Goal: Transaction & Acquisition: Book appointment/travel/reservation

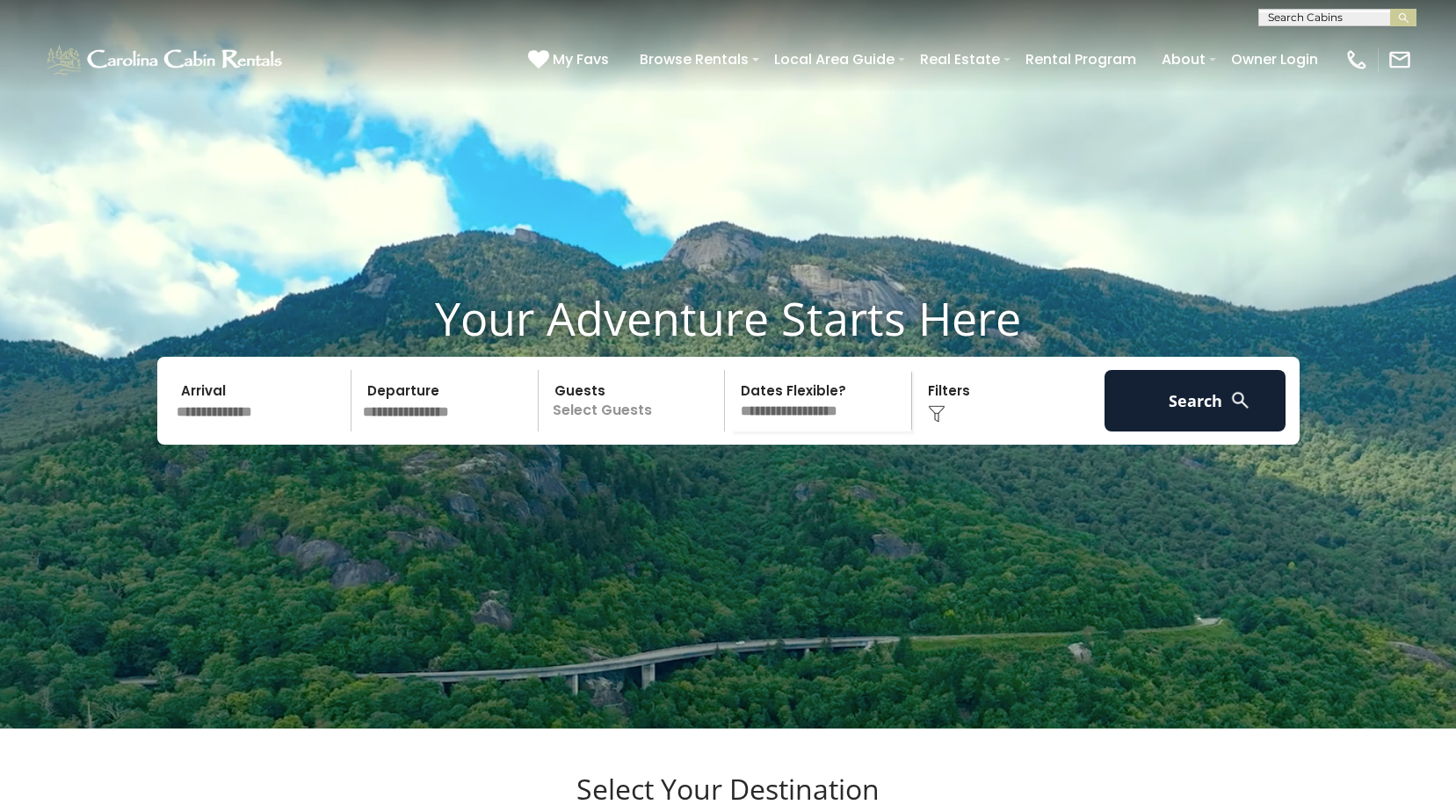
click at [263, 431] on input "text" at bounding box center [261, 400] width 182 height 62
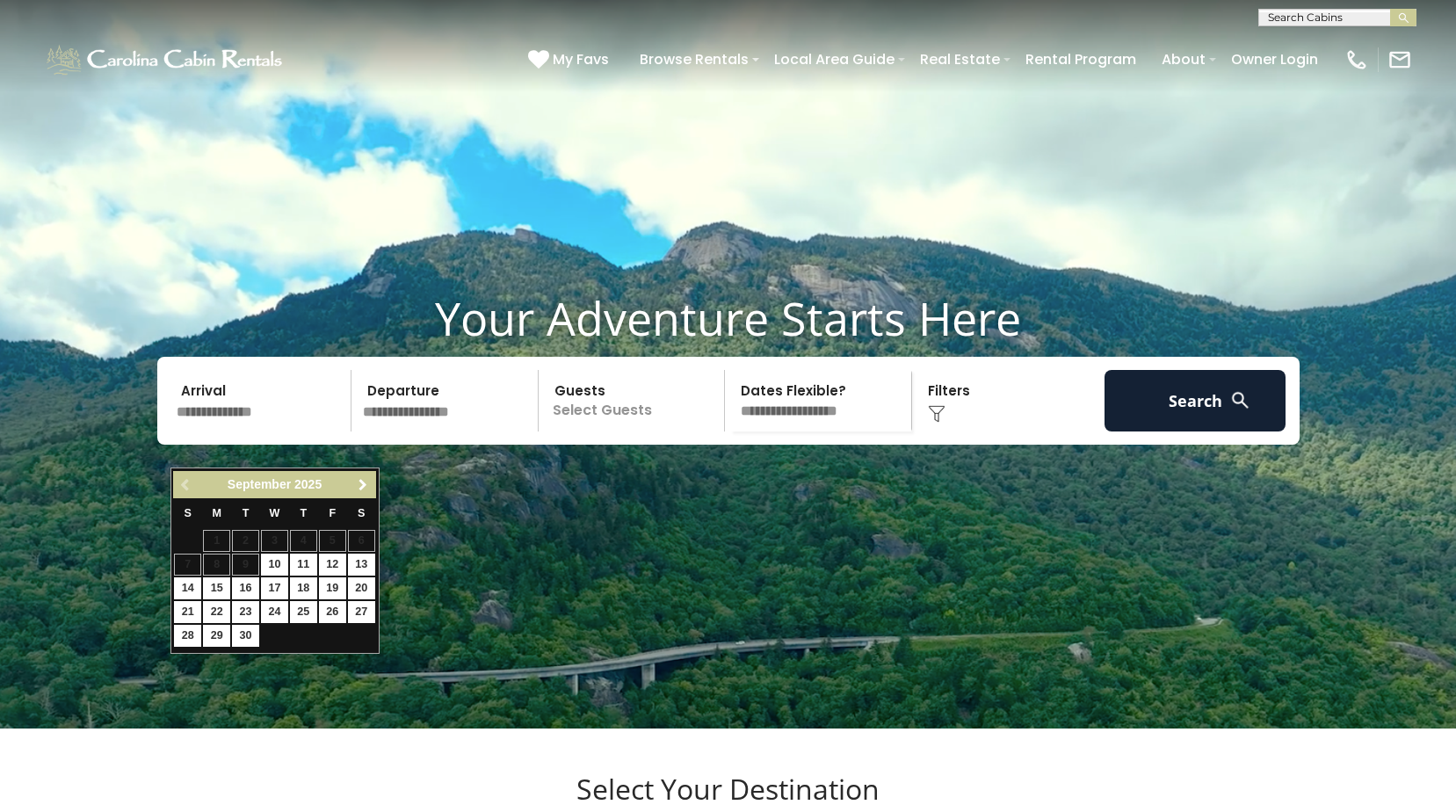
click at [362, 488] on span "Next" at bounding box center [363, 485] width 14 height 14
click at [196, 614] on link "19" at bounding box center [188, 611] width 27 height 22
type input "********"
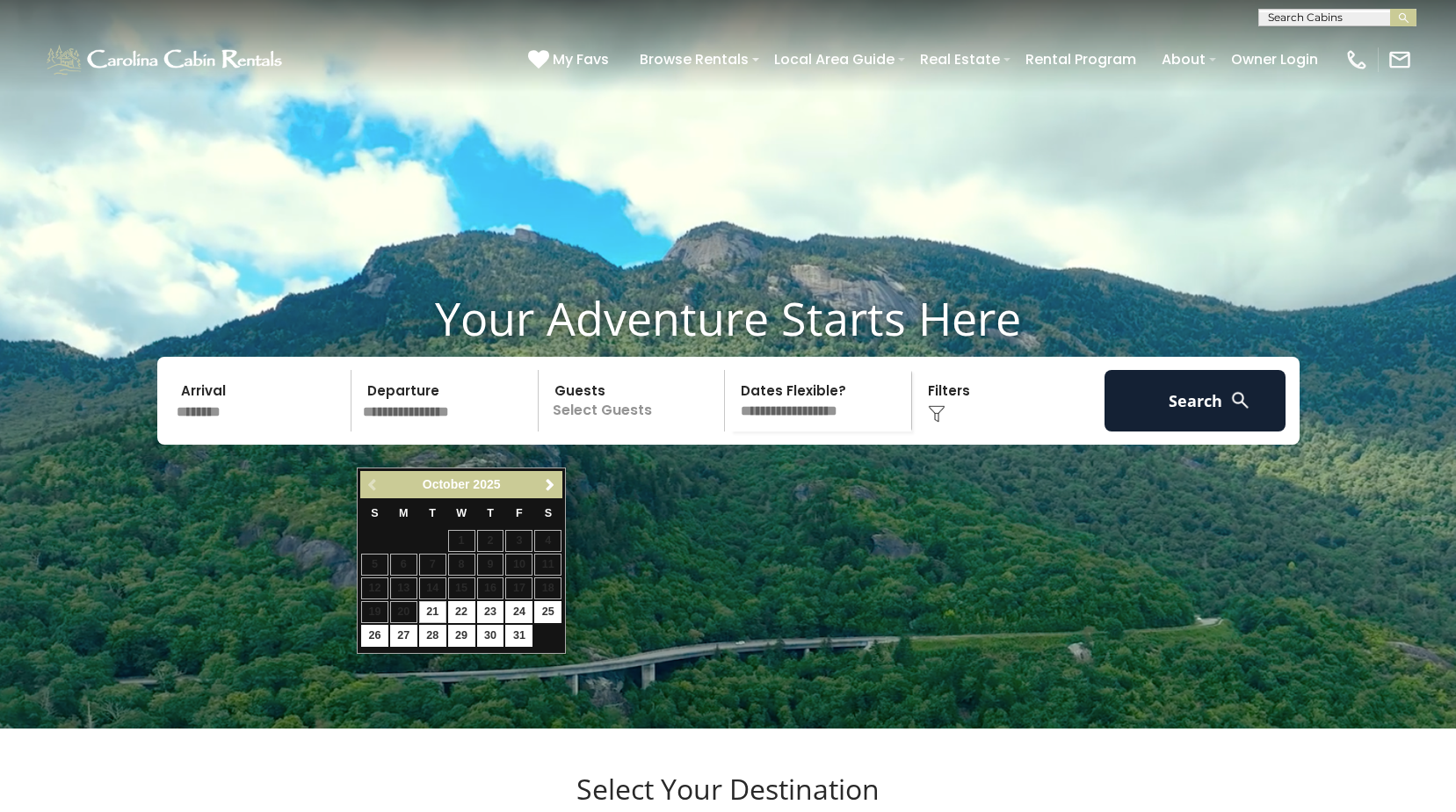
click at [450, 431] on input "text" at bounding box center [448, 400] width 182 height 62
click at [498, 615] on link "23" at bounding box center [491, 611] width 27 height 22
type input "********"
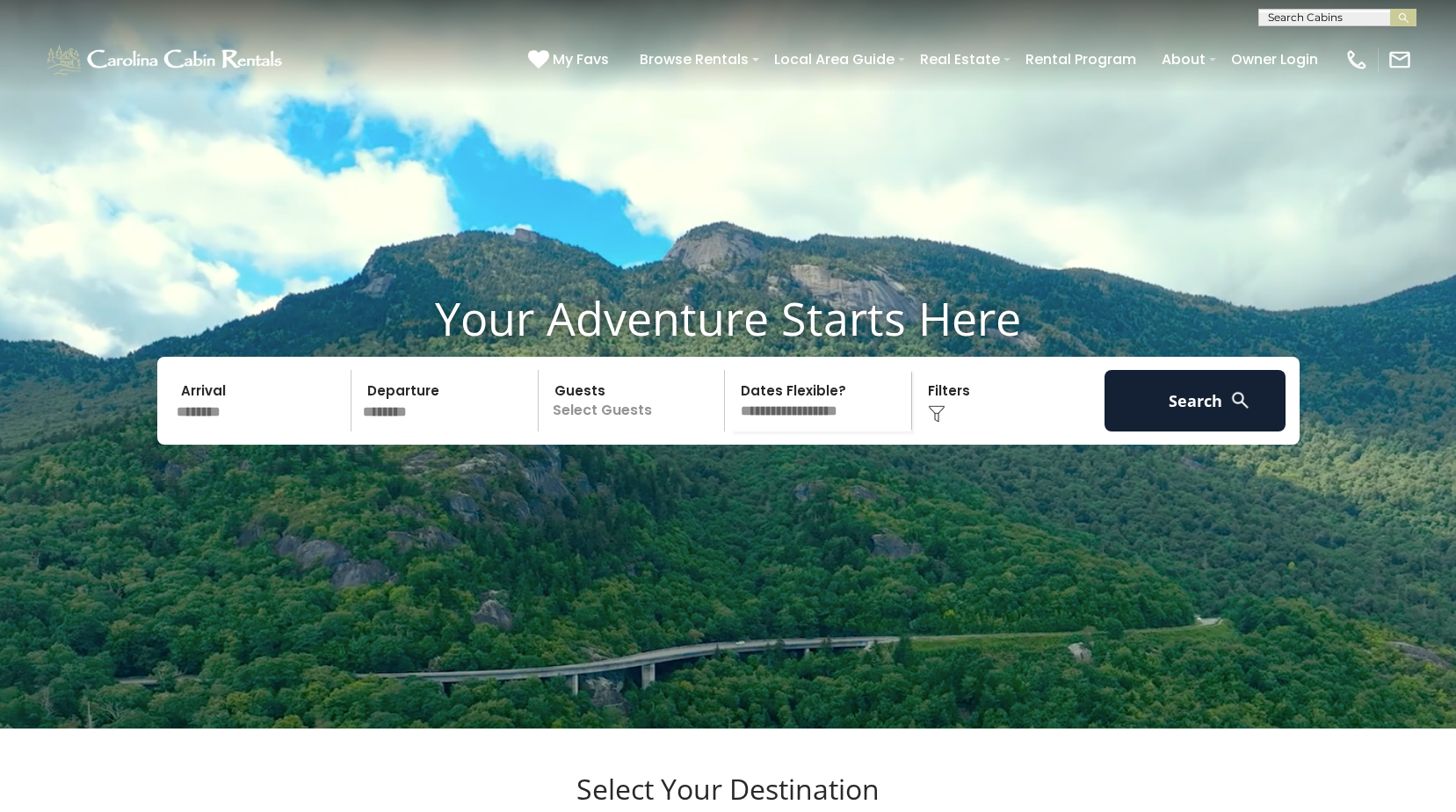
click at [643, 431] on p "Select Guests" at bounding box center [634, 400] width 181 height 62
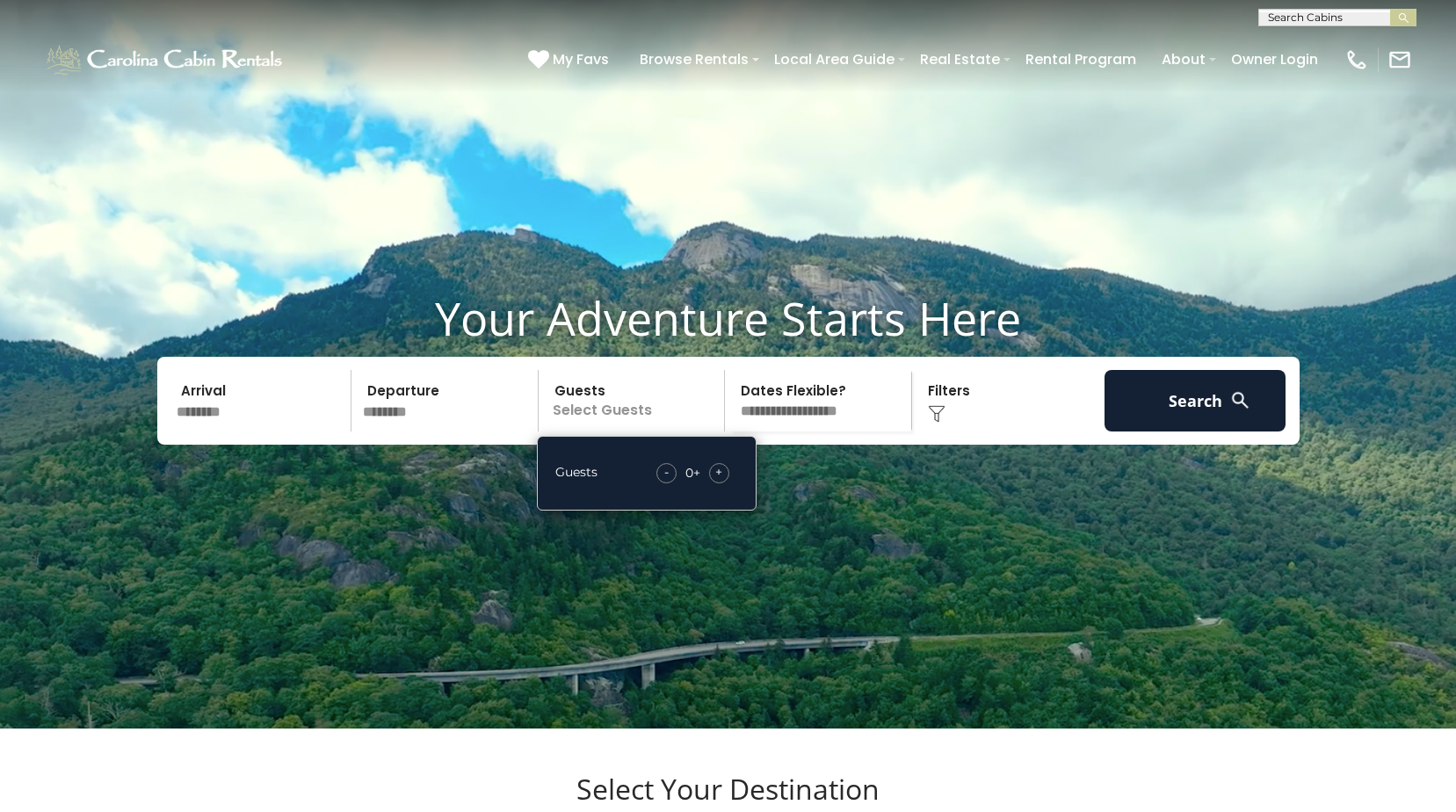
click at [714, 483] on div "+" at bounding box center [719, 473] width 21 height 21
click at [1014, 431] on div "Click to Choose" at bounding box center [1009, 400] width 182 height 62
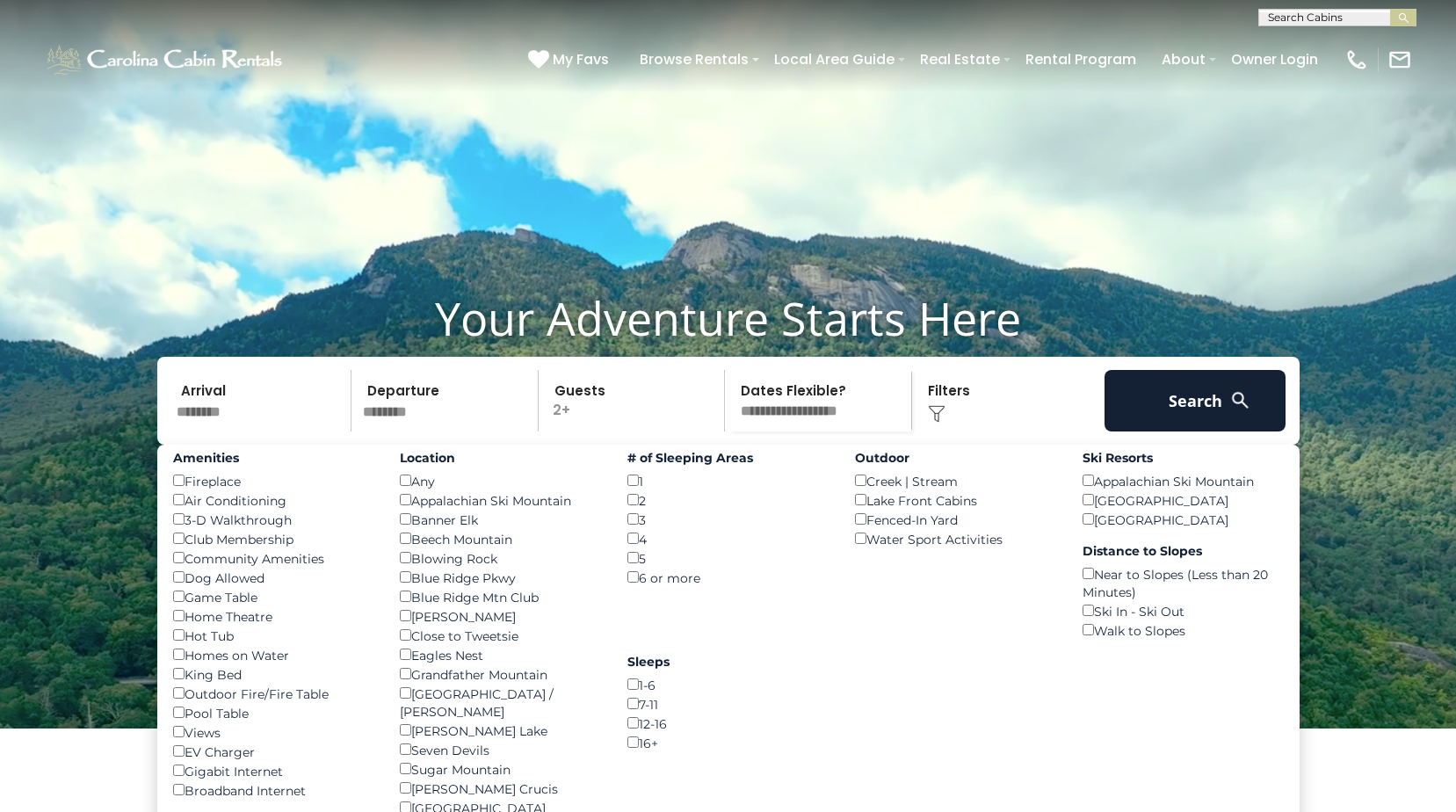
click at [937, 423] on img at bounding box center [936, 414] width 18 height 18
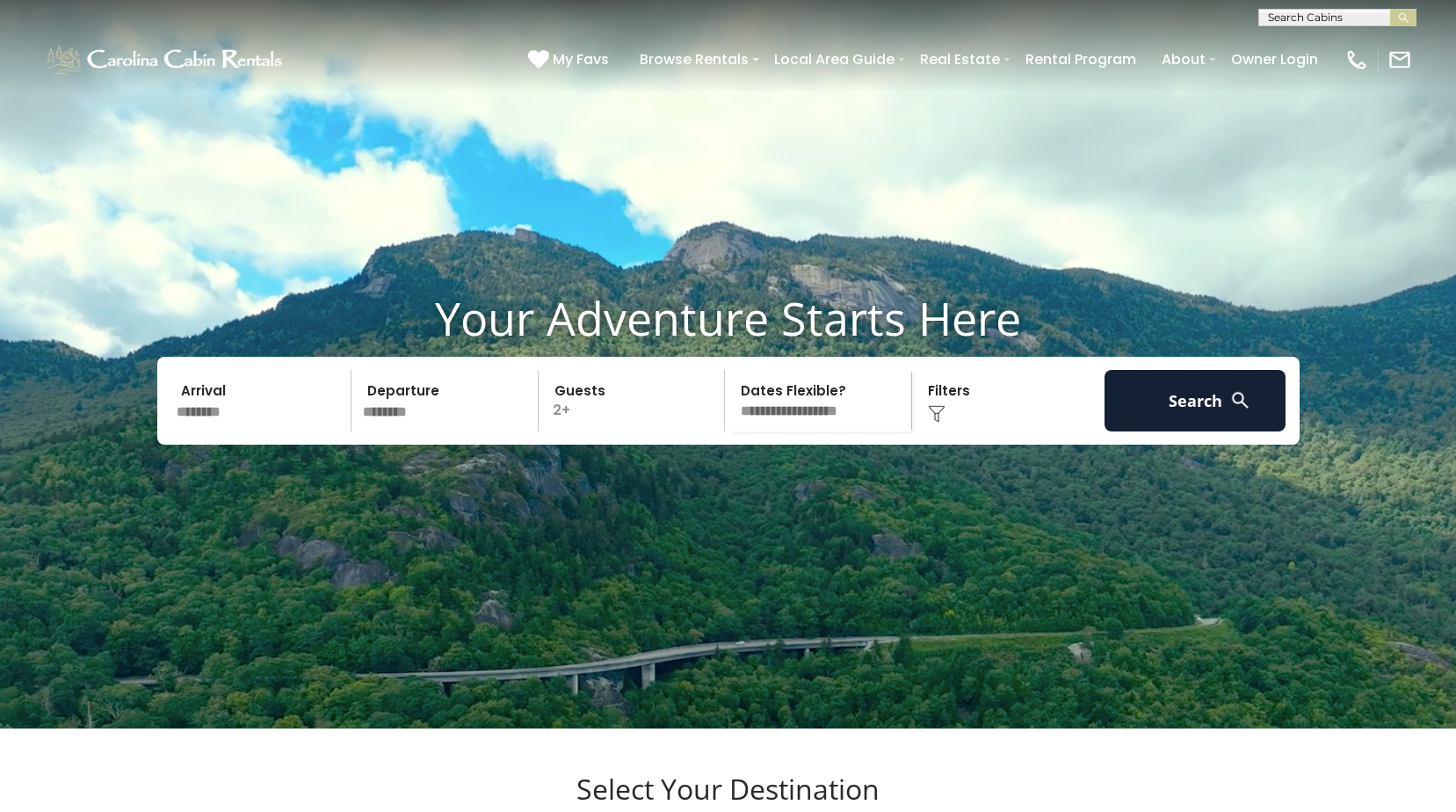
click at [936, 423] on img at bounding box center [936, 414] width 18 height 18
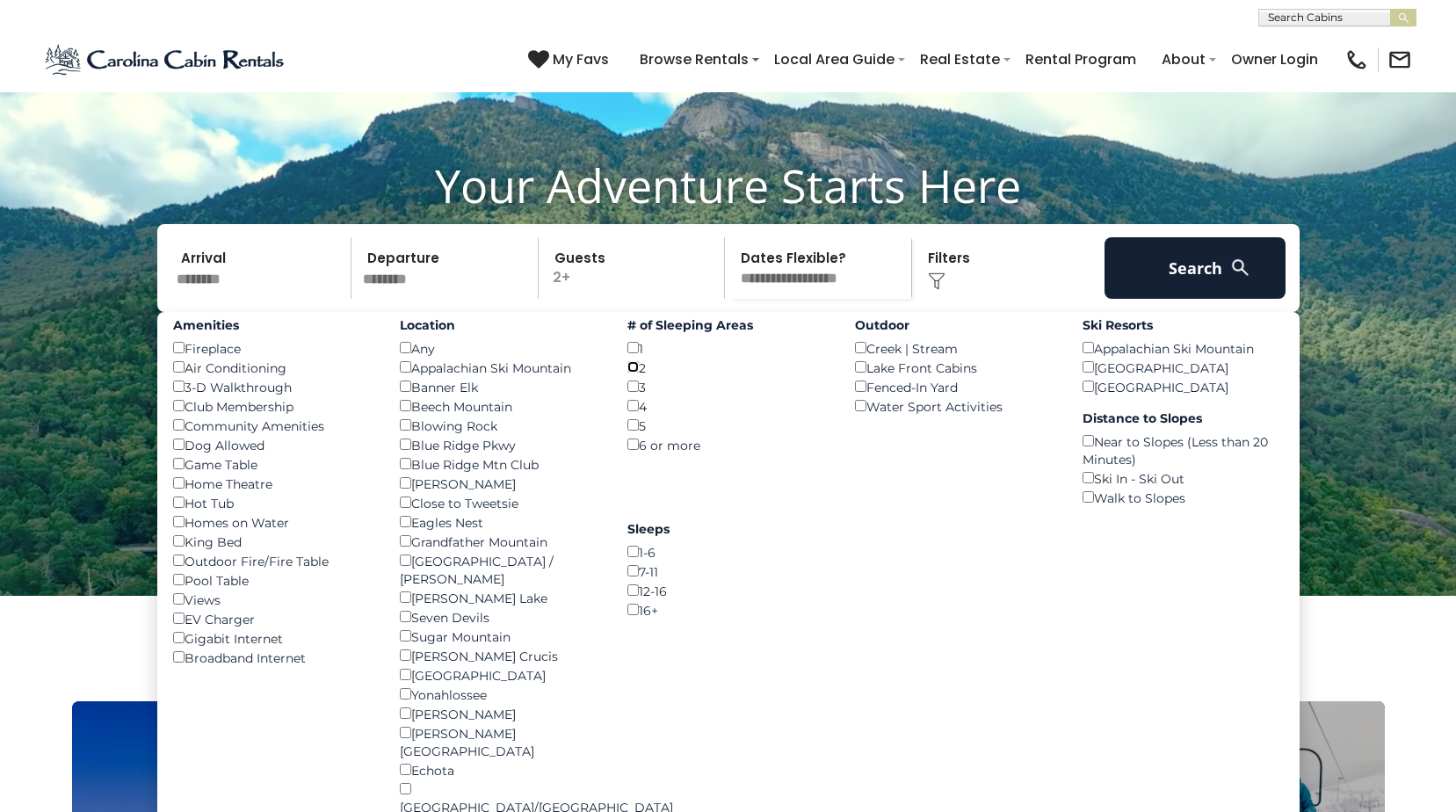
scroll to position [176, 0]
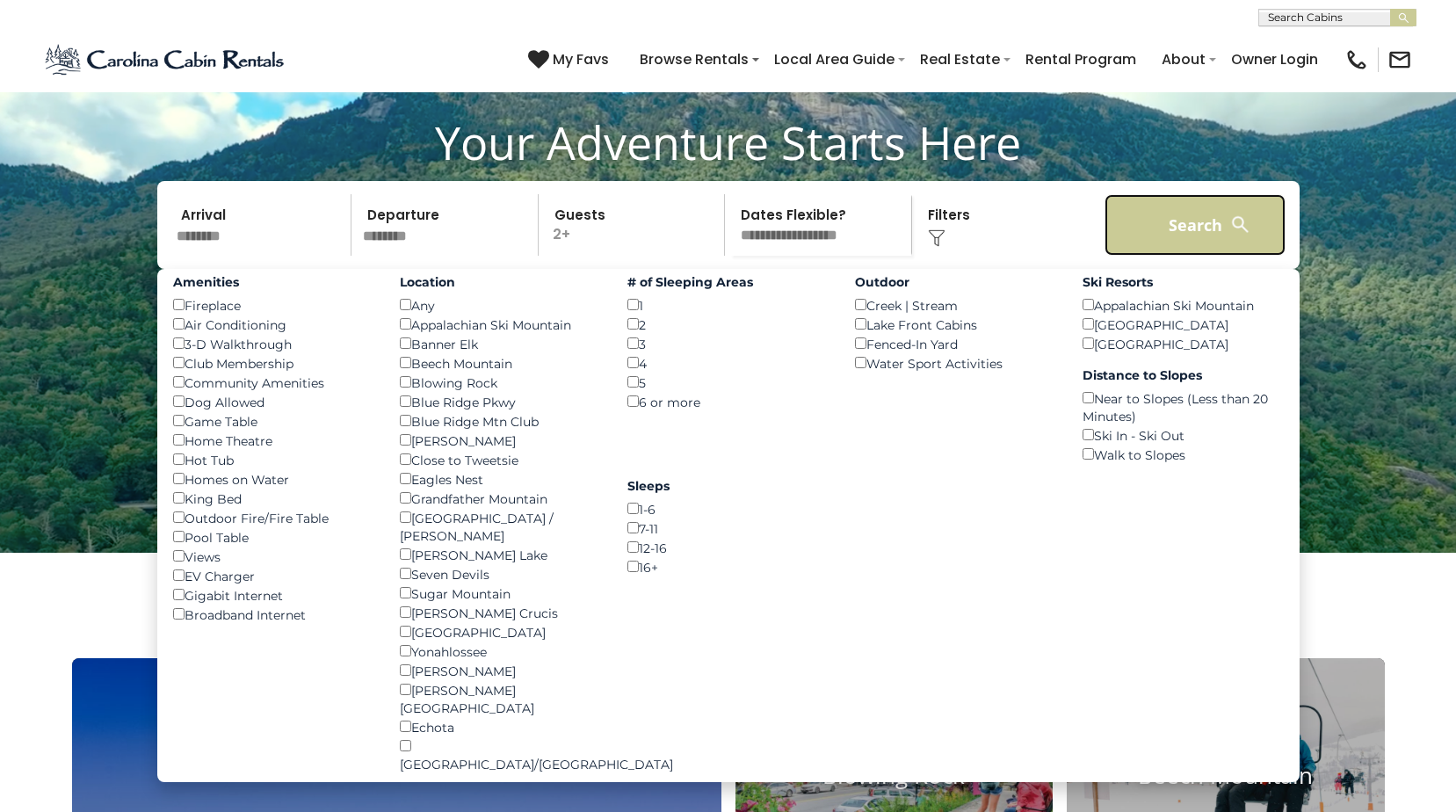
click at [1223, 255] on button "Search" at bounding box center [1196, 224] width 182 height 62
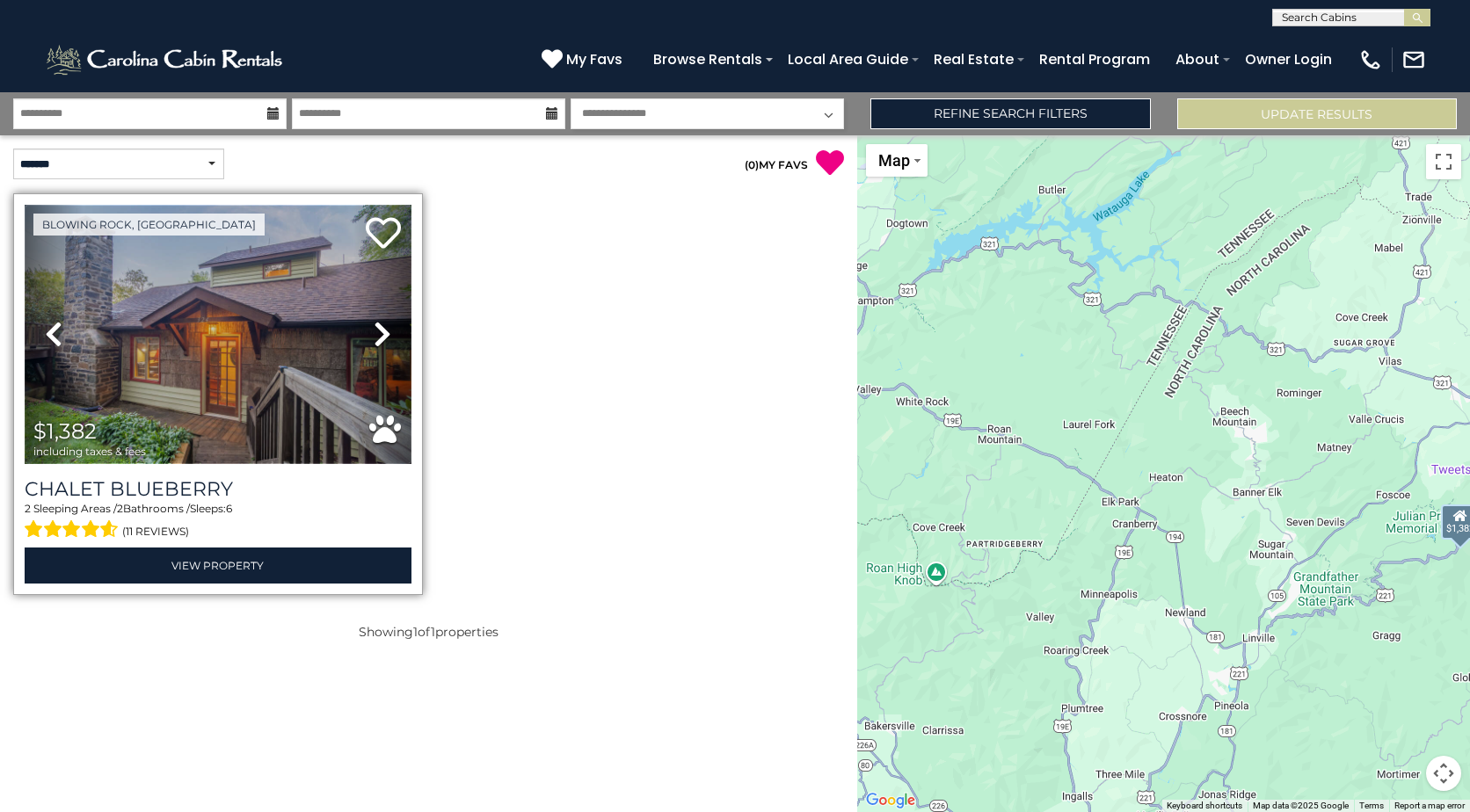
click at [173, 398] on img at bounding box center [217, 334] width 387 height 259
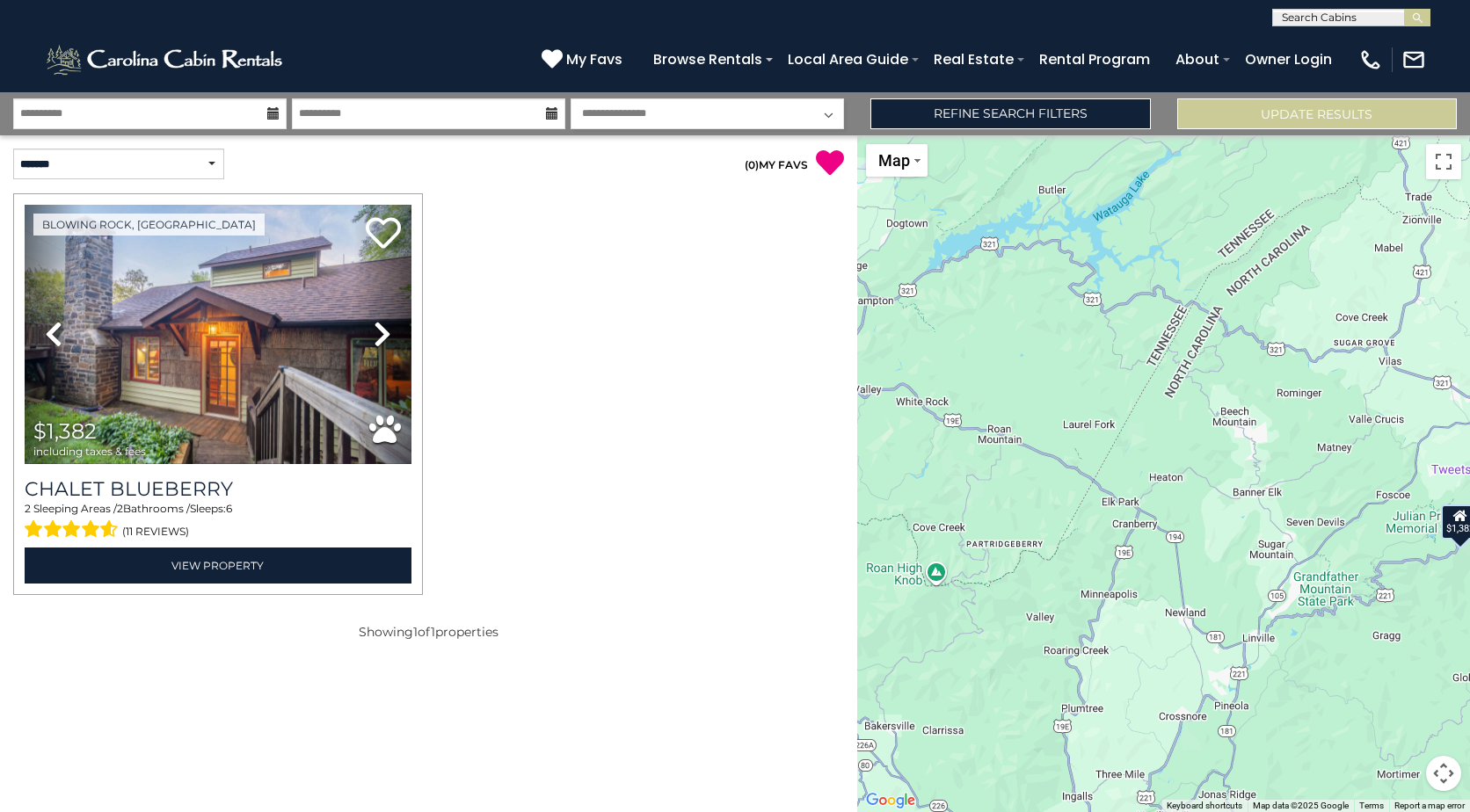
click at [727, 105] on select "**********" at bounding box center [707, 113] width 273 height 30
select select "*"
click at [571, 99] on select "**********" at bounding box center [707, 113] width 273 height 30
click at [1411, 113] on button "Update Results" at bounding box center [1317, 113] width 280 height 30
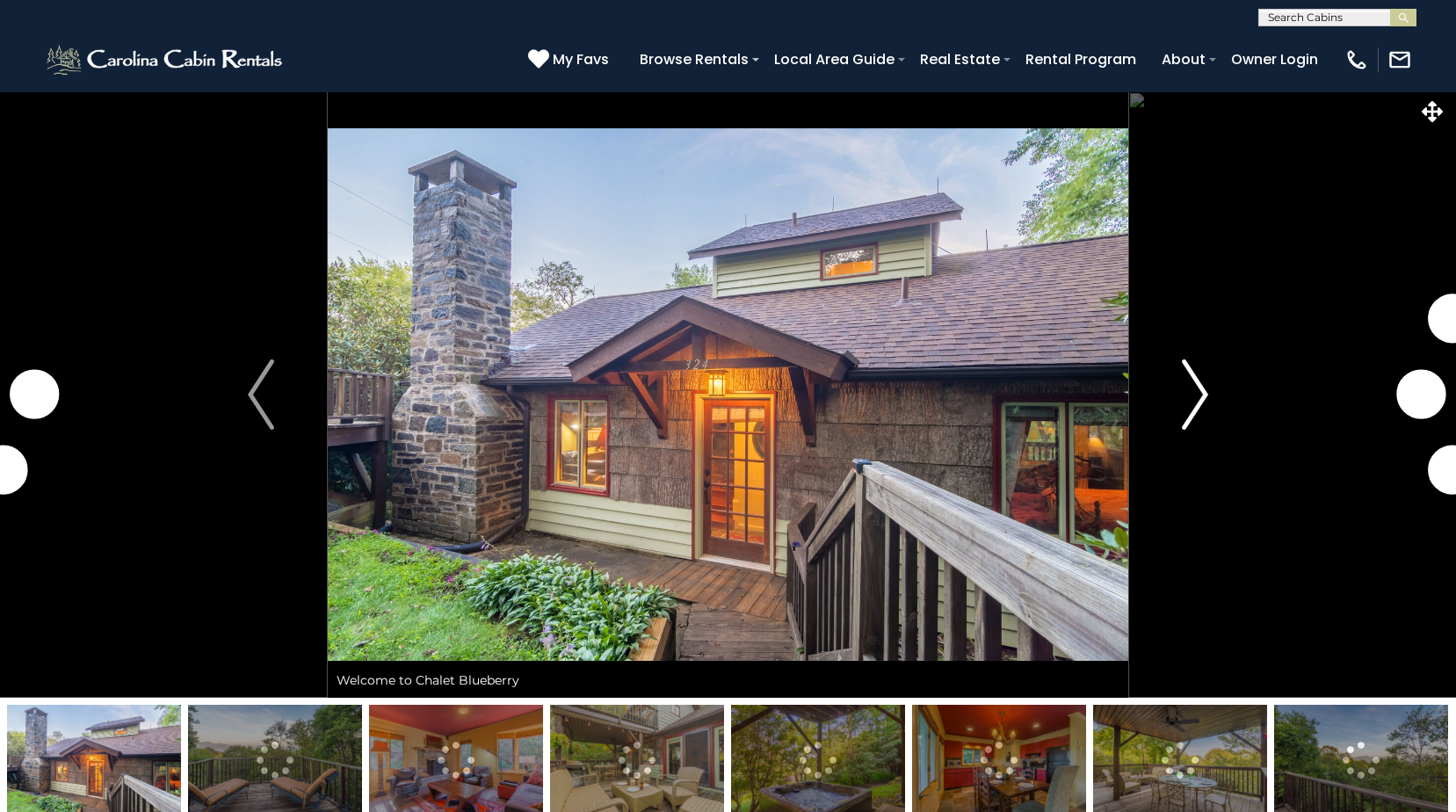
click at [1205, 406] on img "Next" at bounding box center [1195, 394] width 26 height 70
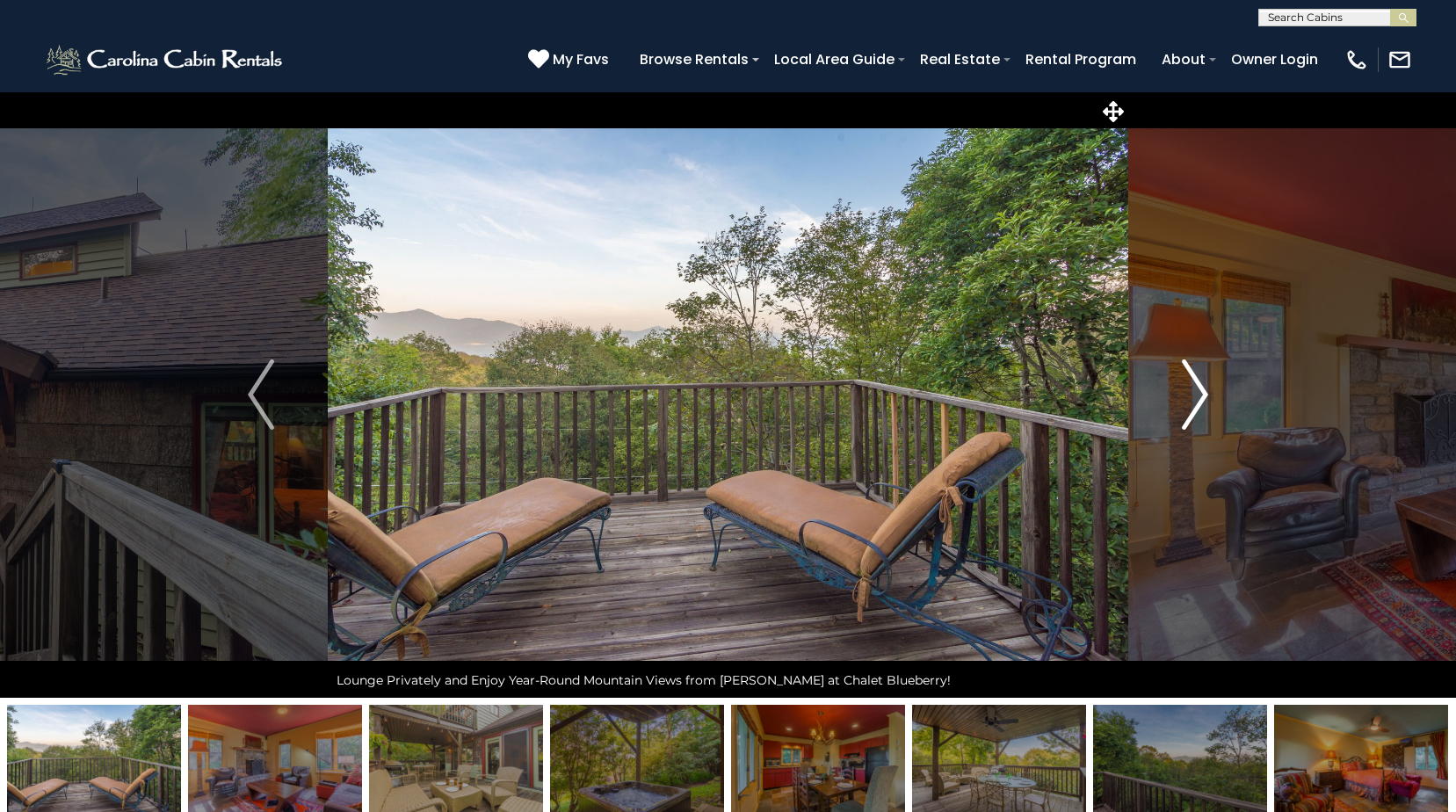
click at [1192, 403] on img "Next" at bounding box center [1195, 394] width 26 height 70
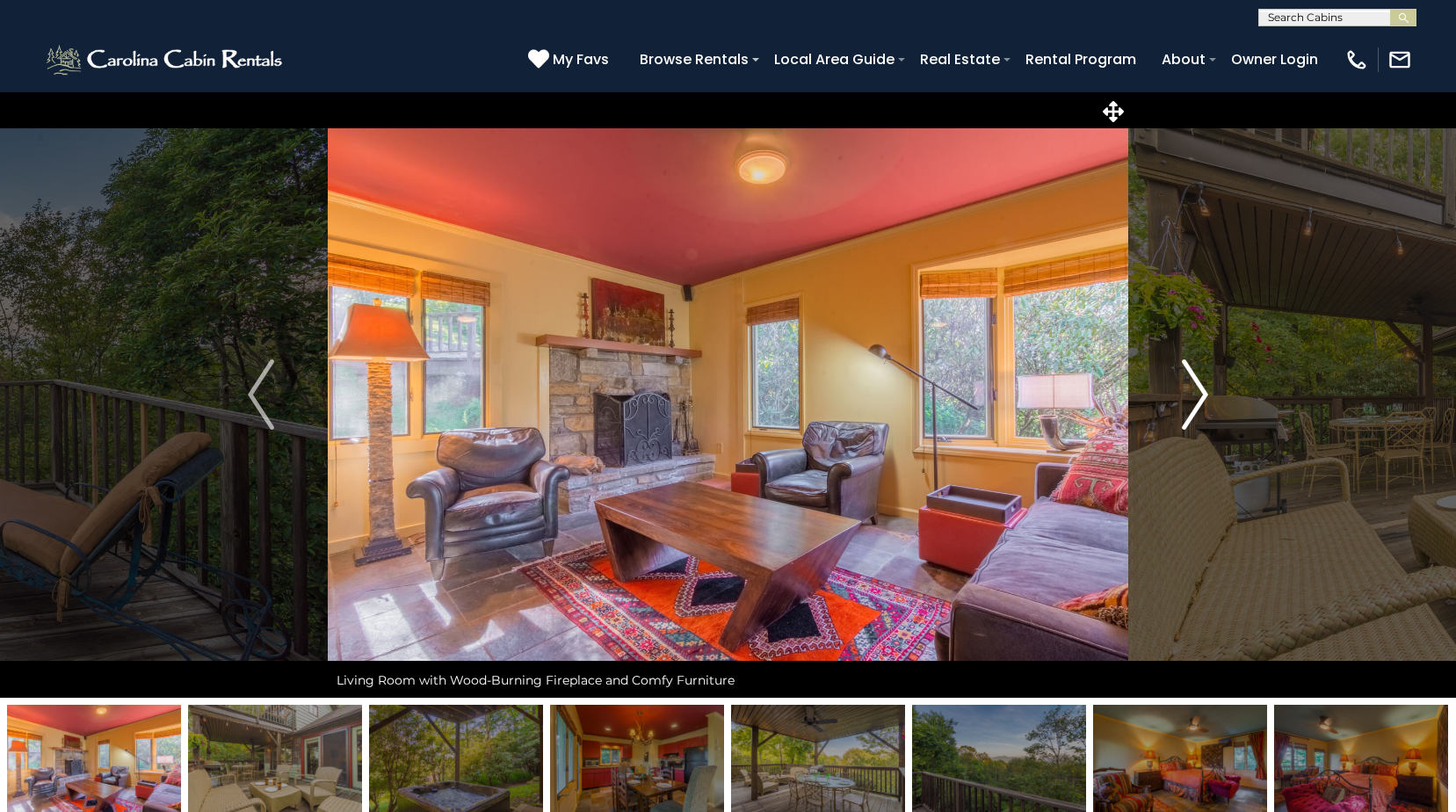
click at [1192, 403] on img "Next" at bounding box center [1195, 394] width 26 height 70
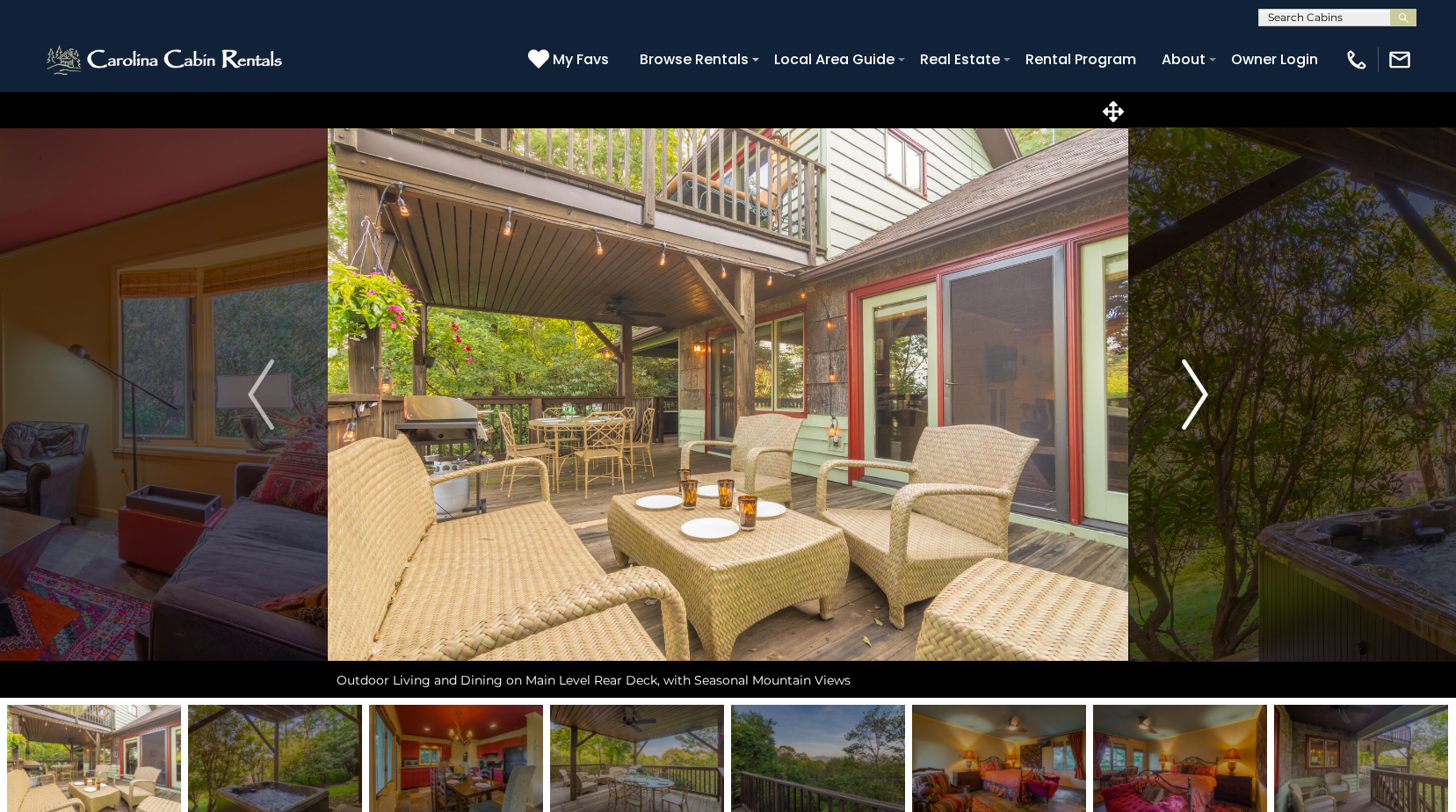
click at [1192, 403] on img "Next" at bounding box center [1195, 394] width 26 height 70
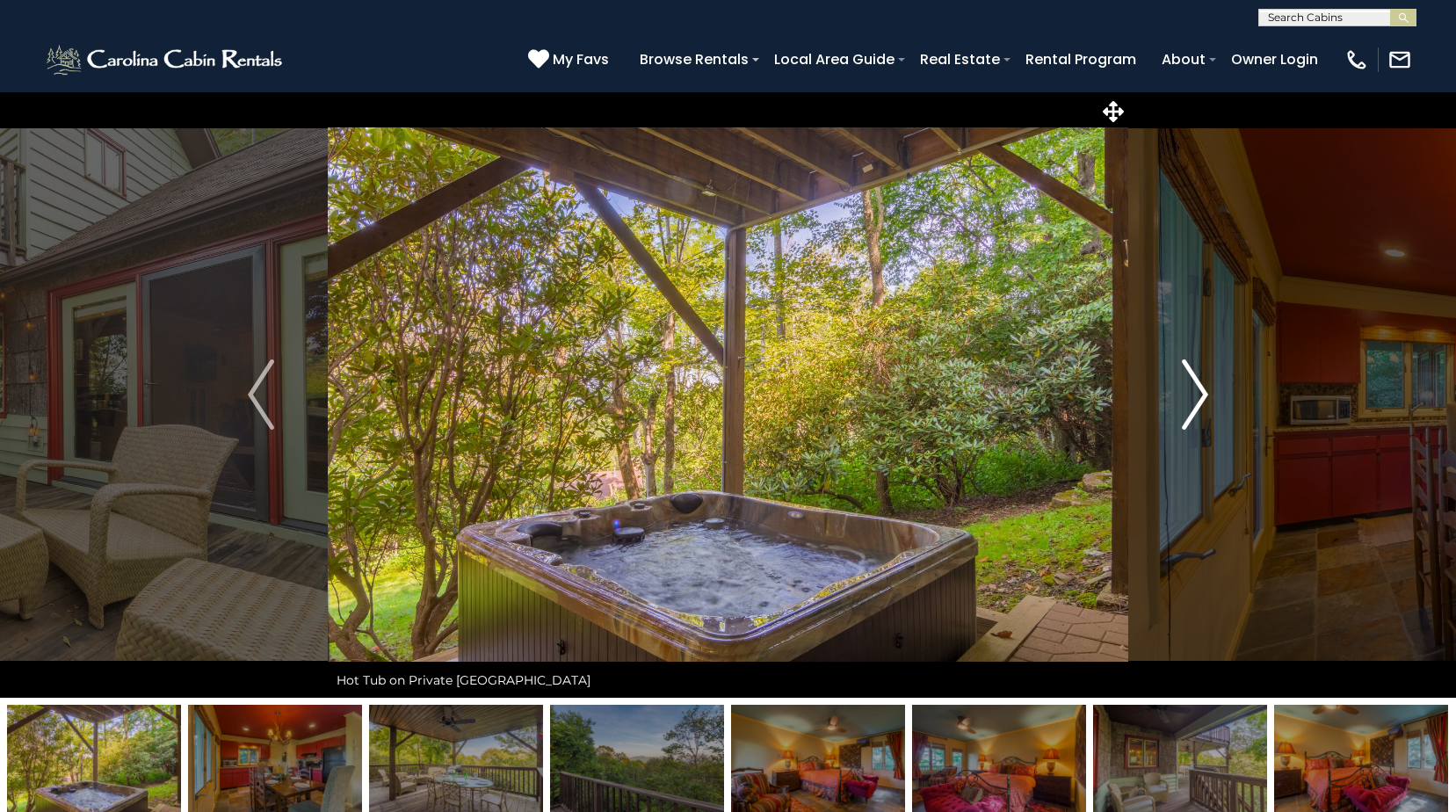
click at [1192, 403] on img "Next" at bounding box center [1195, 394] width 26 height 70
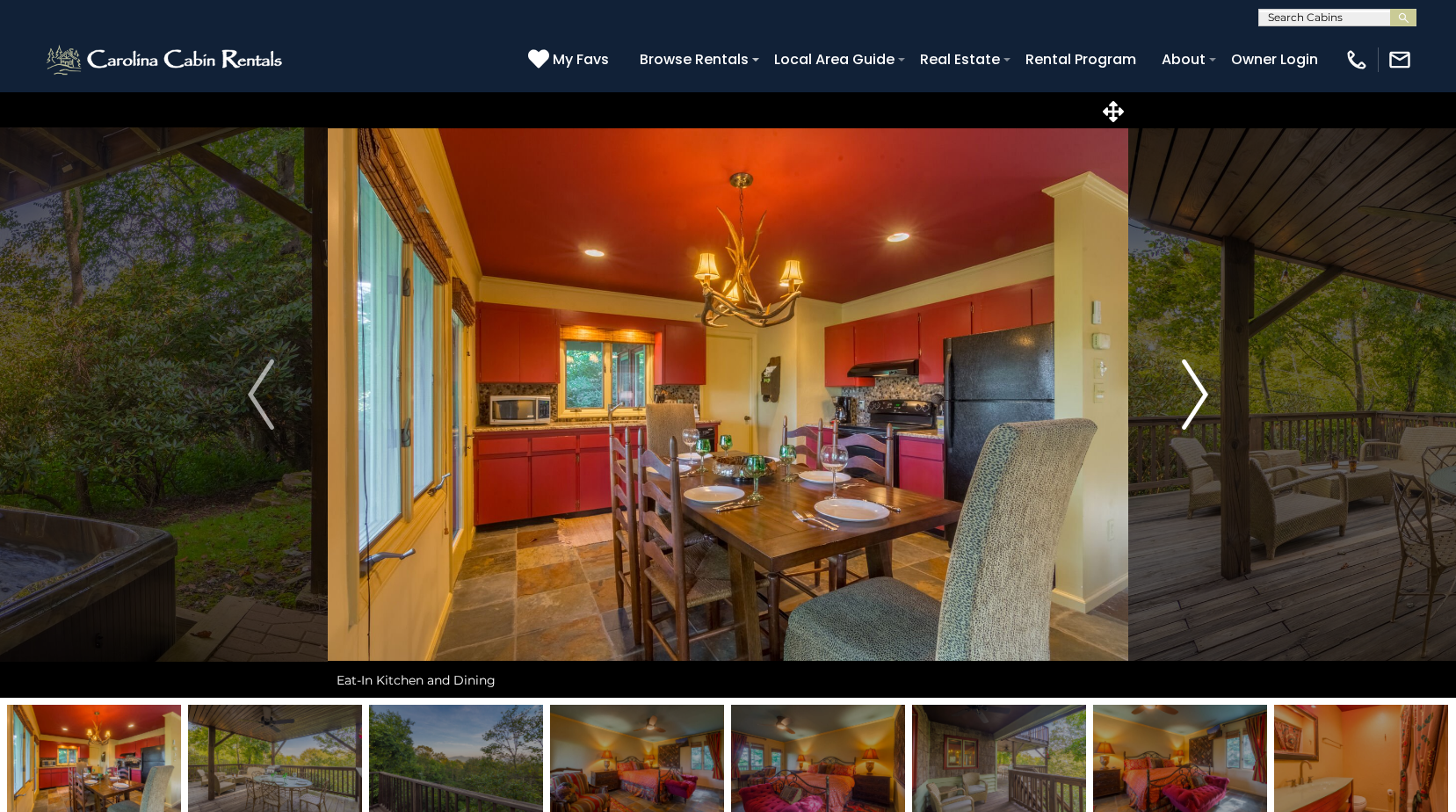
click at [1192, 403] on img "Next" at bounding box center [1195, 394] width 26 height 70
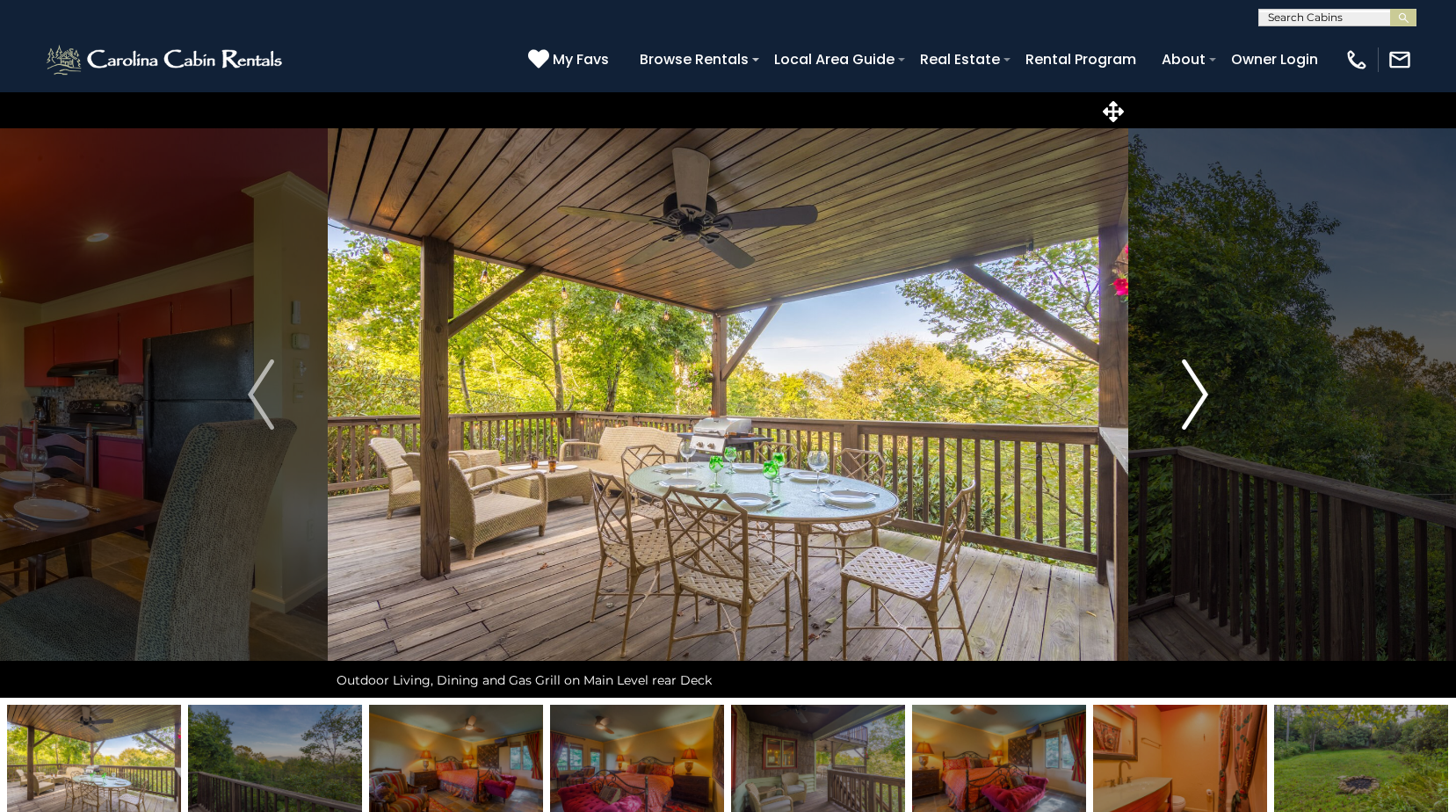
click at [1192, 403] on img "Next" at bounding box center [1195, 394] width 26 height 70
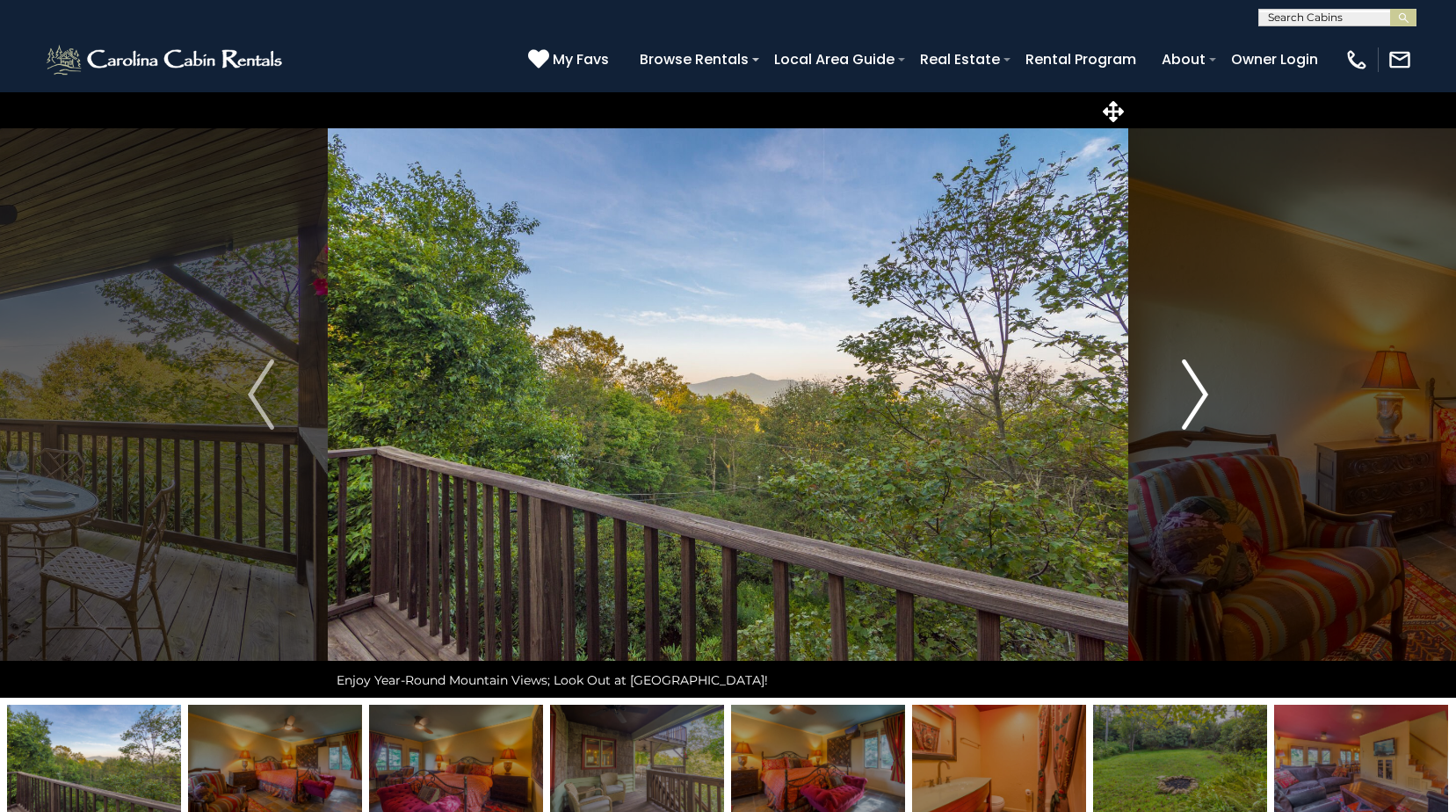
click at [1192, 403] on img "Next" at bounding box center [1195, 394] width 26 height 70
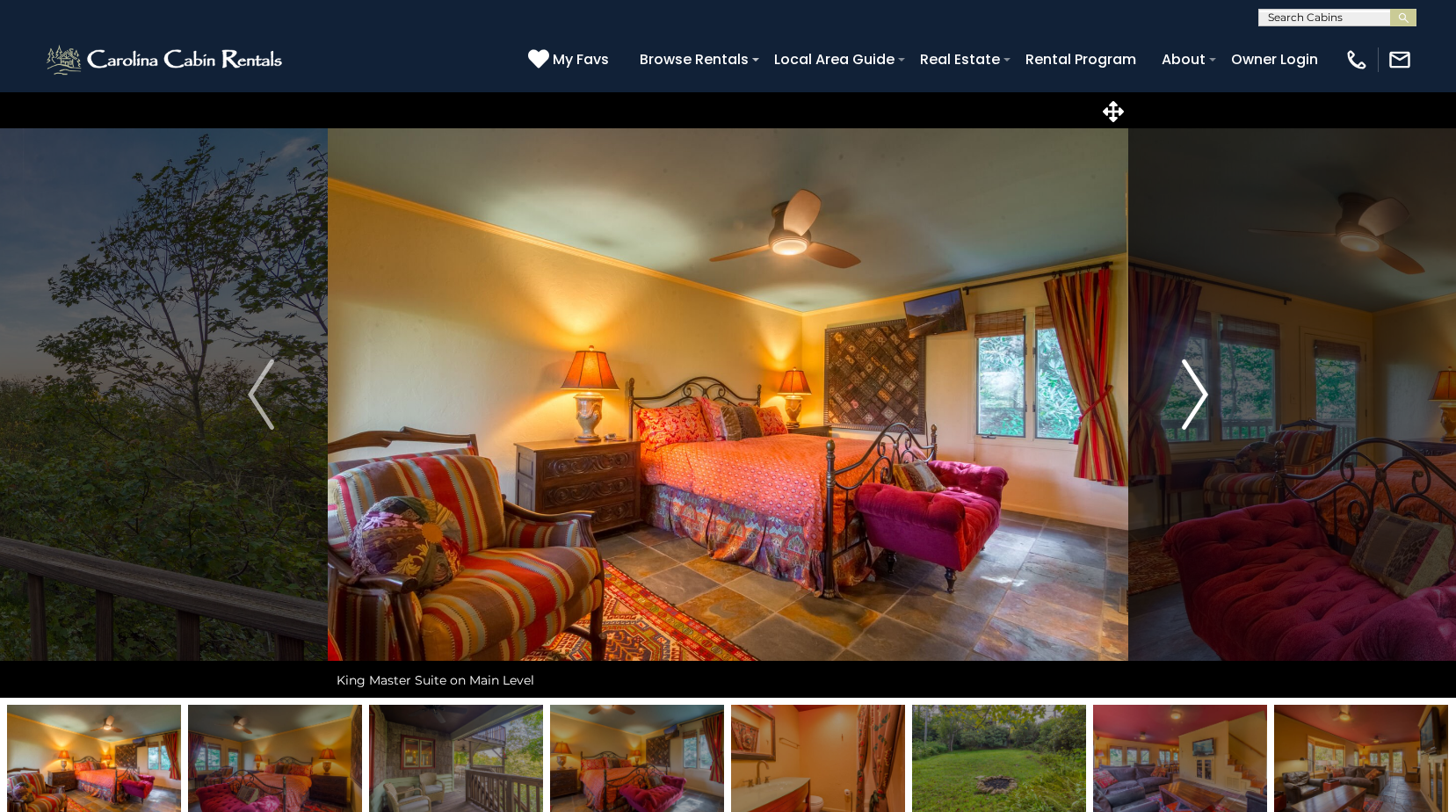
click at [1192, 403] on img "Next" at bounding box center [1195, 394] width 26 height 70
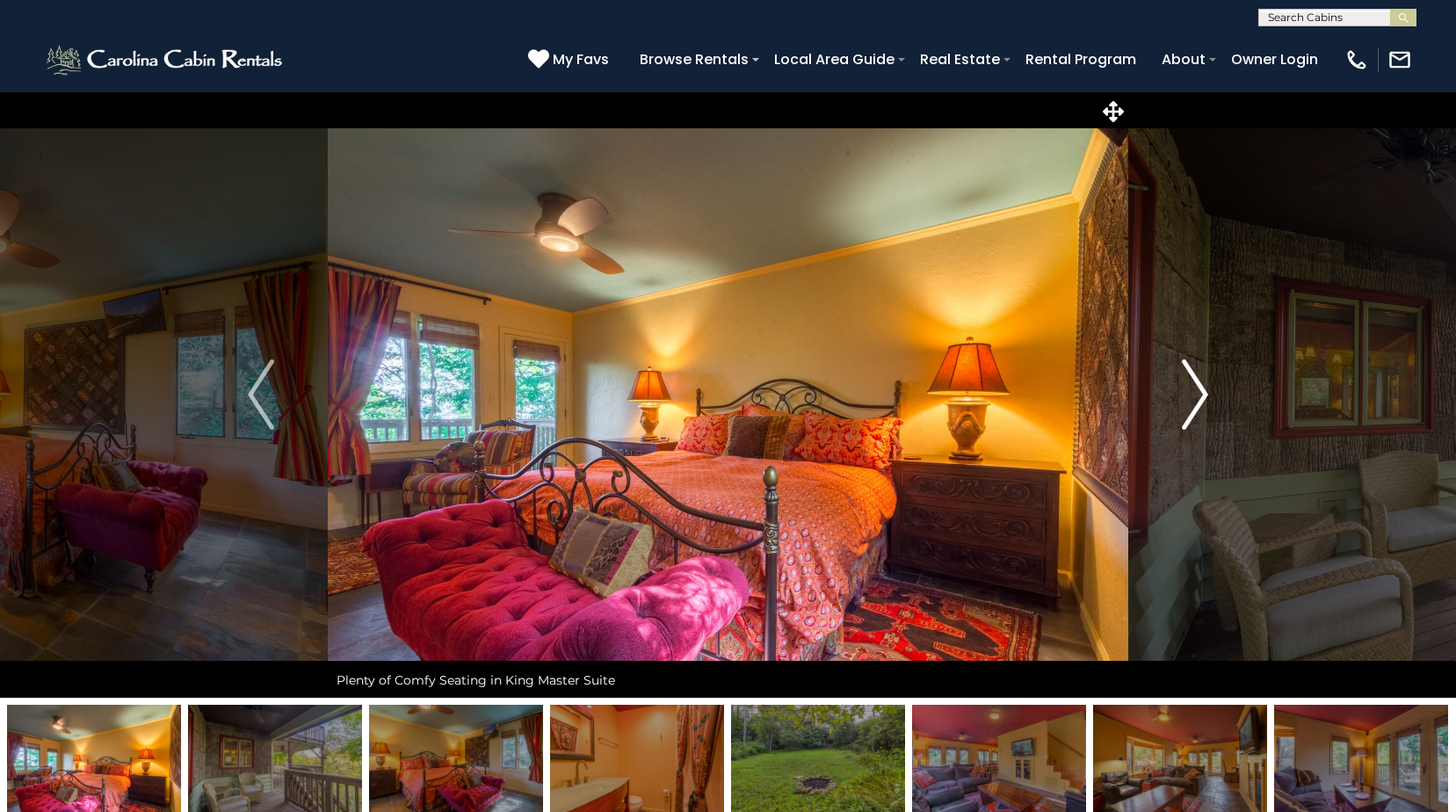
click at [1192, 403] on img "Next" at bounding box center [1195, 394] width 26 height 70
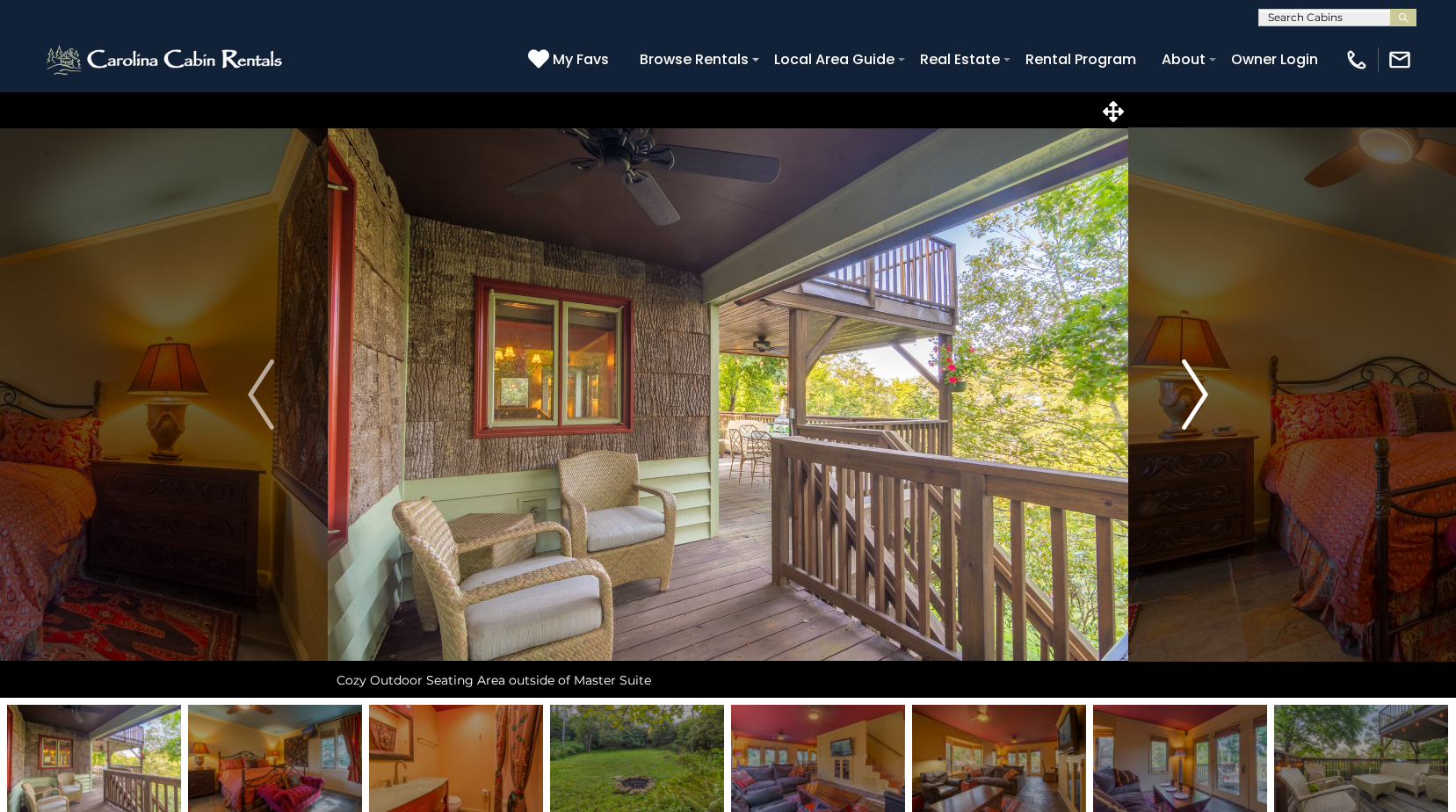
click at [1192, 403] on img "Next" at bounding box center [1195, 394] width 26 height 70
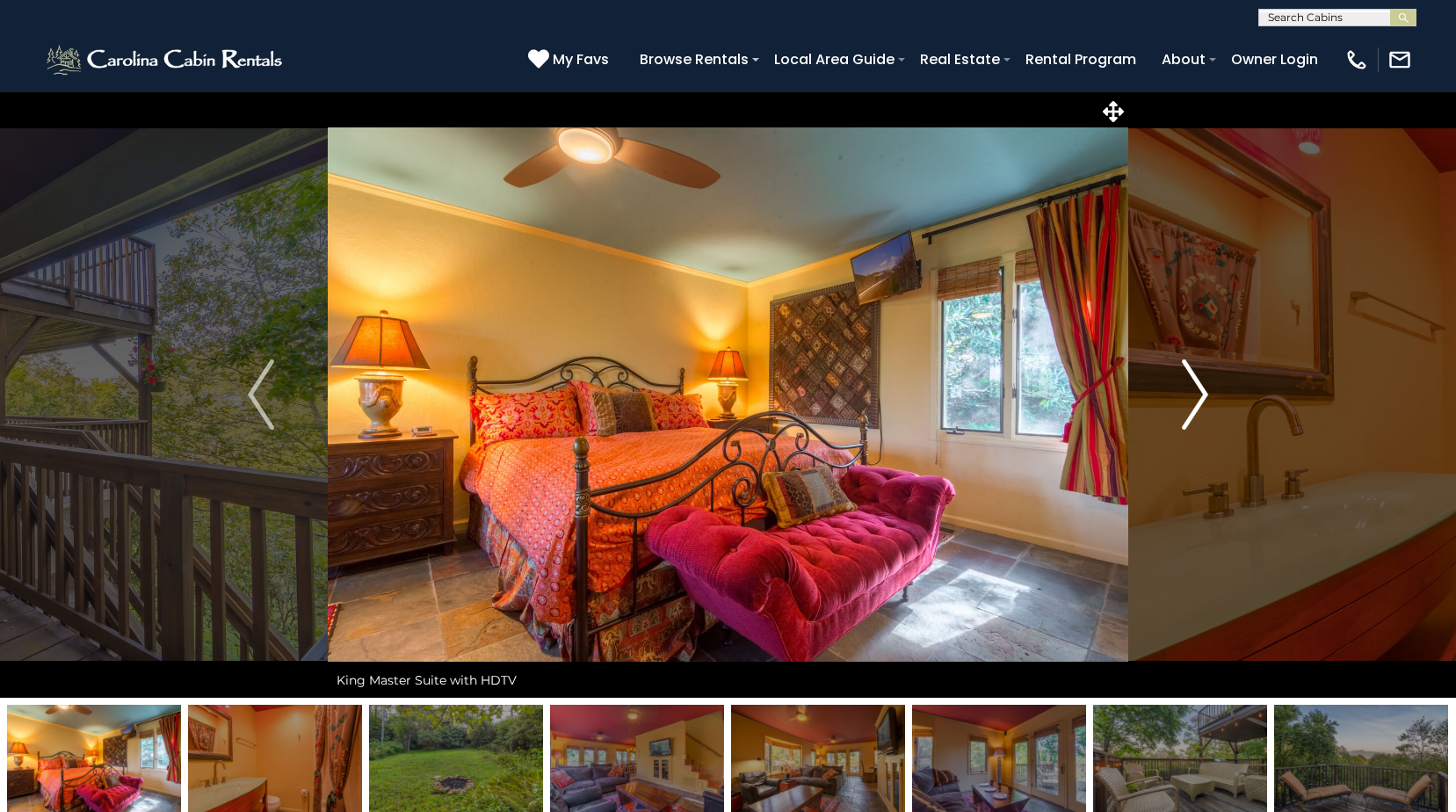
click at [1192, 403] on img "Next" at bounding box center [1195, 394] width 26 height 70
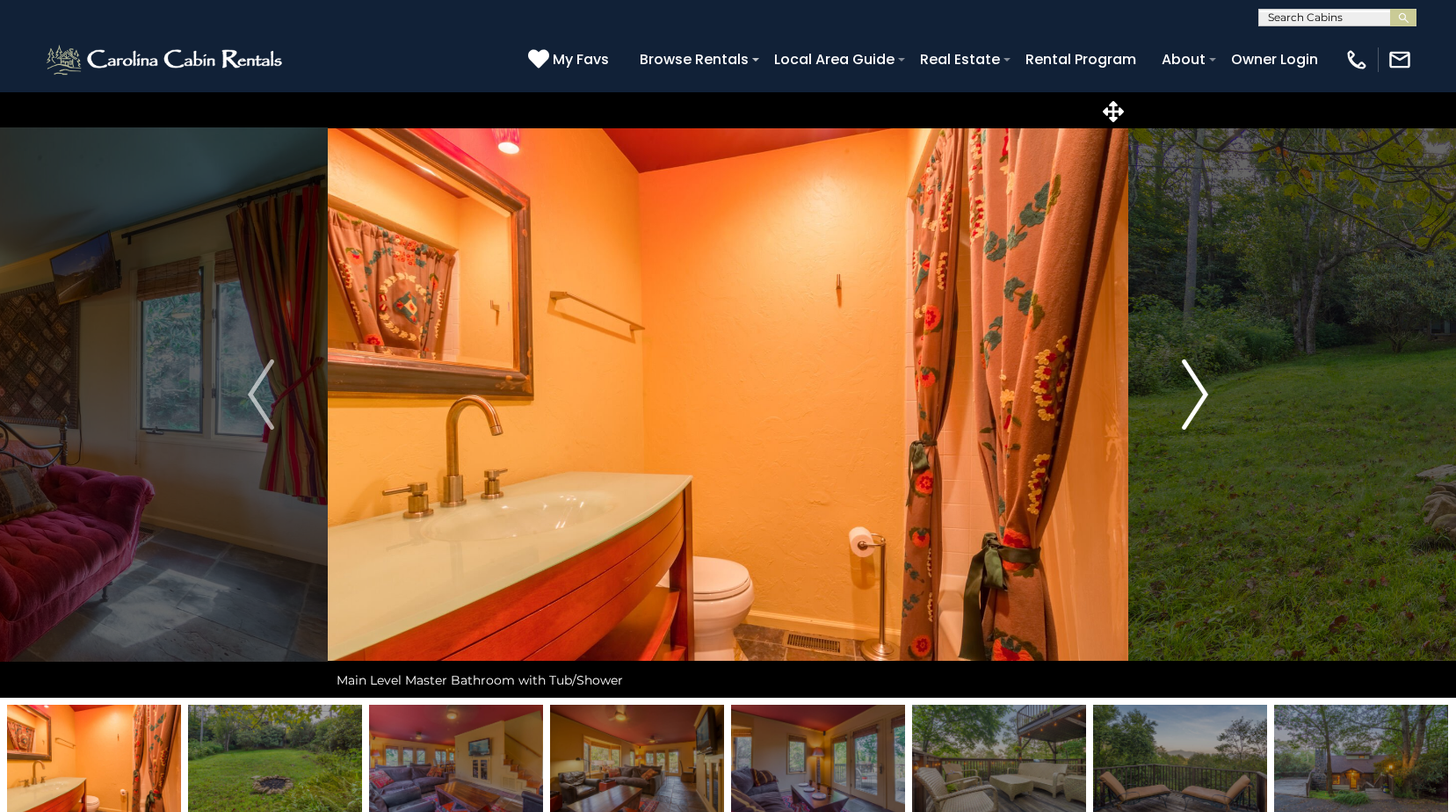
click at [1192, 403] on img "Next" at bounding box center [1195, 394] width 26 height 70
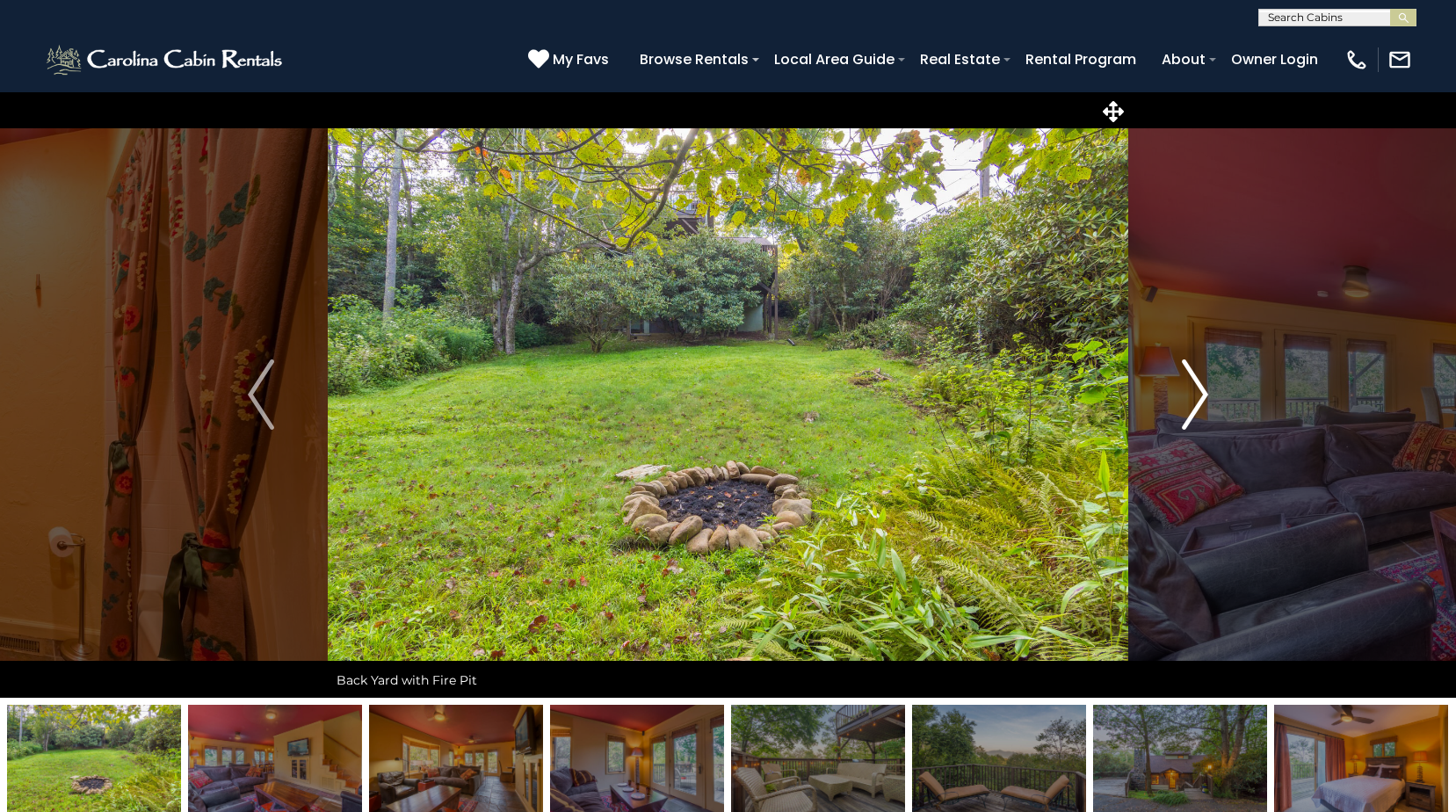
click at [1192, 403] on img "Next" at bounding box center [1195, 394] width 26 height 70
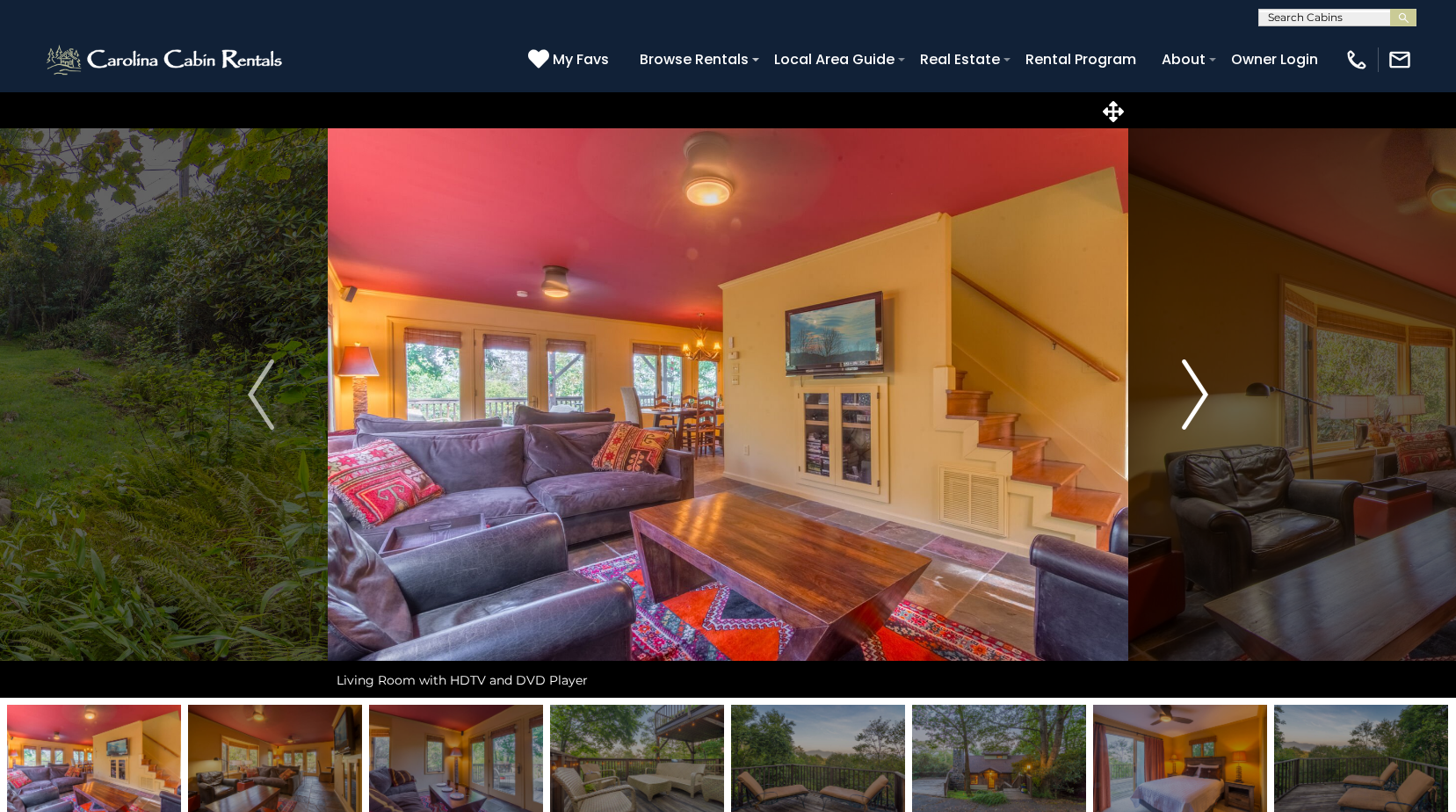
click at [1192, 403] on img "Next" at bounding box center [1195, 394] width 26 height 70
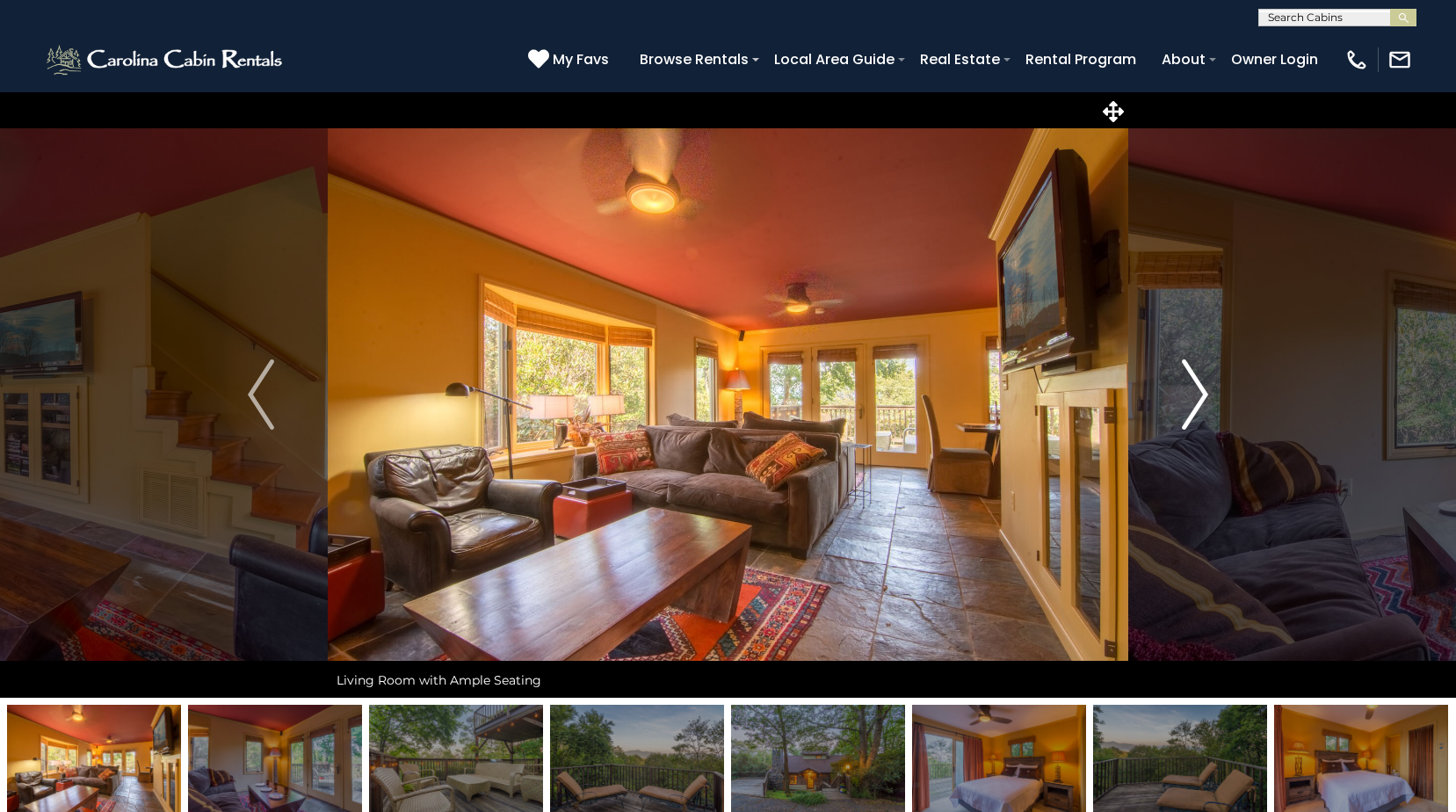
click at [1192, 403] on img "Next" at bounding box center [1195, 394] width 26 height 70
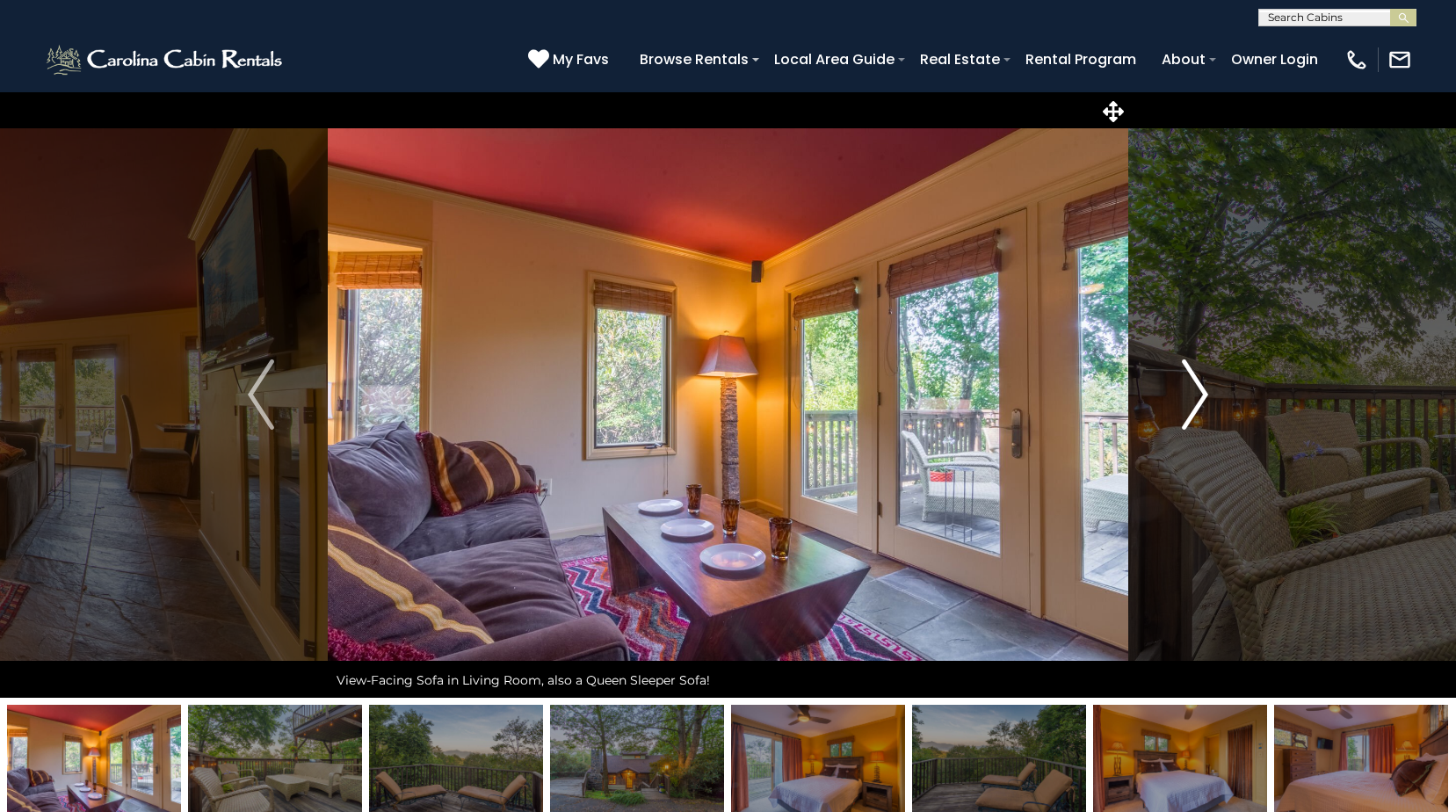
click at [1192, 403] on img "Next" at bounding box center [1195, 394] width 26 height 70
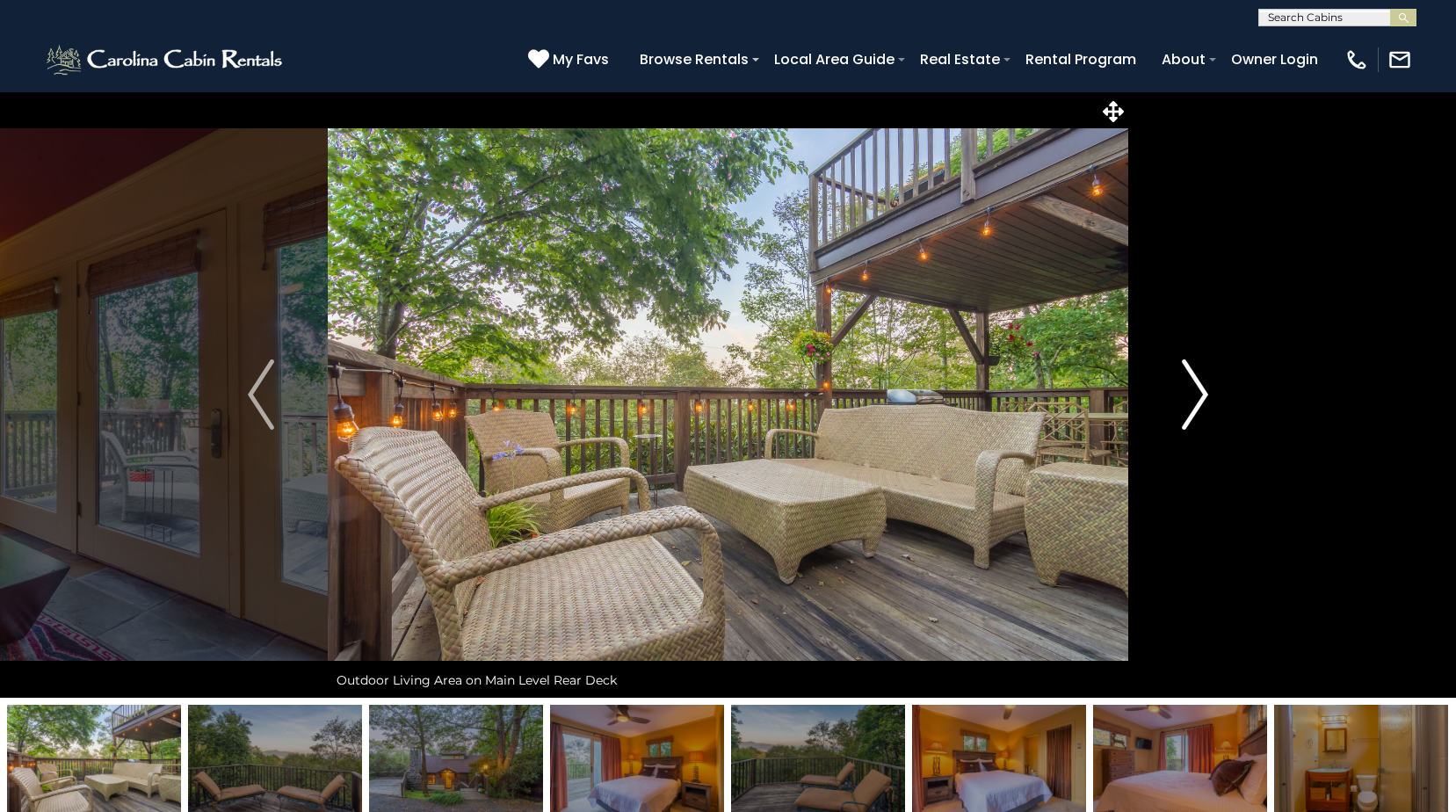
click at [1192, 403] on img "Next" at bounding box center [1195, 394] width 26 height 70
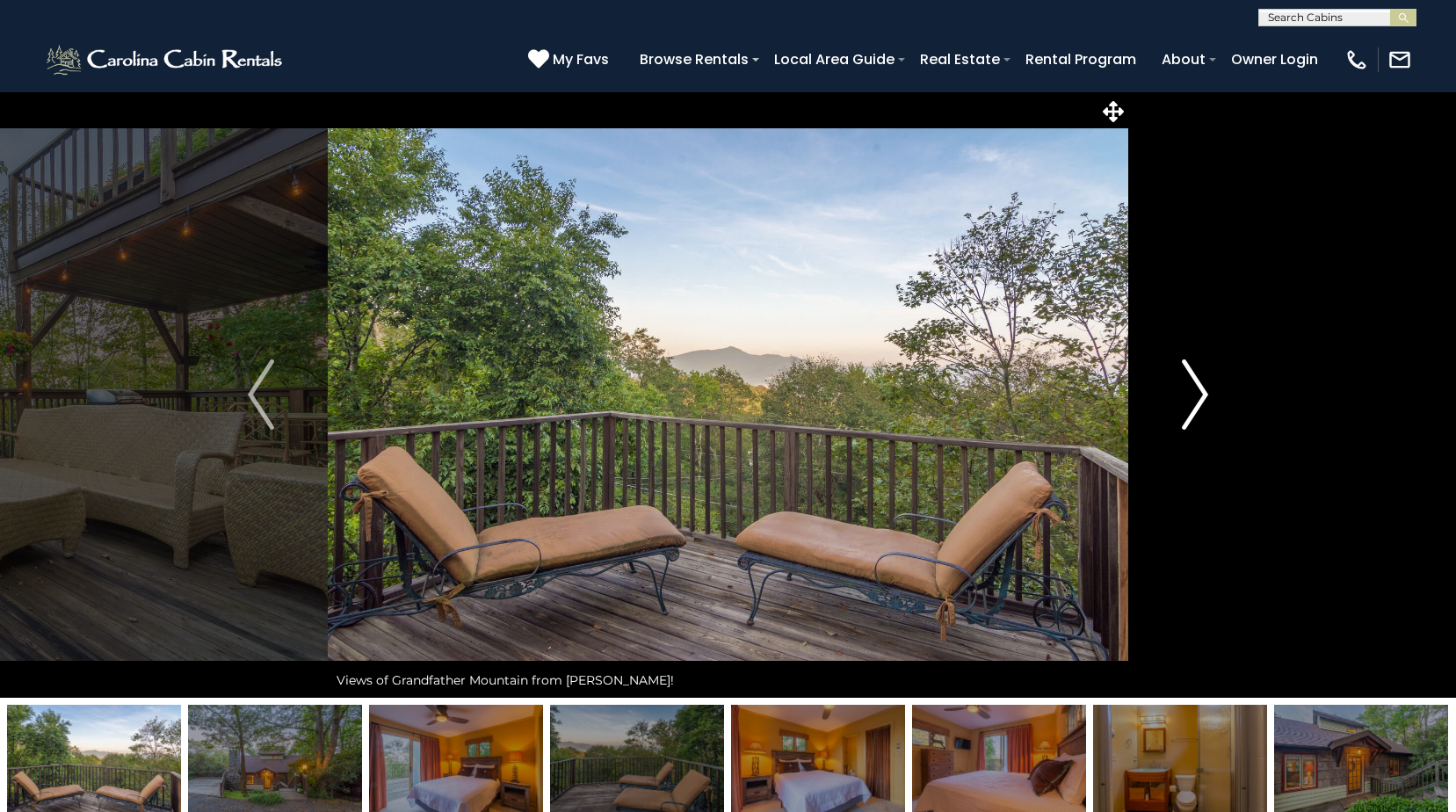
click at [1192, 403] on img "Next" at bounding box center [1195, 394] width 26 height 70
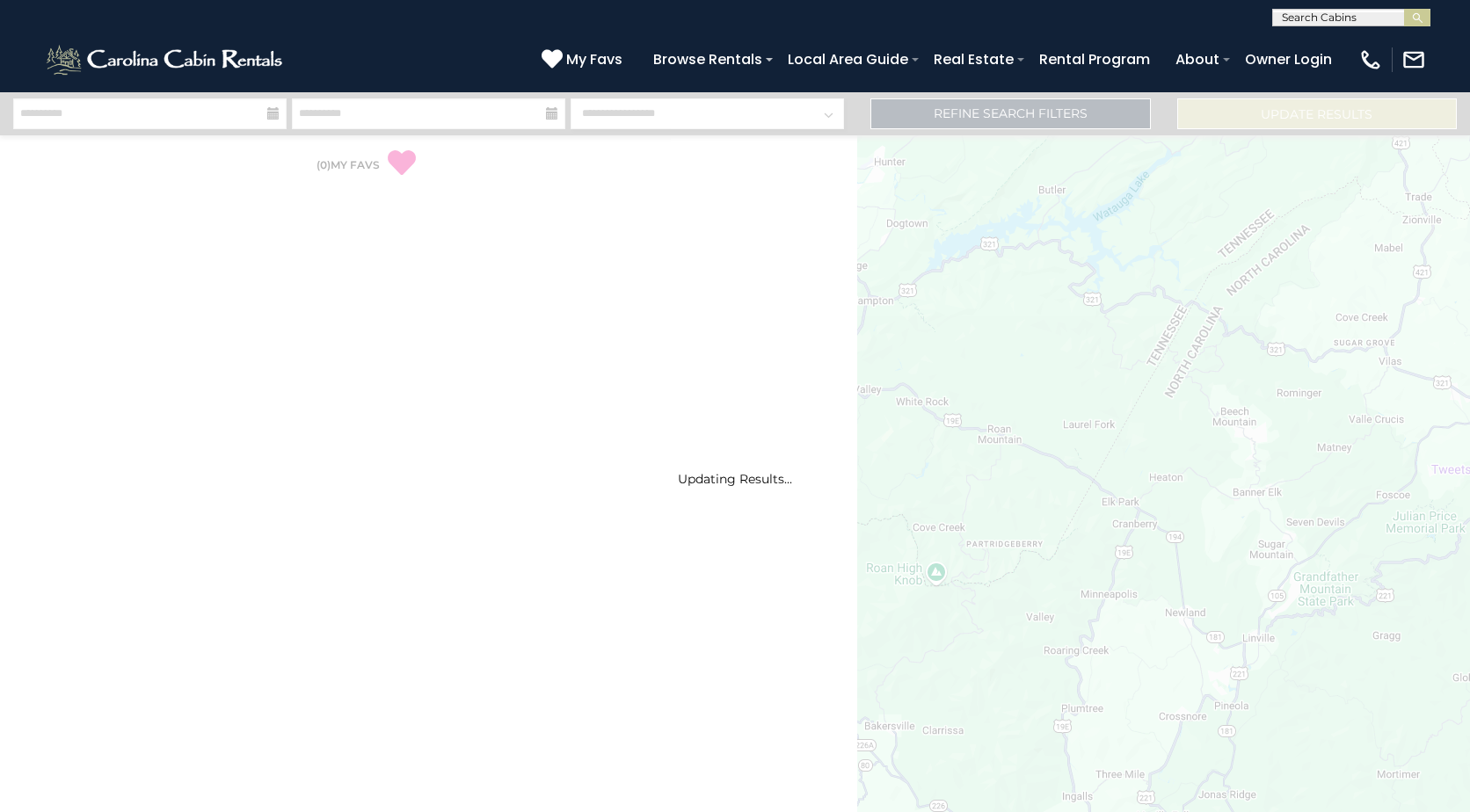
select select "*"
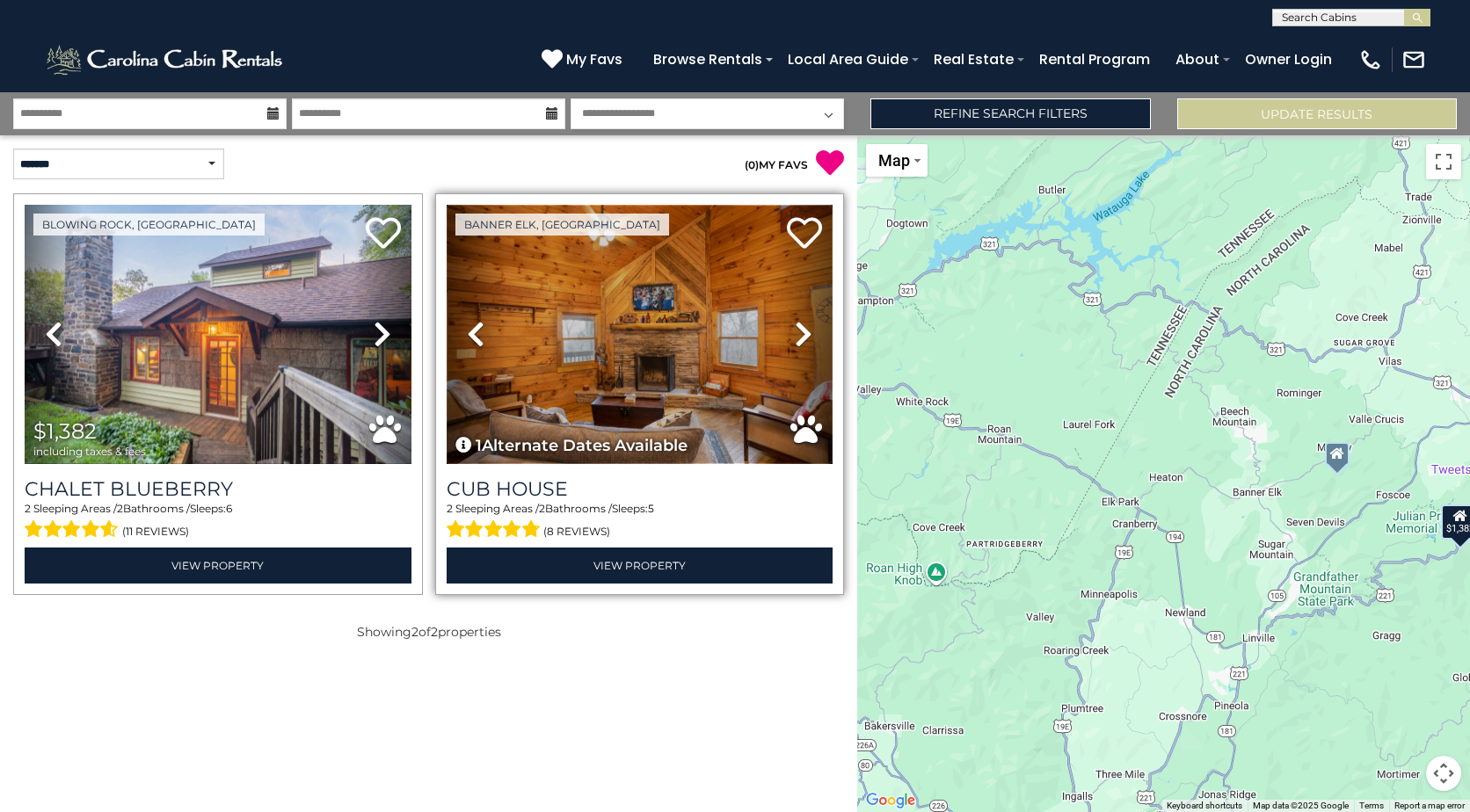
click at [659, 340] on img at bounding box center [639, 334] width 387 height 259
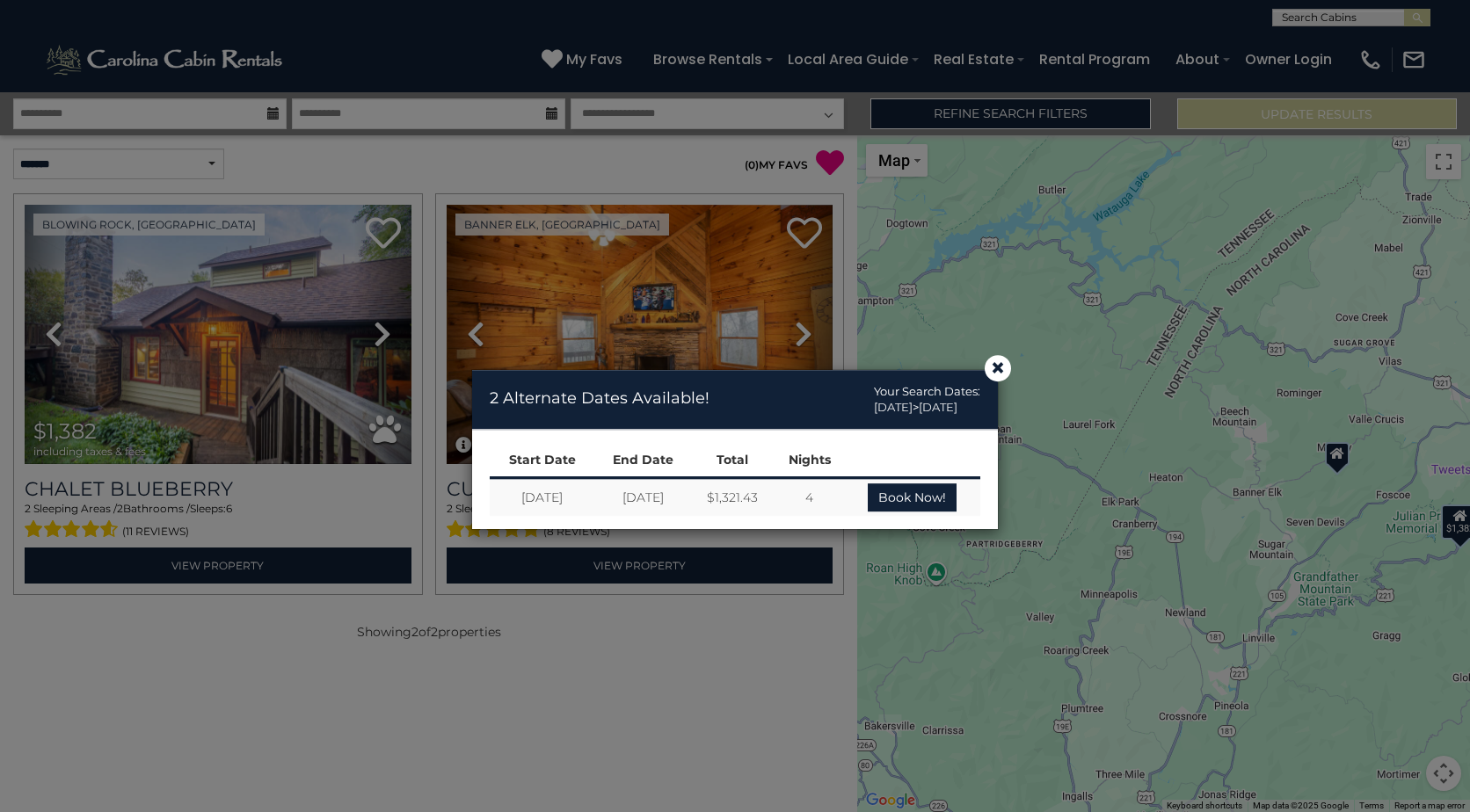
click at [722, 736] on div "× 2 Alternate Dates Available! Your Search Dates: 10/19/2025 > 10/23/2025 Start…" at bounding box center [735, 459] width 1470 height 706
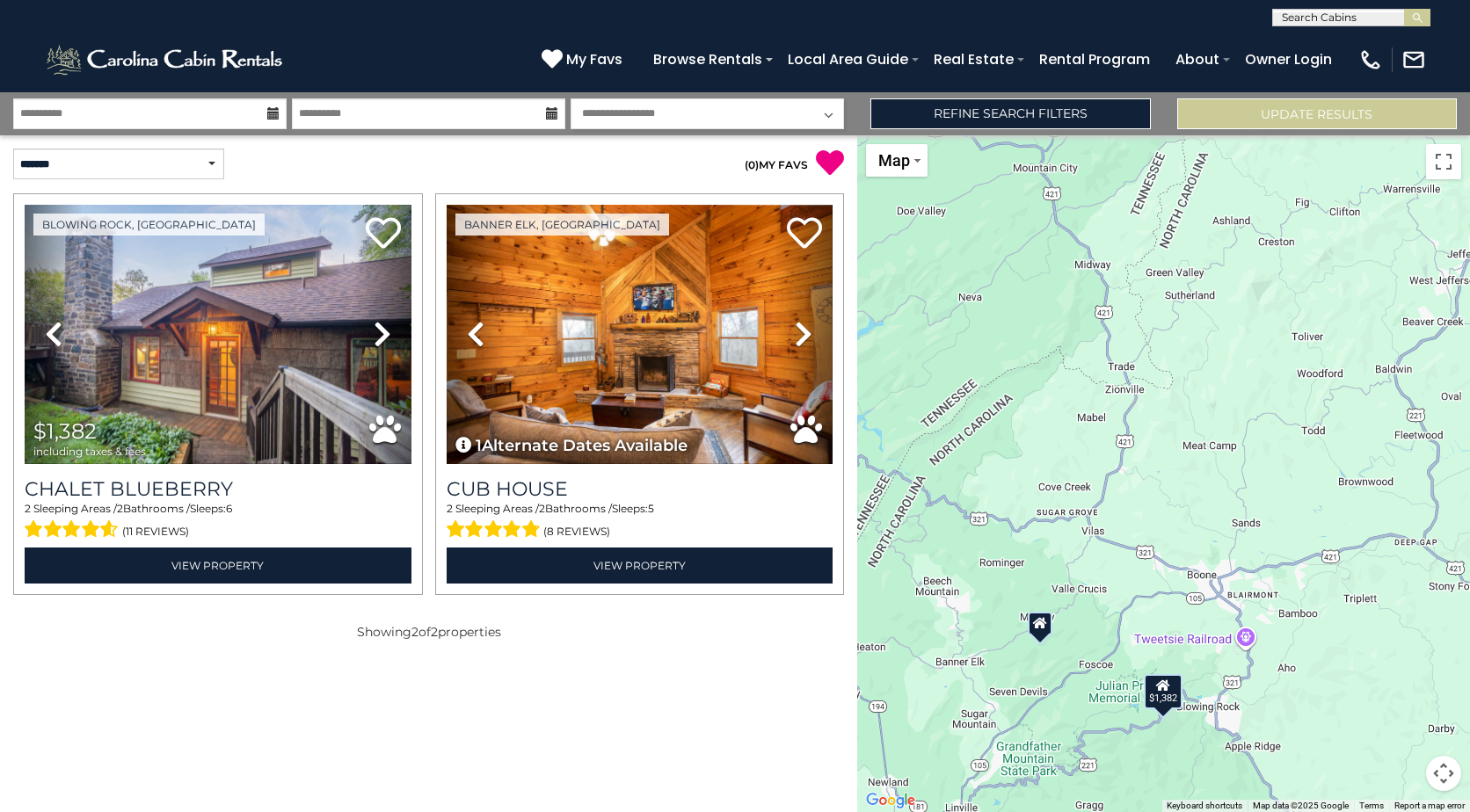
drag, startPoint x: 1366, startPoint y: 415, endPoint x: 1069, endPoint y: 587, distance: 343.2
click at [1069, 587] on div "$1,382" at bounding box center [1164, 474] width 613 height 677
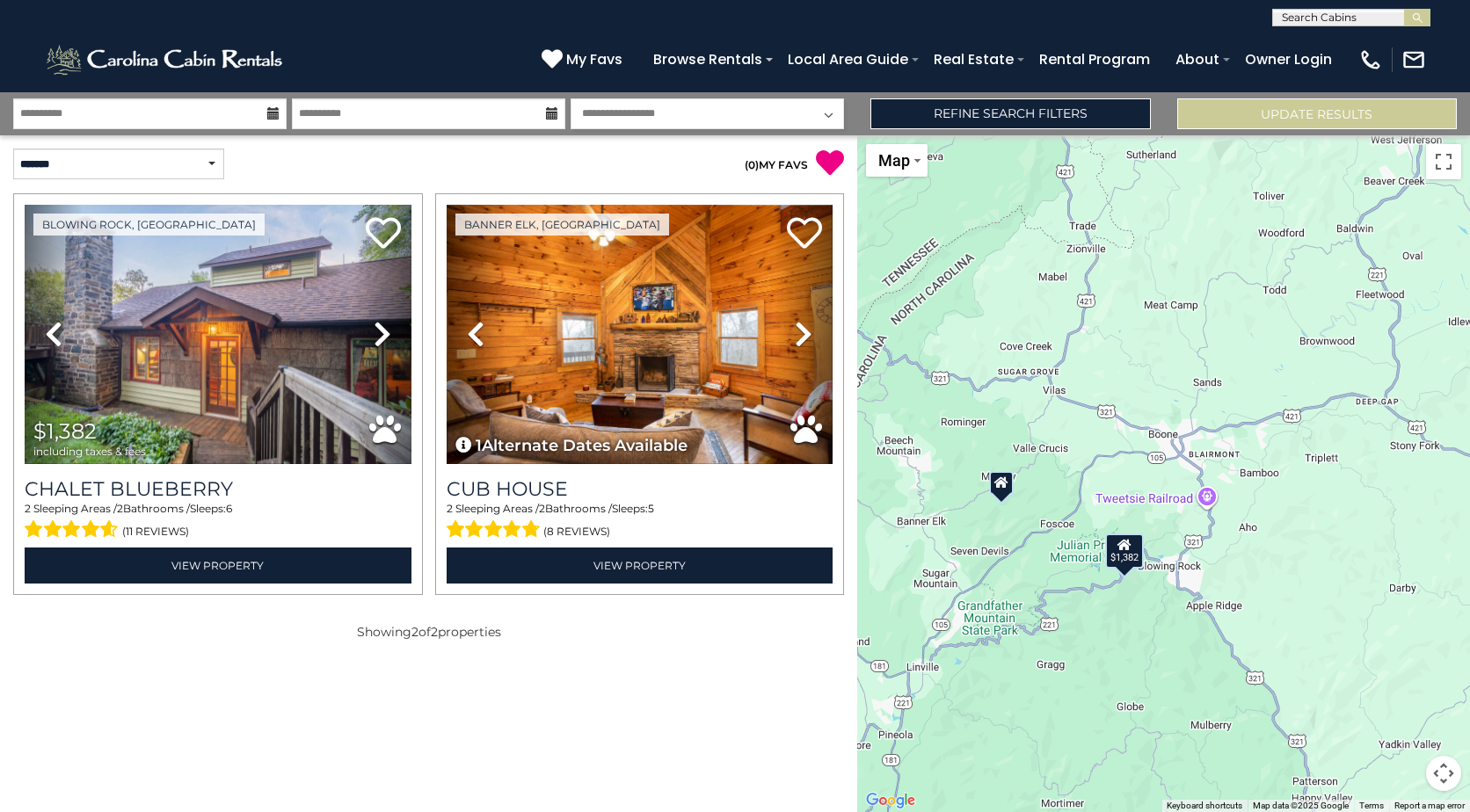
drag, startPoint x: 1282, startPoint y: 696, endPoint x: 1244, endPoint y: 552, distance: 148.9
click at [1244, 552] on div "$1,382" at bounding box center [1164, 474] width 613 height 677
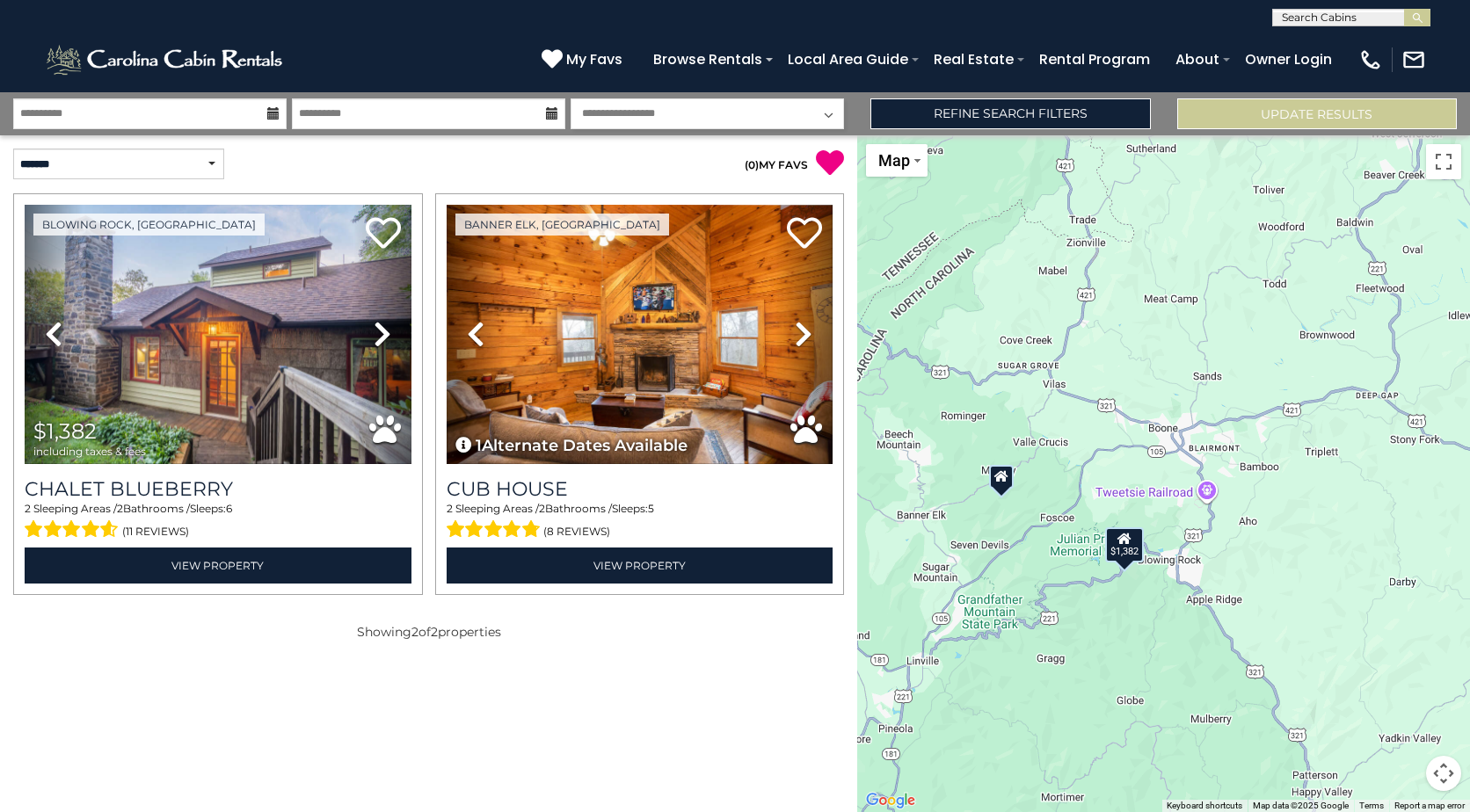
click at [997, 484] on div at bounding box center [1000, 476] width 24 height 23
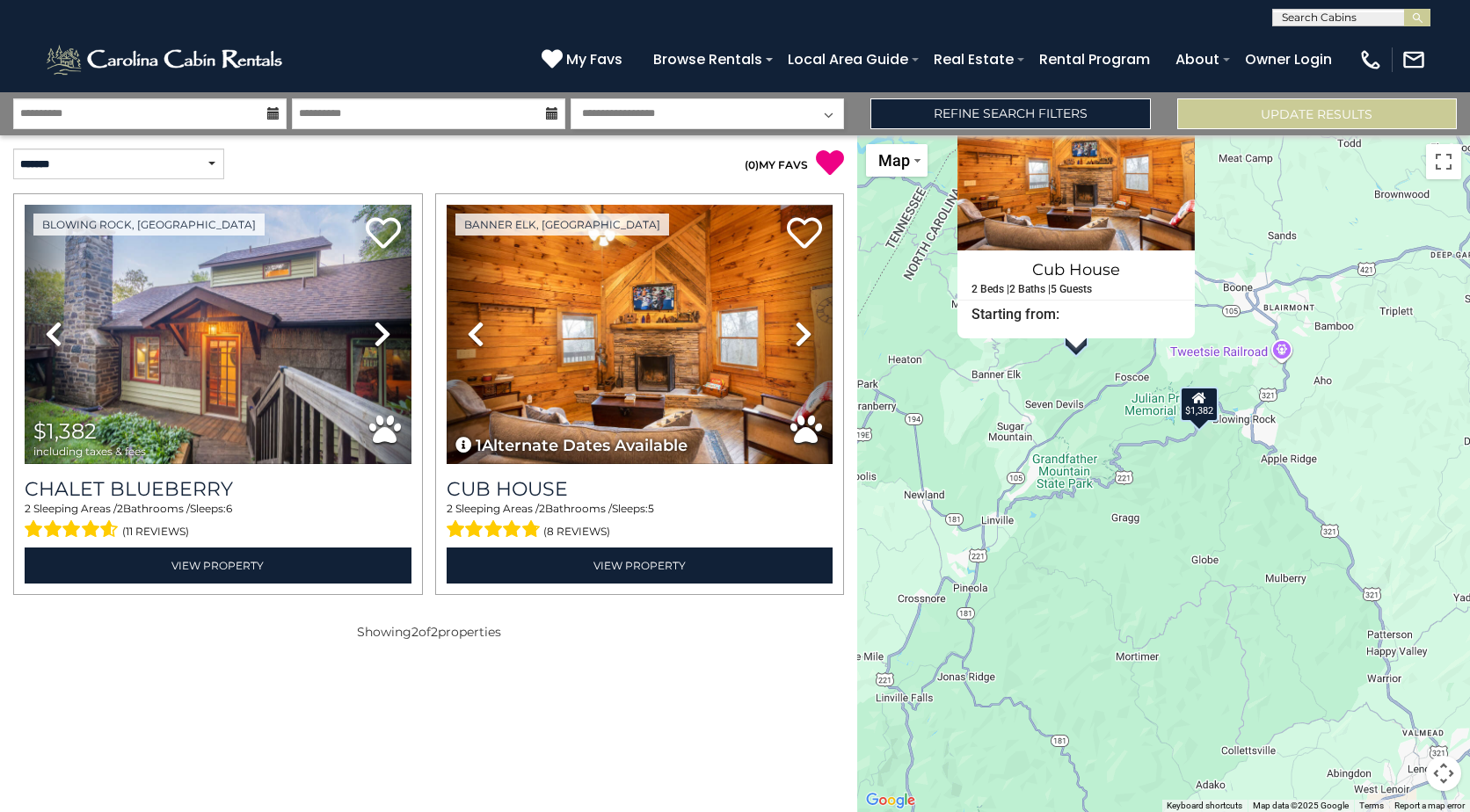
drag, startPoint x: 1009, startPoint y: 732, endPoint x: 1086, endPoint y: 585, distance: 165.9
click at [1086, 585] on div "$1,382 Cub House 2 Beds | 2 Baths | 5 Guests Distance from your point: %dist% %…" at bounding box center [1164, 474] width 613 height 677
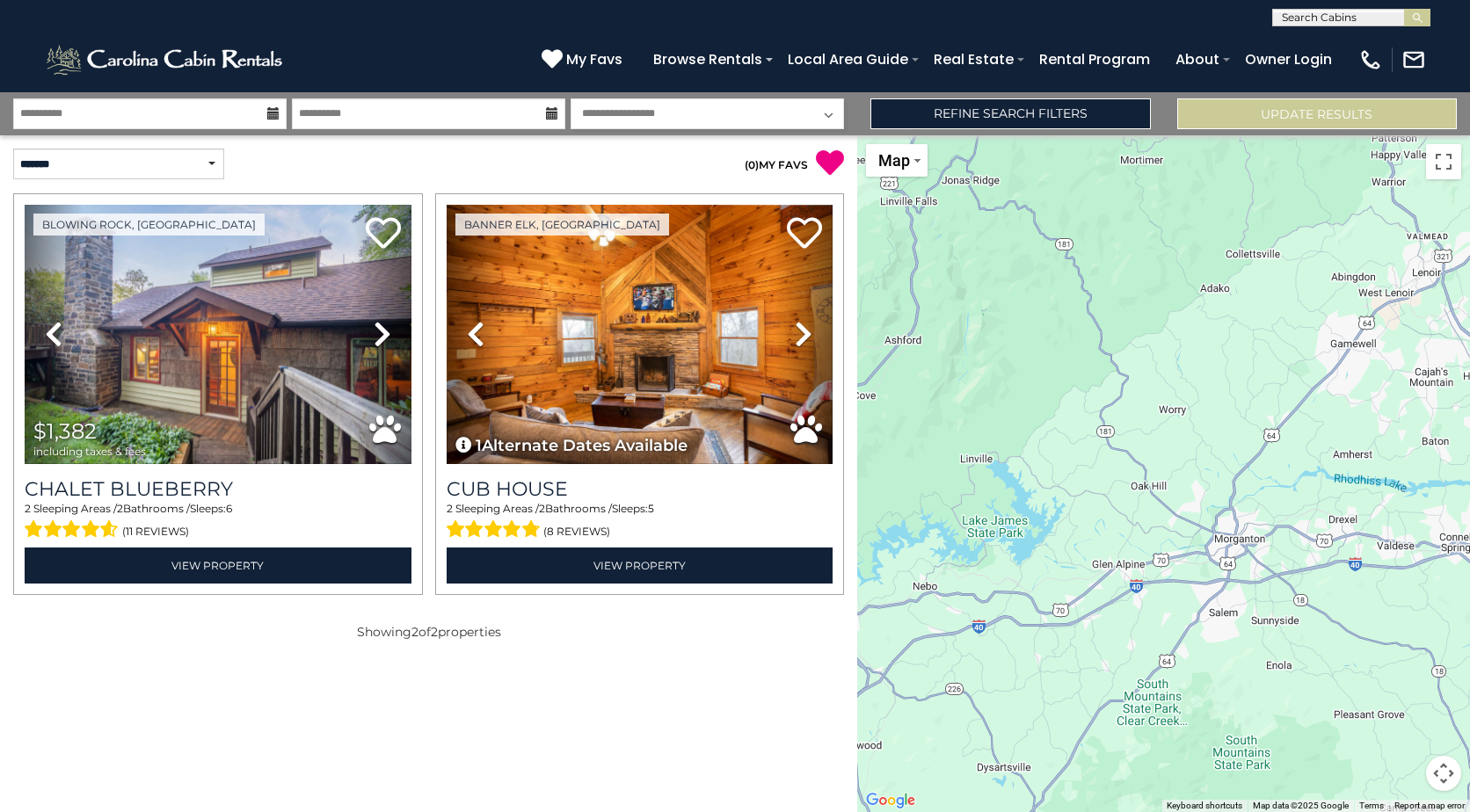
drag, startPoint x: 1260, startPoint y: 522, endPoint x: 1259, endPoint y: 22, distance: 500.0
click at [1259, 22] on body "**********" at bounding box center [735, 406] width 1470 height 812
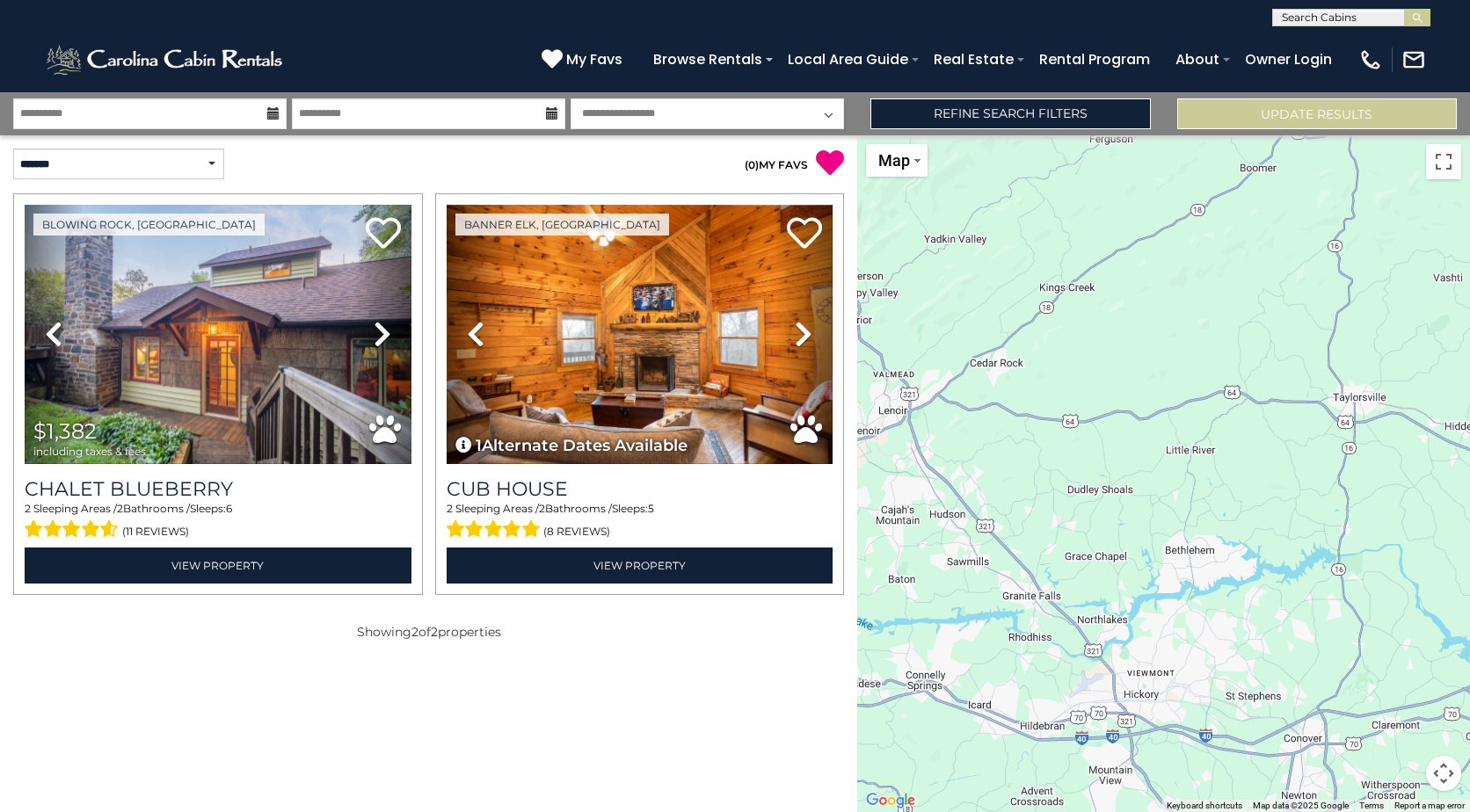
drag, startPoint x: 1390, startPoint y: 499, endPoint x: 854, endPoint y: 638, distance: 553.7
click at [854, 638] on div "**********" at bounding box center [735, 452] width 1470 height 720
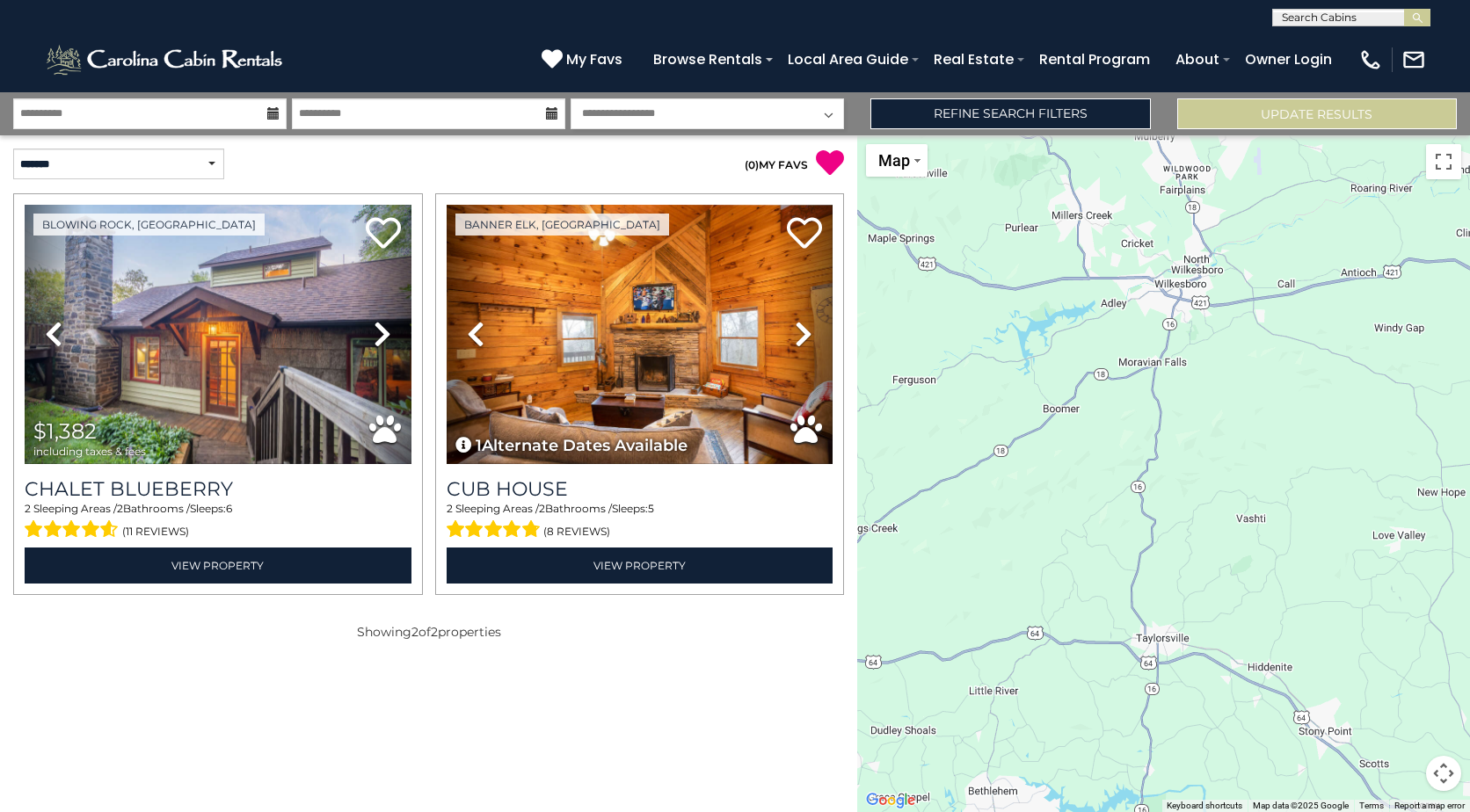
drag, startPoint x: 1125, startPoint y: 367, endPoint x: 927, endPoint y: 609, distance: 312.7
click at [927, 609] on div "$1,382 Cub House 2 Beds | 2 Baths | 5 Guests Distance from your point: %dist% %…" at bounding box center [1164, 474] width 613 height 677
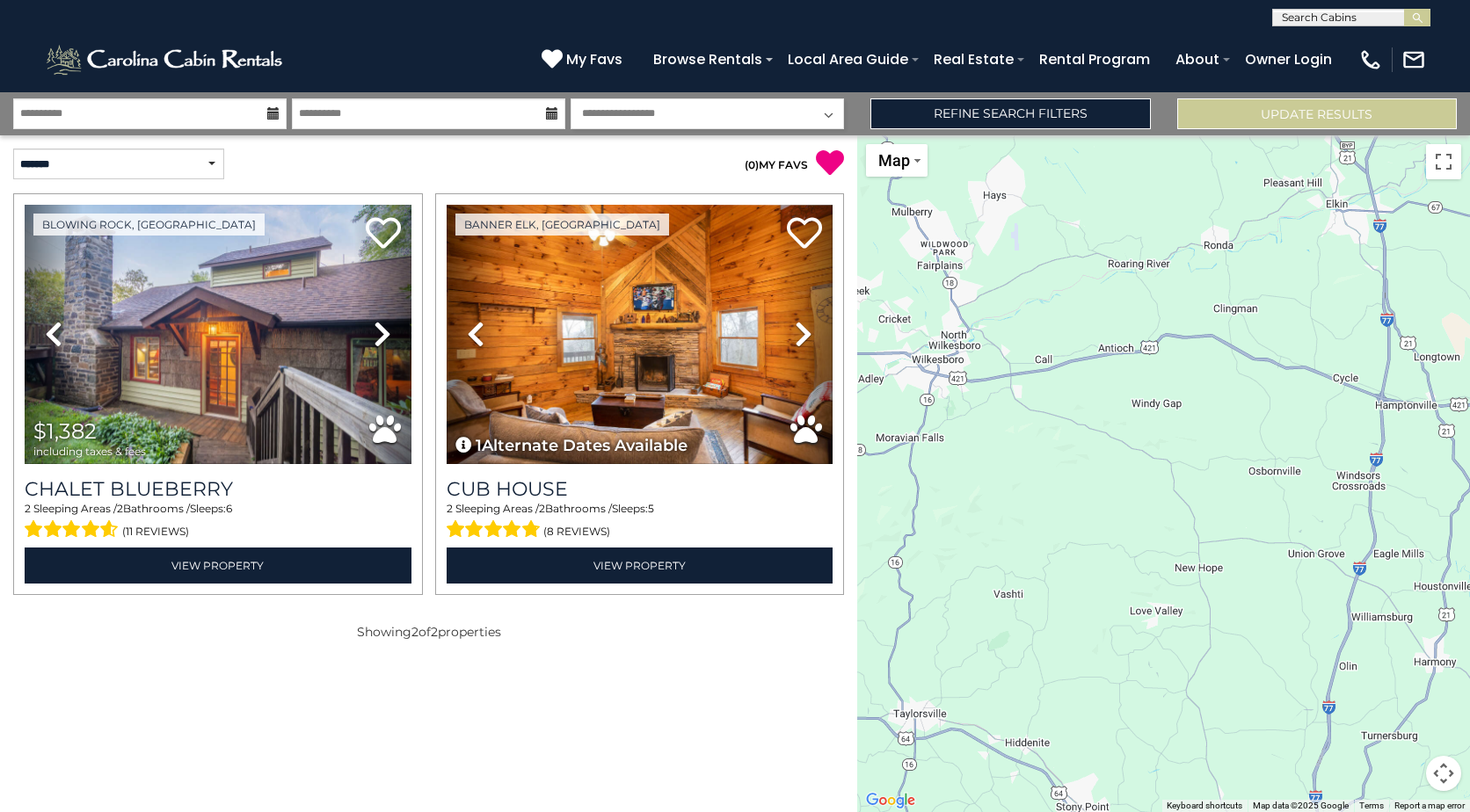
drag, startPoint x: 1254, startPoint y: 466, endPoint x: 1009, endPoint y: 541, distance: 256.2
click at [1009, 541] on div "$1,382 Cub House 2 Beds | 2 Baths | 5 Guests Distance from your point: %dist% %…" at bounding box center [1164, 474] width 613 height 677
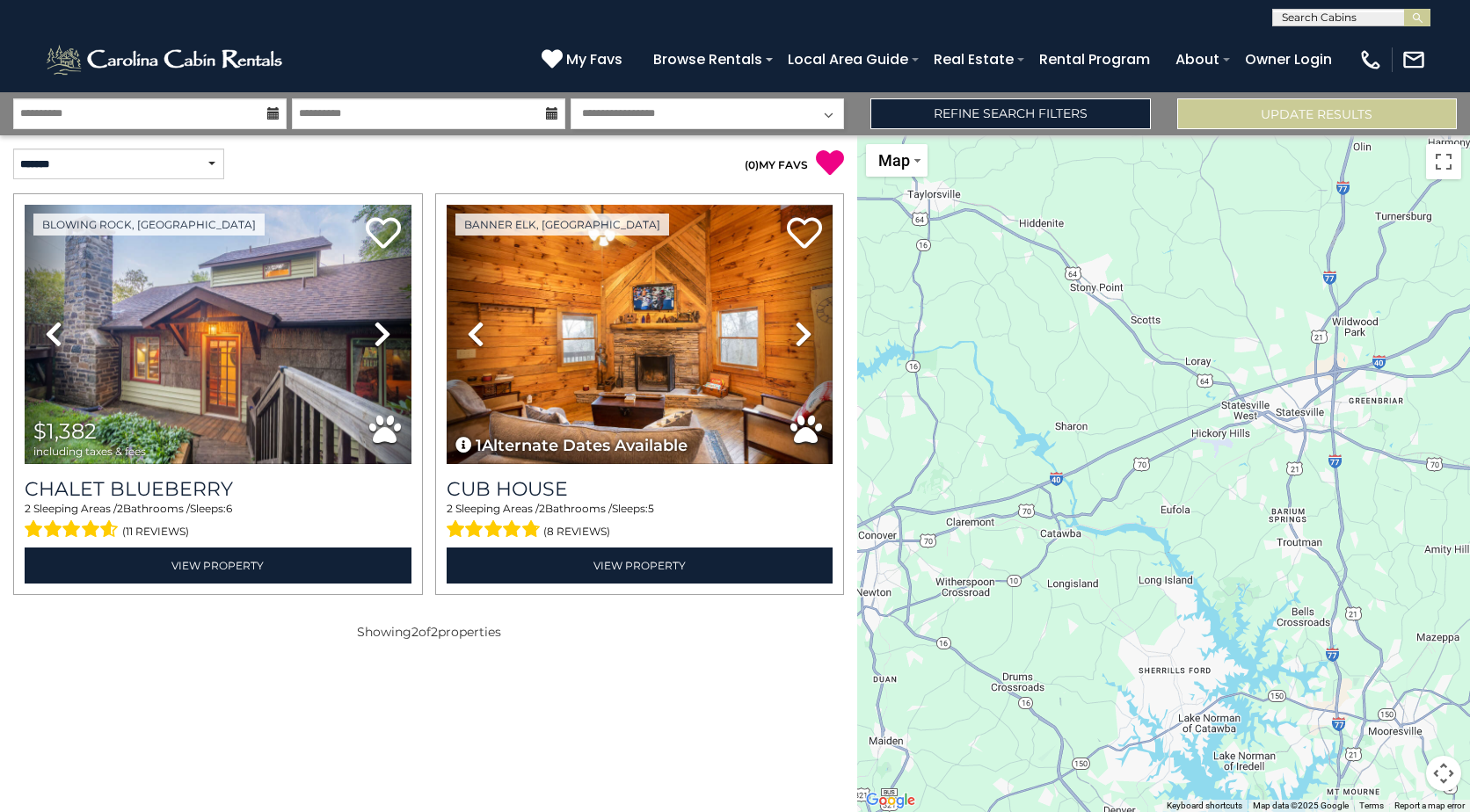
drag, startPoint x: 1304, startPoint y: 546, endPoint x: 1316, endPoint y: 25, distance: 521.1
click at [1316, 25] on body "**********" at bounding box center [735, 406] width 1470 height 812
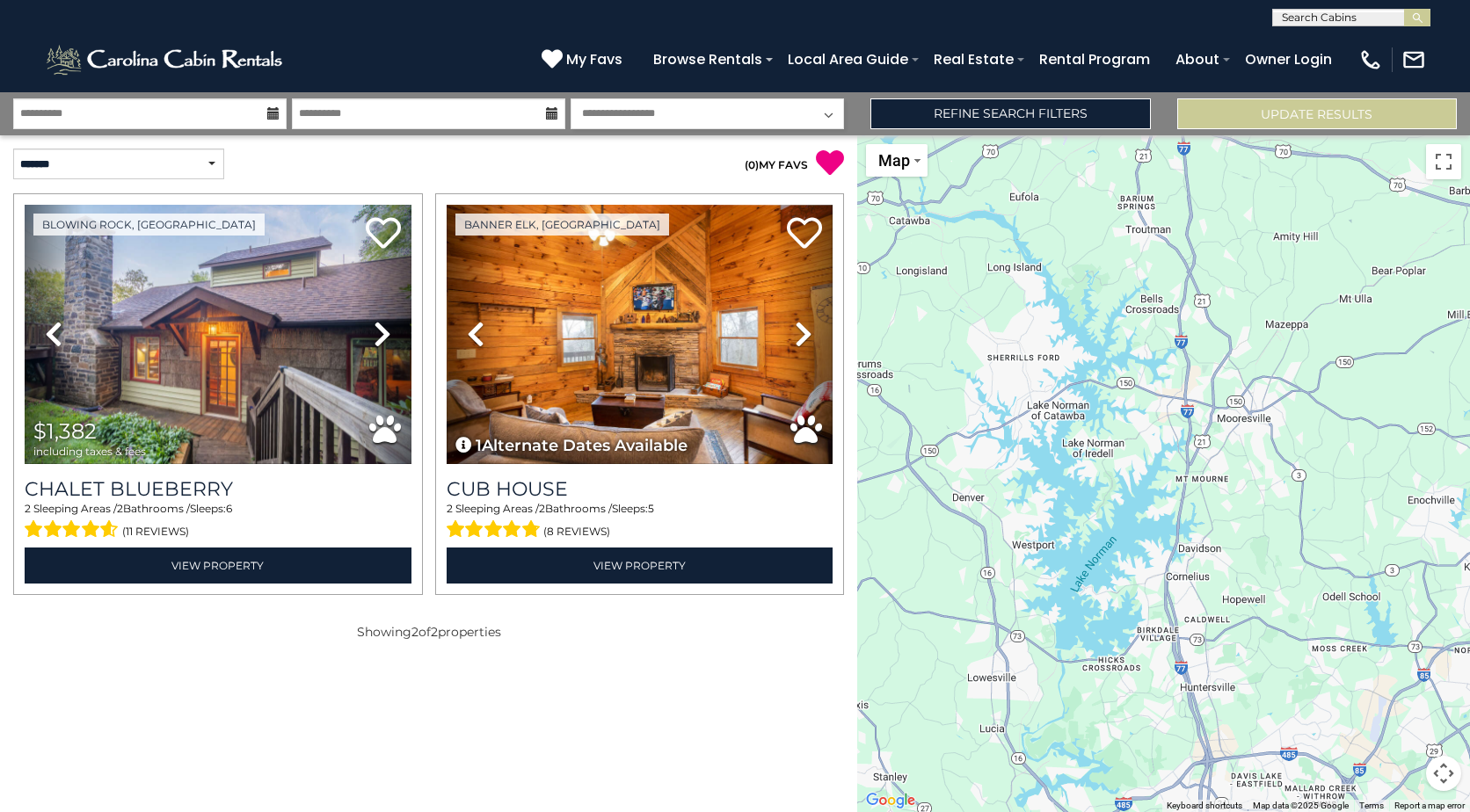
drag, startPoint x: 1420, startPoint y: 600, endPoint x: 1268, endPoint y: 287, distance: 348.0
click at [1268, 287] on div "$1,382 Cub House 2 Beds | 2 Baths | 5 Guests Distance from your point: %dist% %…" at bounding box center [1164, 474] width 613 height 677
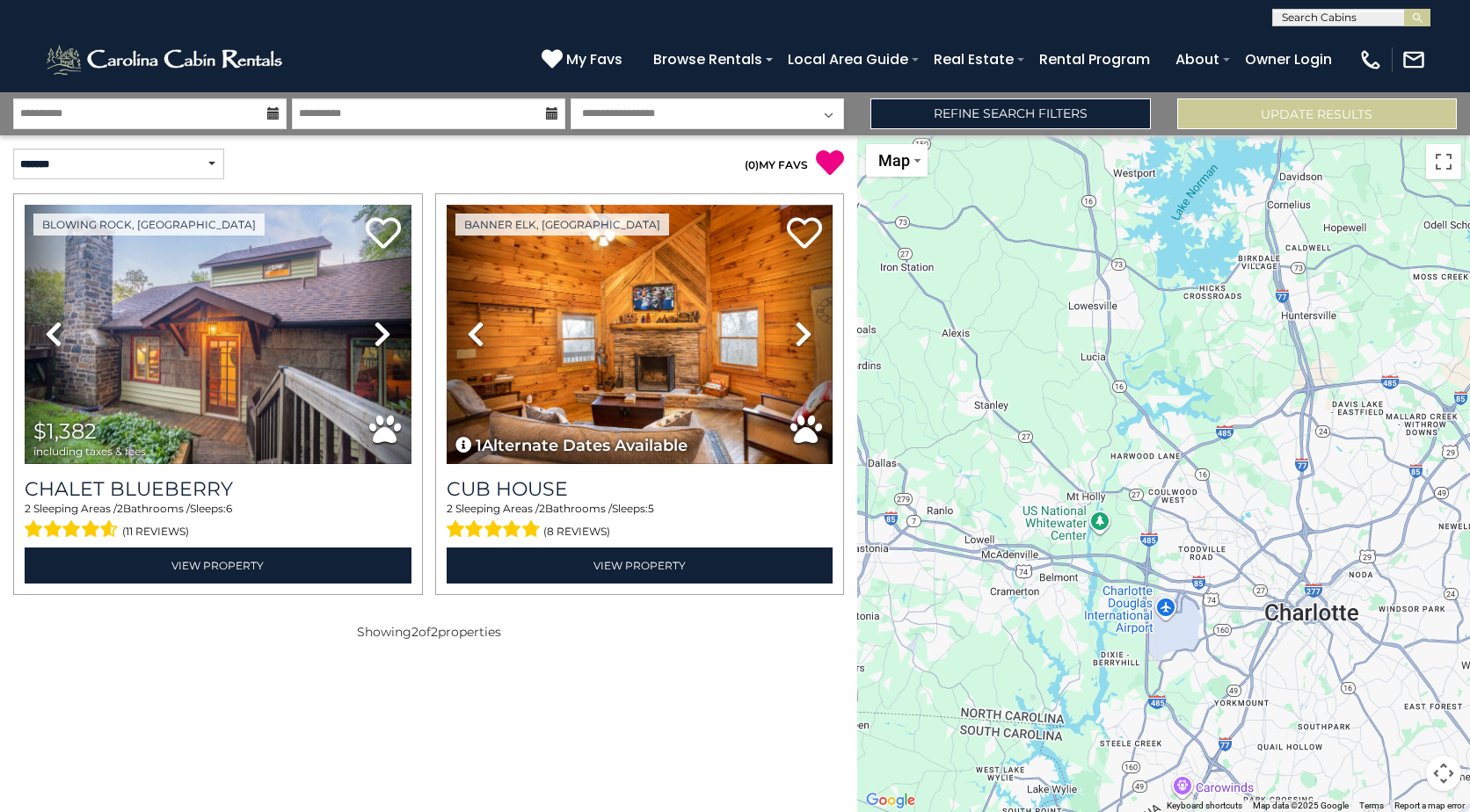
drag, startPoint x: 1270, startPoint y: 655, endPoint x: 1416, endPoint y: 191, distance: 486.4
click at [1414, 204] on div "$1,382 Cub House 2 Beds | 2 Baths | 5 Guests Distance from your point: %dist% %…" at bounding box center [1164, 474] width 613 height 677
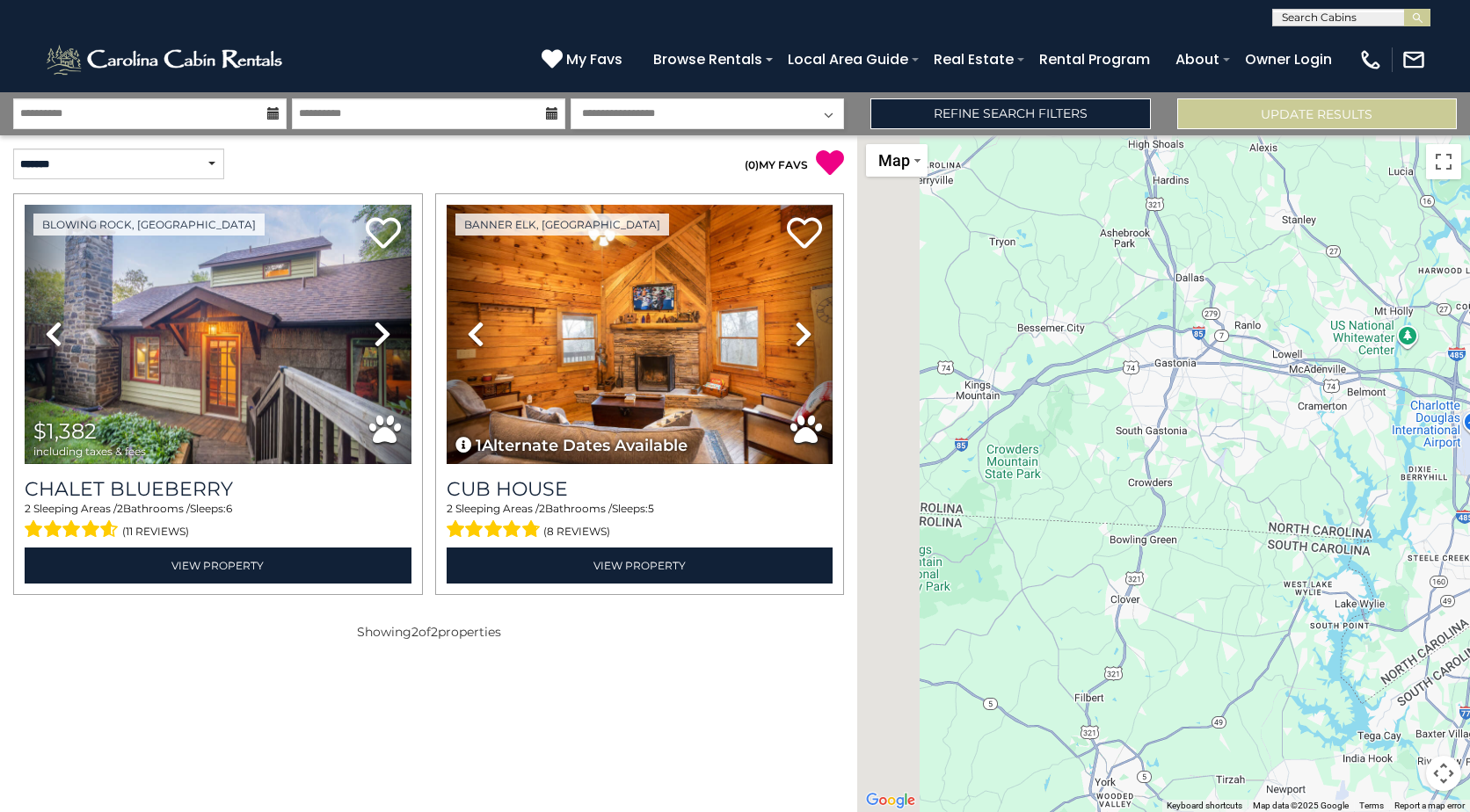
drag, startPoint x: 1208, startPoint y: 447, endPoint x: 1435, endPoint y: 421, distance: 228.5
click at [1435, 421] on div "$1,382 Cub House 2 Beds | 2 Baths | 5 Guests Distance from your point: %dist% %…" at bounding box center [1164, 474] width 613 height 677
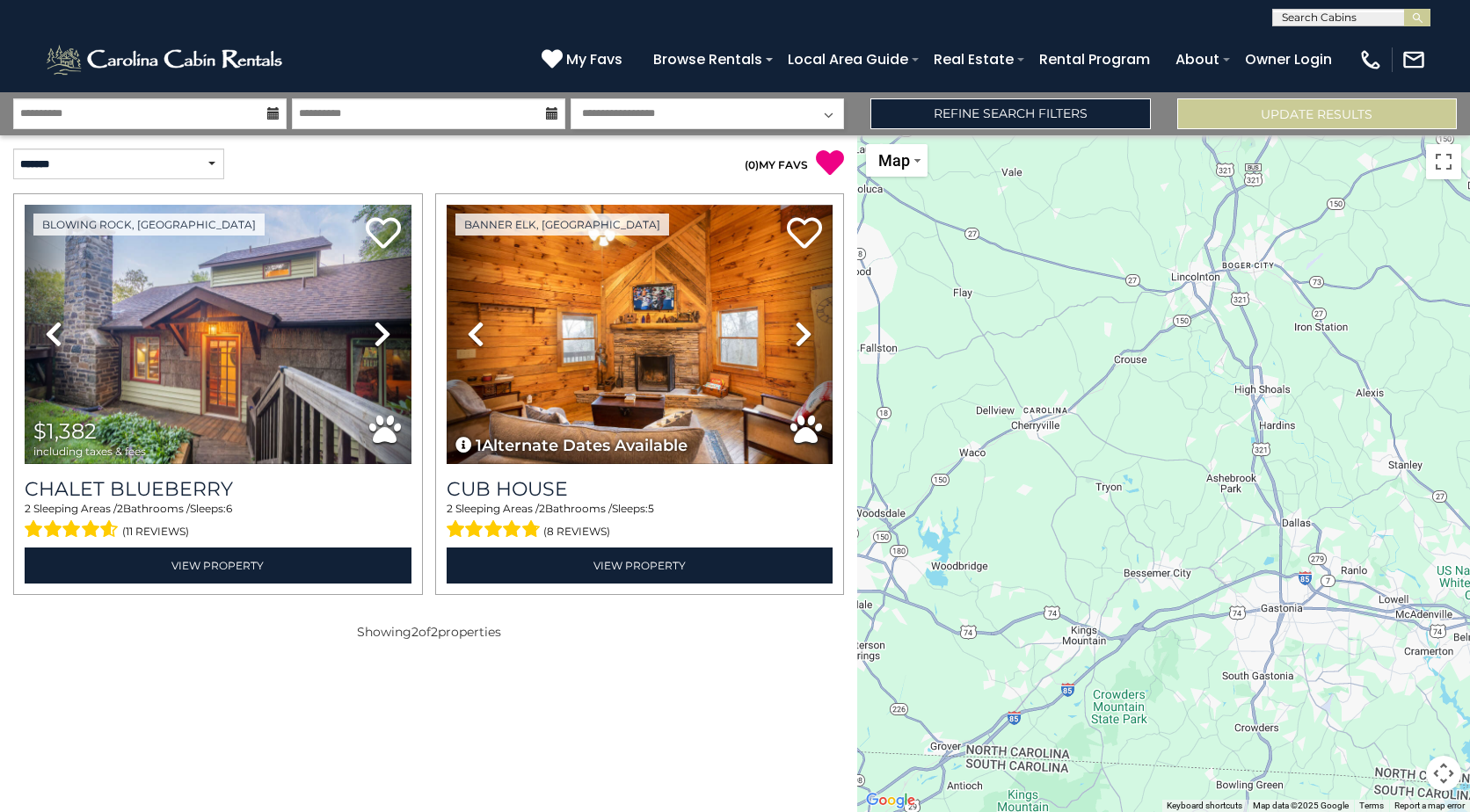
drag, startPoint x: 1223, startPoint y: 422, endPoint x: 1313, endPoint y: 639, distance: 234.9
click at [1313, 639] on div "$1,382 Cub House 2 Beds | 2 Baths | 5 Guests Distance from your point: %dist% %…" at bounding box center [1164, 474] width 613 height 677
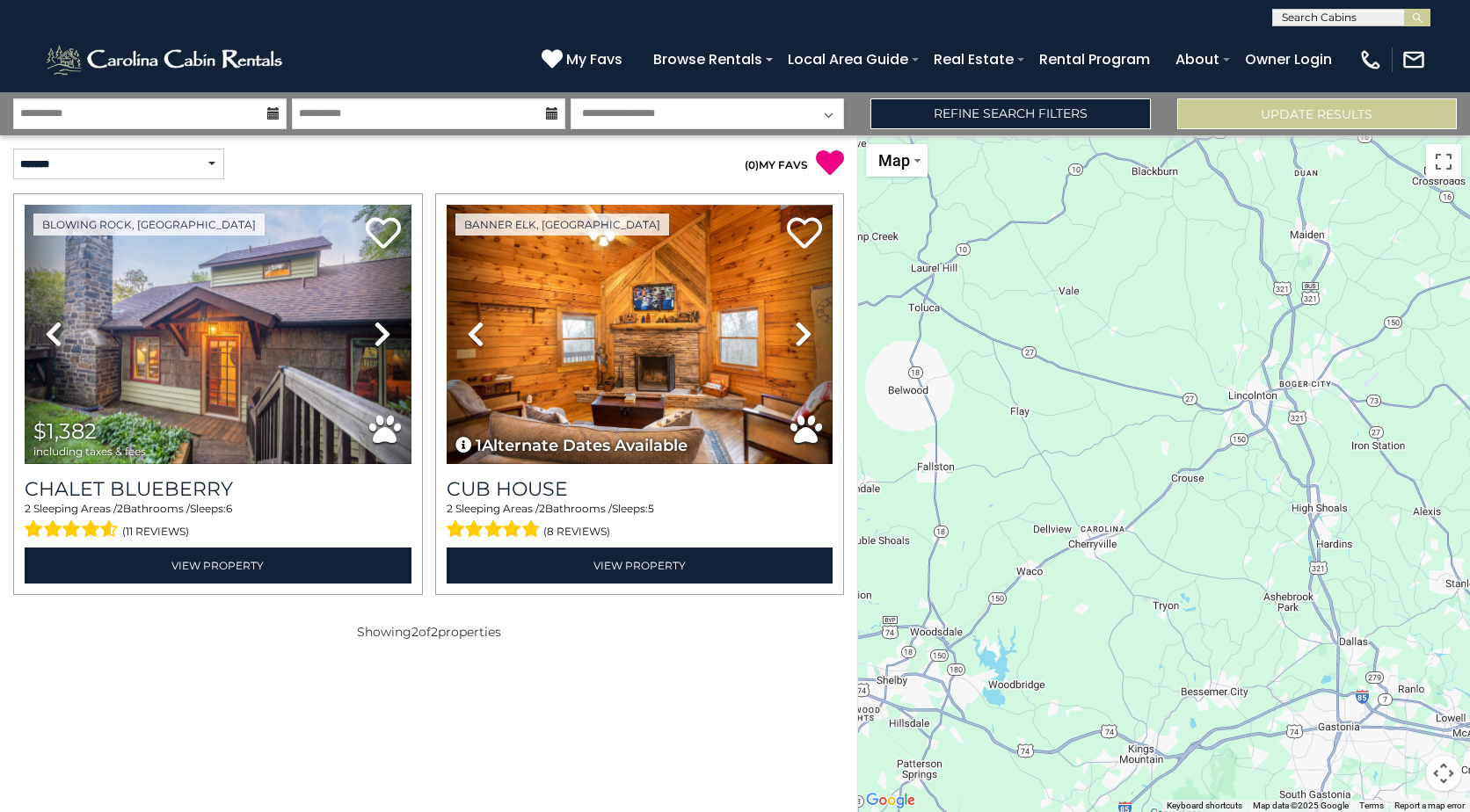
drag, startPoint x: 1235, startPoint y: 594, endPoint x: 1290, endPoint y: 717, distance: 134.7
click at [1290, 717] on div "$1,382 Cub House 2 Beds | 2 Baths | 5 Guests Distance from your point: %dist% %…" at bounding box center [1164, 474] width 613 height 677
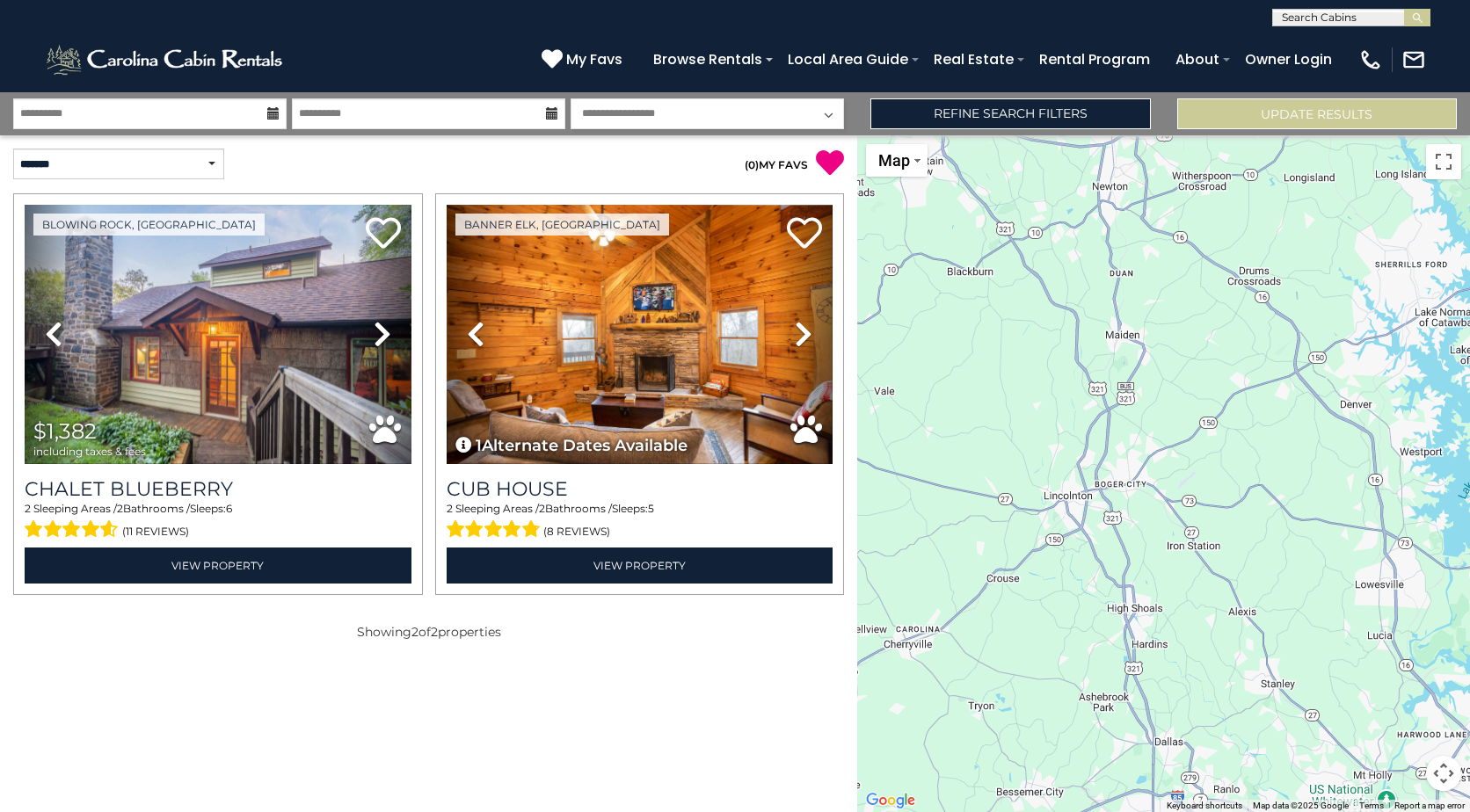
drag, startPoint x: 1367, startPoint y: 579, endPoint x: 1161, endPoint y: 680, distance: 229.4
click at [1161, 680] on div "$1,382 Cub House 2 Beds | 2 Baths | 5 Guests Distance from your point: %dist% %…" at bounding box center [1164, 474] width 613 height 677
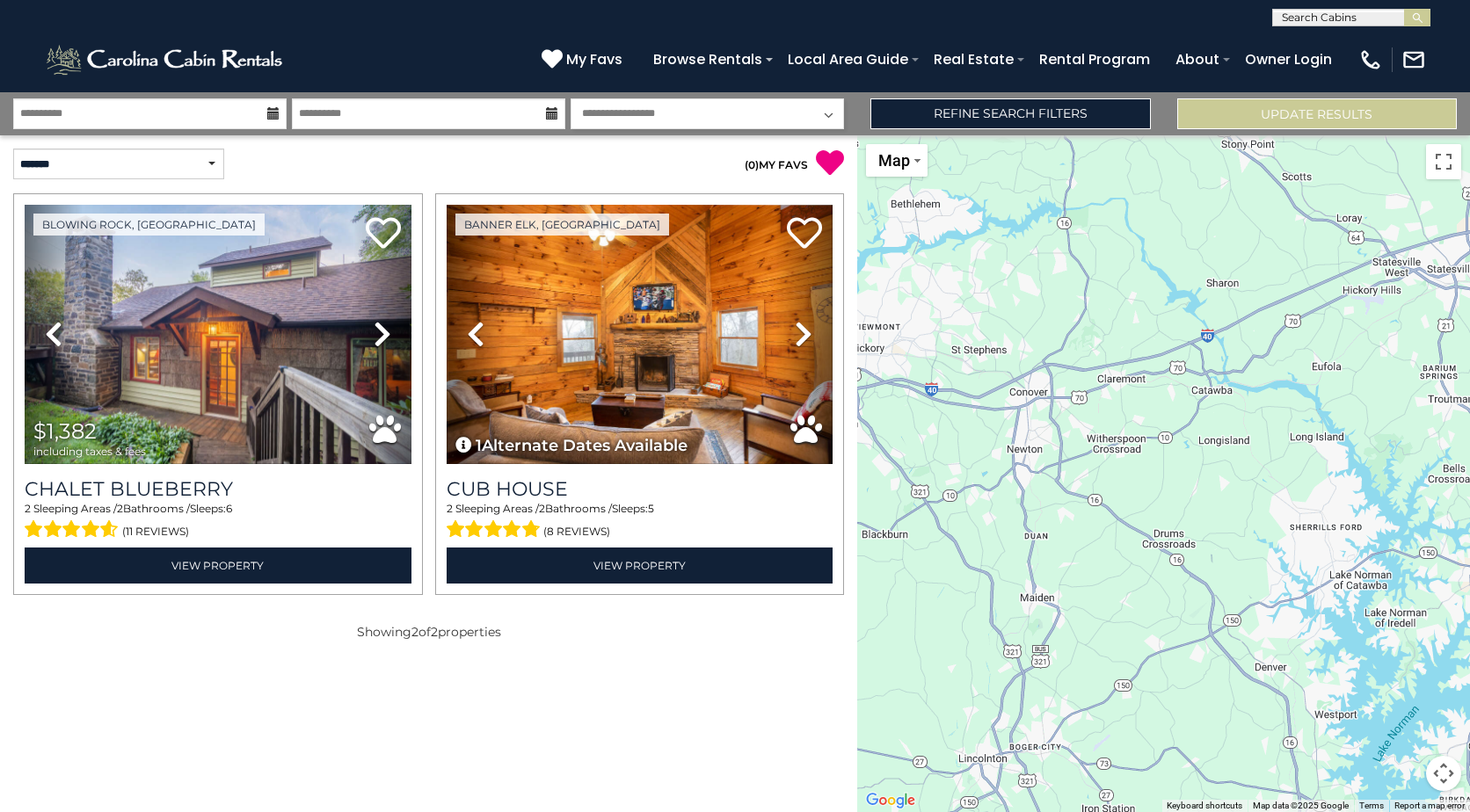
drag, startPoint x: 1281, startPoint y: 560, endPoint x: 1414, endPoint y: 827, distance: 298.3
click at [1414, 811] on html "**********" at bounding box center [735, 406] width 1470 height 812
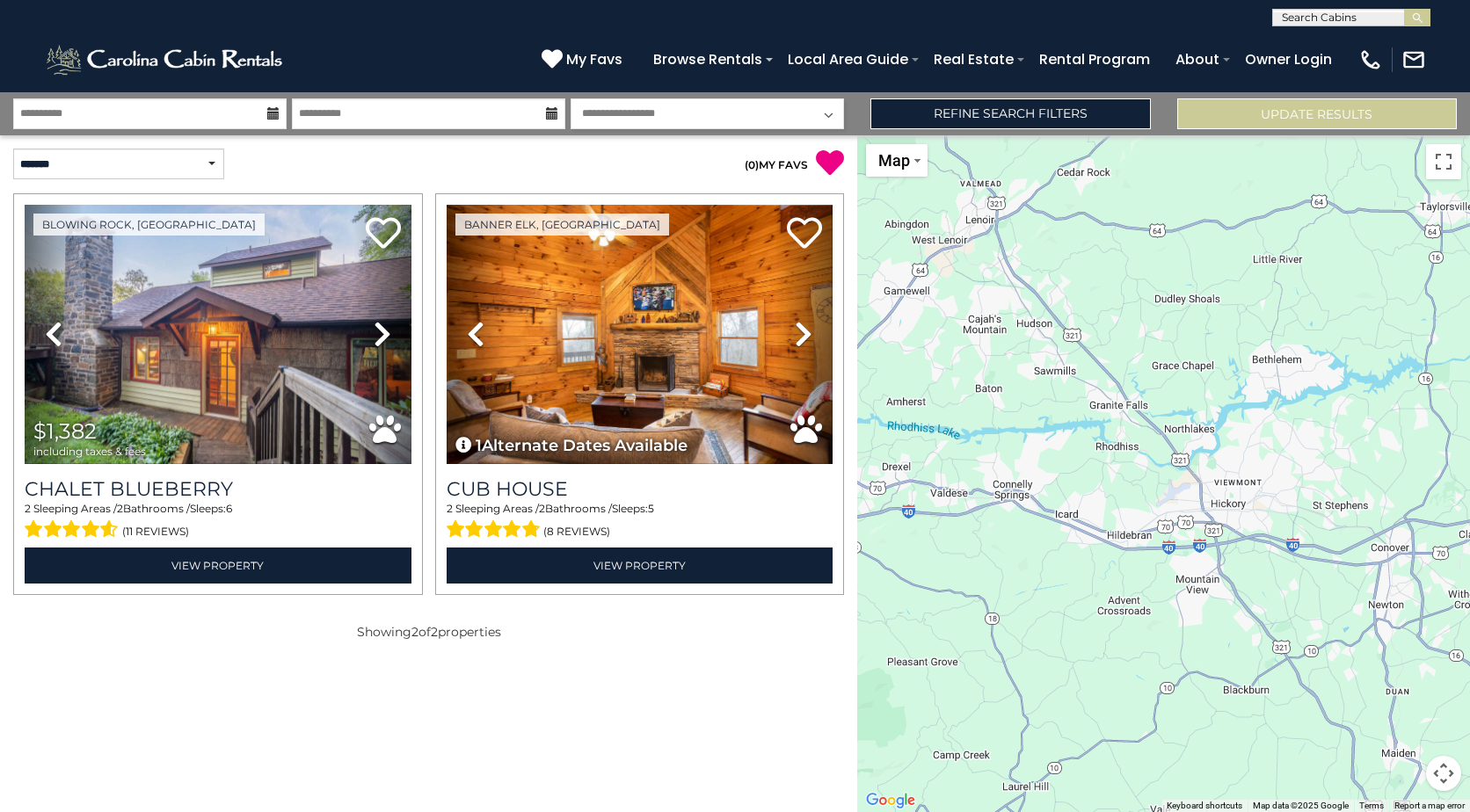
drag, startPoint x: 1201, startPoint y: 698, endPoint x: 1438, endPoint y: 803, distance: 259.2
click at [1438, 803] on div "$1,382 Cub House 2 Beds | 2 Baths | 5 Guests Distance from your point: %dist% %…" at bounding box center [1164, 474] width 613 height 677
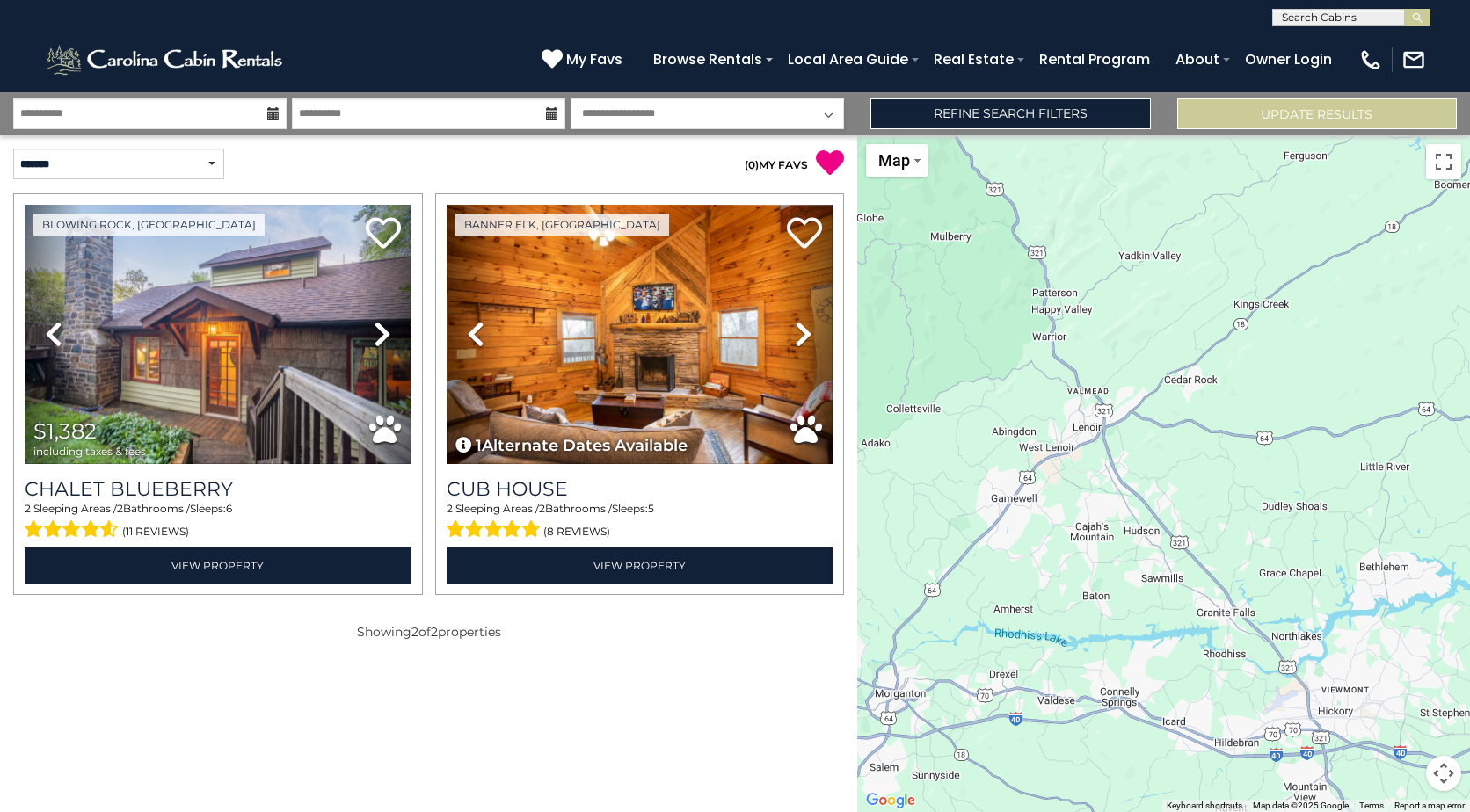
drag, startPoint x: 1221, startPoint y: 613, endPoint x: 1329, endPoint y: 828, distance: 240.6
click at [1329, 811] on html "**********" at bounding box center [735, 406] width 1470 height 812
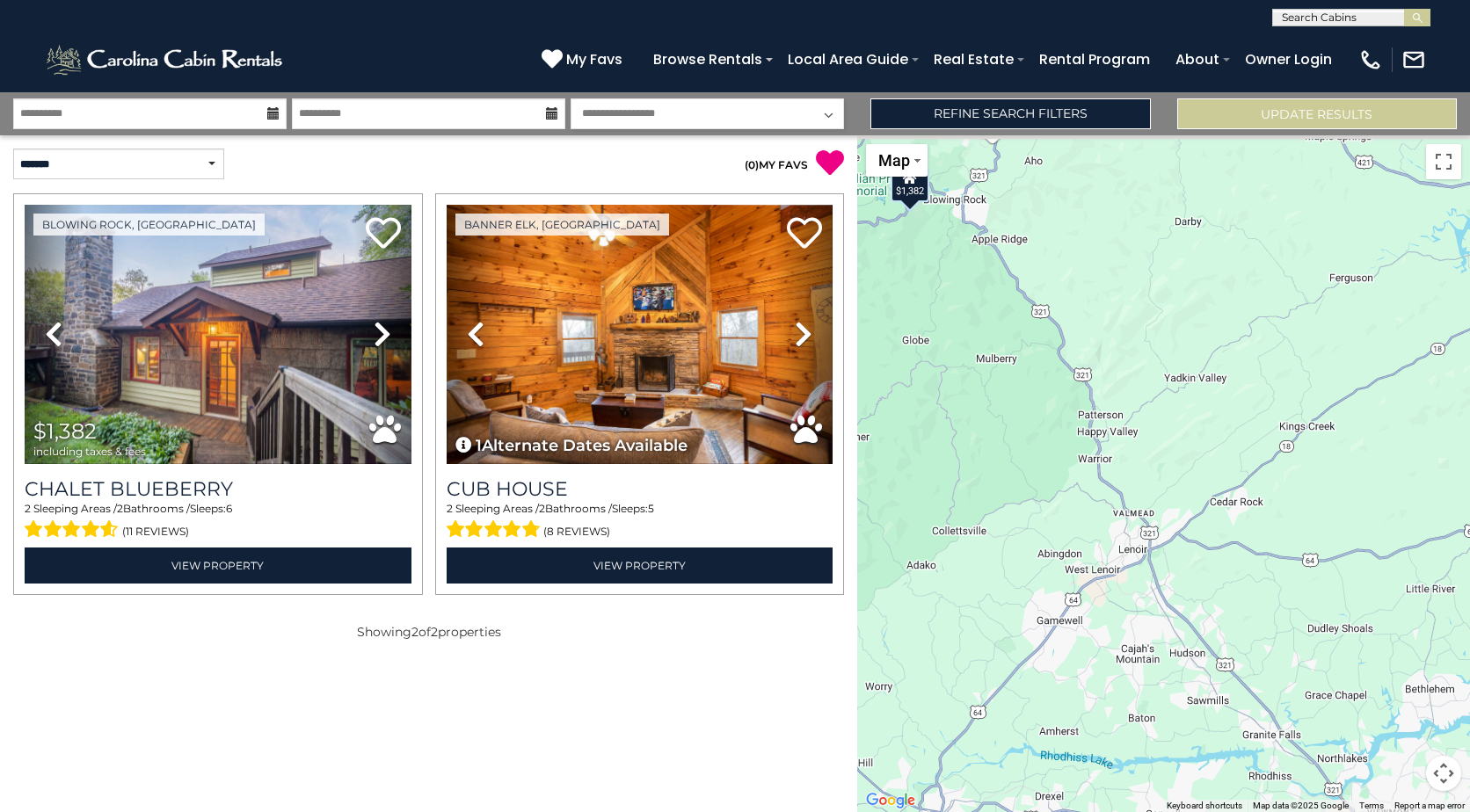
drag, startPoint x: 1195, startPoint y: 626, endPoint x: 1240, endPoint y: 755, distance: 136.6
click at [1240, 755] on div "$1,382 Cub House 2 Beds | 2 Baths | 5 Guests Distance from your point: %dist% %…" at bounding box center [1164, 474] width 613 height 677
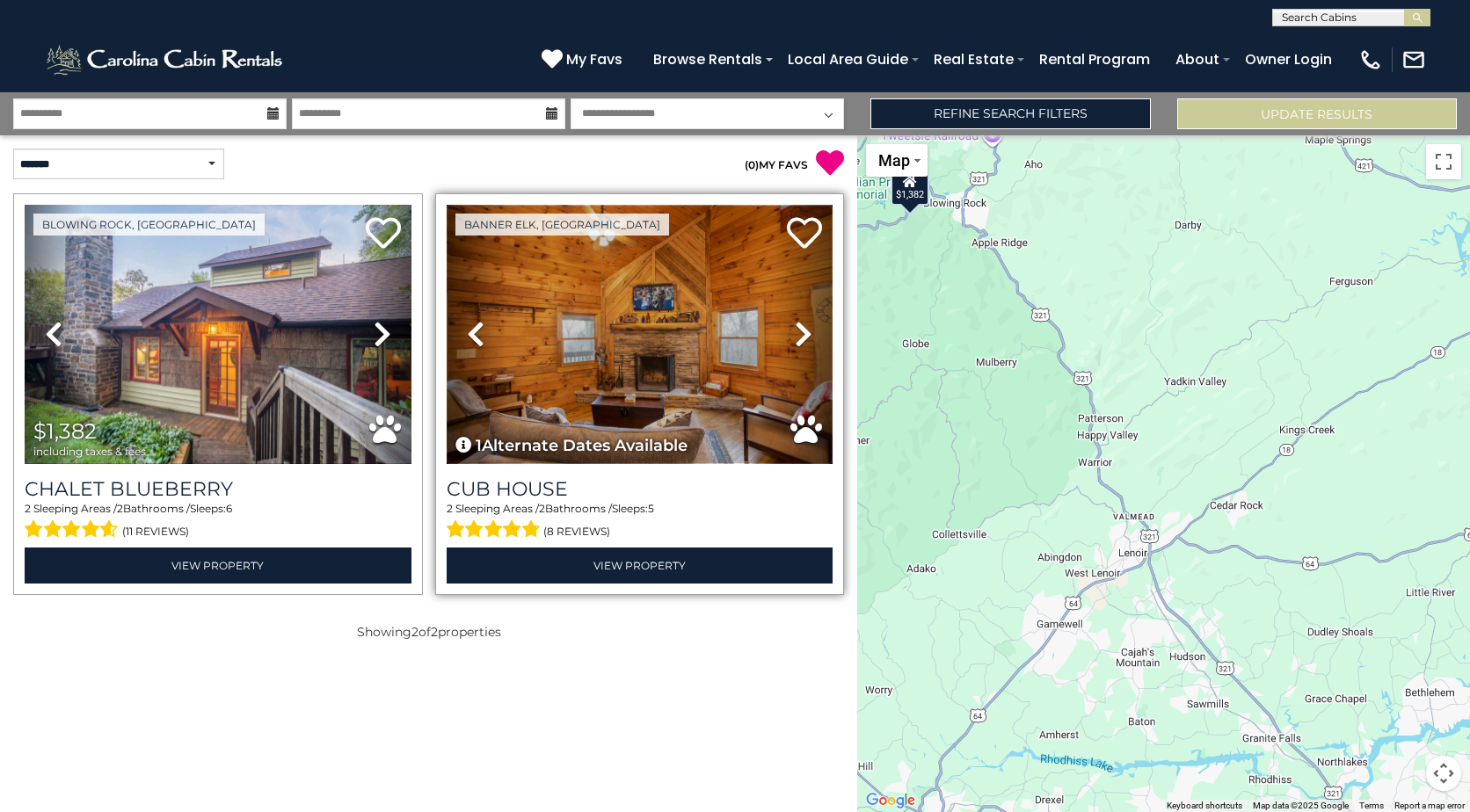
click at [614, 328] on img at bounding box center [639, 334] width 387 height 259
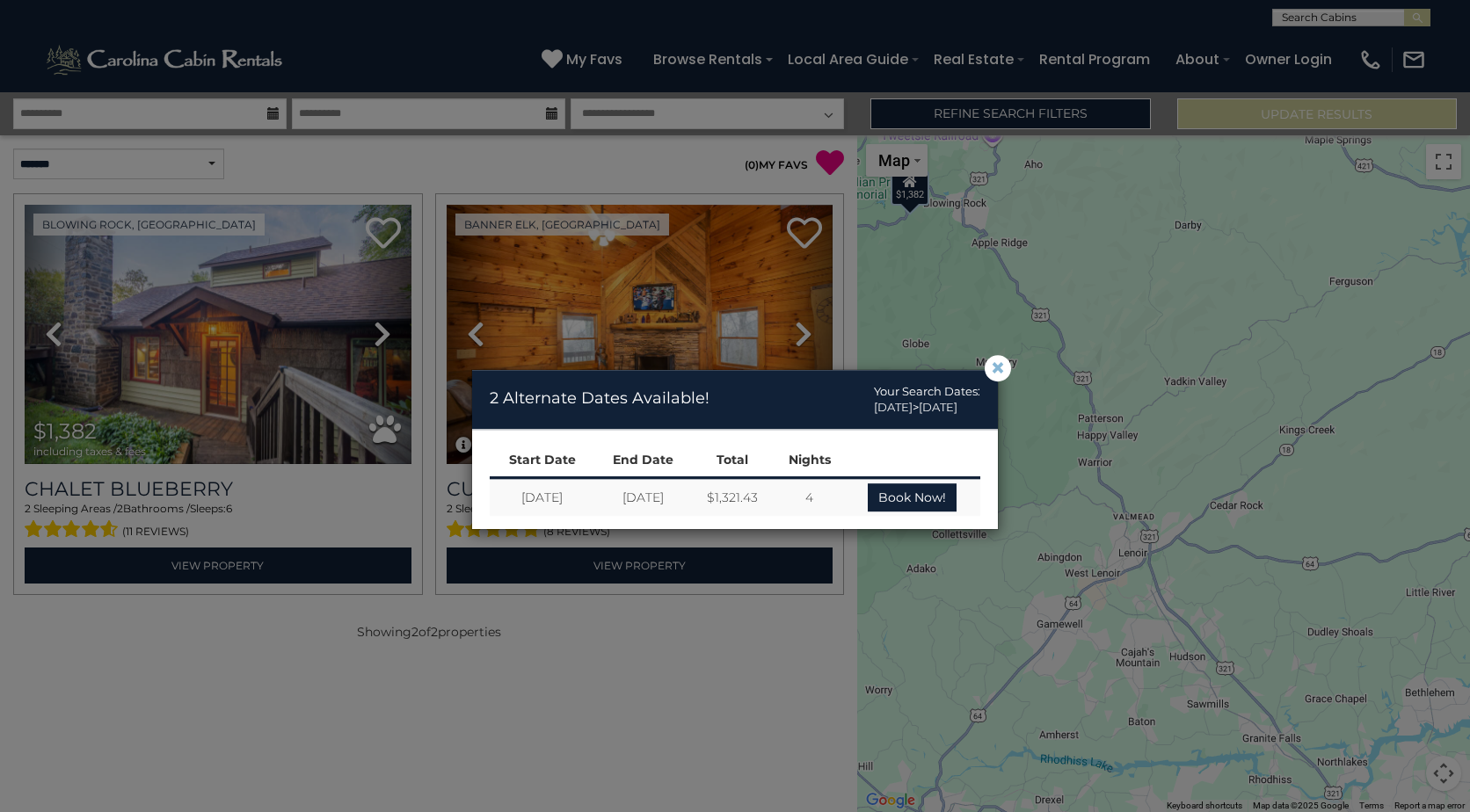
click at [1000, 368] on span "×" at bounding box center [997, 368] width 16 height 0
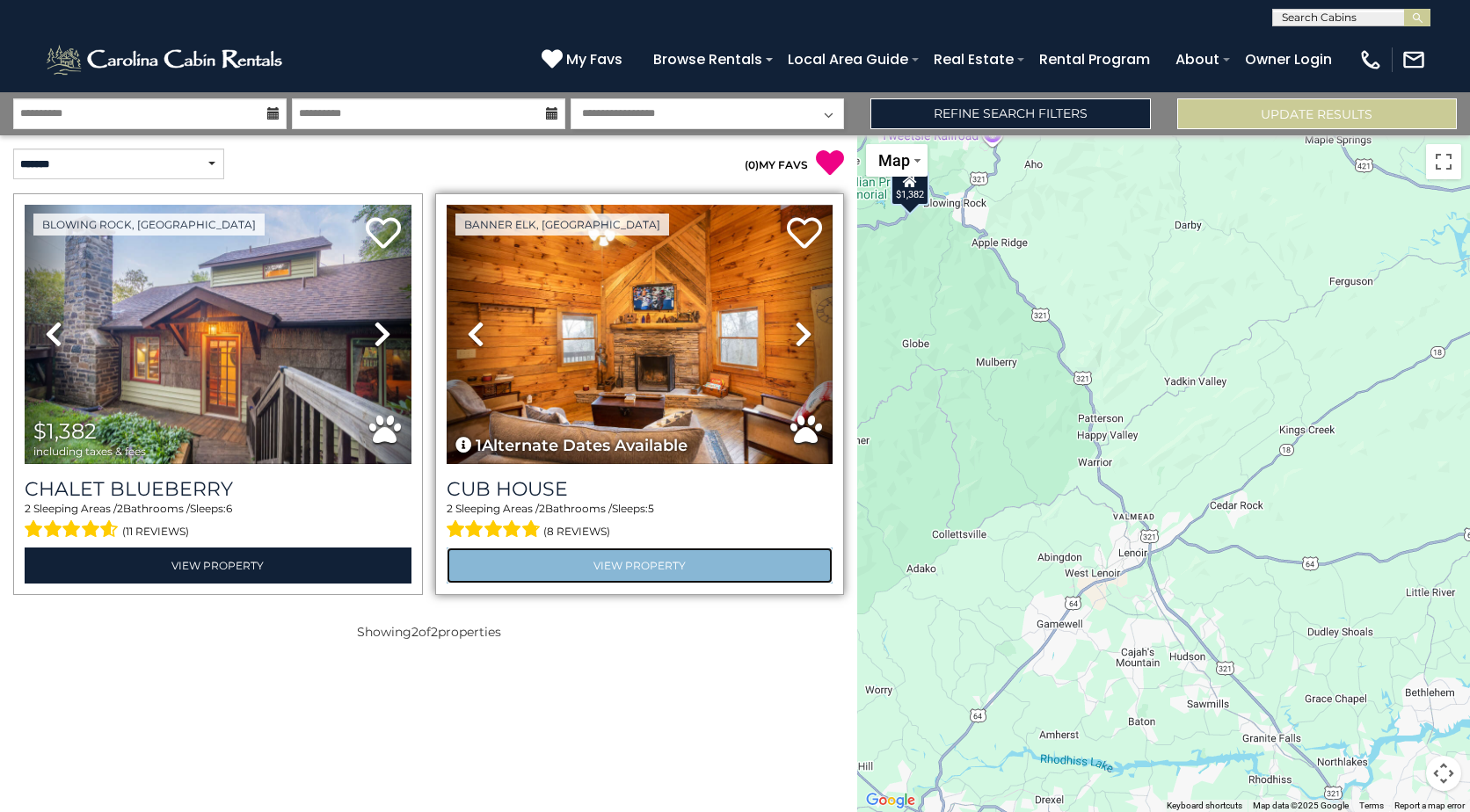
click at [719, 566] on link "View Property" at bounding box center [639, 565] width 387 height 36
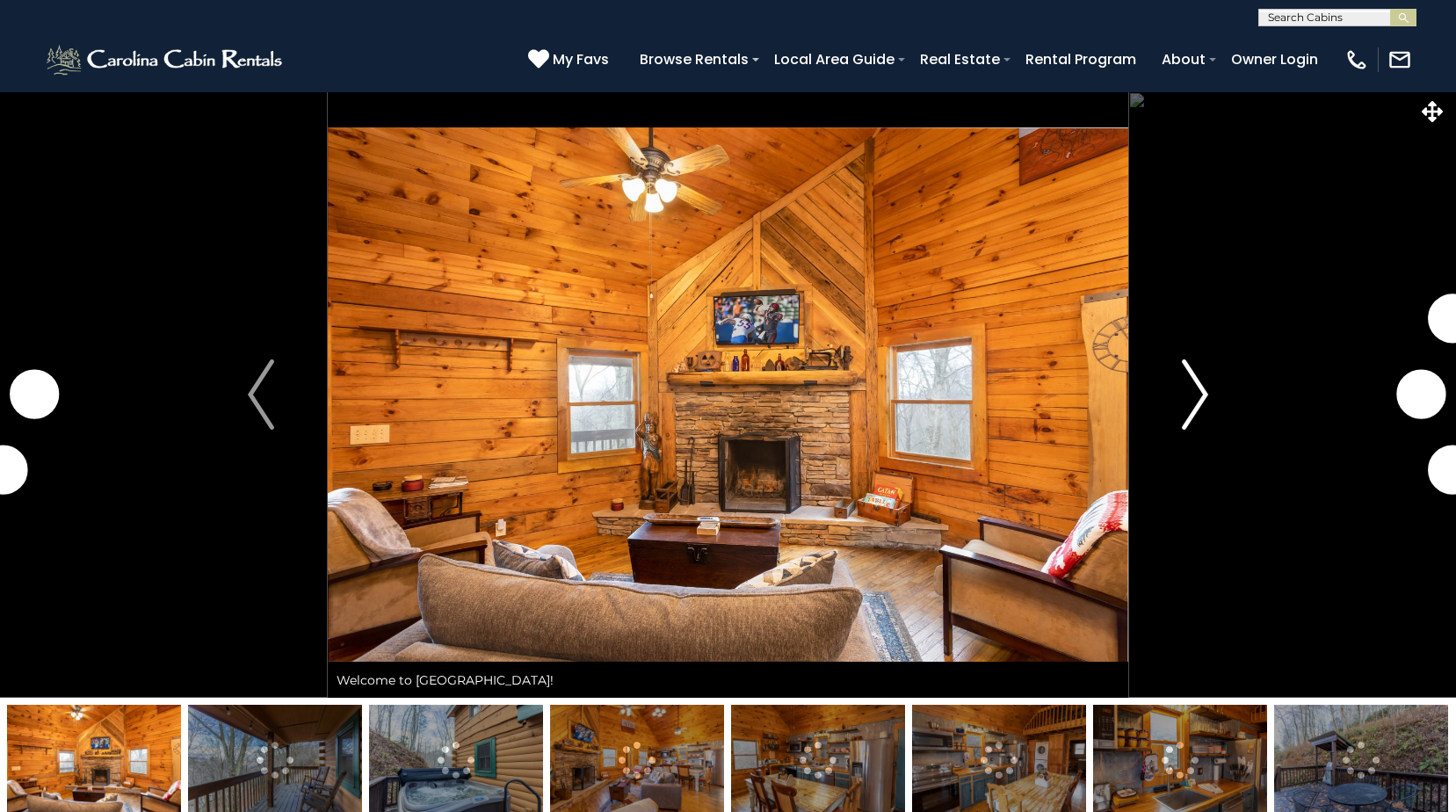
click at [1214, 410] on button "Next" at bounding box center [1195, 394] width 134 height 607
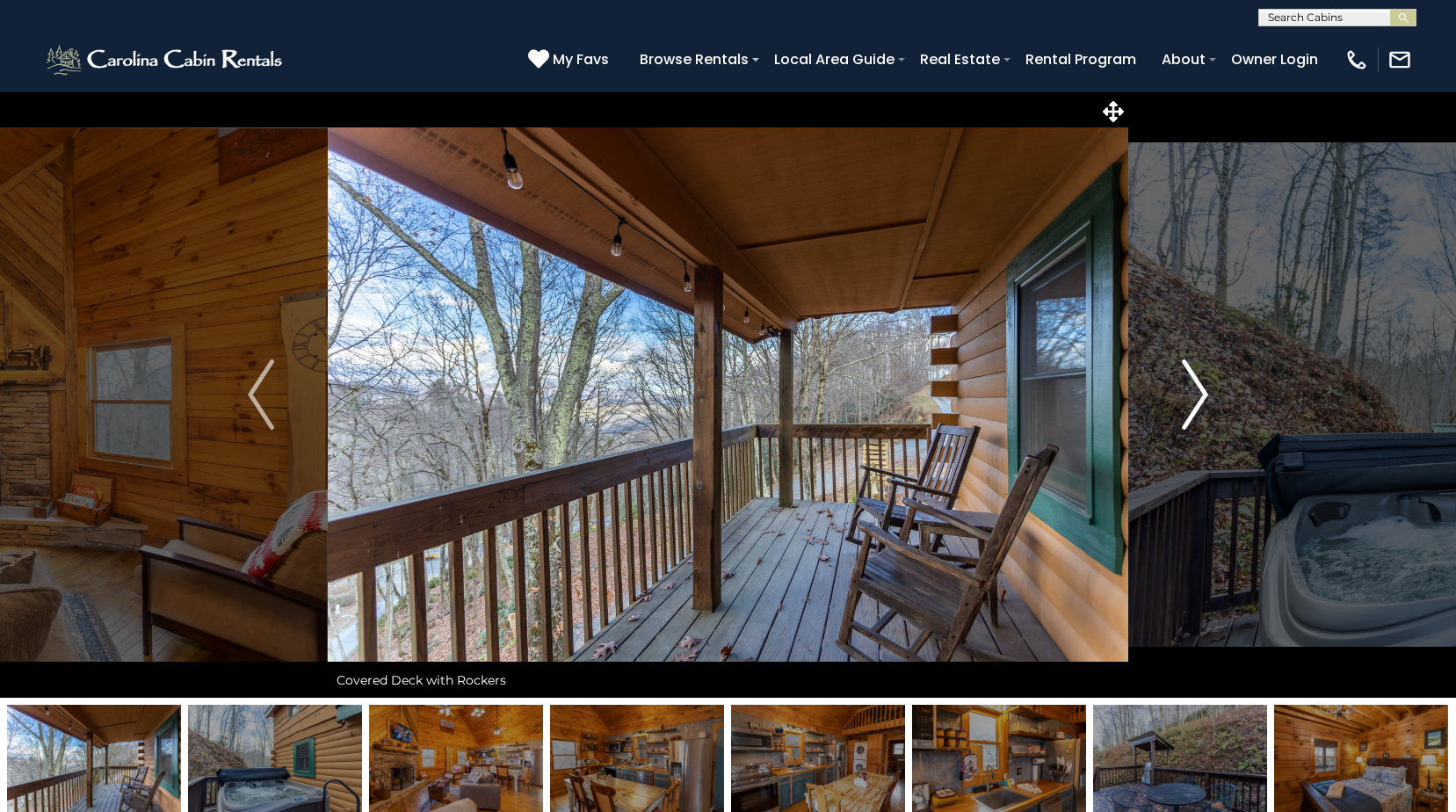
click at [1205, 403] on img "Next" at bounding box center [1195, 394] width 26 height 70
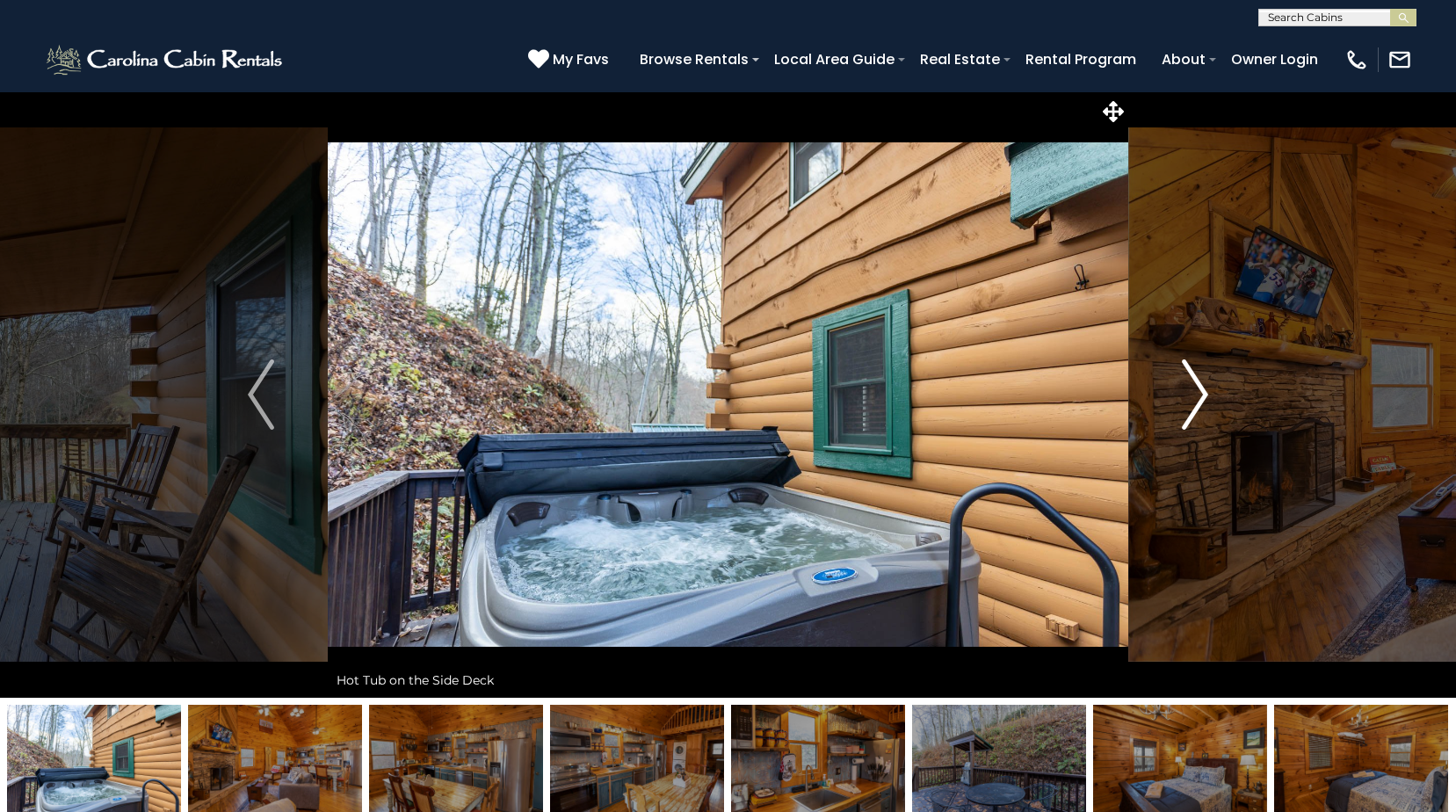
click at [1205, 403] on img "Next" at bounding box center [1195, 394] width 26 height 70
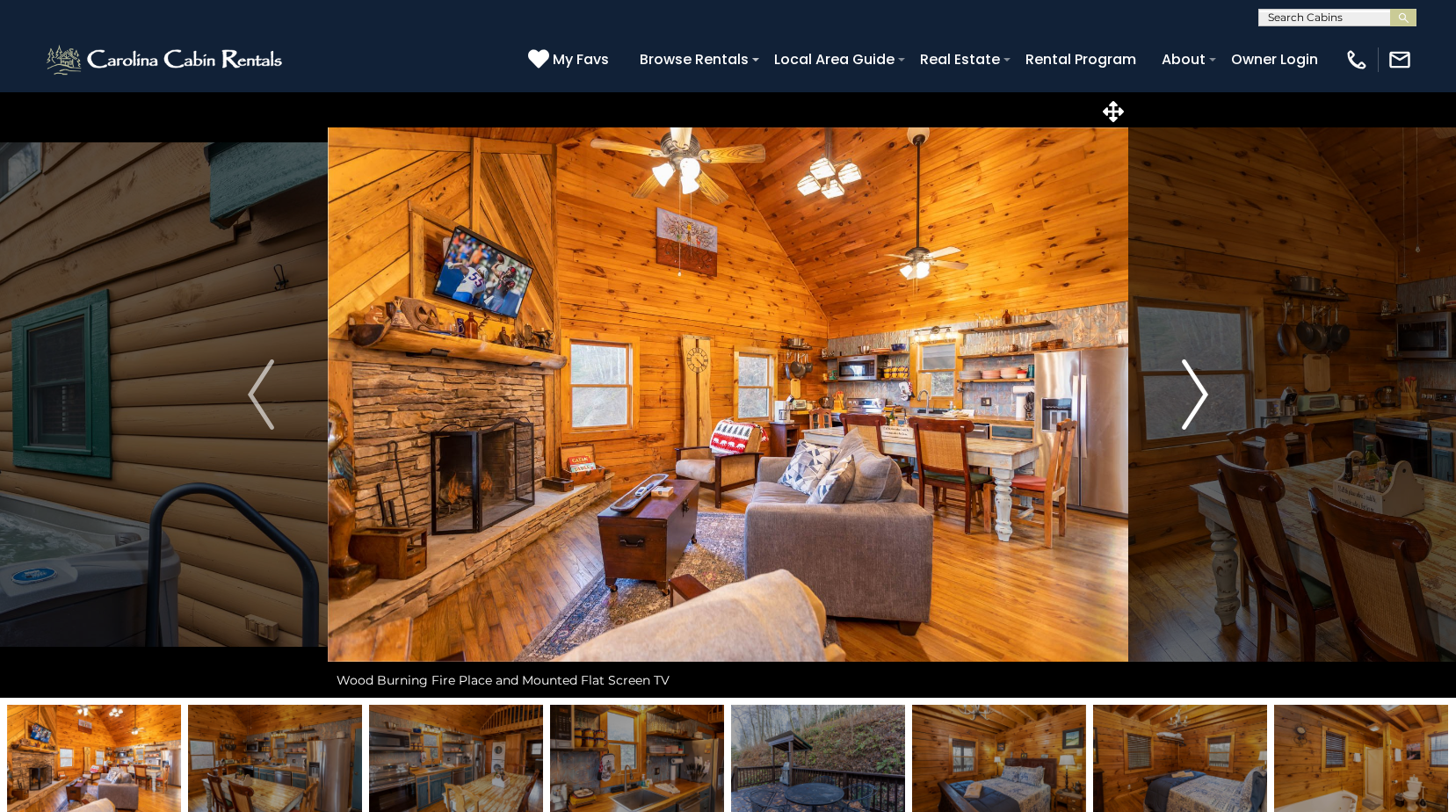
click at [1205, 403] on img "Next" at bounding box center [1195, 394] width 26 height 70
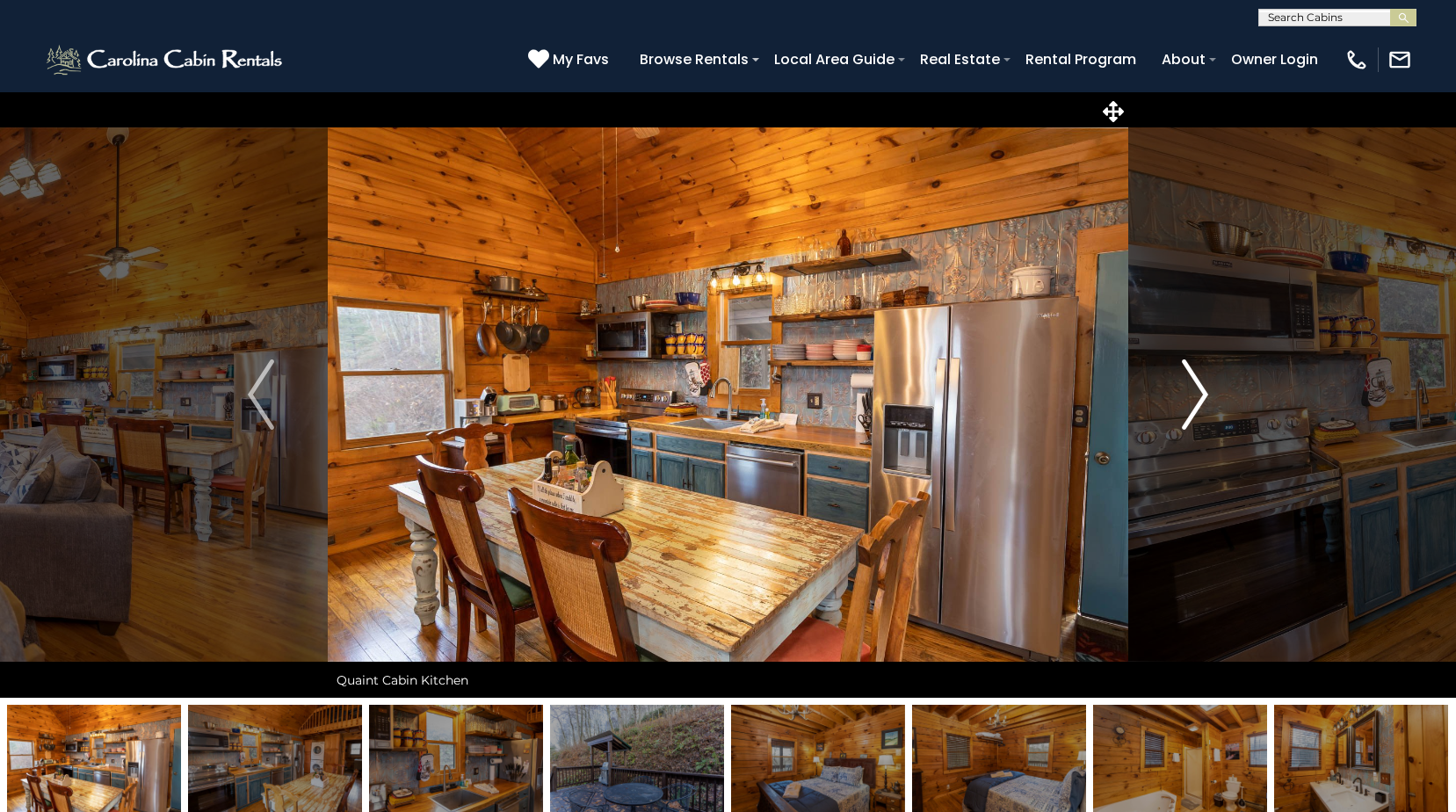
click at [1205, 403] on img "Next" at bounding box center [1195, 394] width 26 height 70
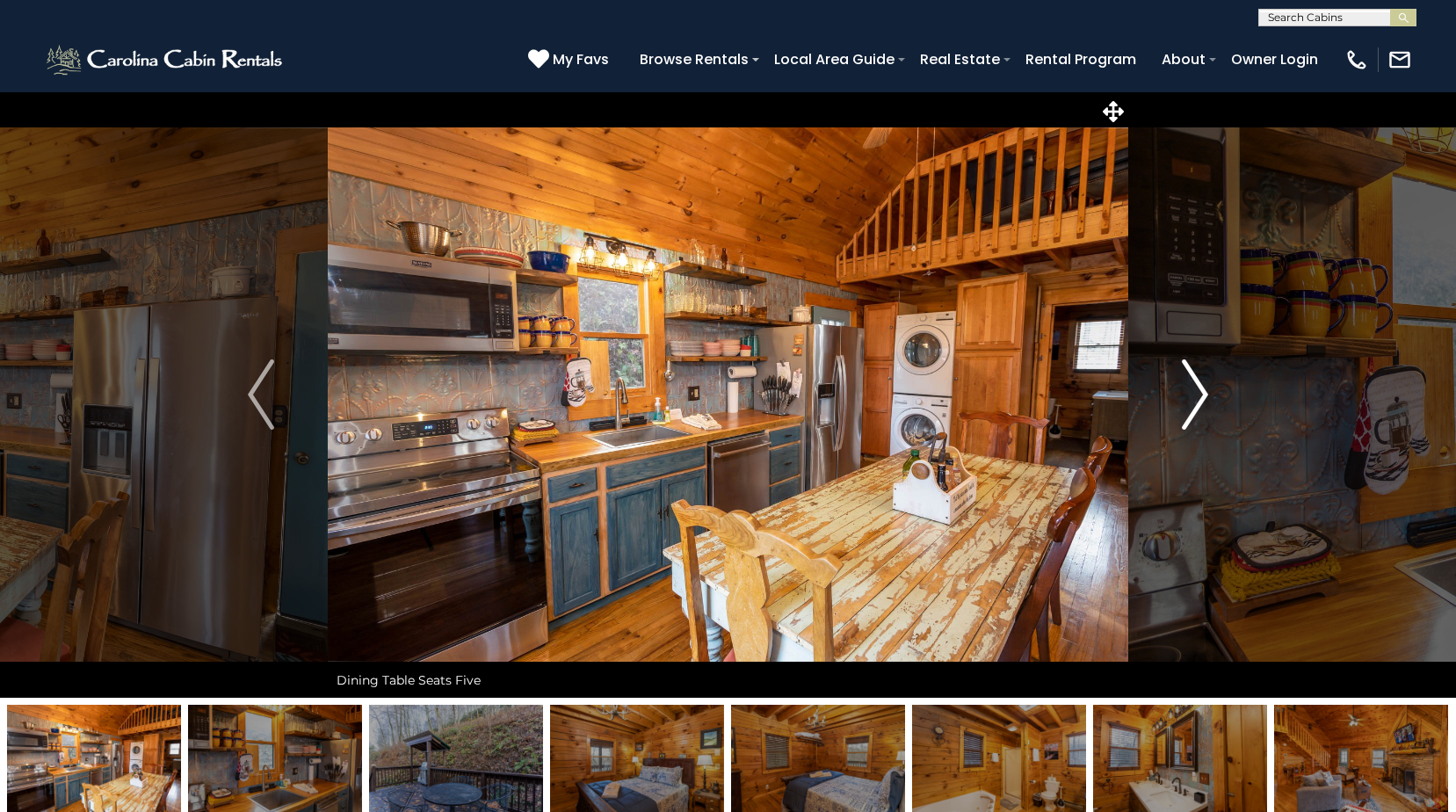
click at [1205, 403] on img "Next" at bounding box center [1195, 394] width 26 height 70
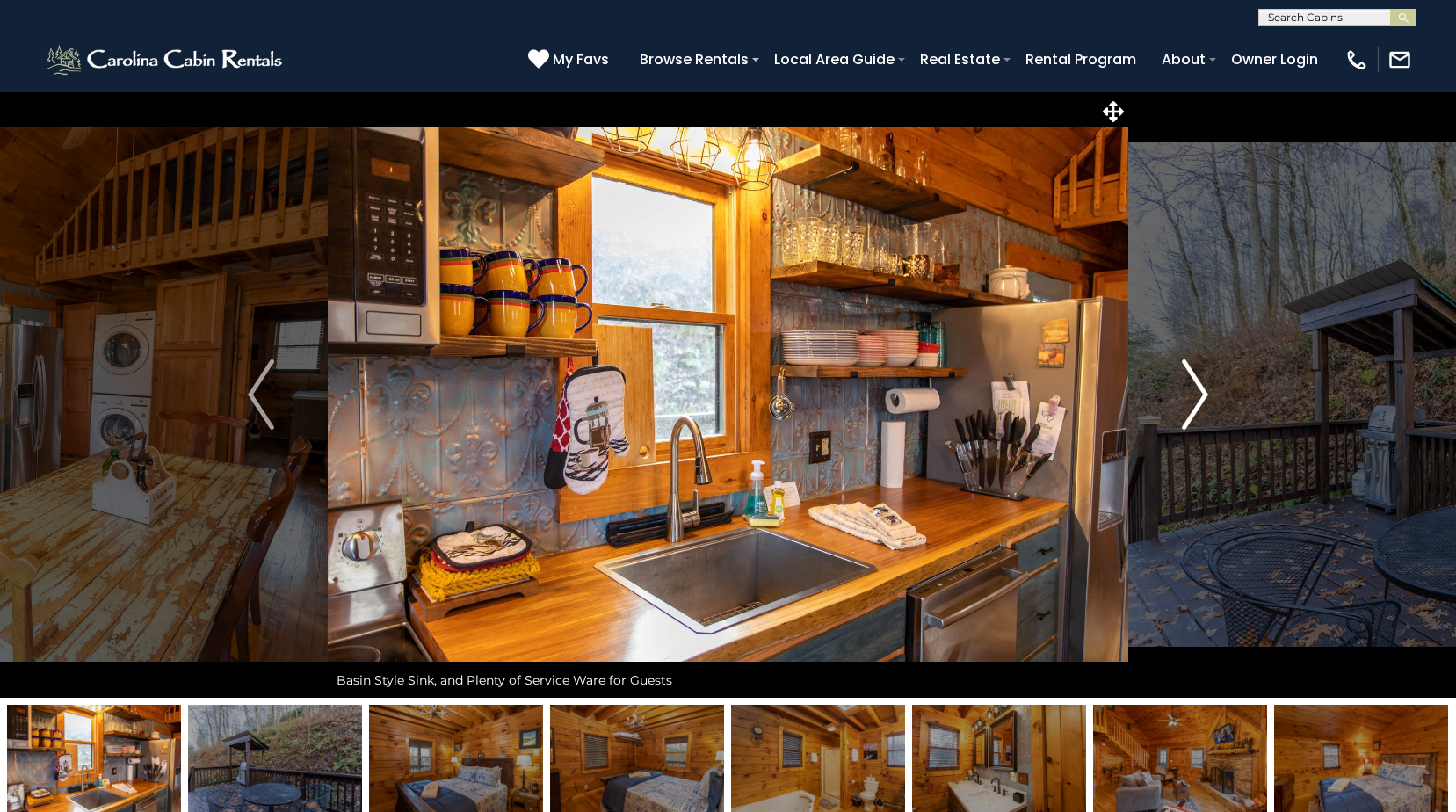
click at [1205, 403] on img "Next" at bounding box center [1195, 394] width 26 height 70
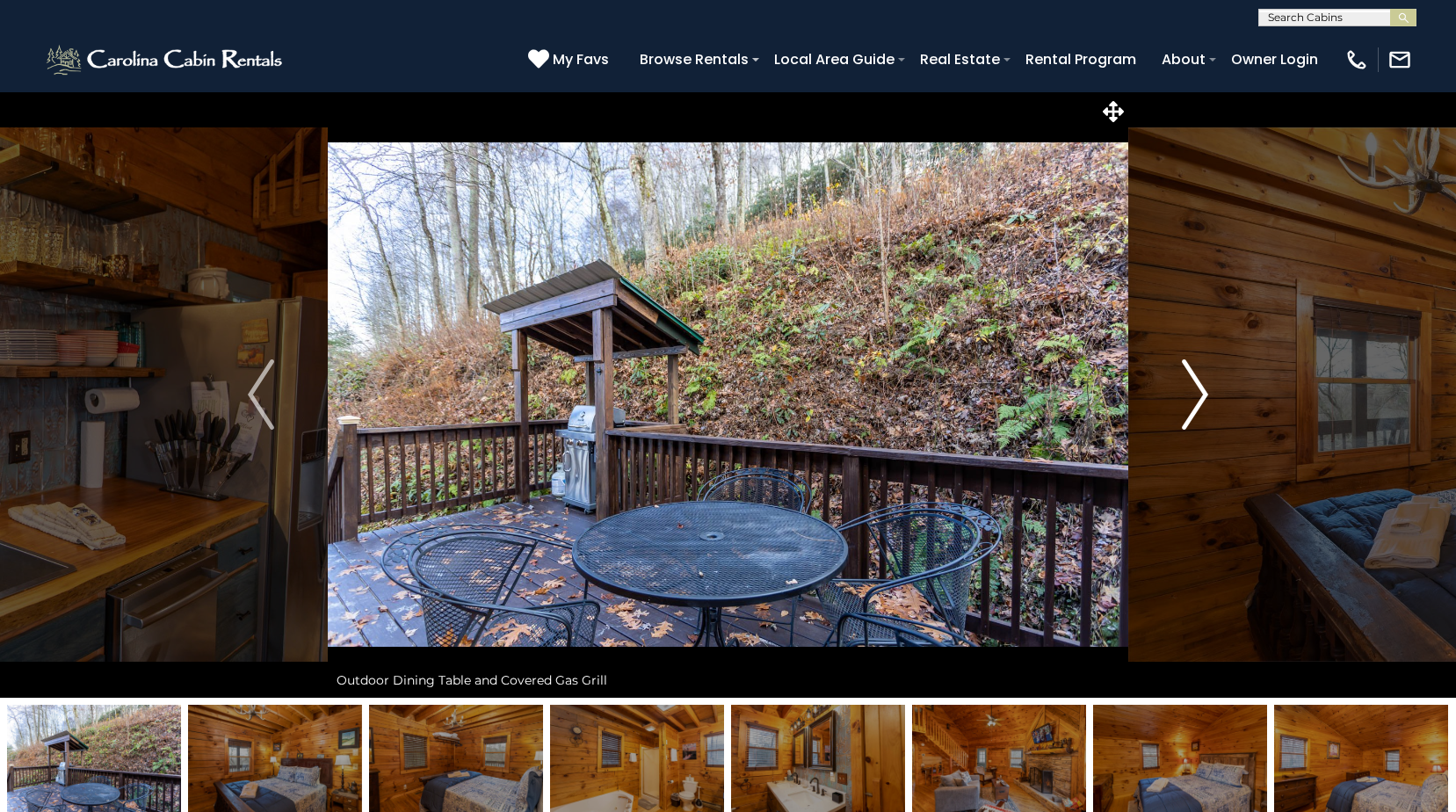
click at [1205, 403] on img "Next" at bounding box center [1195, 394] width 26 height 70
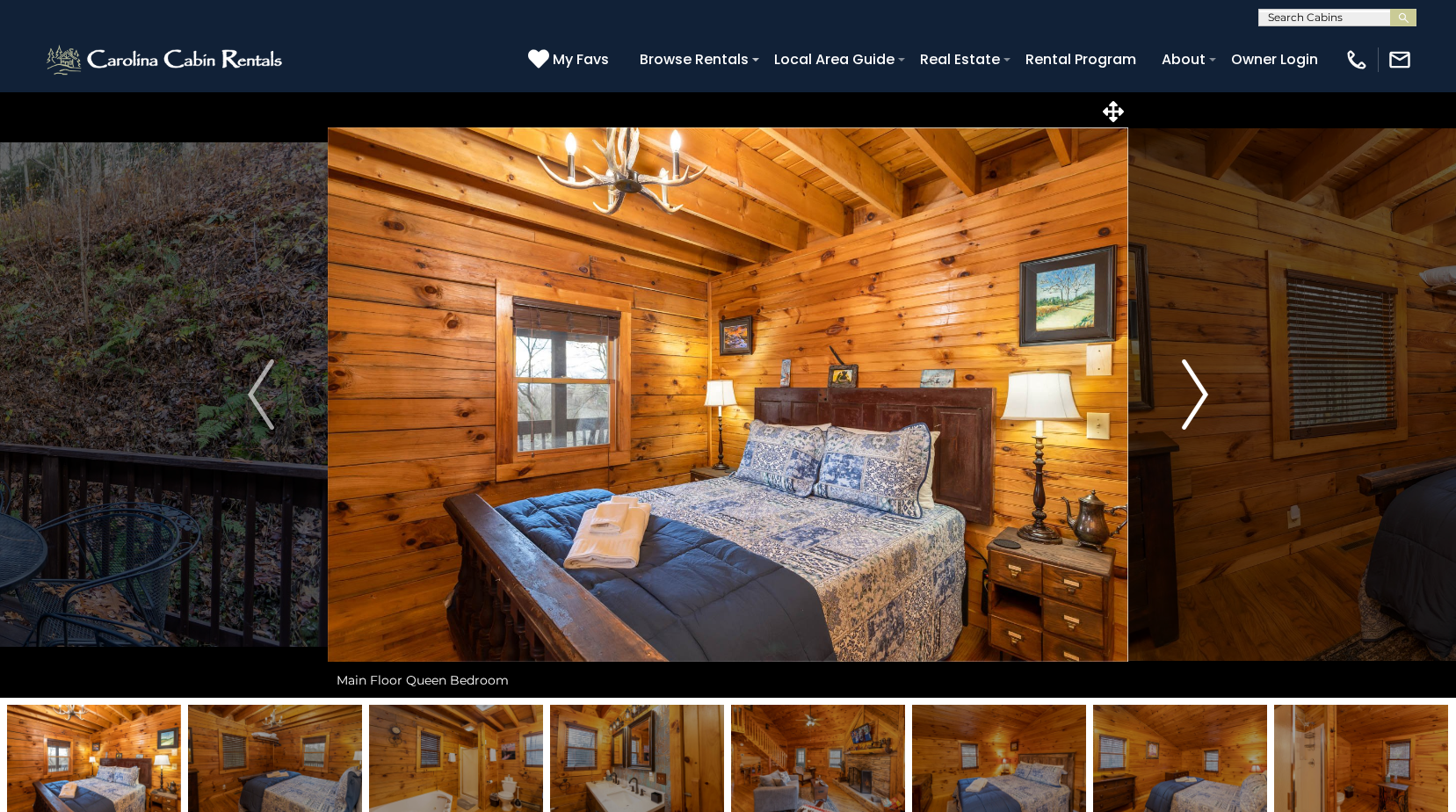
click at [1205, 403] on img "Next" at bounding box center [1195, 394] width 26 height 70
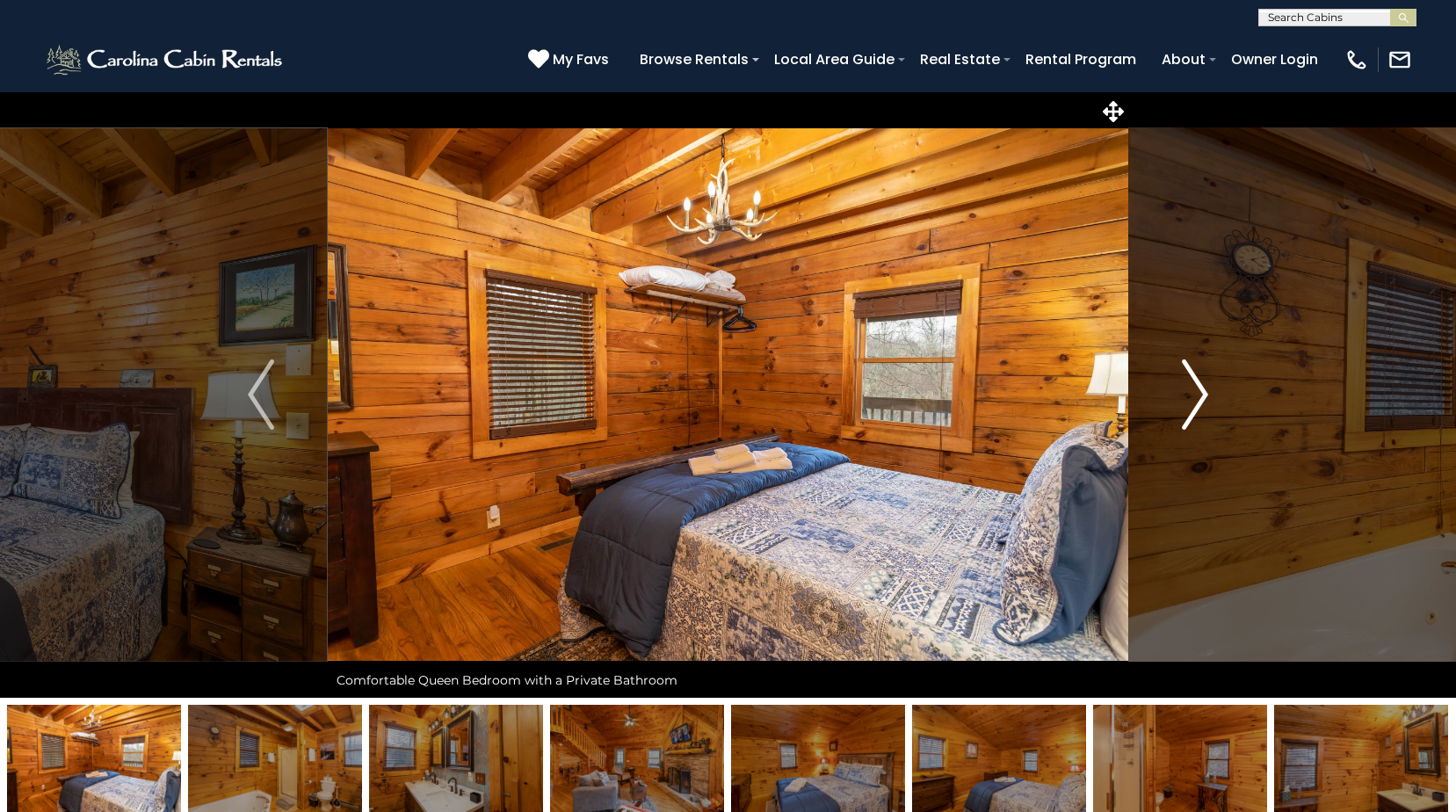
click at [1205, 403] on img "Next" at bounding box center [1195, 394] width 26 height 70
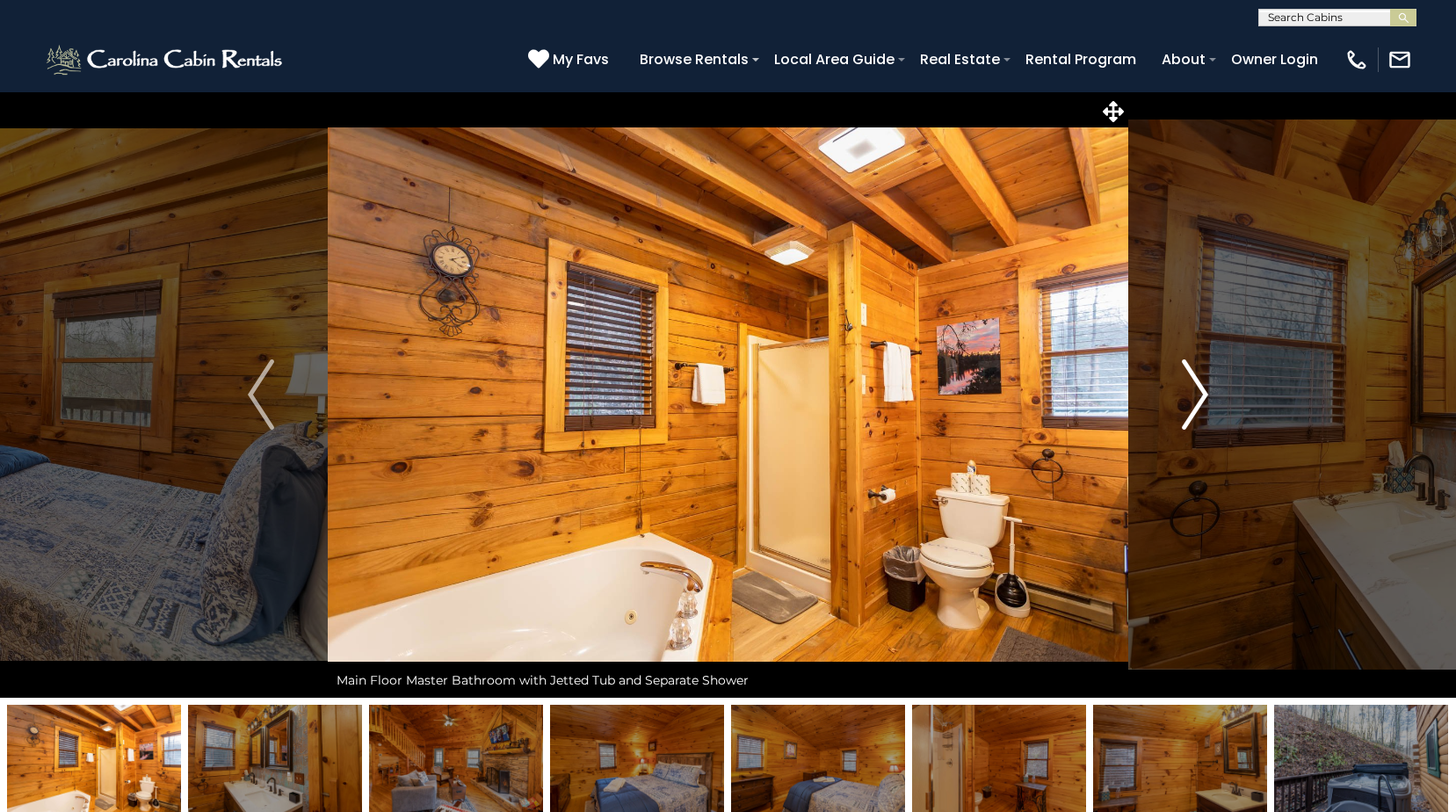
click at [1205, 403] on img "Next" at bounding box center [1195, 394] width 26 height 70
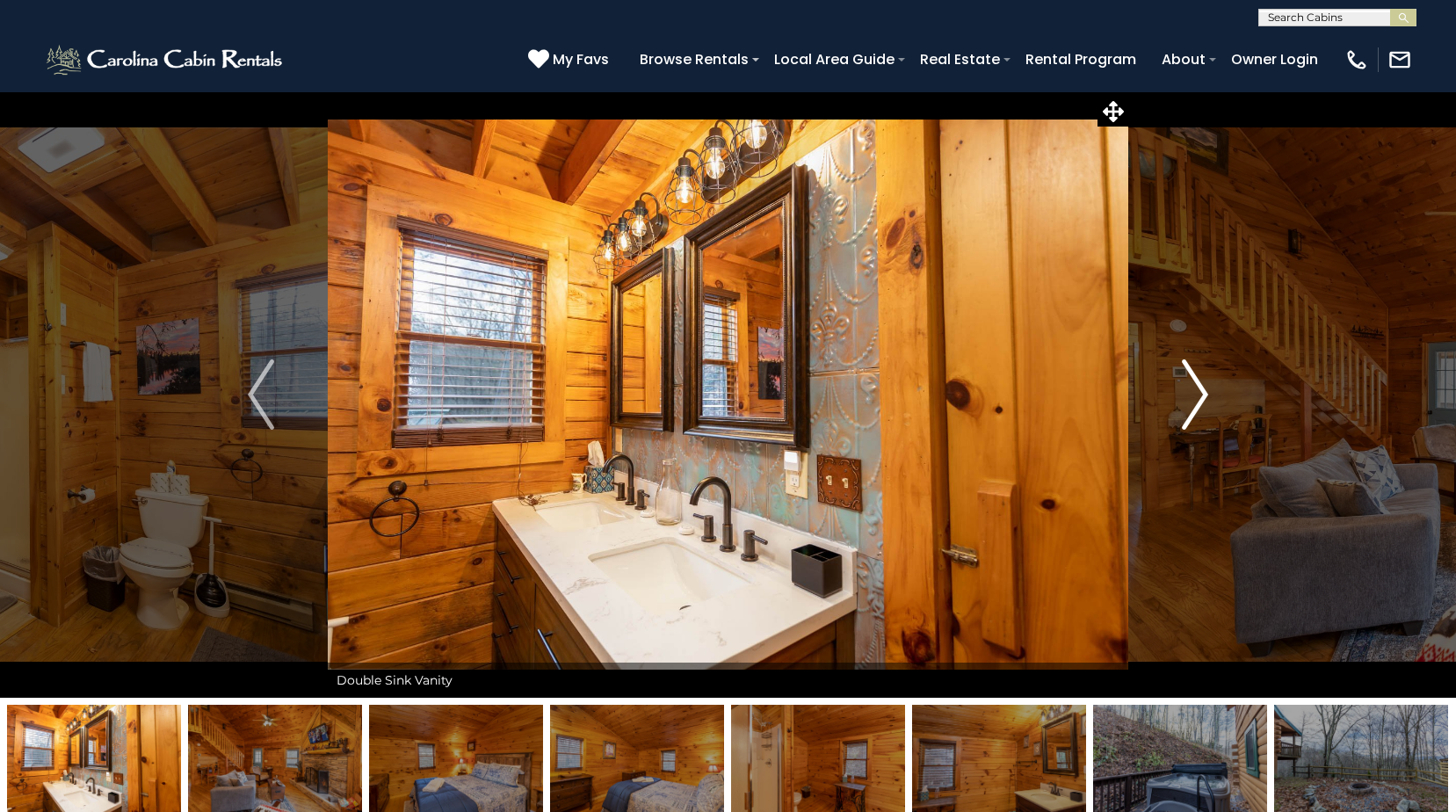
click at [1205, 403] on img "Next" at bounding box center [1195, 394] width 26 height 70
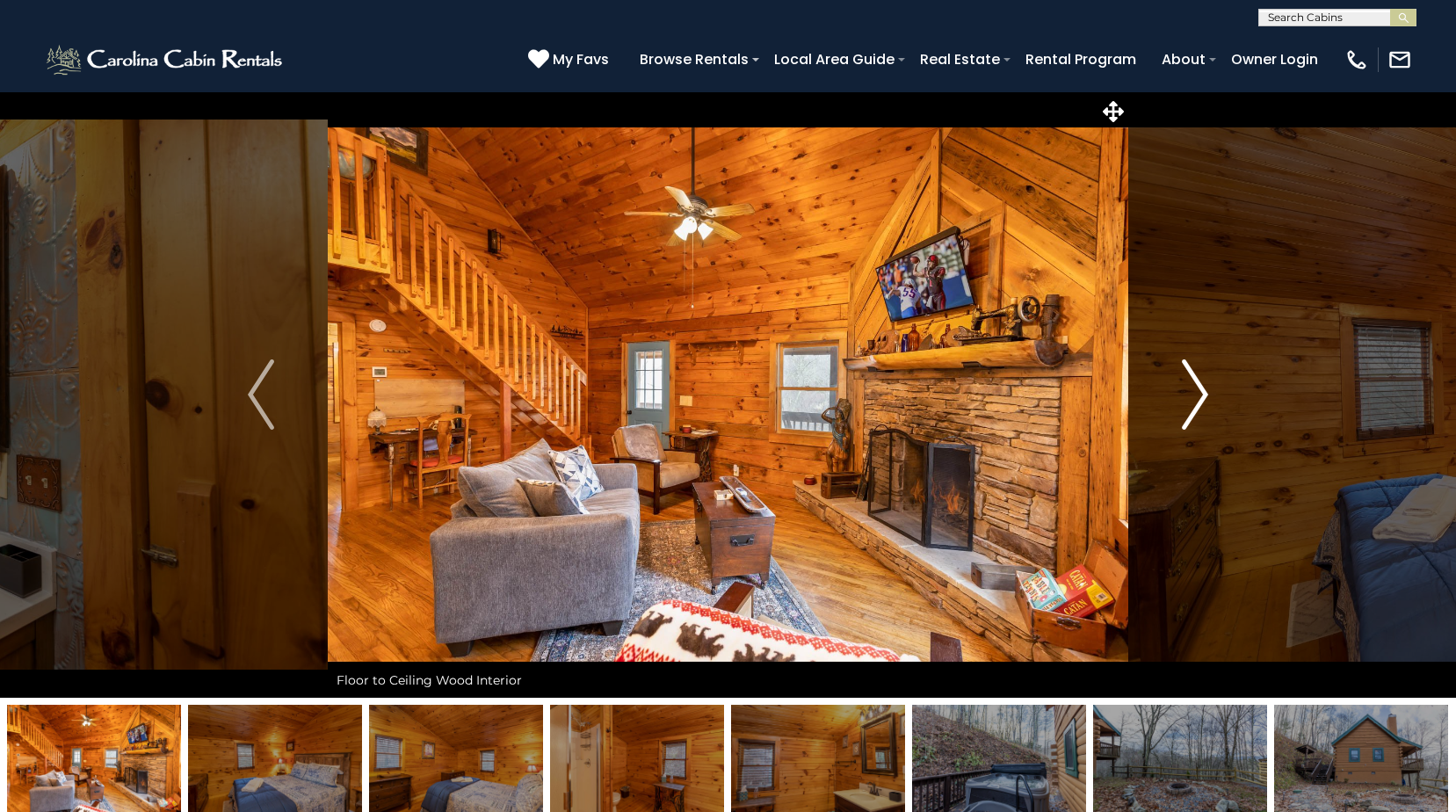
click at [1205, 403] on img "Next" at bounding box center [1195, 394] width 26 height 70
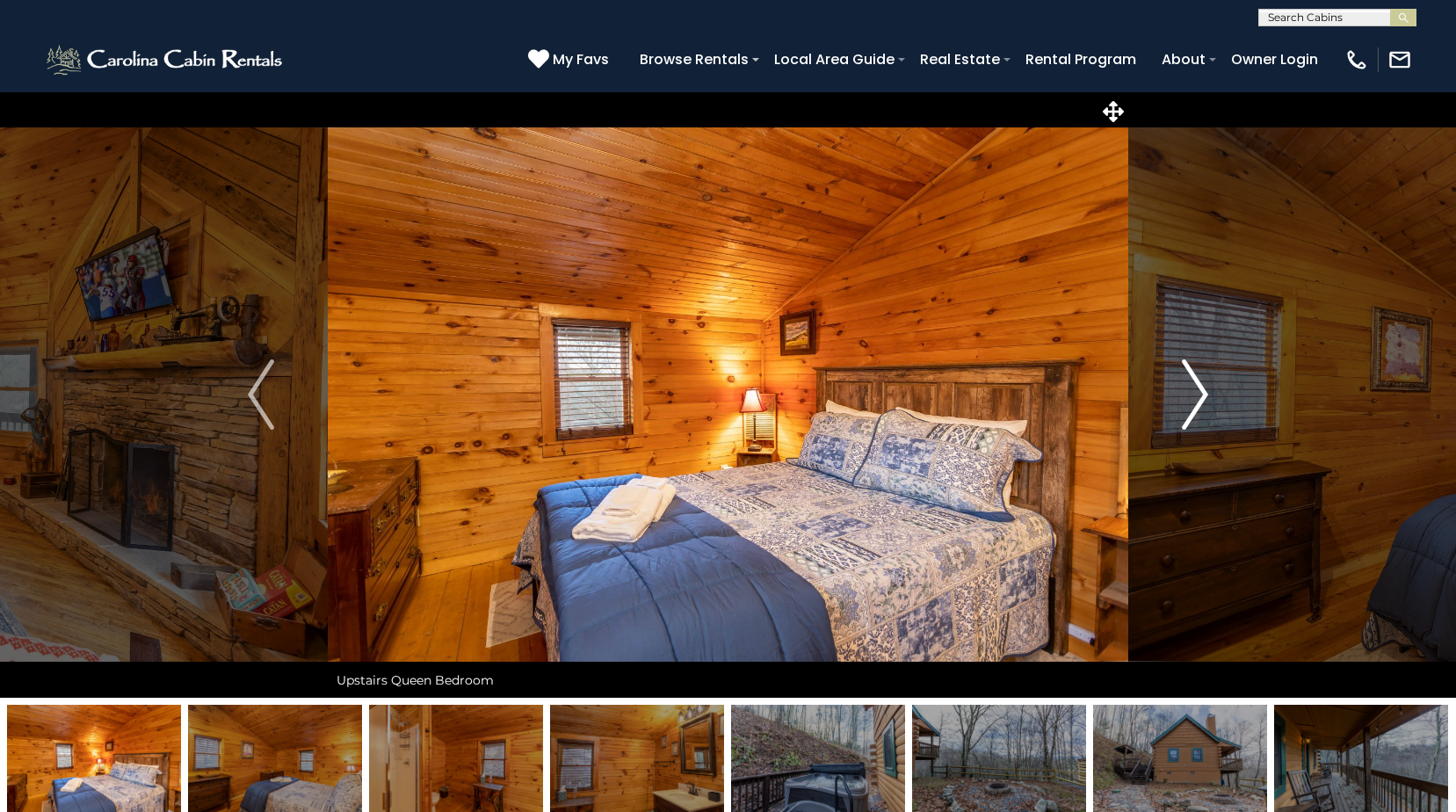
click at [1205, 403] on img "Next" at bounding box center [1195, 394] width 26 height 70
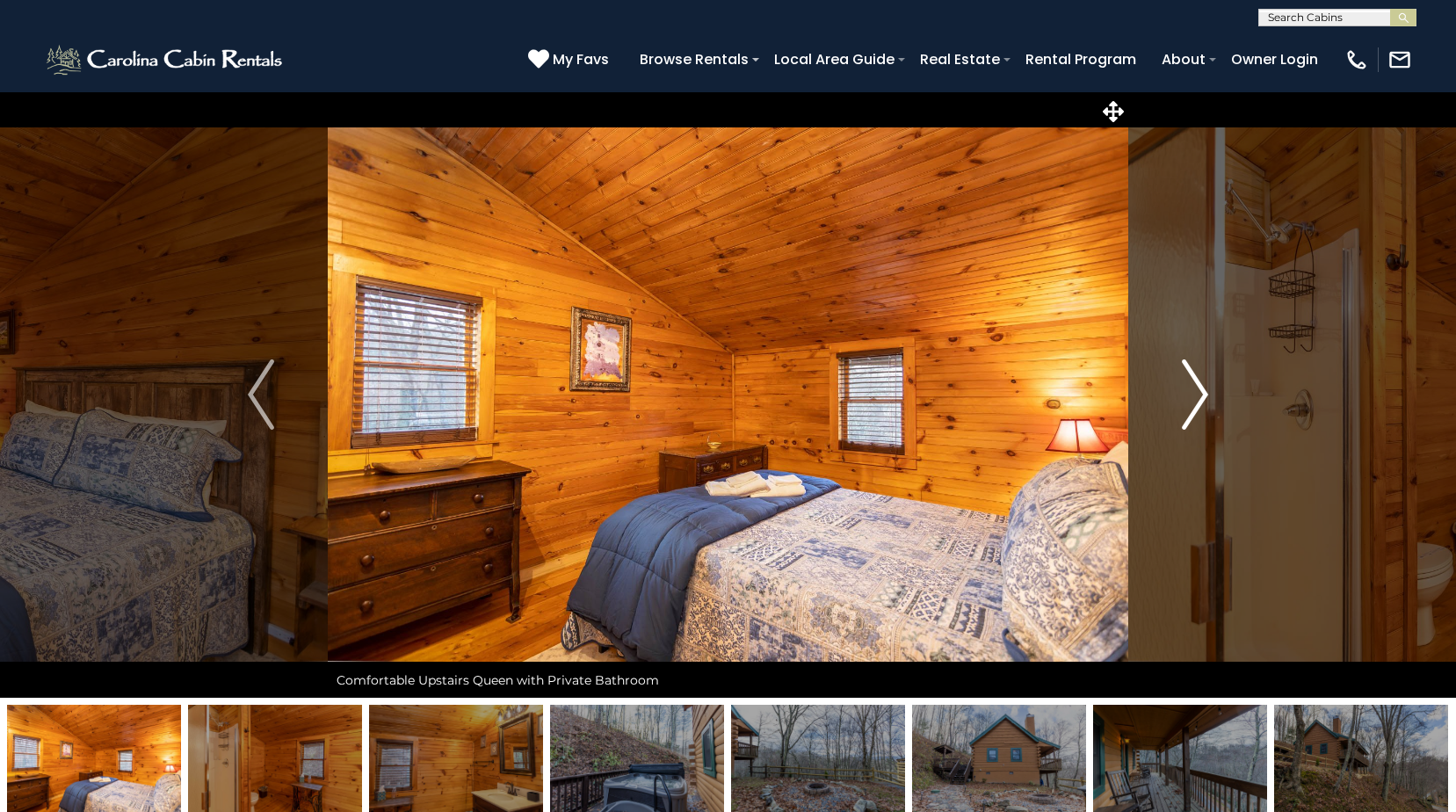
click at [1205, 403] on img "Next" at bounding box center [1195, 394] width 26 height 70
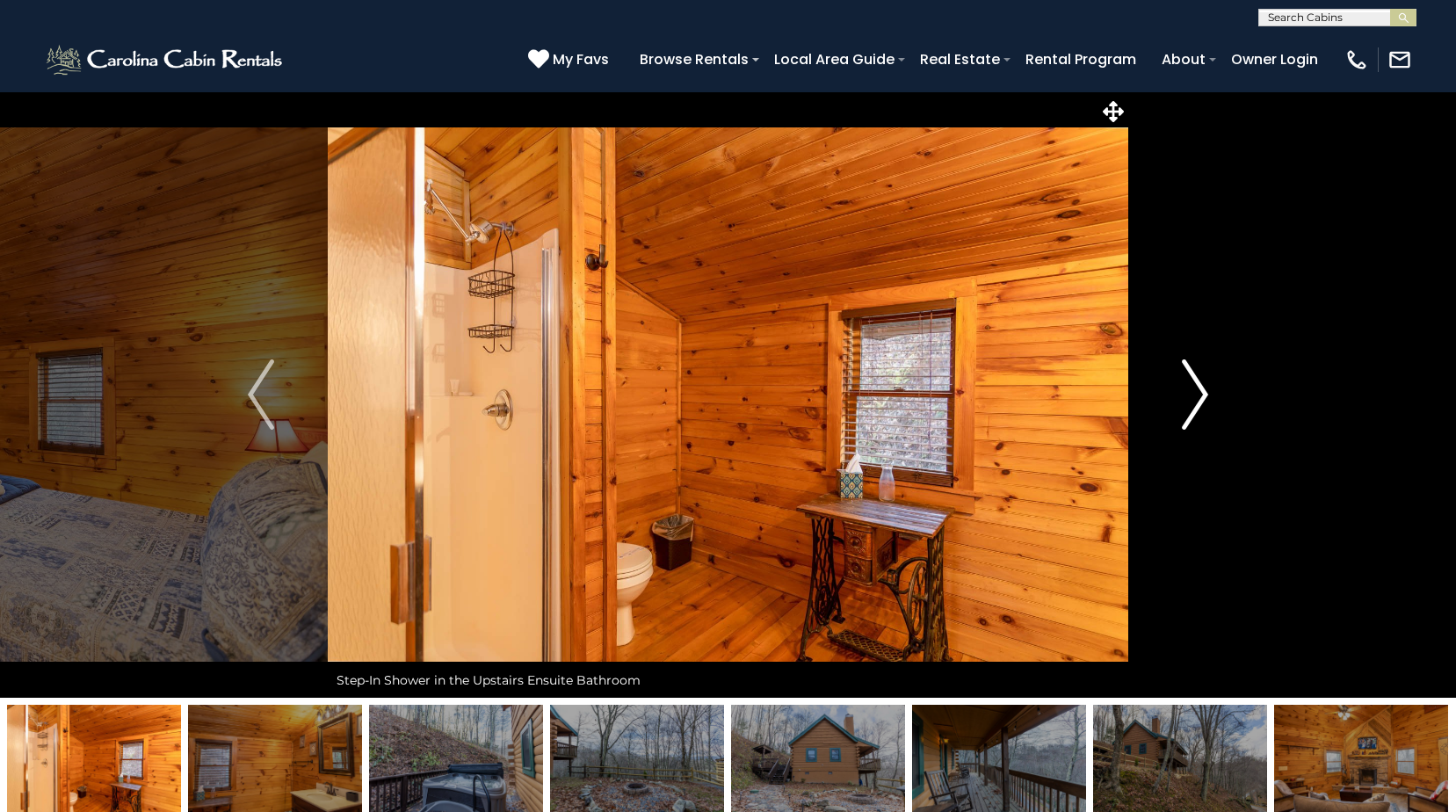
click at [1205, 403] on img "Next" at bounding box center [1195, 394] width 26 height 70
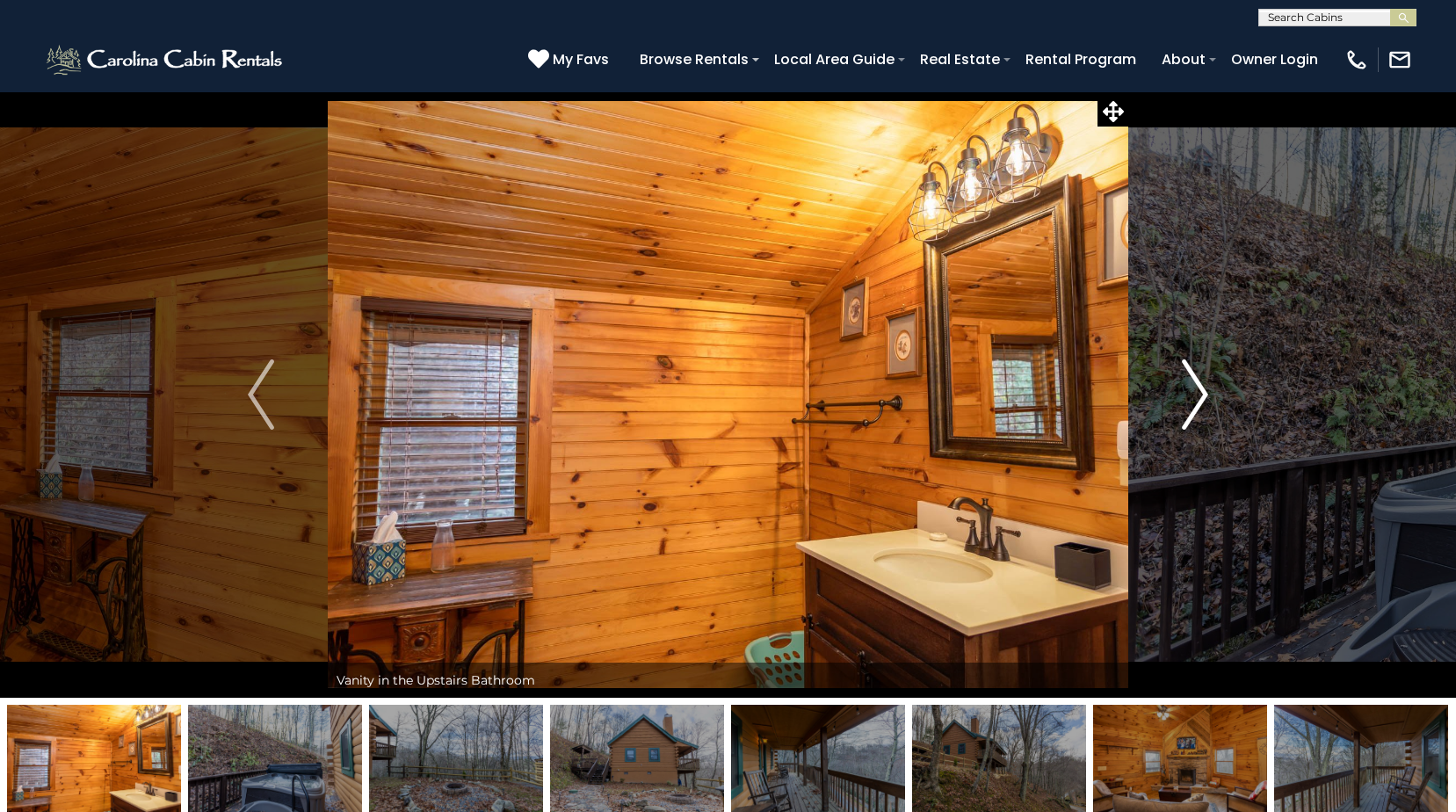
click at [1205, 403] on img "Next" at bounding box center [1195, 394] width 26 height 70
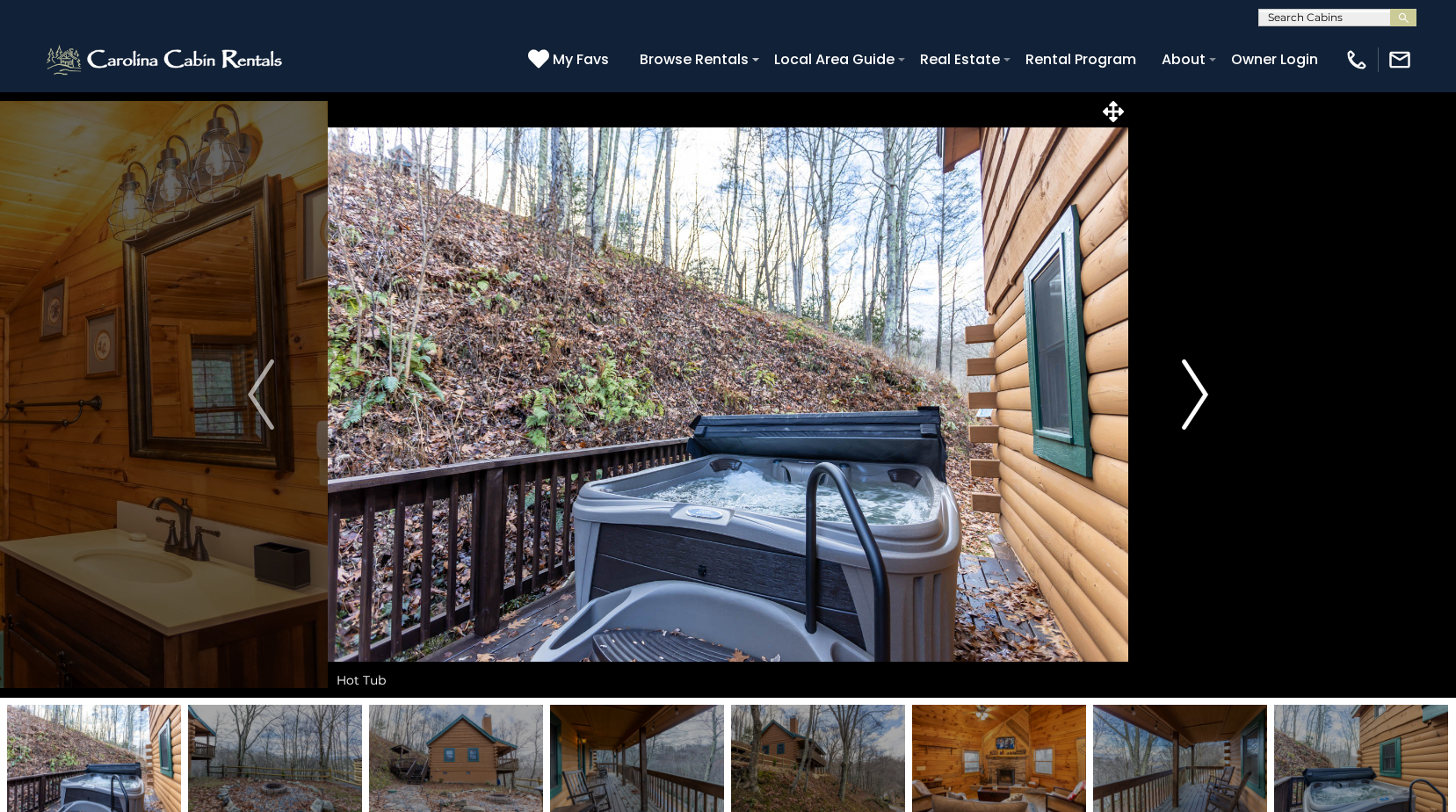
click at [1205, 403] on img "Next" at bounding box center [1195, 394] width 26 height 70
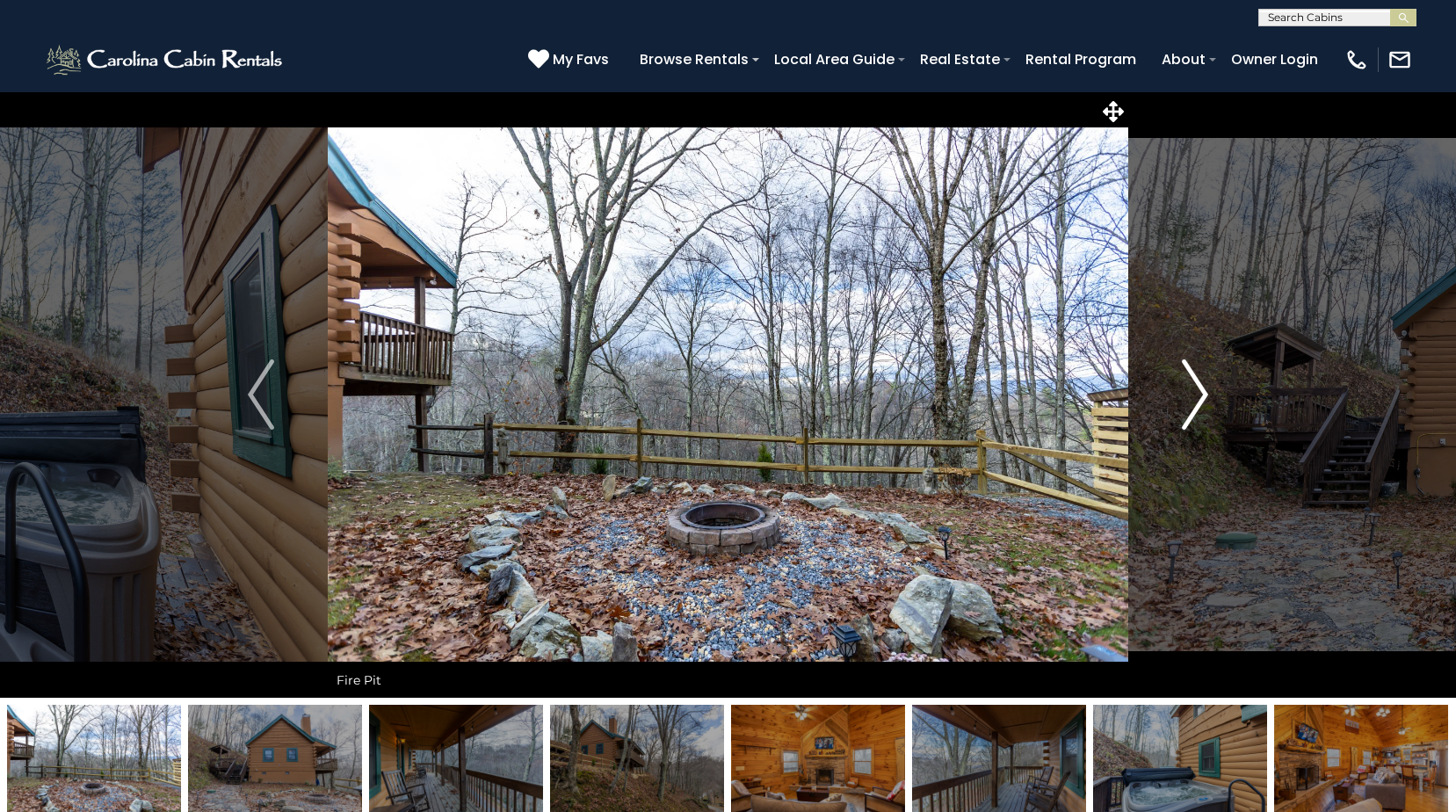
click at [1205, 403] on img "Next" at bounding box center [1195, 394] width 26 height 70
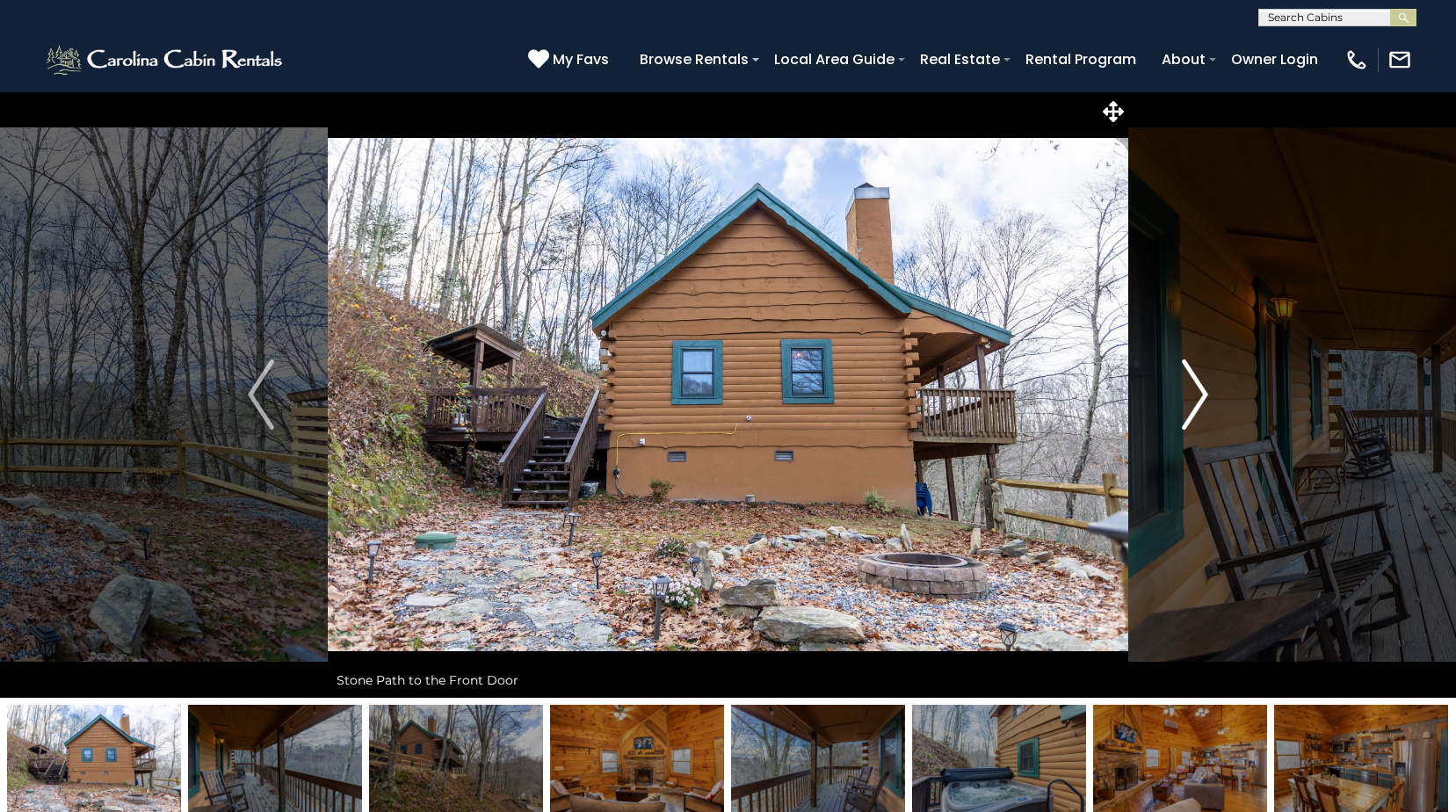
click at [1205, 403] on img "Next" at bounding box center [1195, 394] width 26 height 70
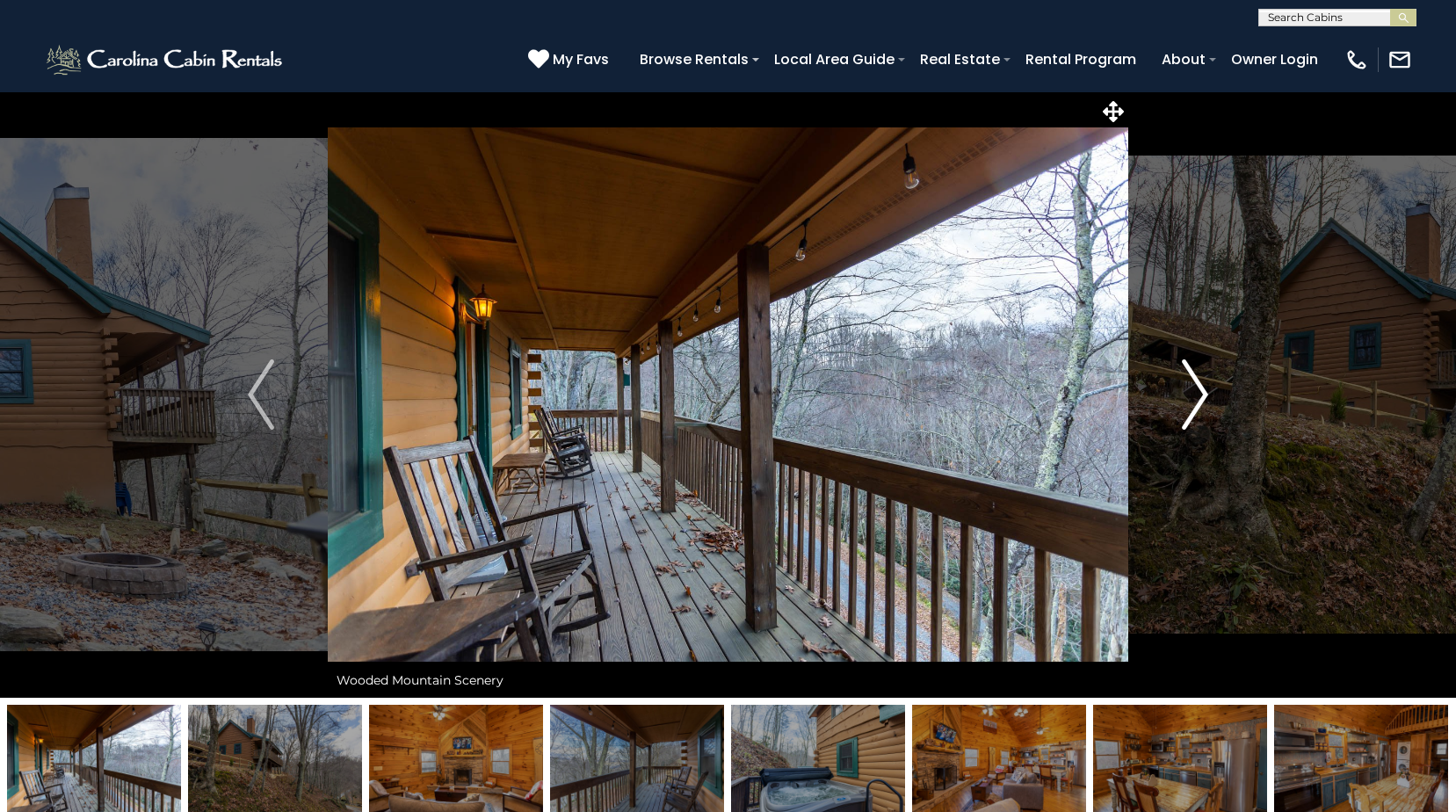
click at [1205, 403] on img "Next" at bounding box center [1195, 394] width 26 height 70
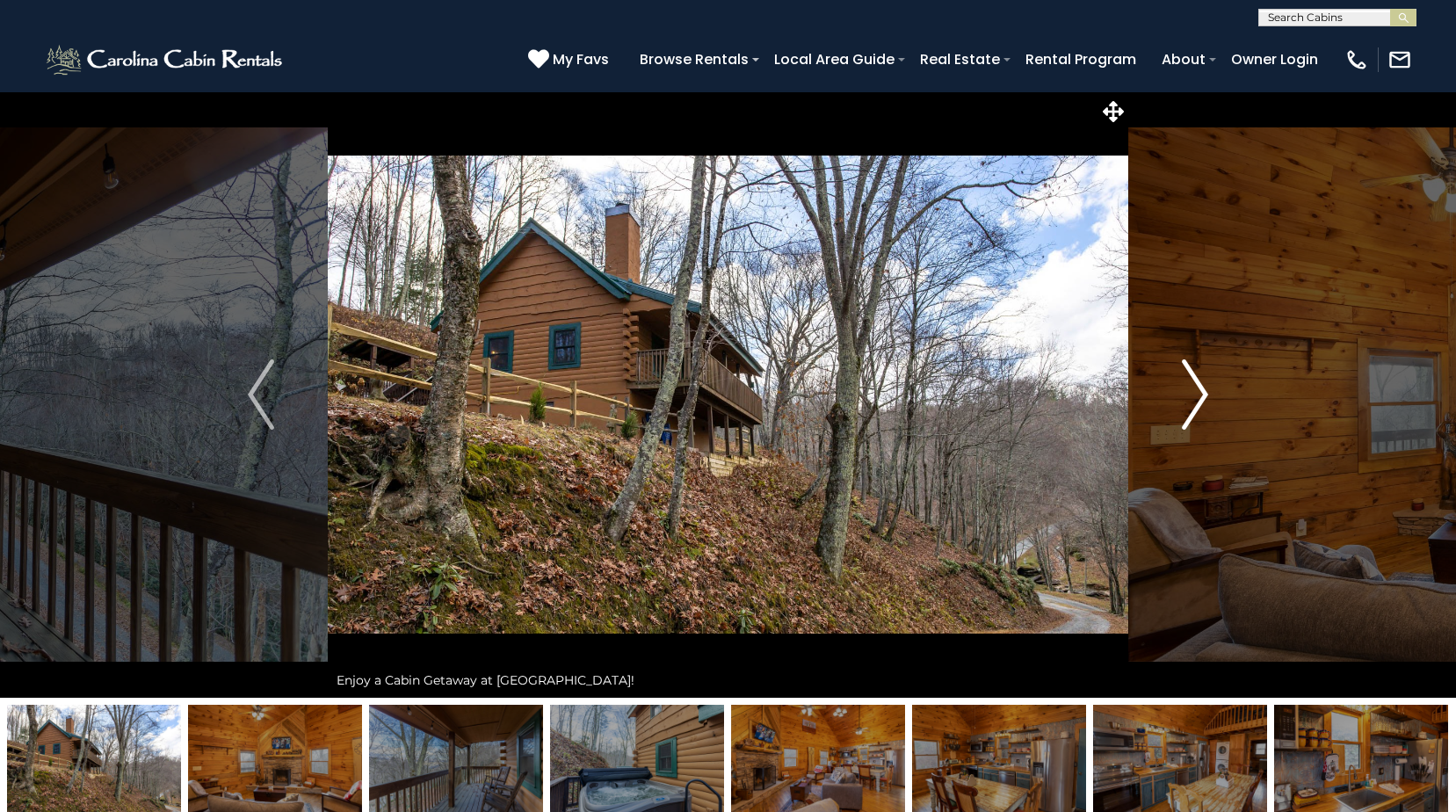
click at [1205, 403] on img "Next" at bounding box center [1195, 394] width 26 height 70
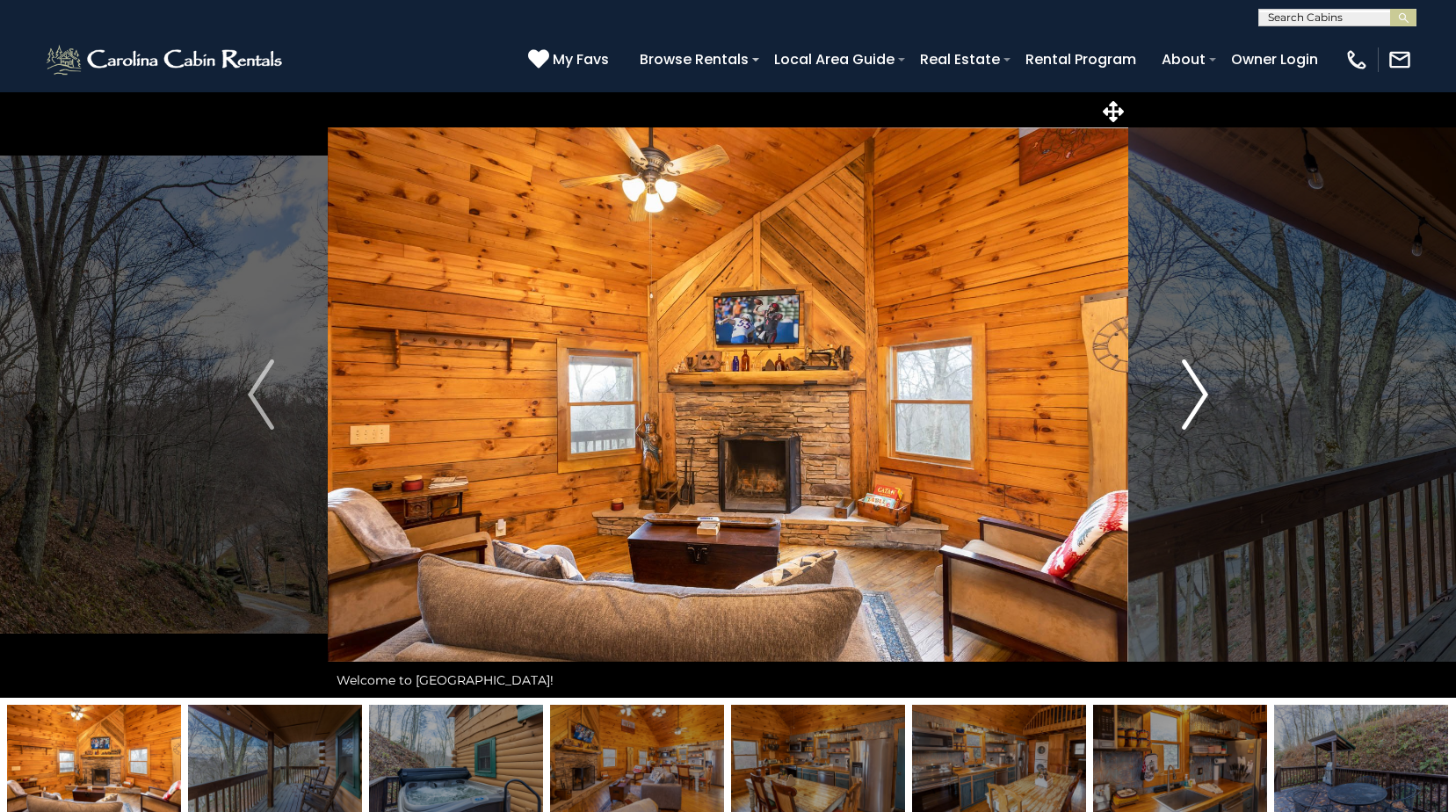
click at [1205, 403] on img "Next" at bounding box center [1195, 394] width 26 height 70
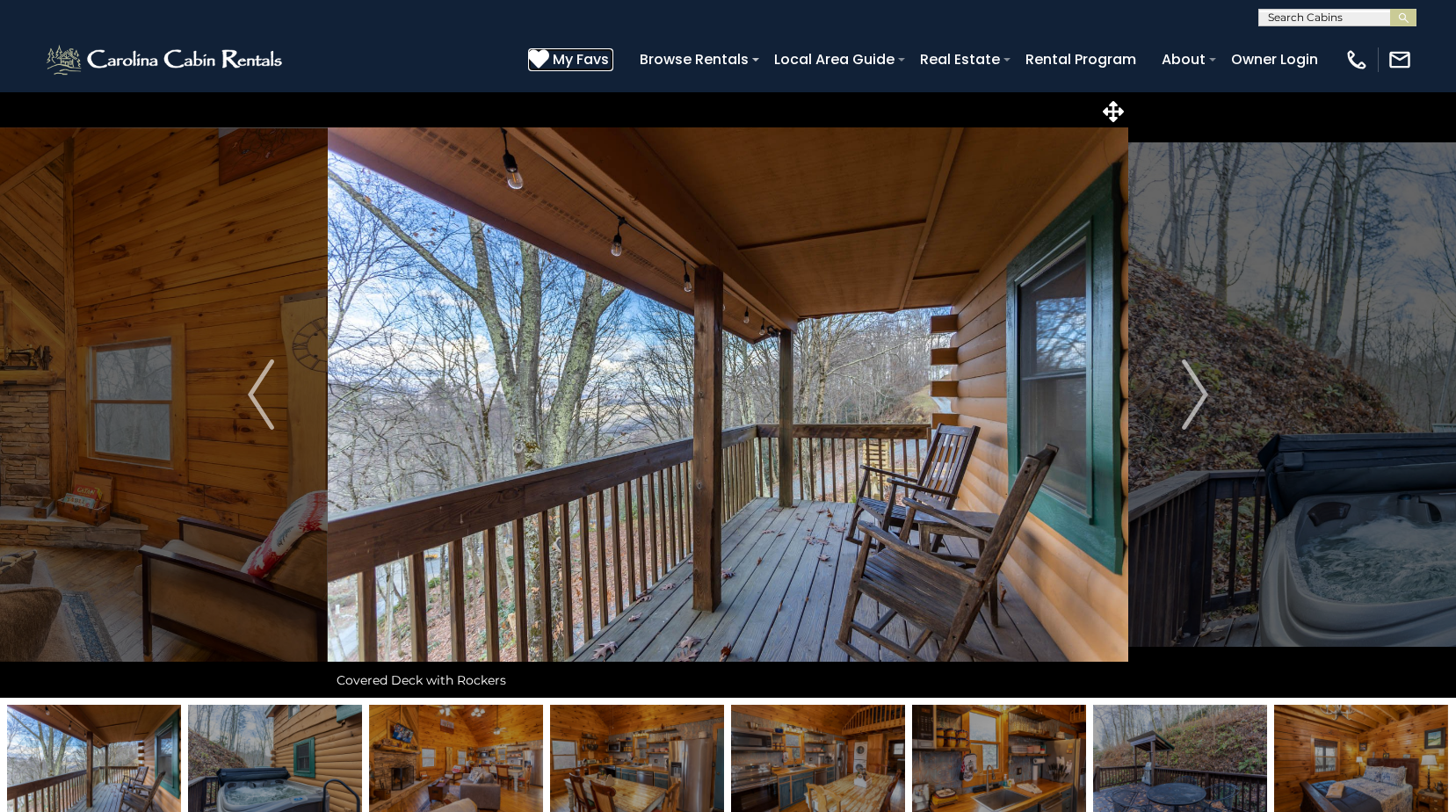
click at [549, 54] on icon at bounding box center [539, 59] width 22 height 22
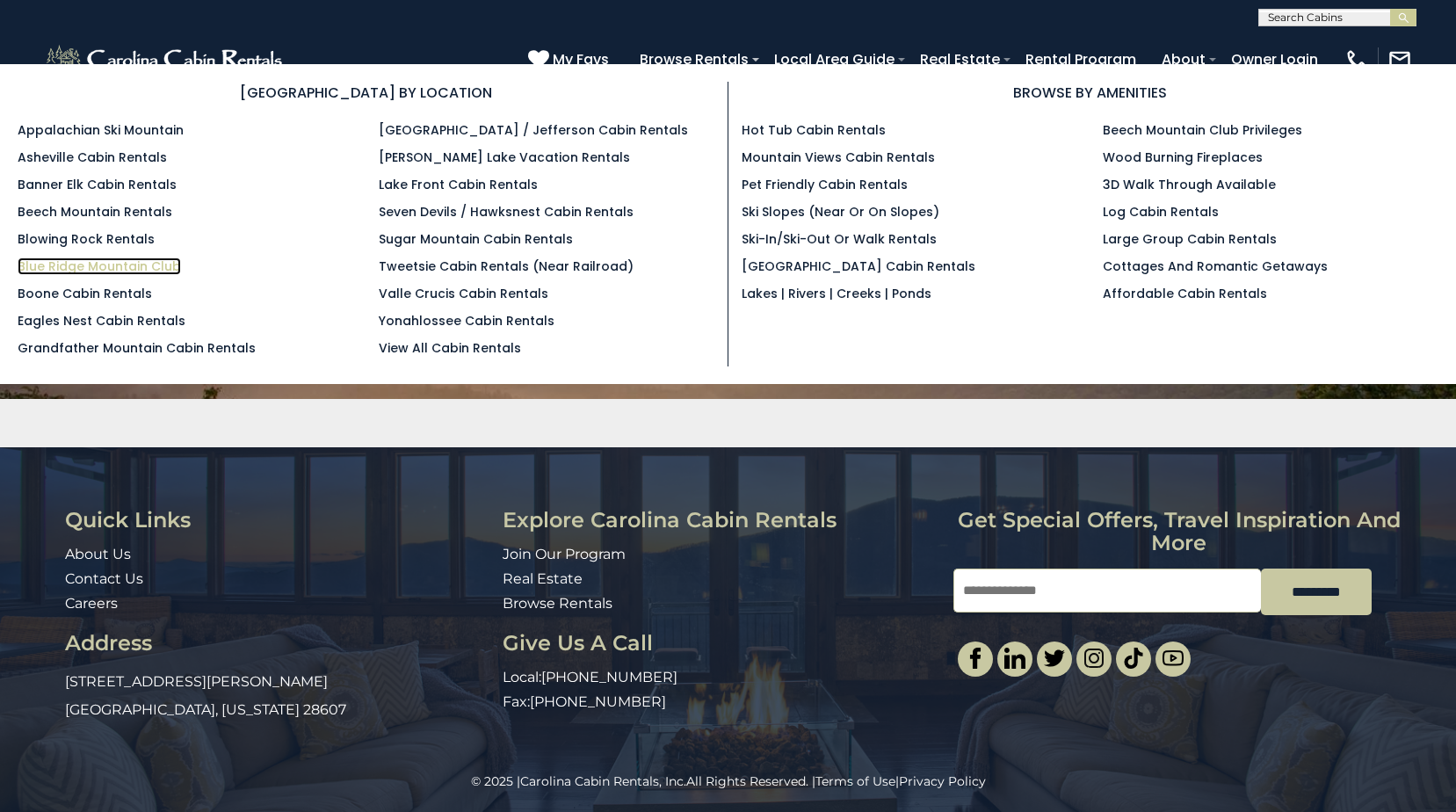
click at [80, 263] on link "Blue Ridge Mountain Club" at bounding box center [99, 266] width 163 height 18
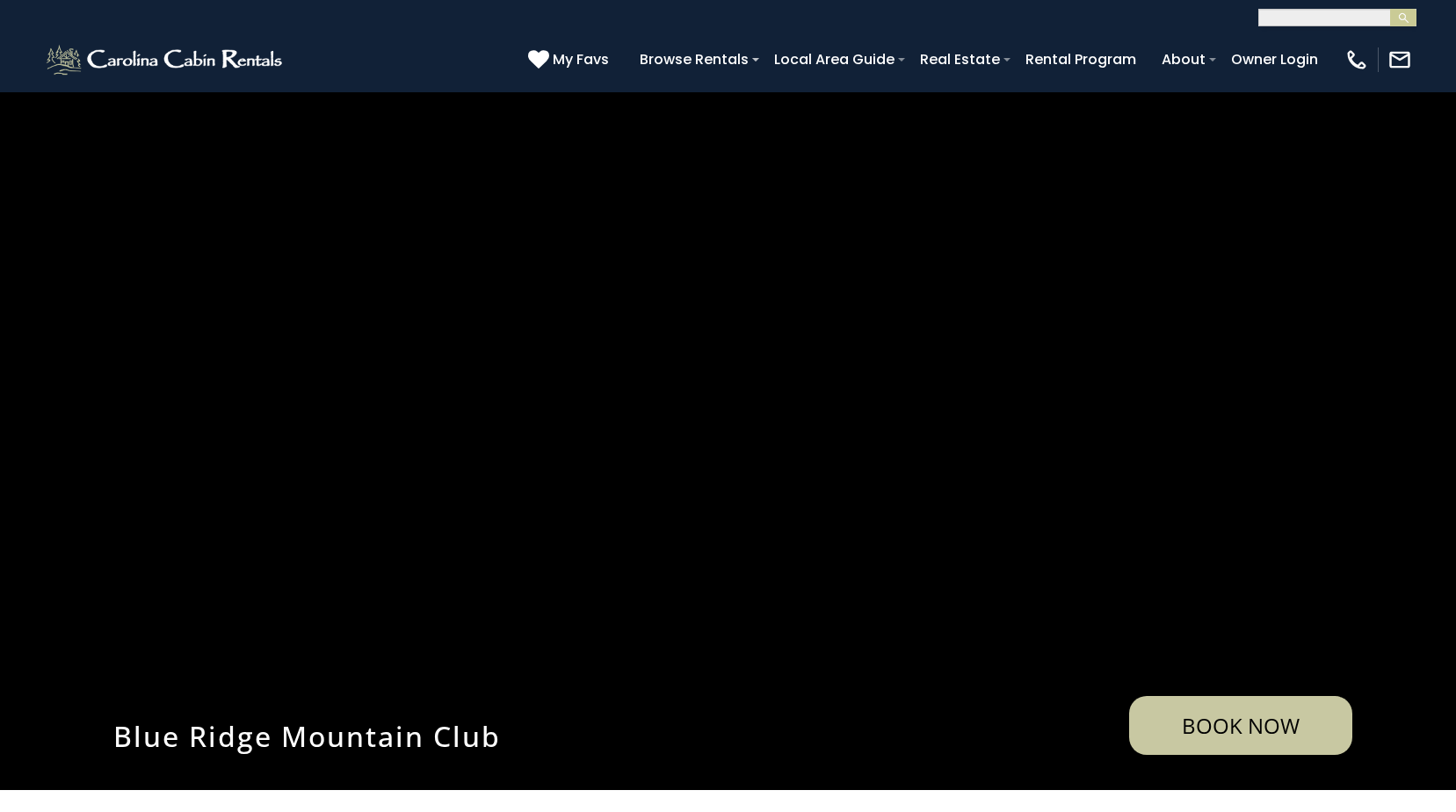
select select "**********"
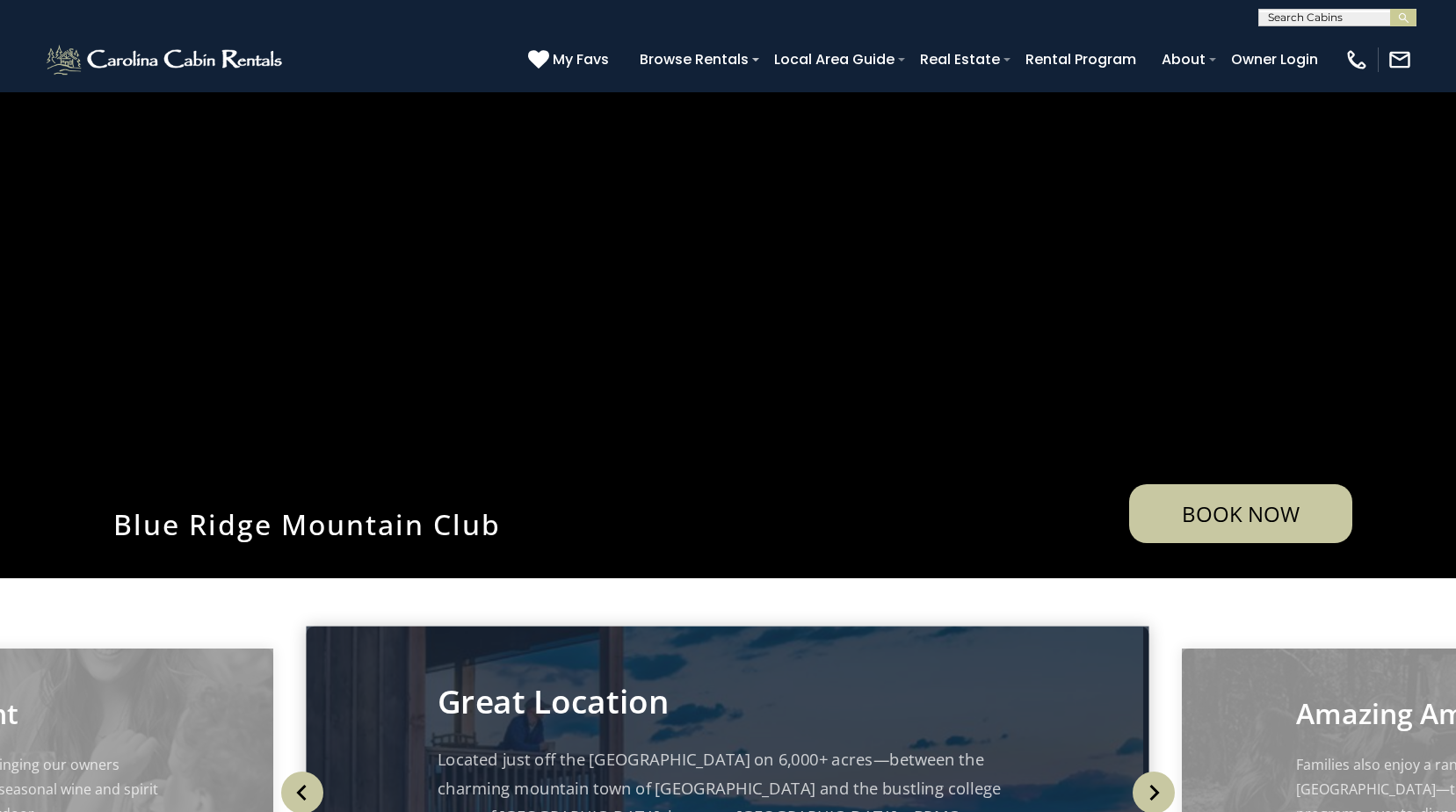
scroll to position [88, 0]
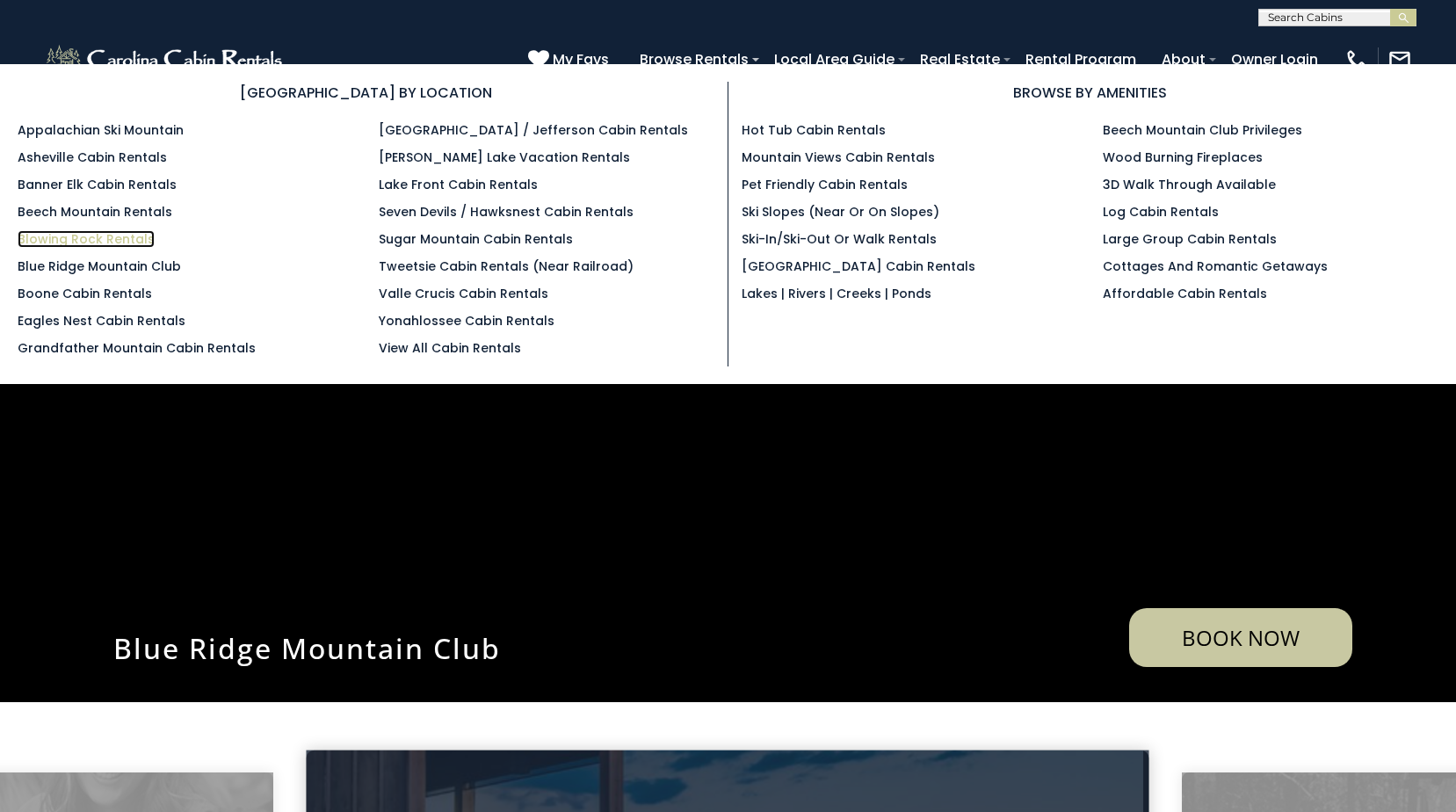
click at [102, 243] on link "Blowing Rock Rentals" at bounding box center [86, 239] width 137 height 18
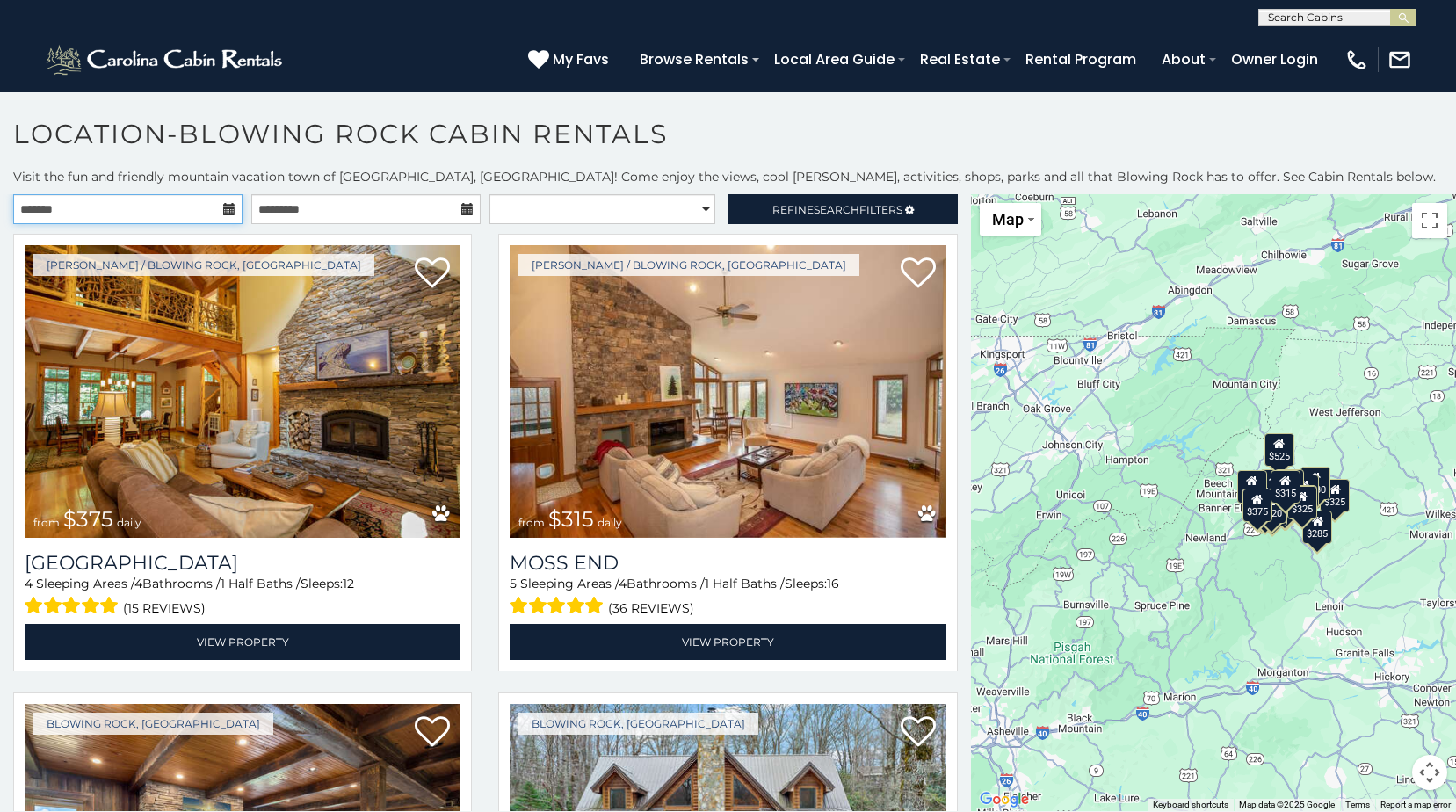
click at [176, 212] on input "text" at bounding box center [127, 208] width 229 height 30
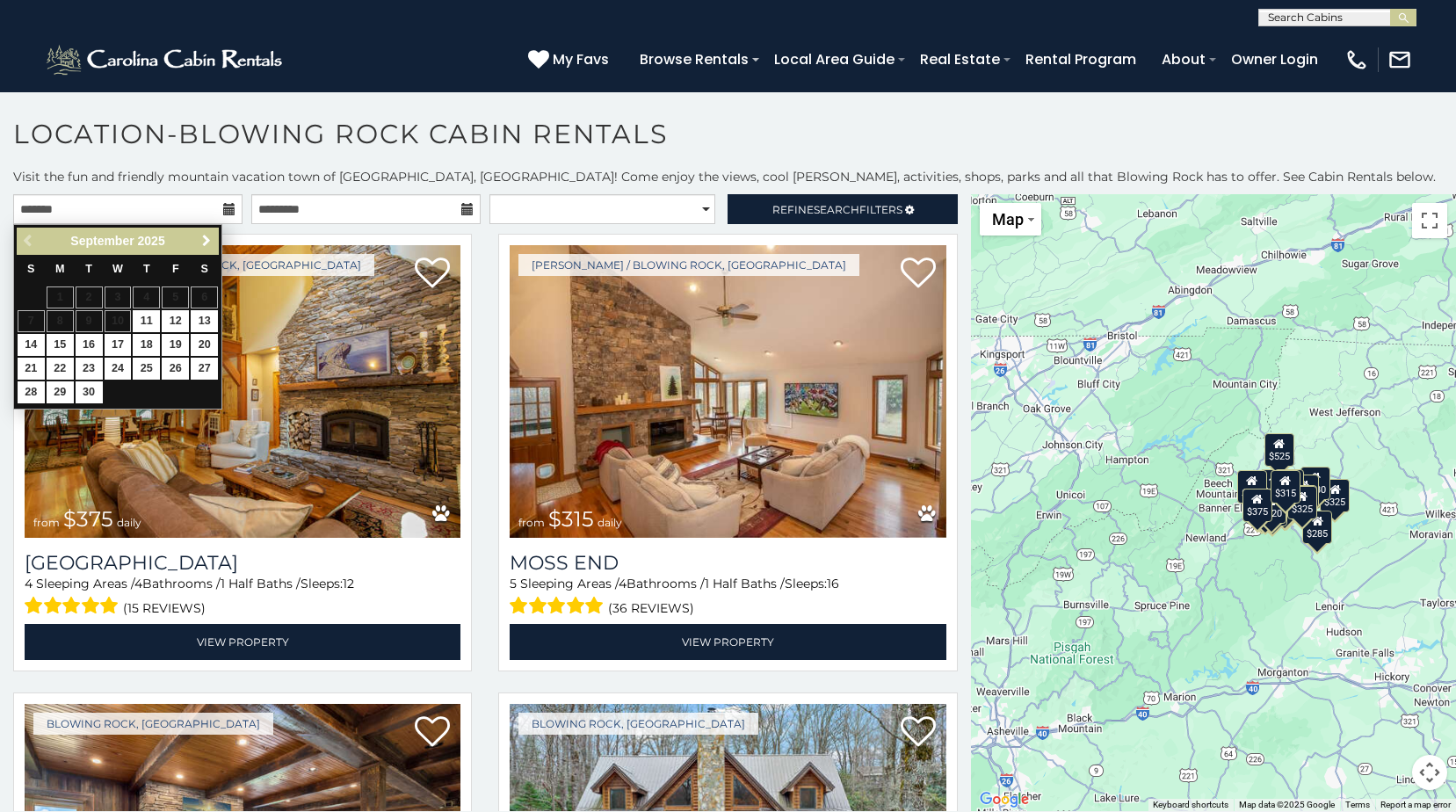
click at [207, 237] on span "Next" at bounding box center [206, 241] width 14 height 14
click at [33, 376] on link "19" at bounding box center [31, 369] width 27 height 22
type input "**********"
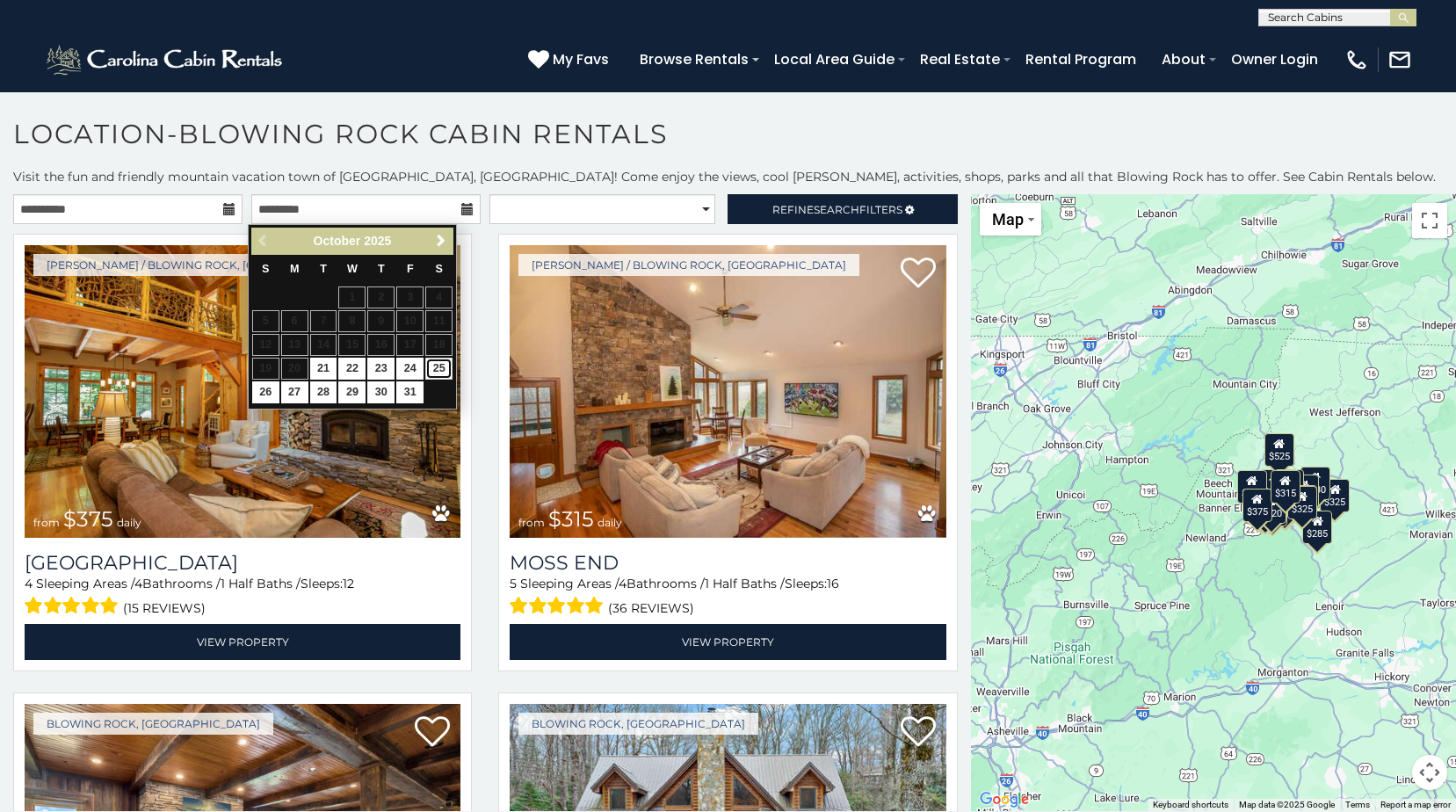
click at [435, 366] on link "25" at bounding box center [439, 369] width 27 height 22
type input "**********"
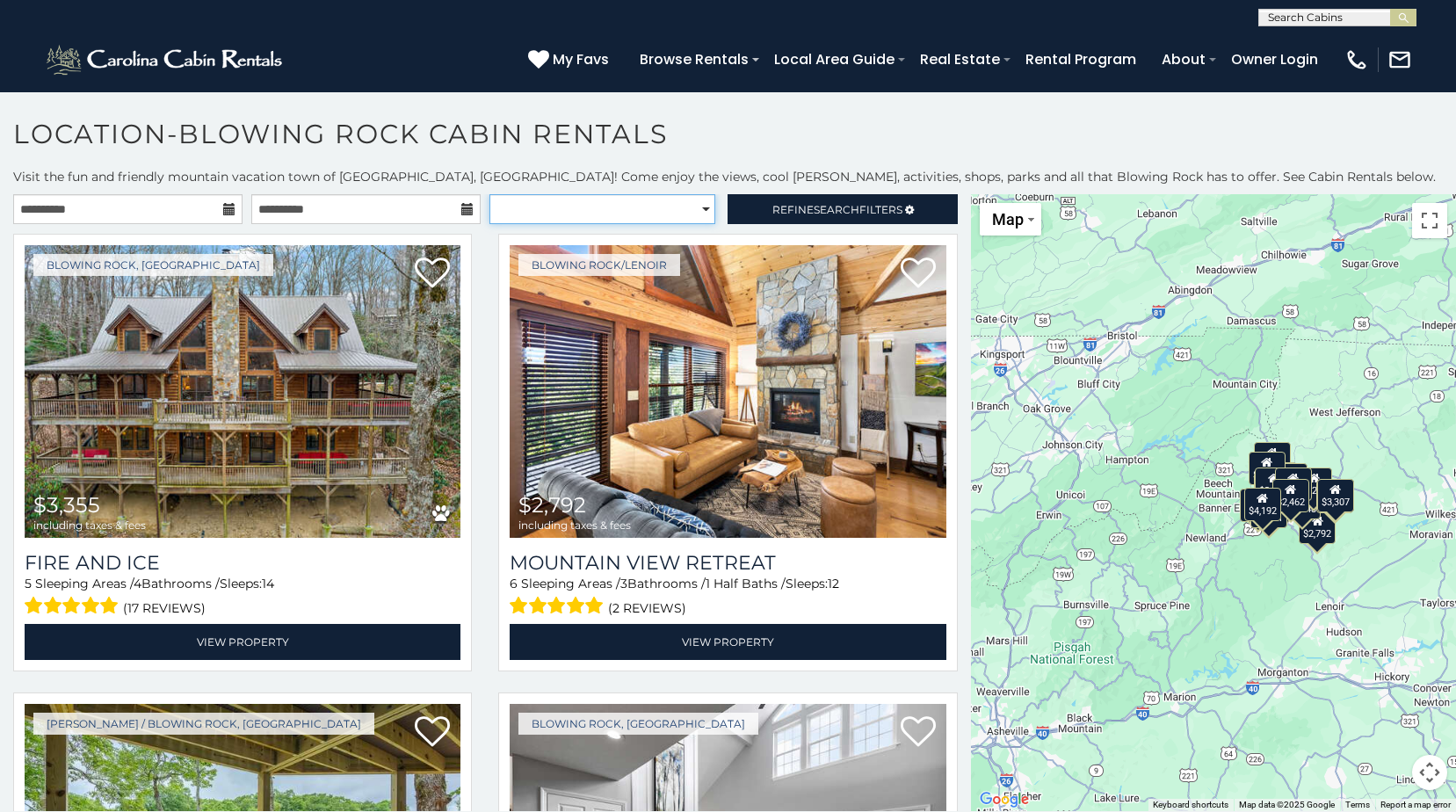
click at [613, 206] on select "**********" at bounding box center [602, 208] width 226 height 30
select select "*********"
click at [489, 194] on select "**********" at bounding box center [602, 208] width 226 height 30
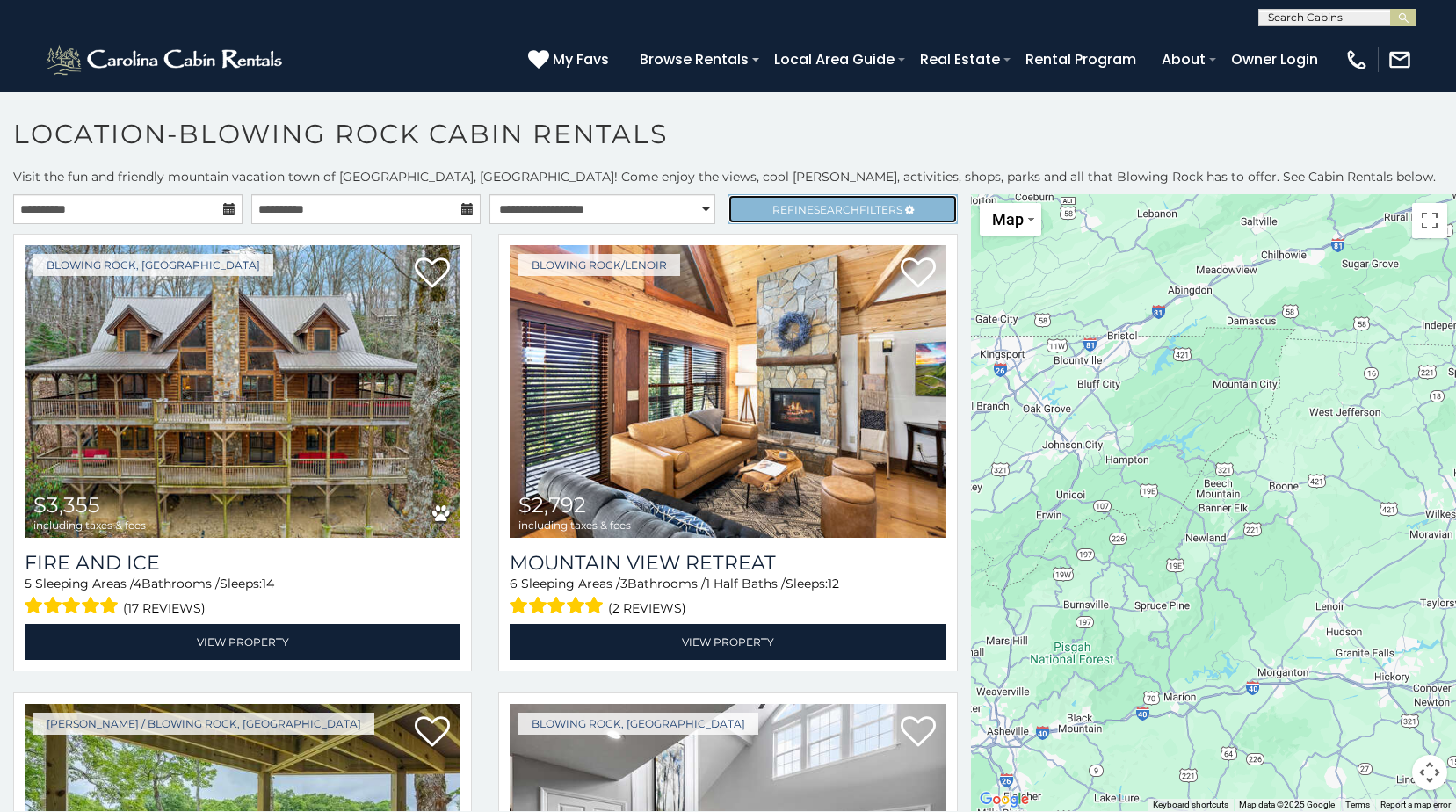
click at [833, 205] on span "Search" at bounding box center [837, 208] width 46 height 13
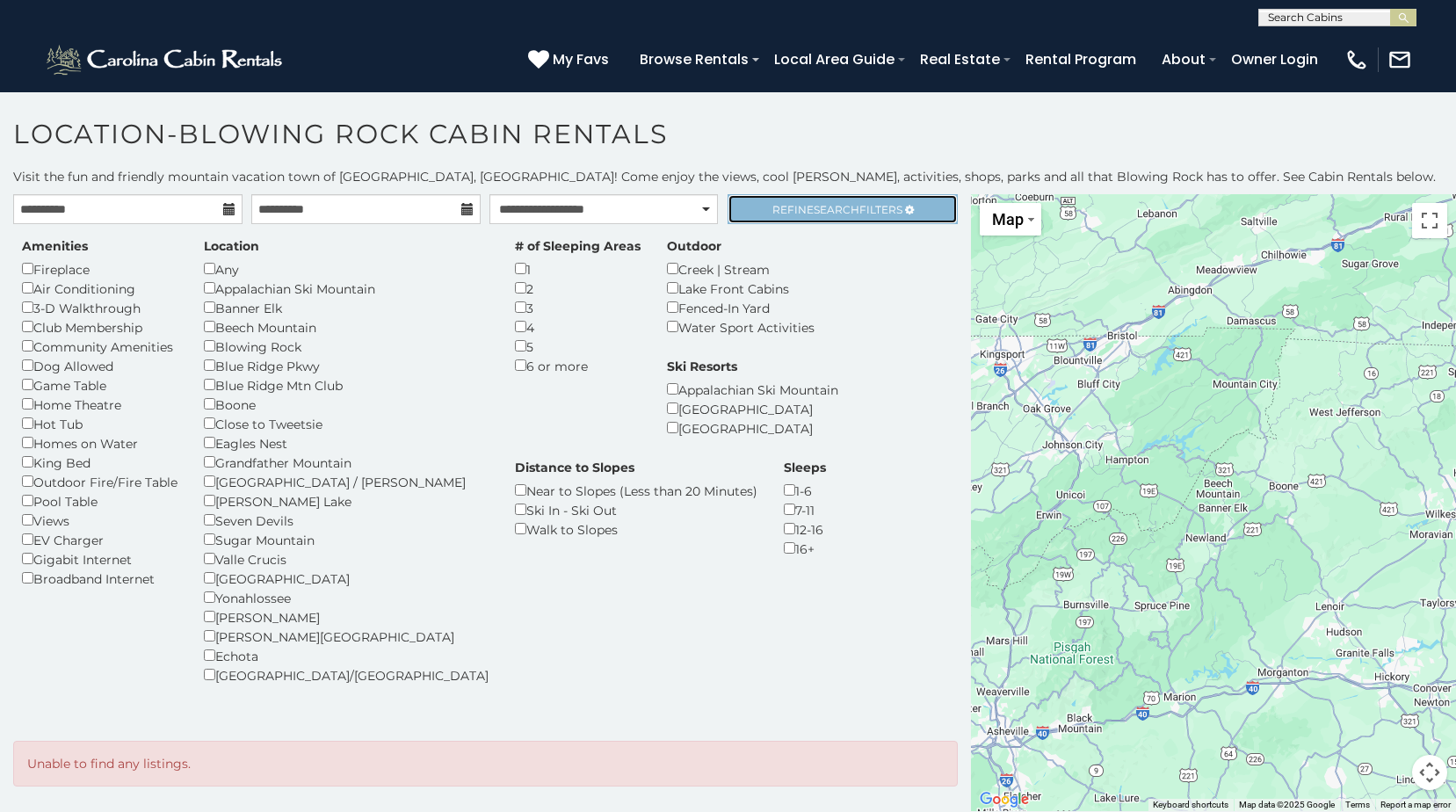
click at [823, 209] on span "Search" at bounding box center [837, 208] width 46 height 13
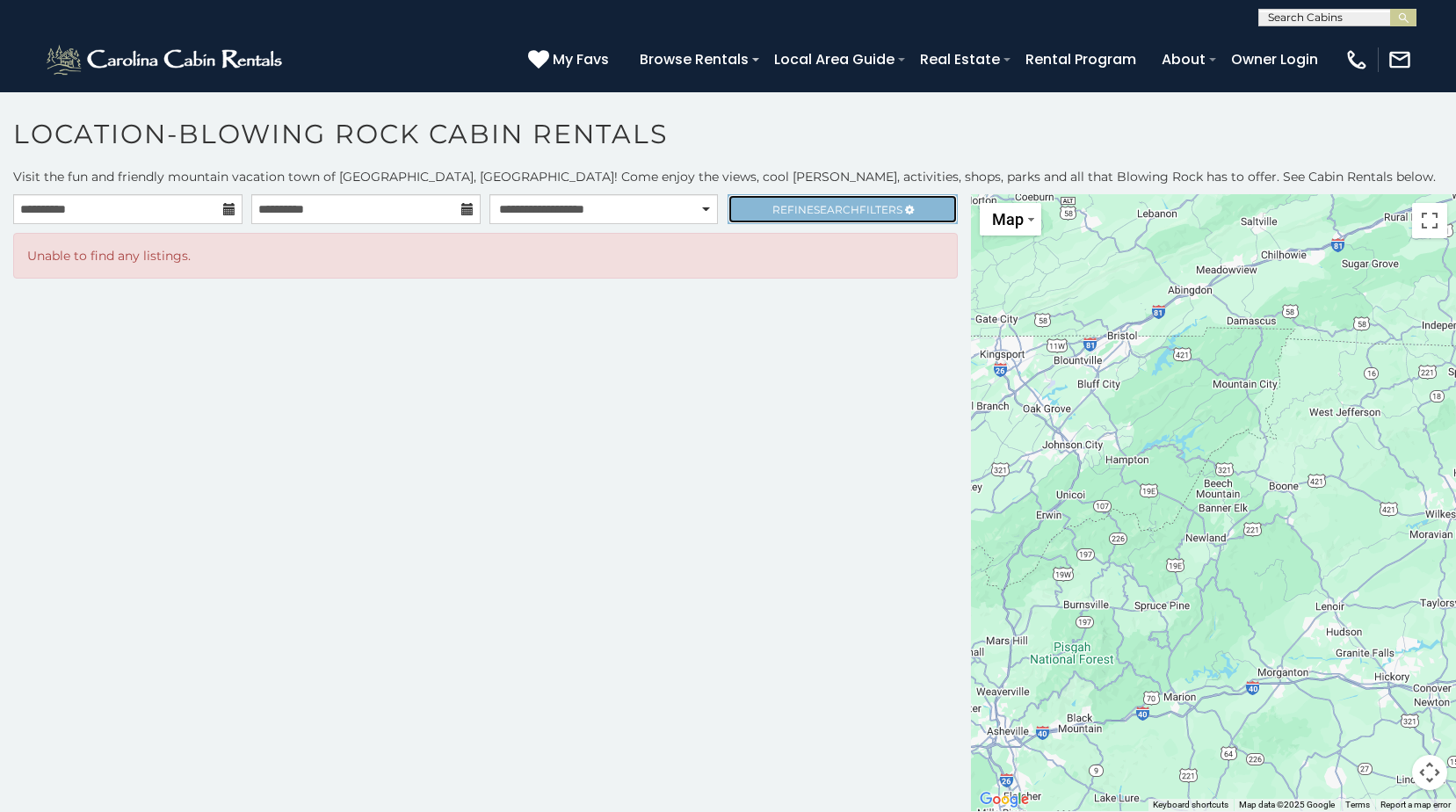
click at [839, 212] on span "Search" at bounding box center [837, 208] width 46 height 13
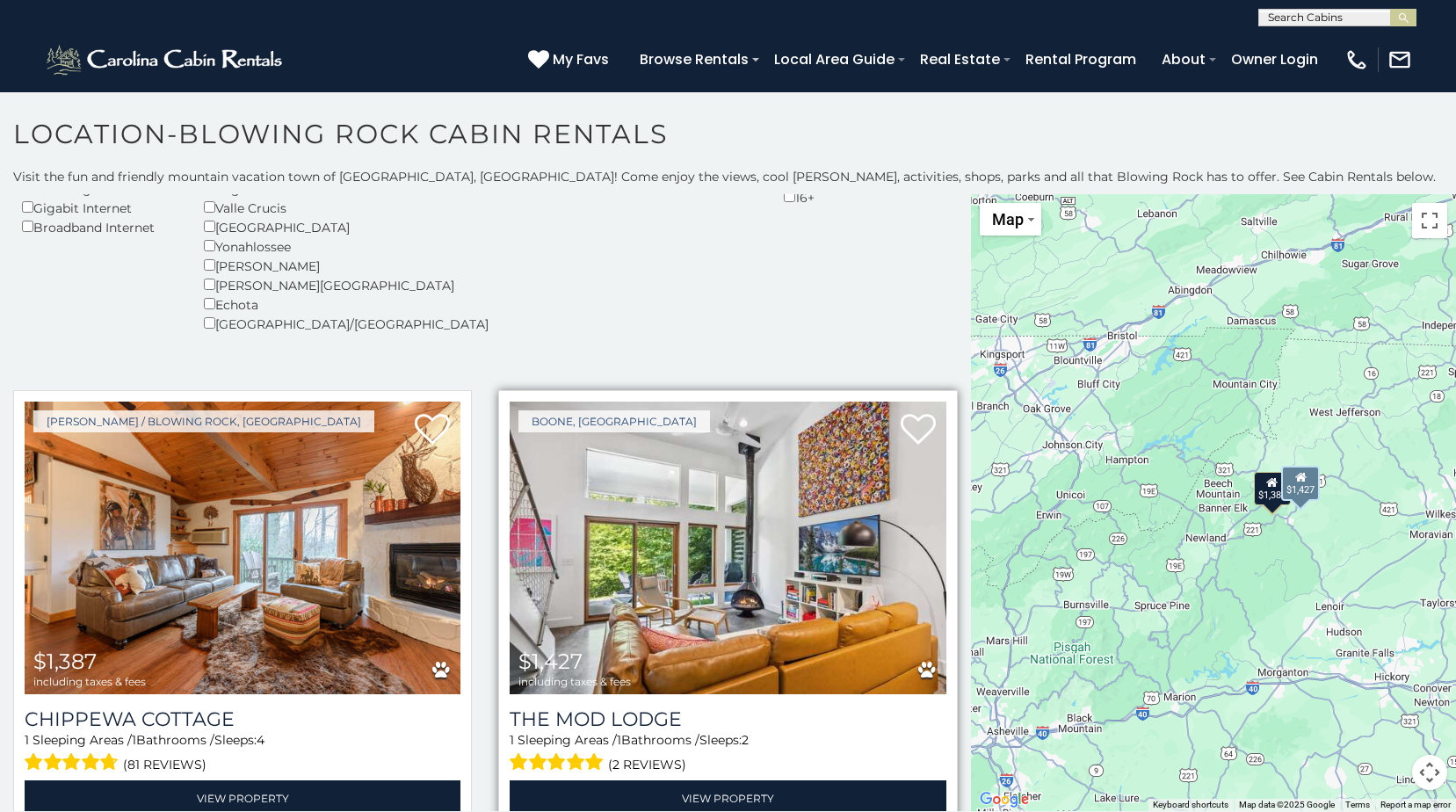
scroll to position [384, 0]
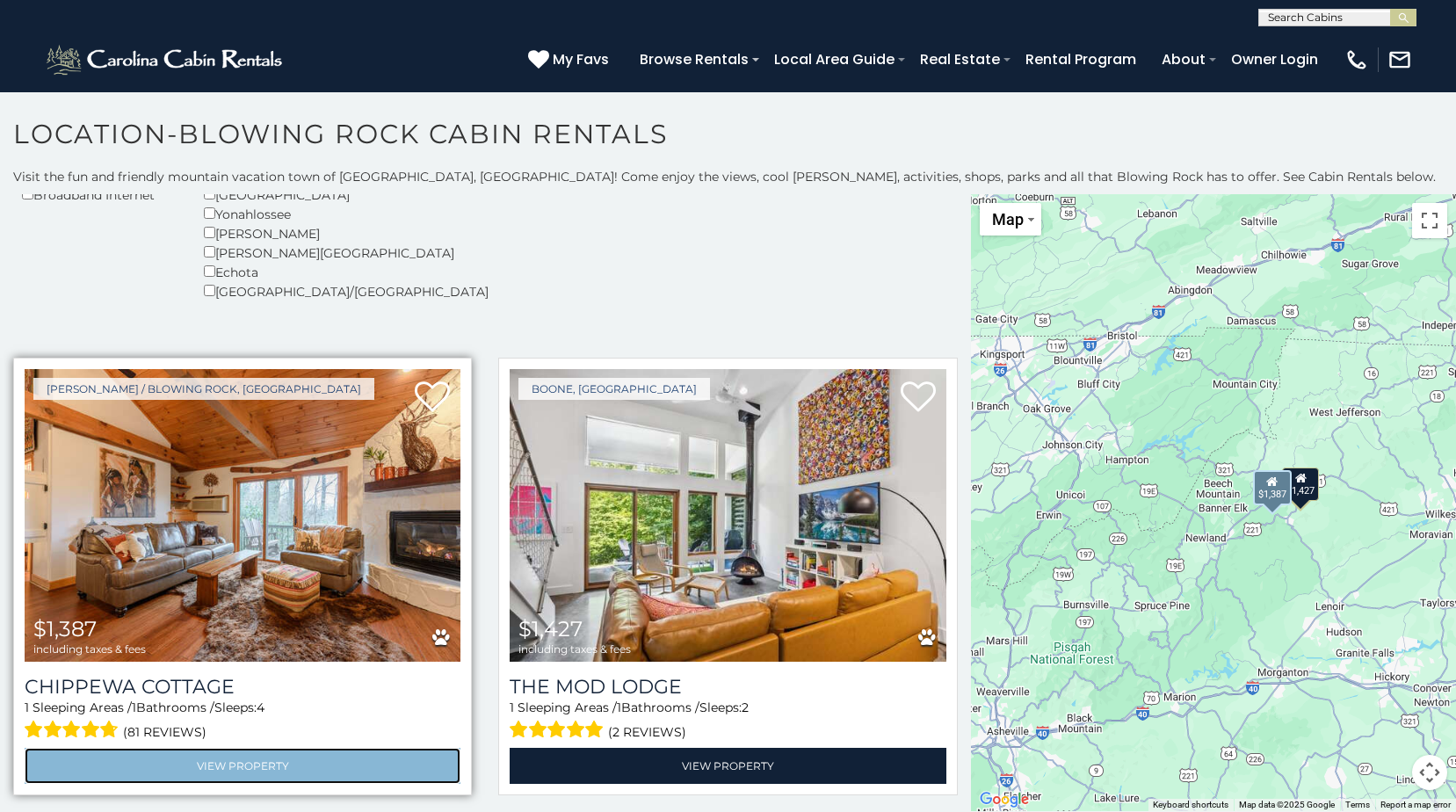
click at [263, 768] on link "View Property" at bounding box center [242, 765] width 435 height 36
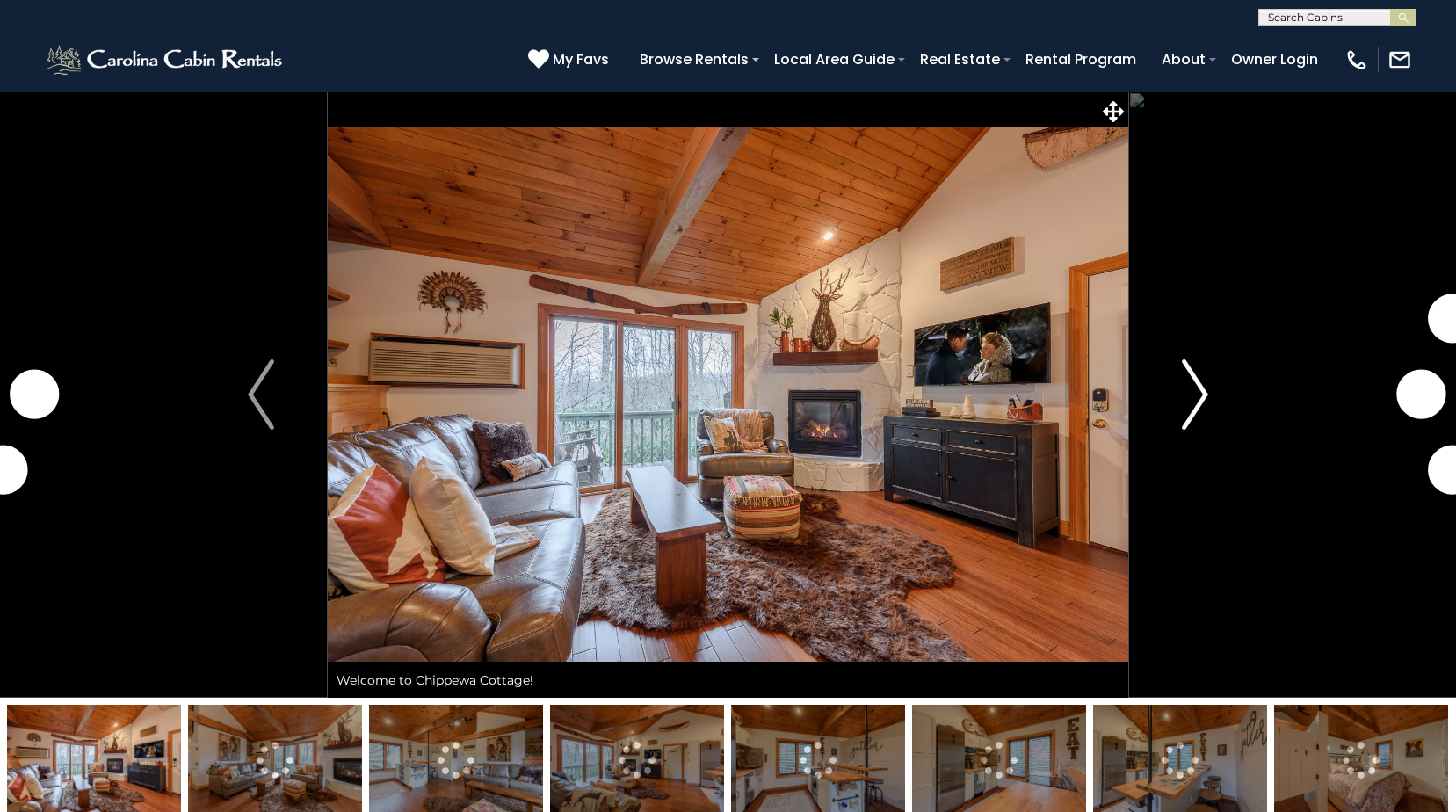
click at [1187, 380] on img "Next" at bounding box center [1195, 394] width 26 height 70
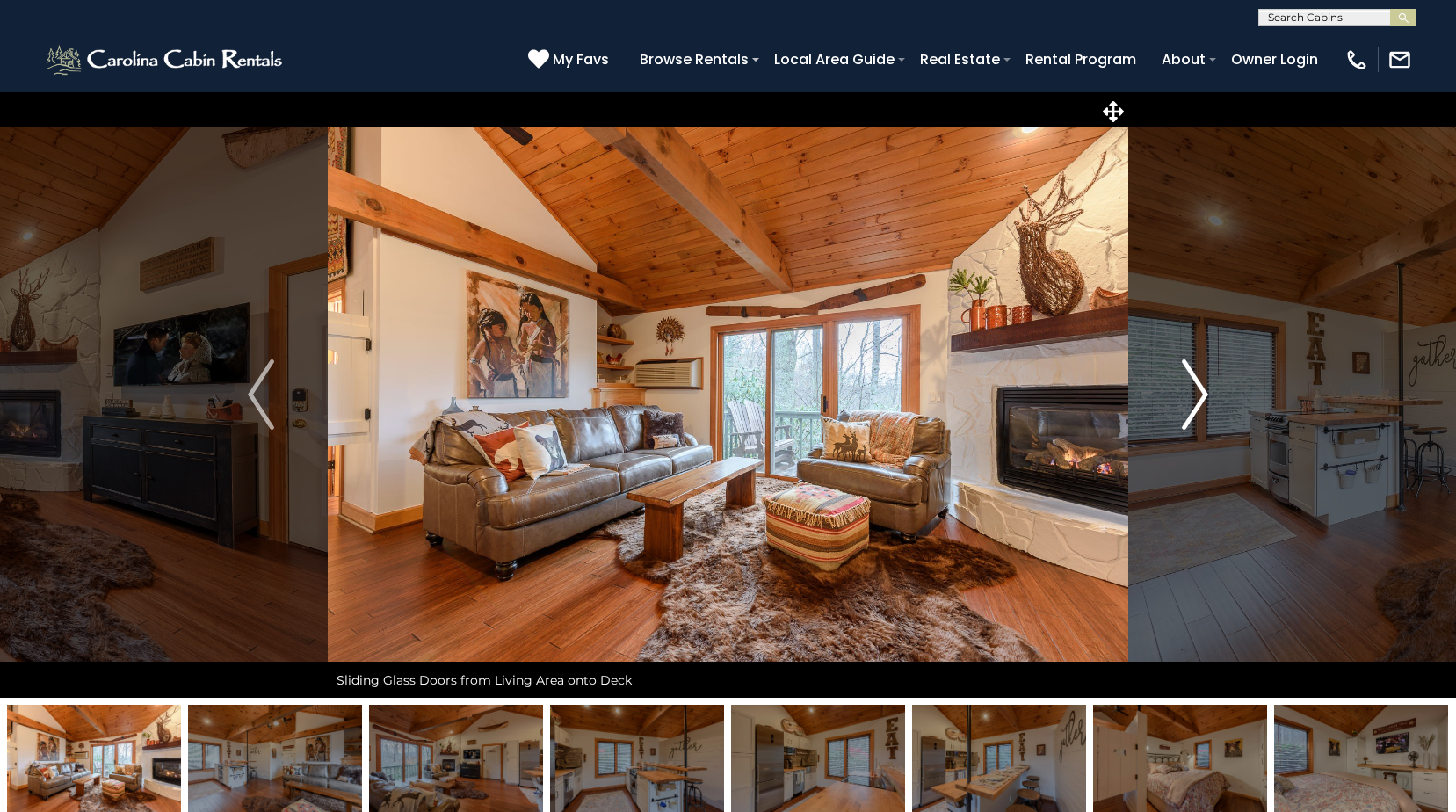
click at [1187, 380] on img "Next" at bounding box center [1195, 394] width 26 height 70
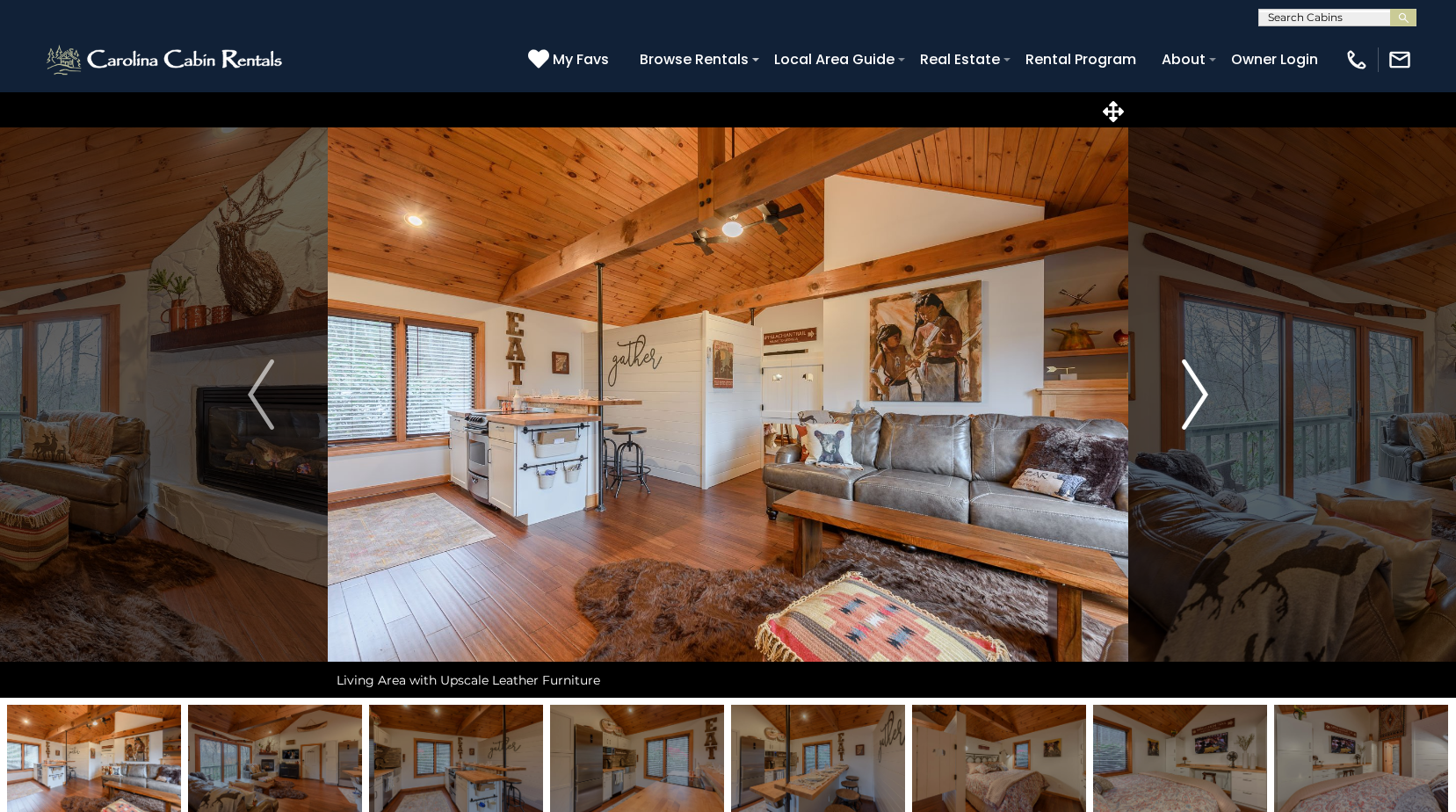
click at [1192, 381] on img "Next" at bounding box center [1195, 394] width 26 height 70
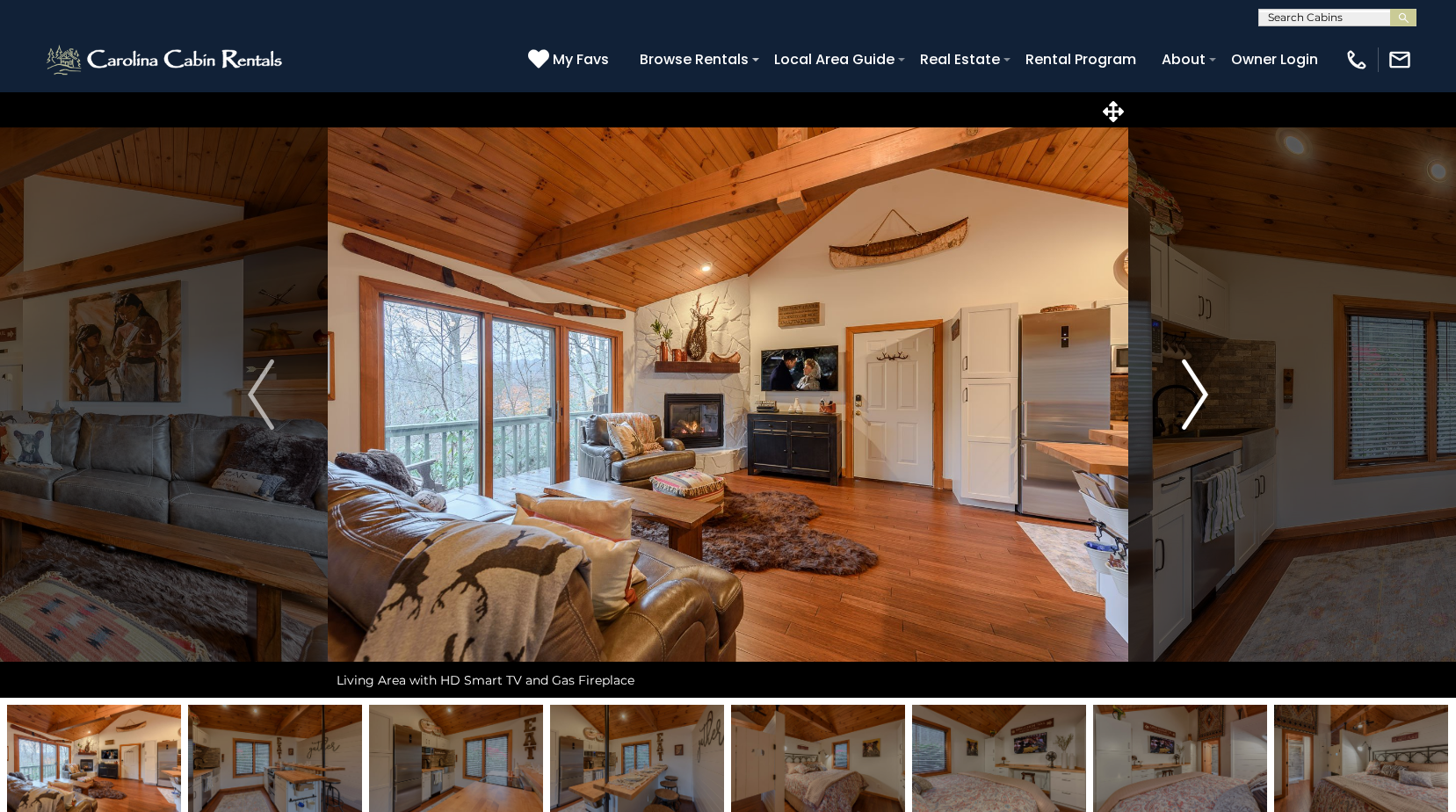
click at [1192, 381] on img "Next" at bounding box center [1195, 394] width 26 height 70
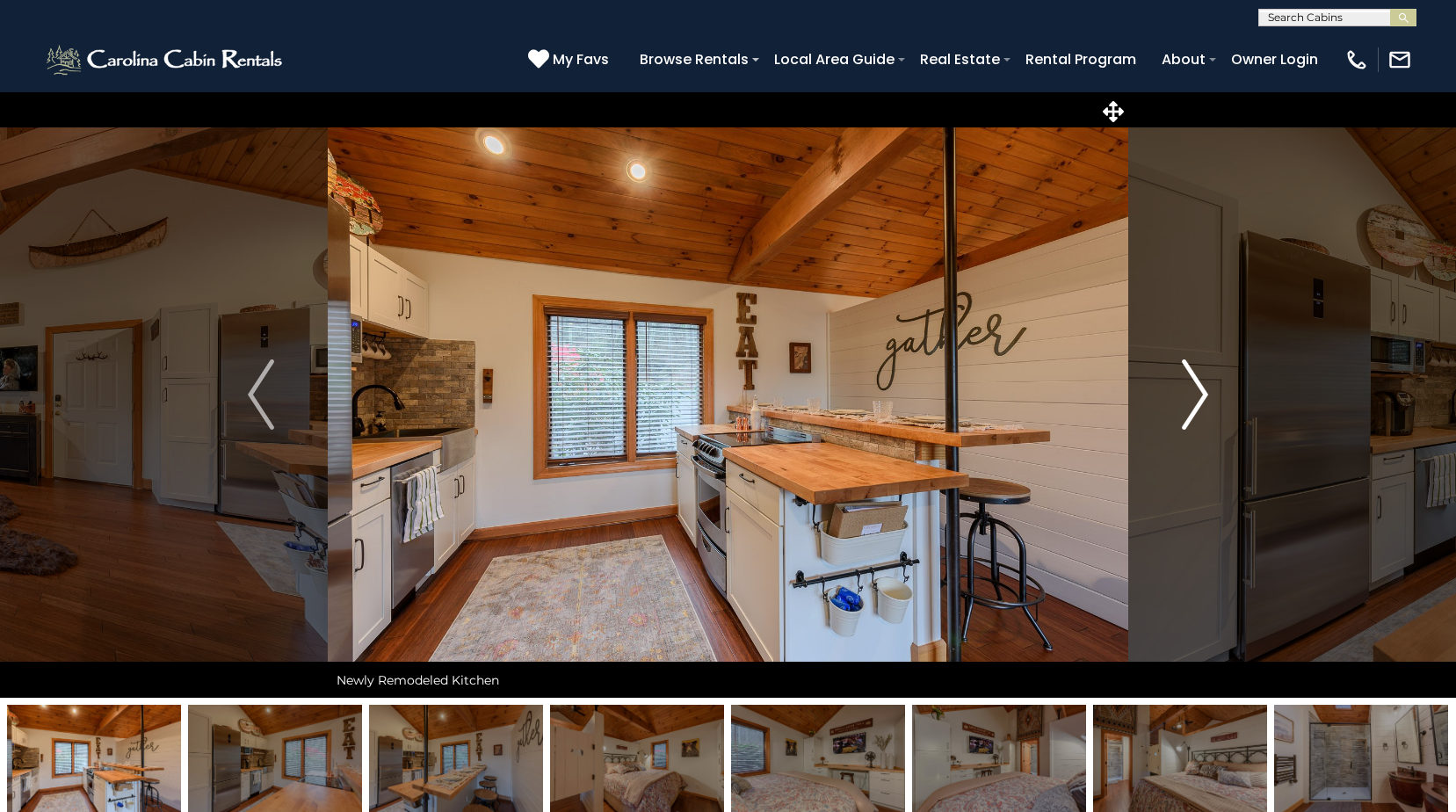
click at [1192, 381] on img "Next" at bounding box center [1195, 394] width 26 height 70
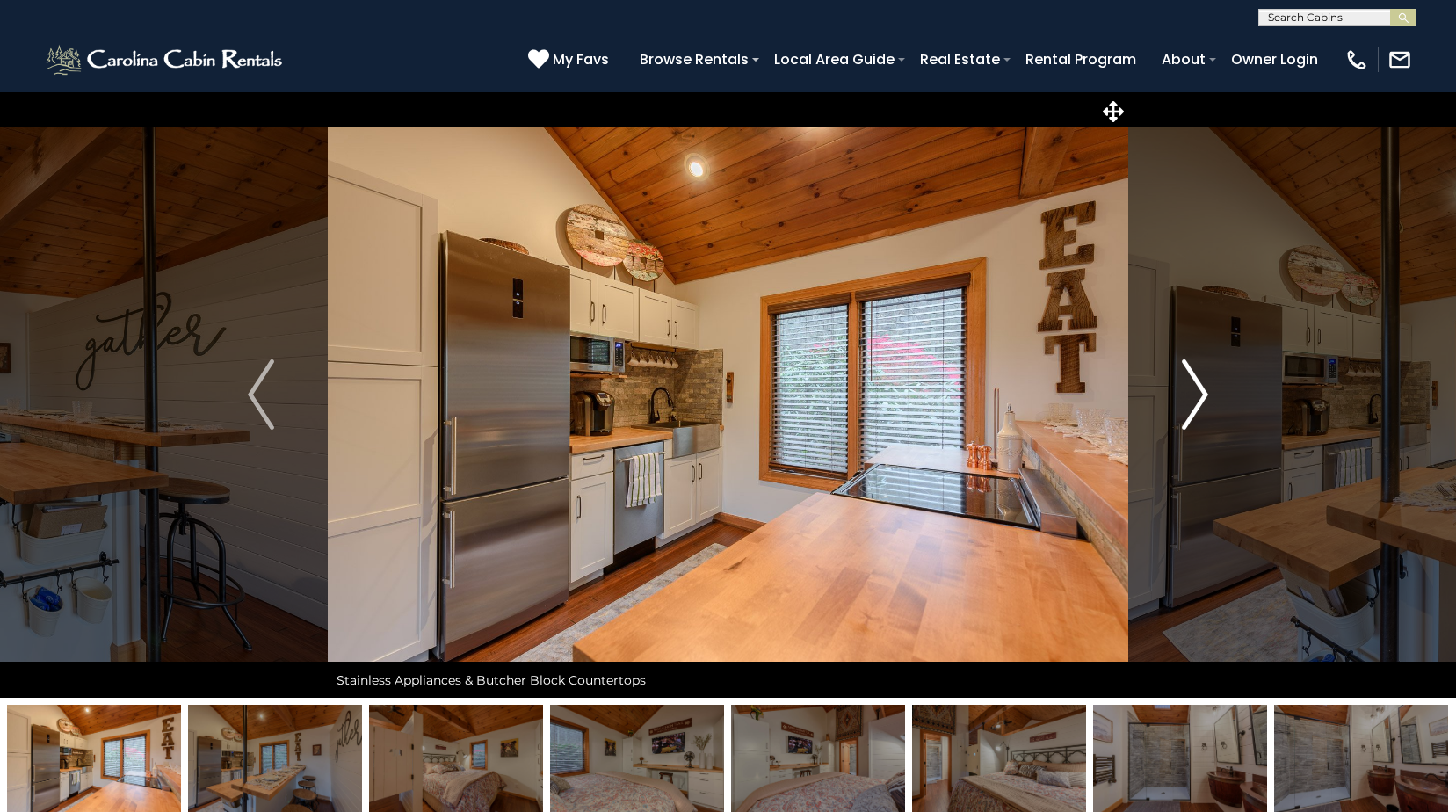
click at [1192, 381] on img "Next" at bounding box center [1195, 394] width 26 height 70
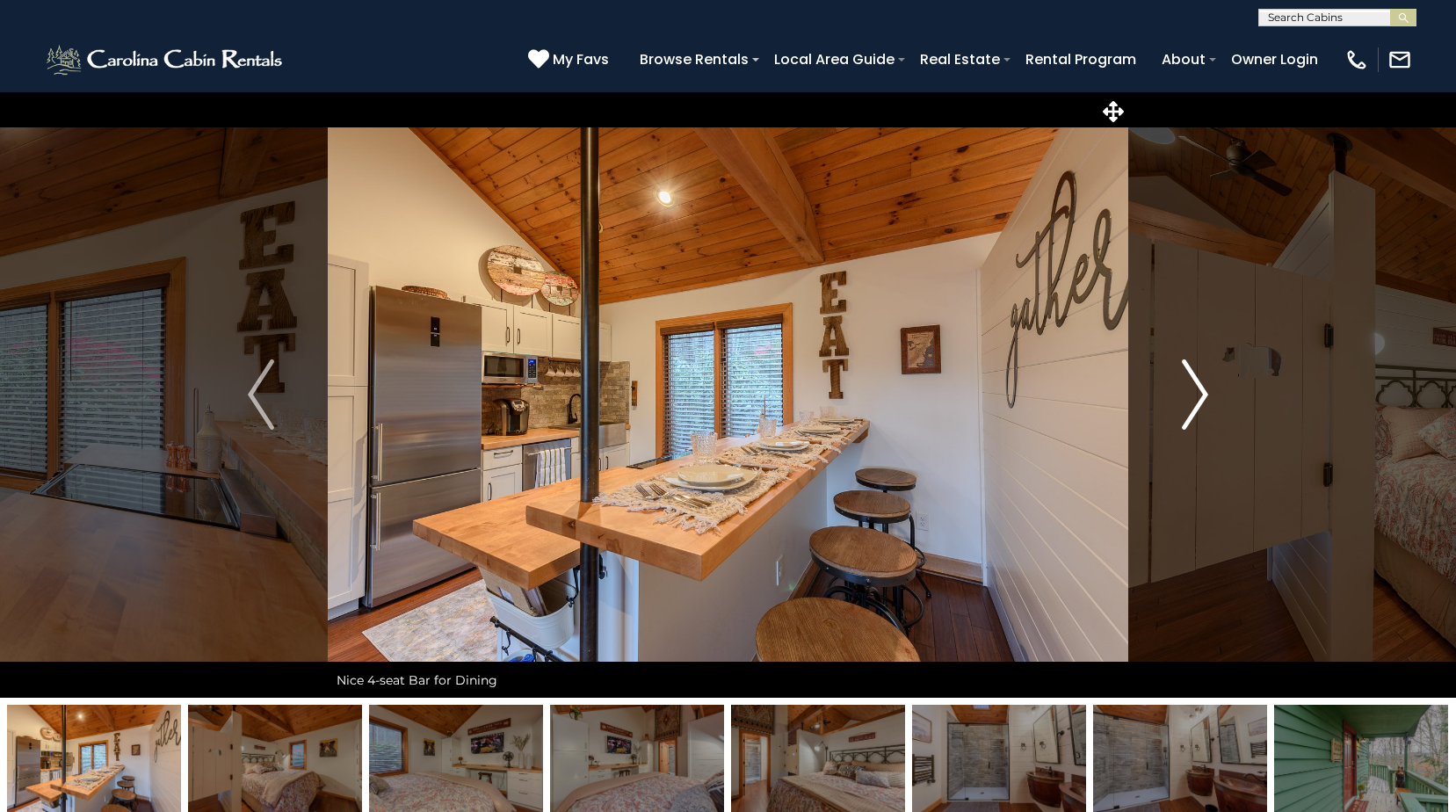
click at [1192, 381] on img "Next" at bounding box center [1195, 394] width 26 height 70
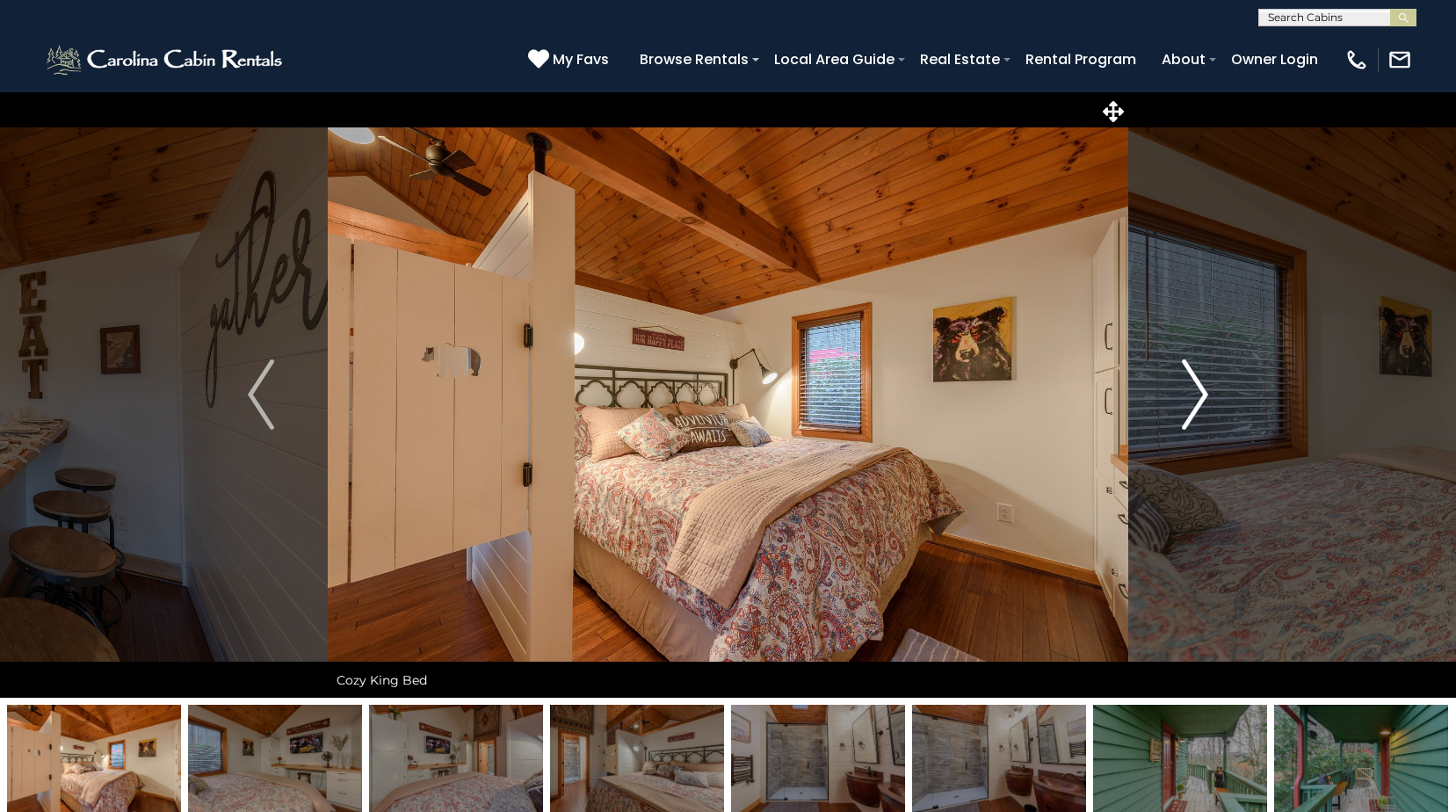
click at [1192, 381] on img "Next" at bounding box center [1195, 394] width 26 height 70
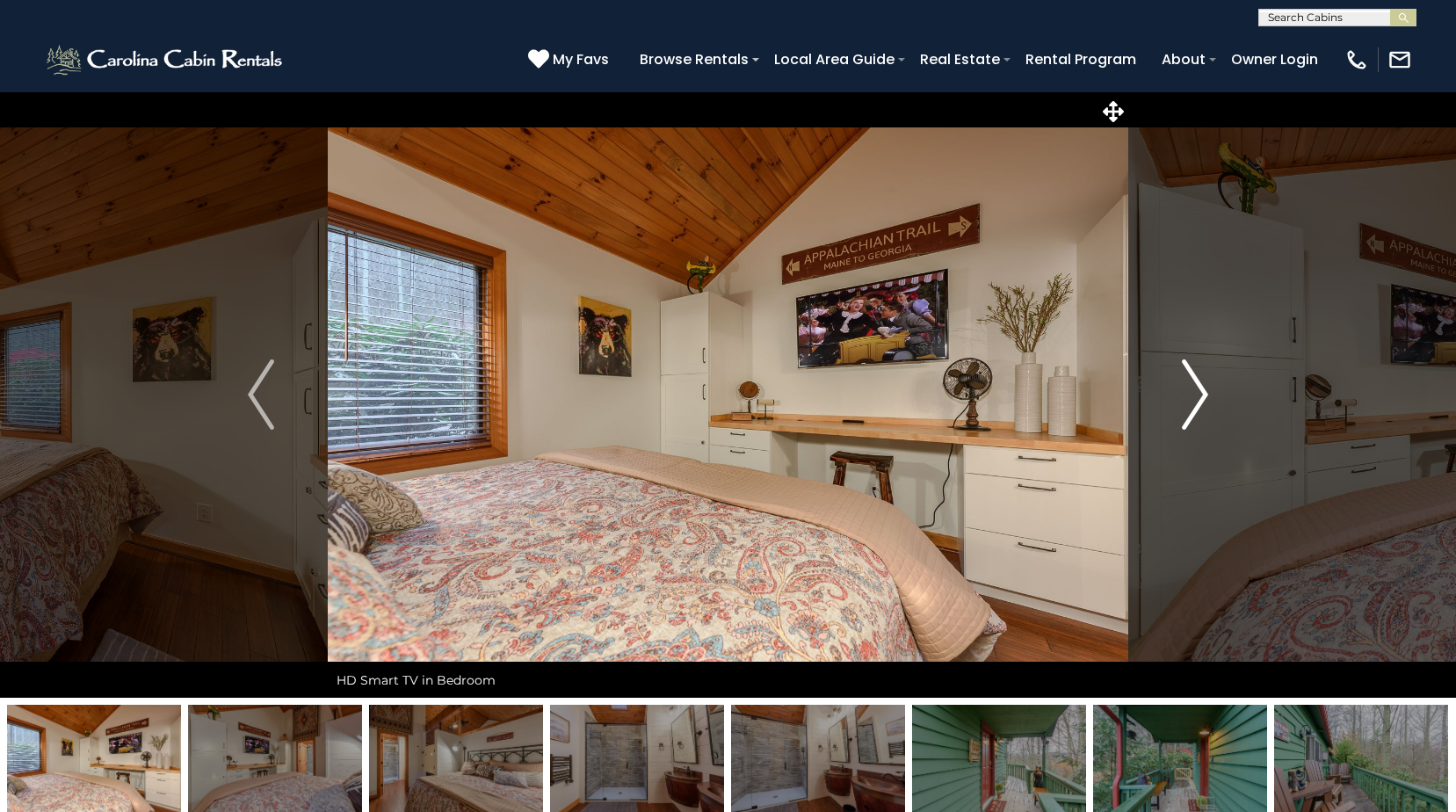
click at [1192, 381] on img "Next" at bounding box center [1195, 394] width 26 height 70
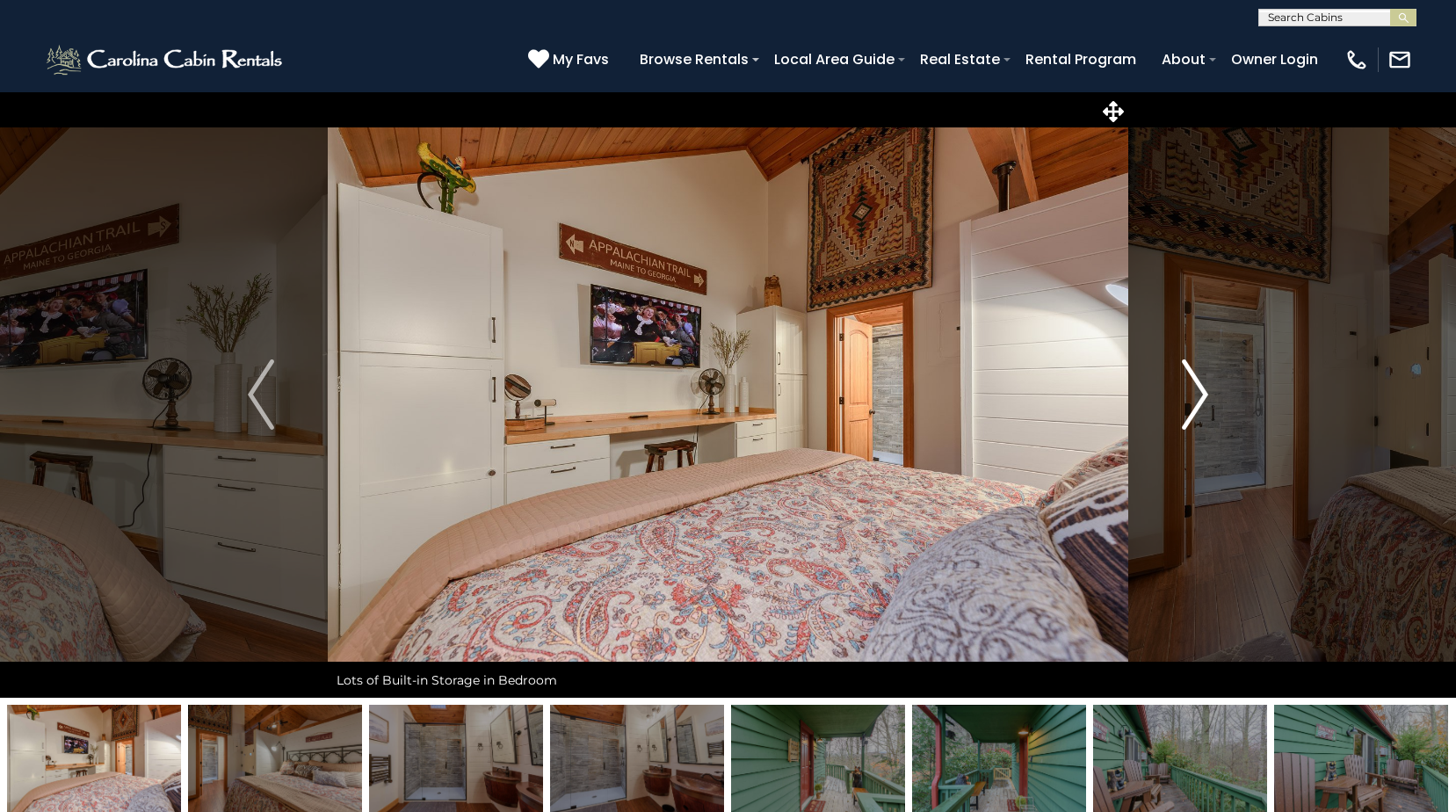
click at [1192, 381] on img "Next" at bounding box center [1195, 394] width 26 height 70
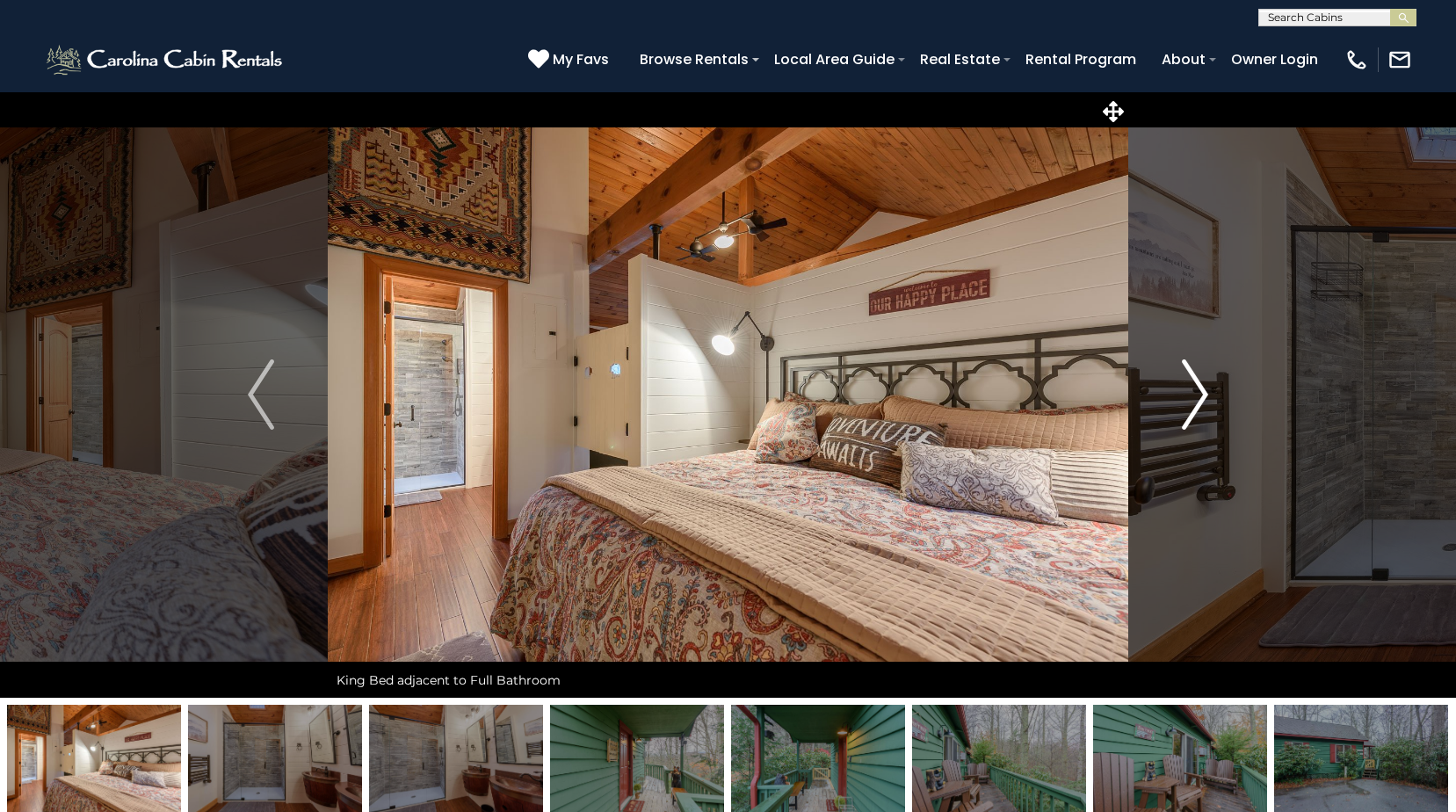
click at [1192, 381] on img "Next" at bounding box center [1195, 394] width 26 height 70
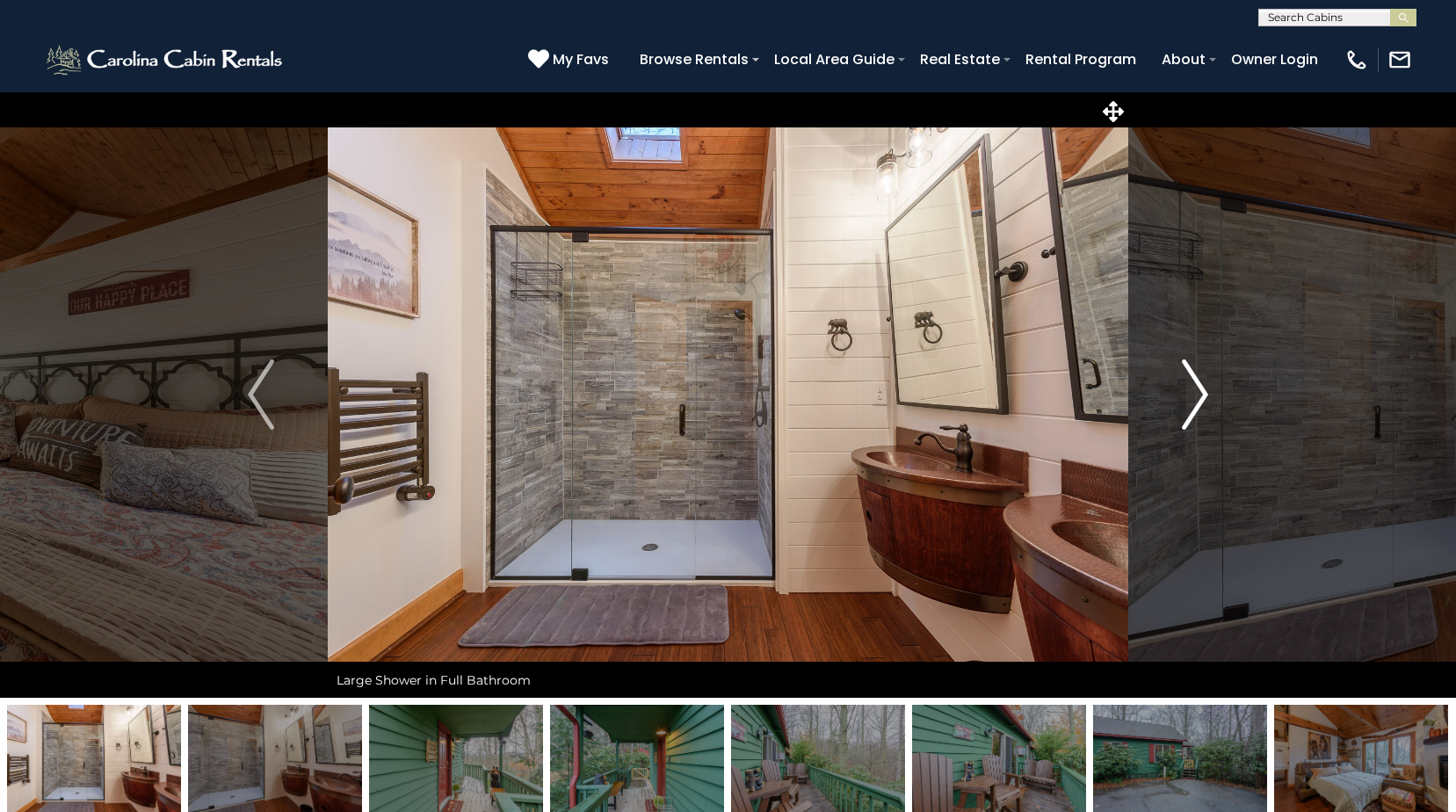
click at [1192, 381] on img "Next" at bounding box center [1195, 394] width 26 height 70
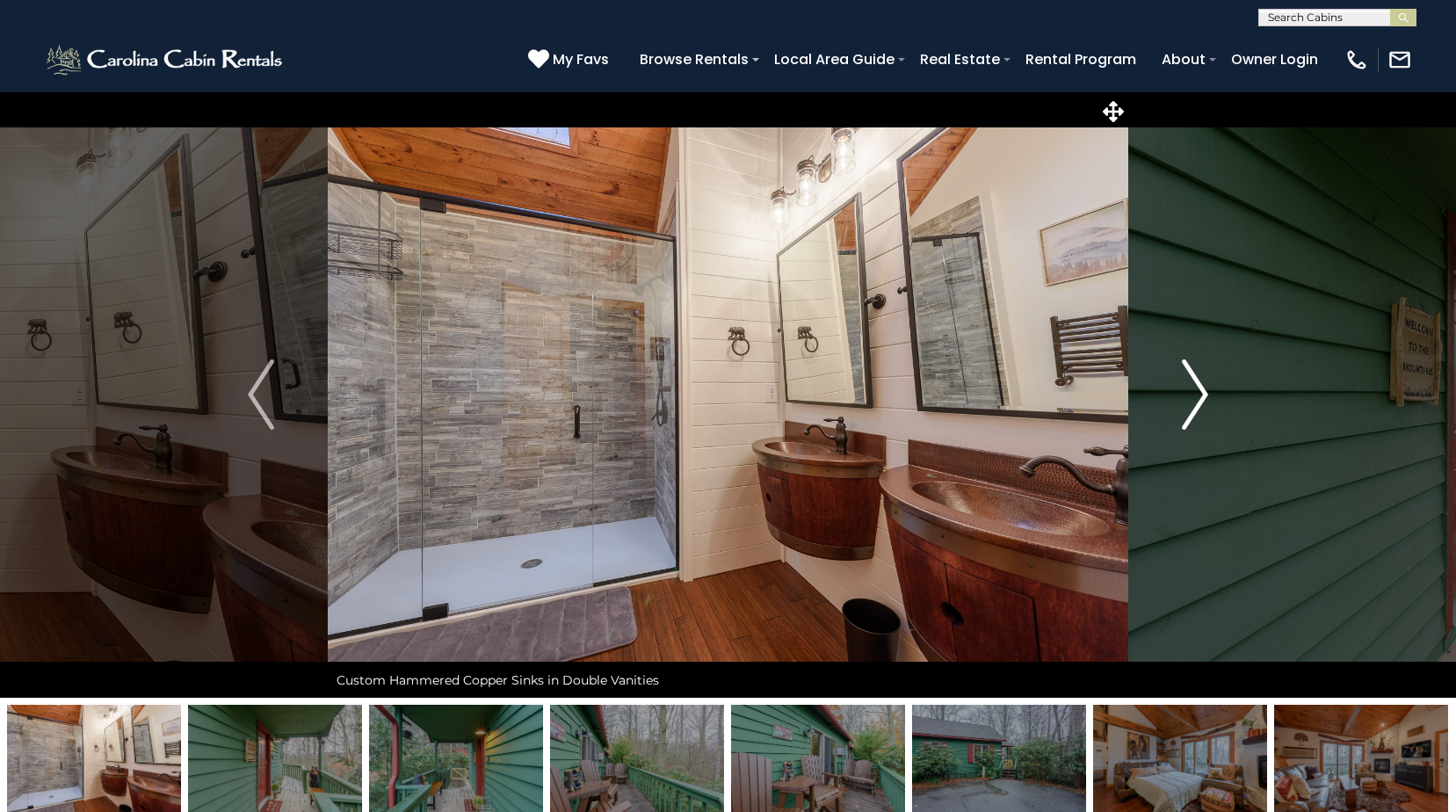
click at [1192, 381] on img "Next" at bounding box center [1195, 394] width 26 height 70
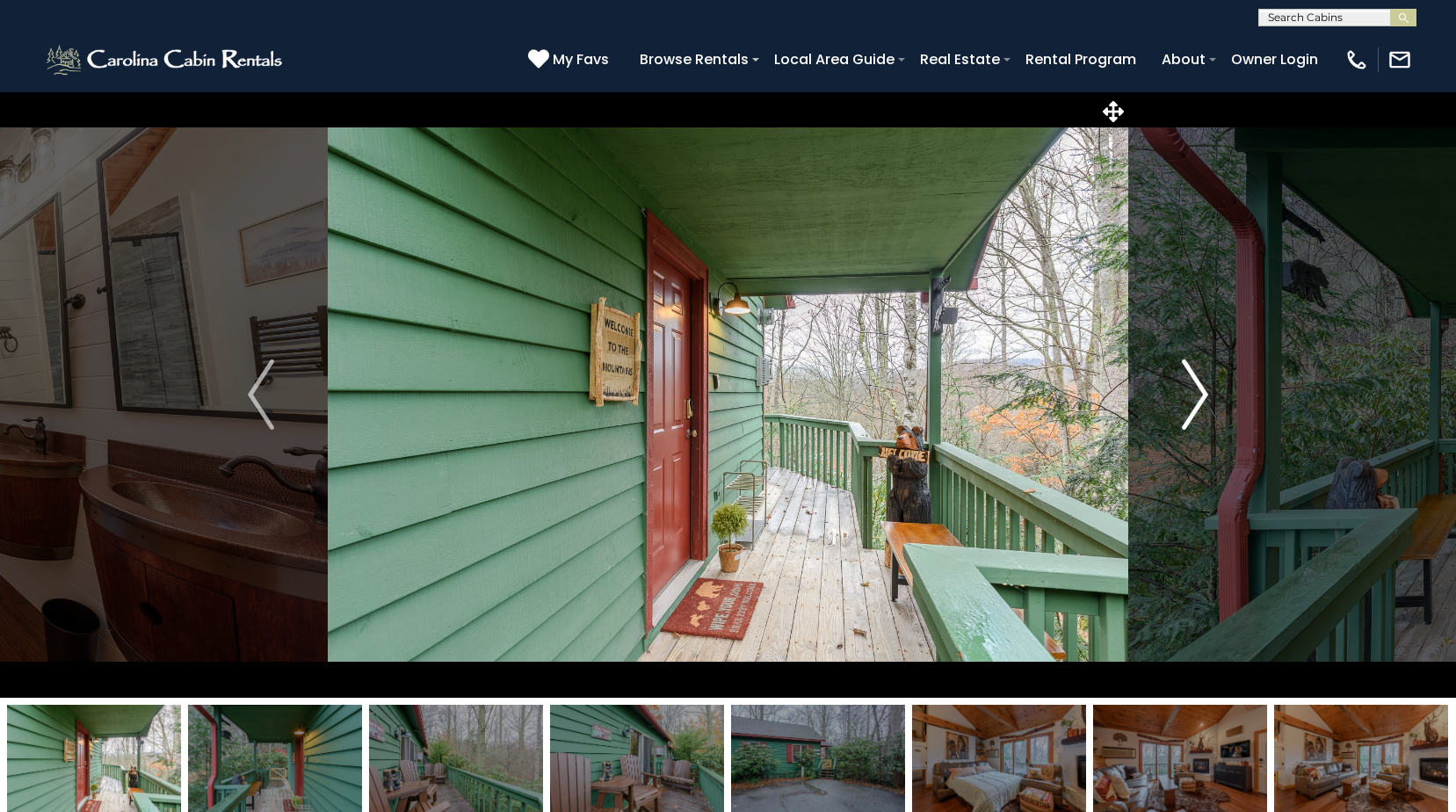
click at [1192, 381] on img "Next" at bounding box center [1195, 394] width 26 height 70
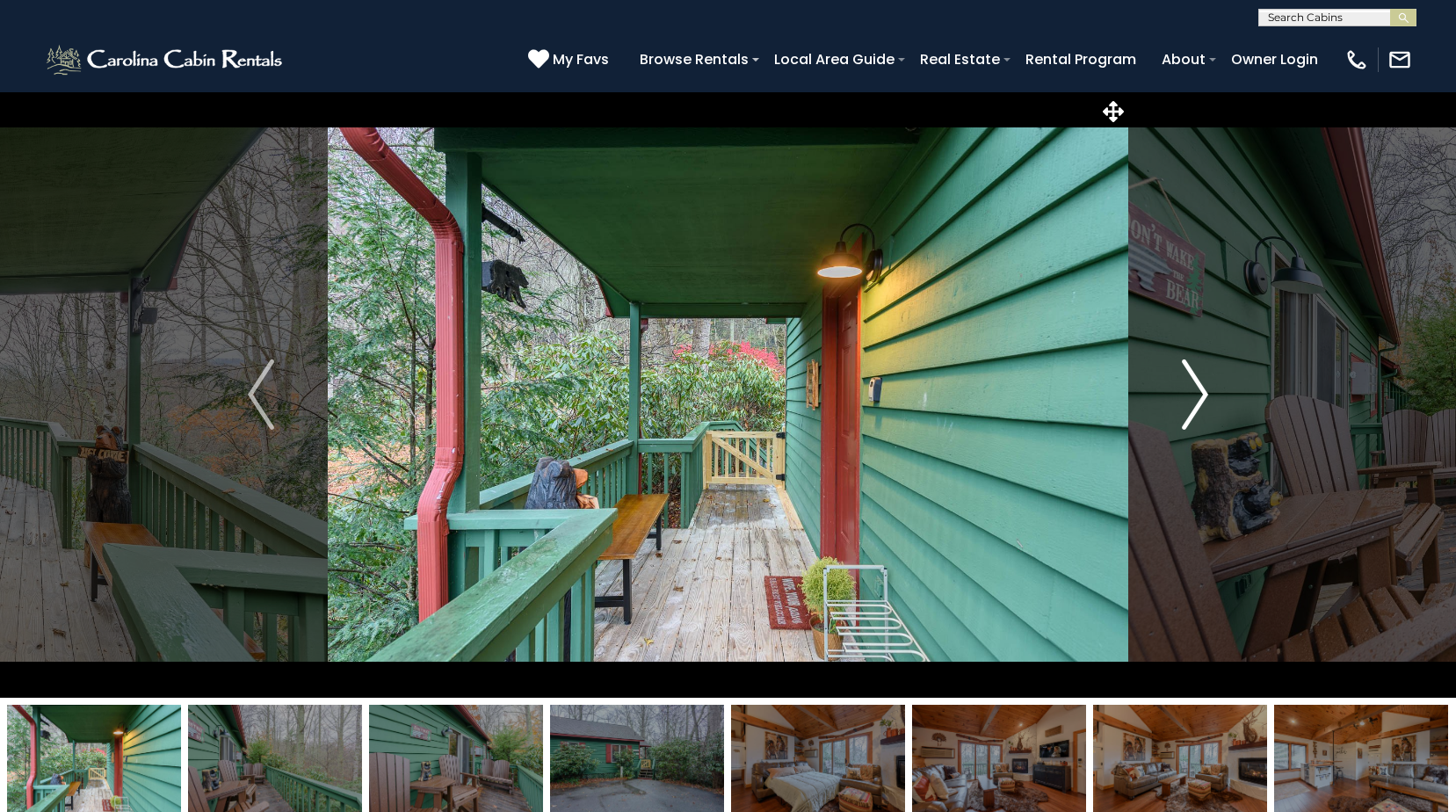
click at [1192, 381] on img "Next" at bounding box center [1195, 394] width 26 height 70
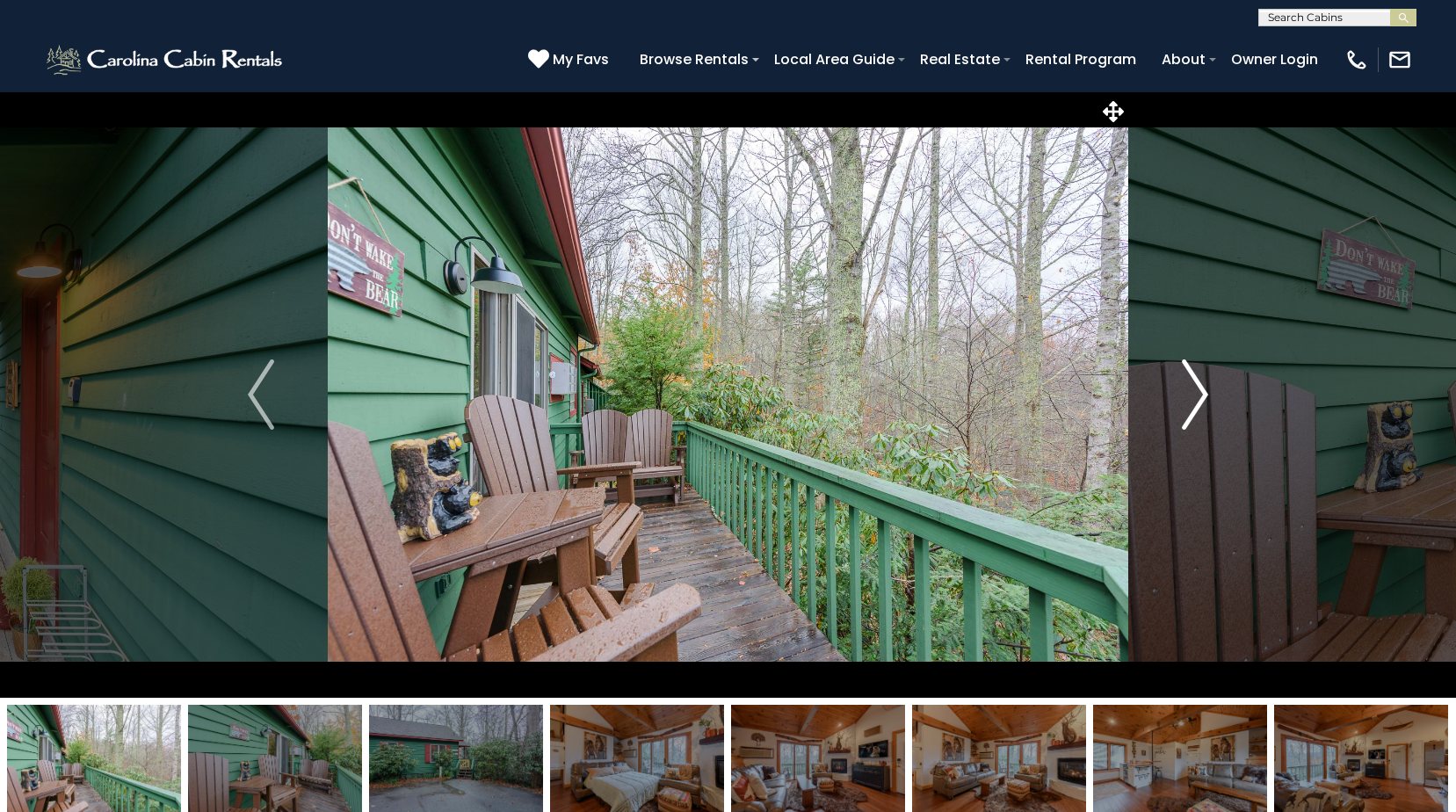
click at [1192, 381] on img "Next" at bounding box center [1195, 394] width 26 height 70
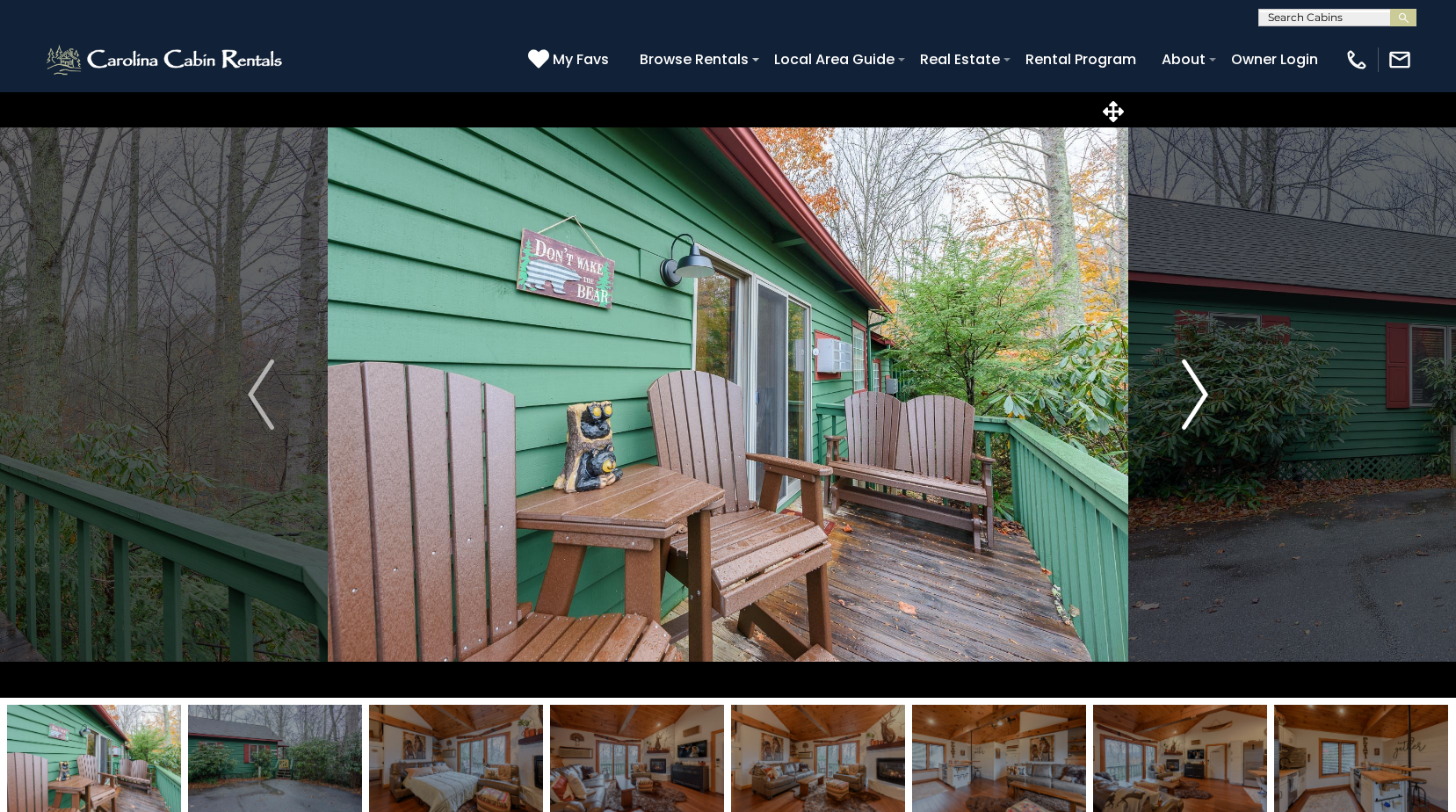
click at [1192, 381] on img "Next" at bounding box center [1195, 394] width 26 height 70
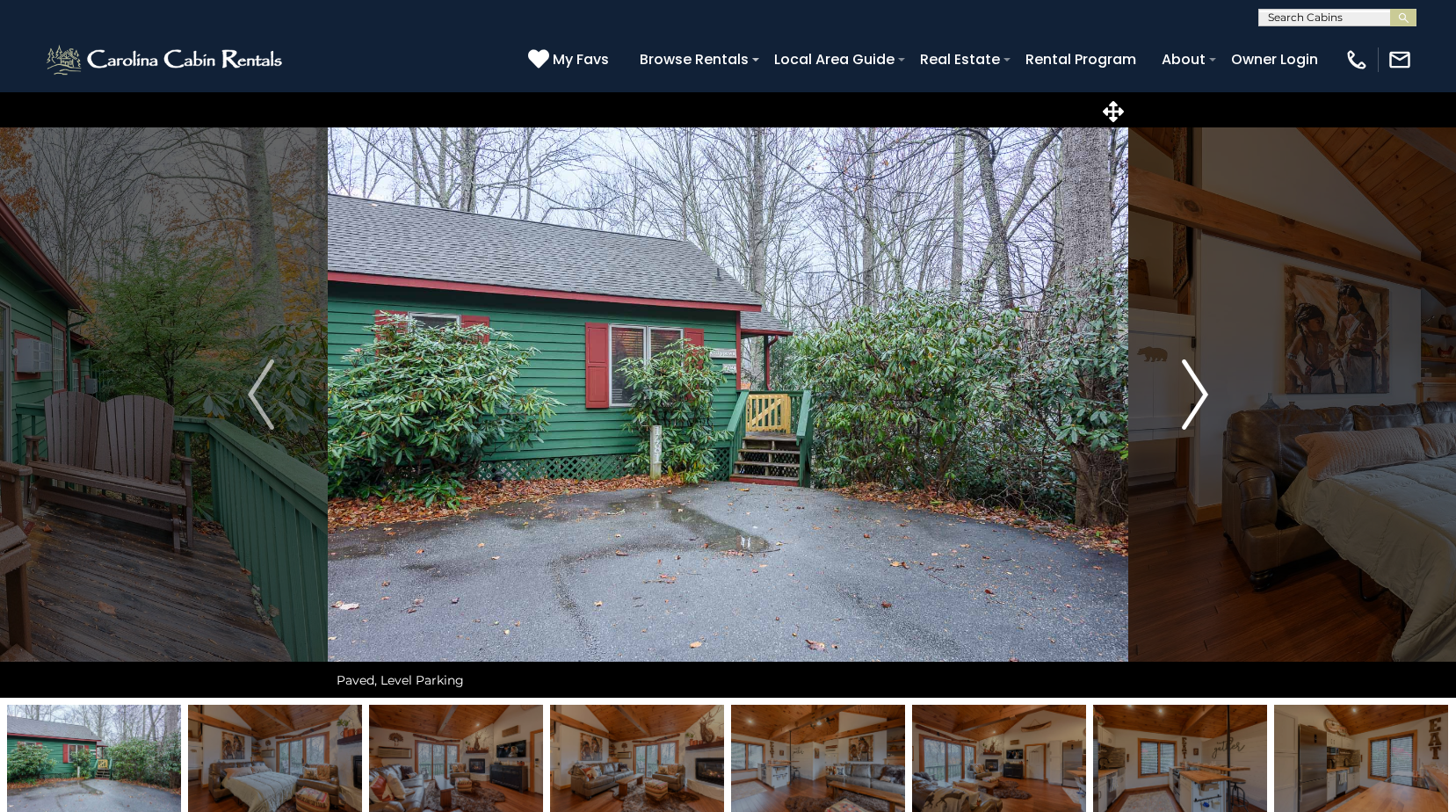
click at [1192, 381] on img "Next" at bounding box center [1195, 394] width 26 height 70
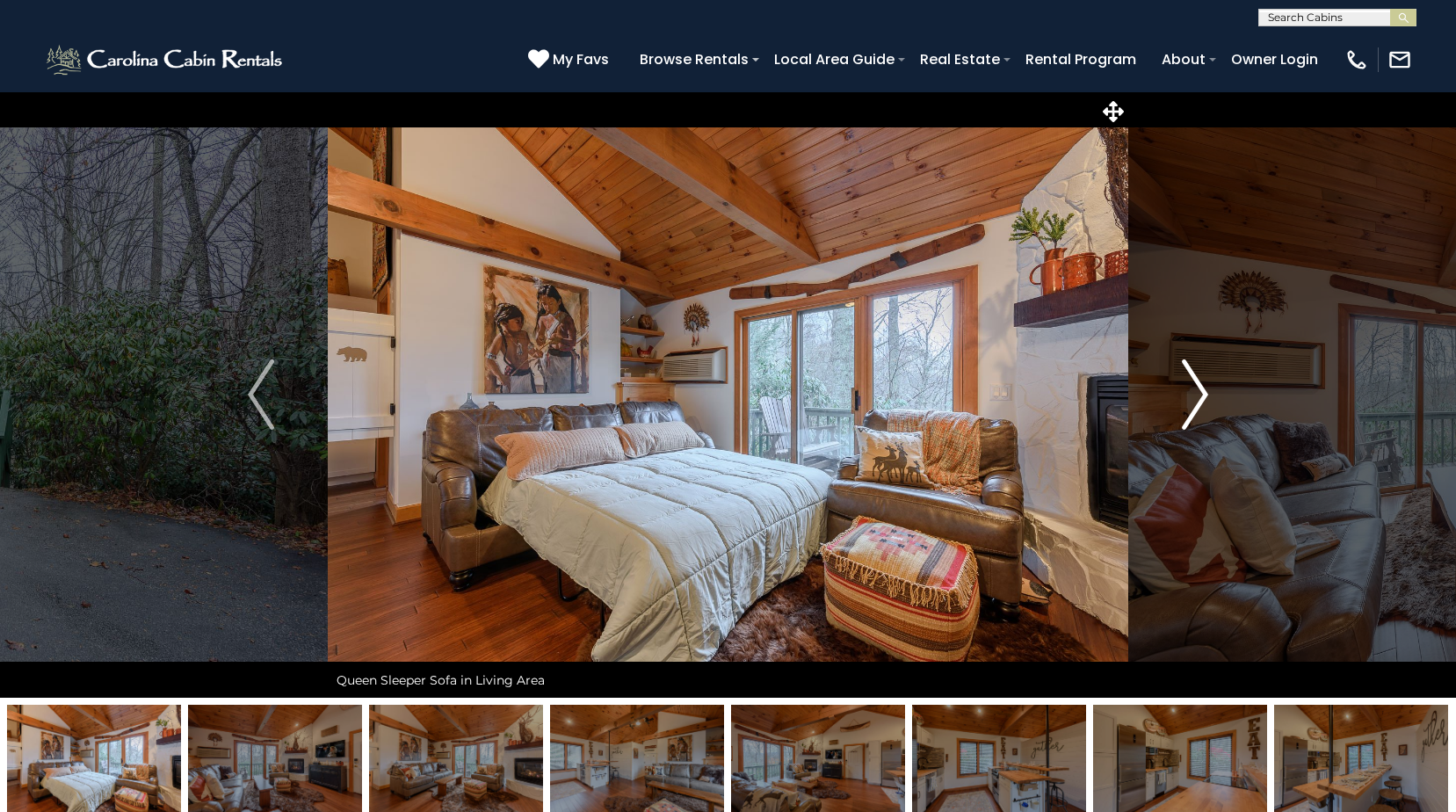
click at [1192, 381] on img "Next" at bounding box center [1195, 394] width 26 height 70
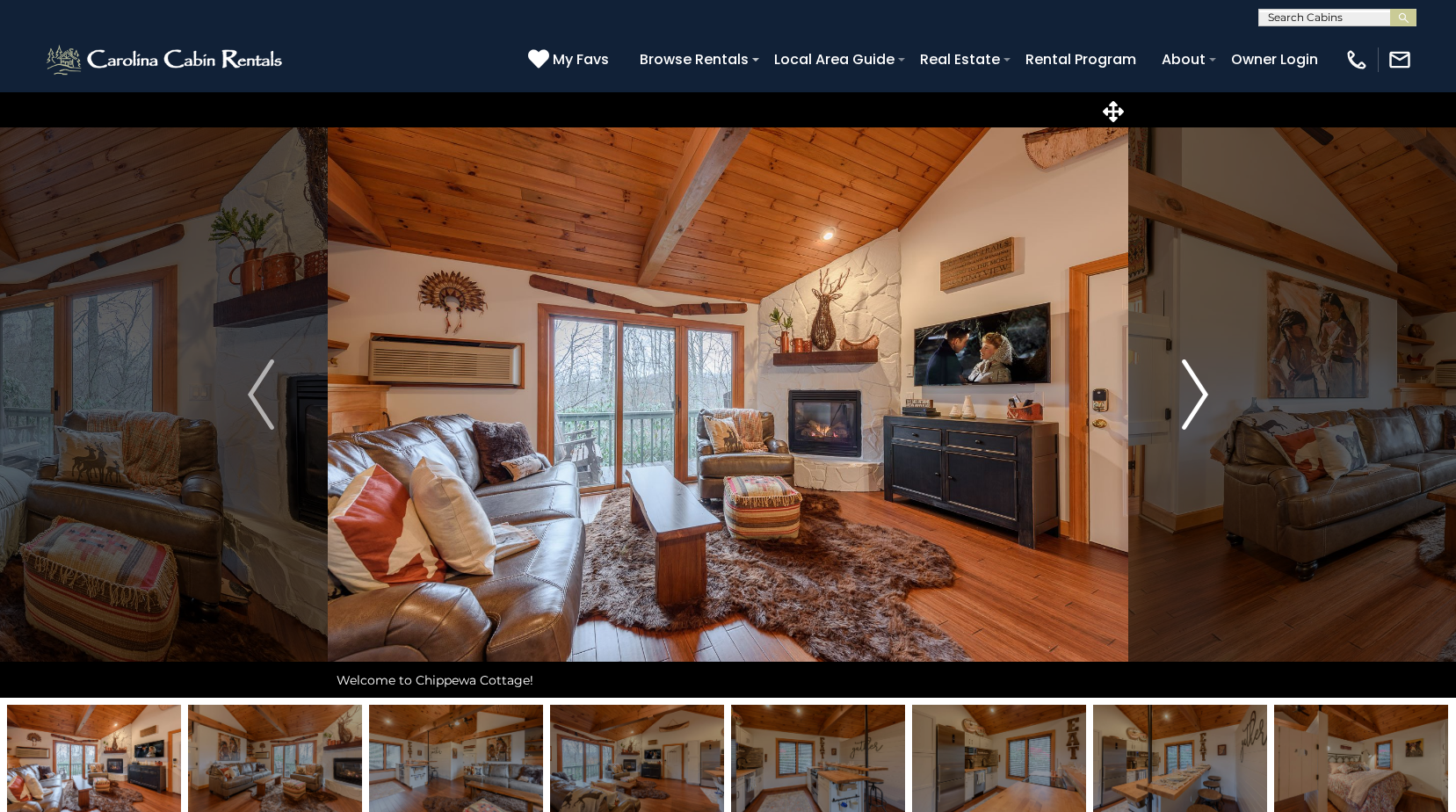
click at [1192, 381] on img "Next" at bounding box center [1195, 394] width 26 height 70
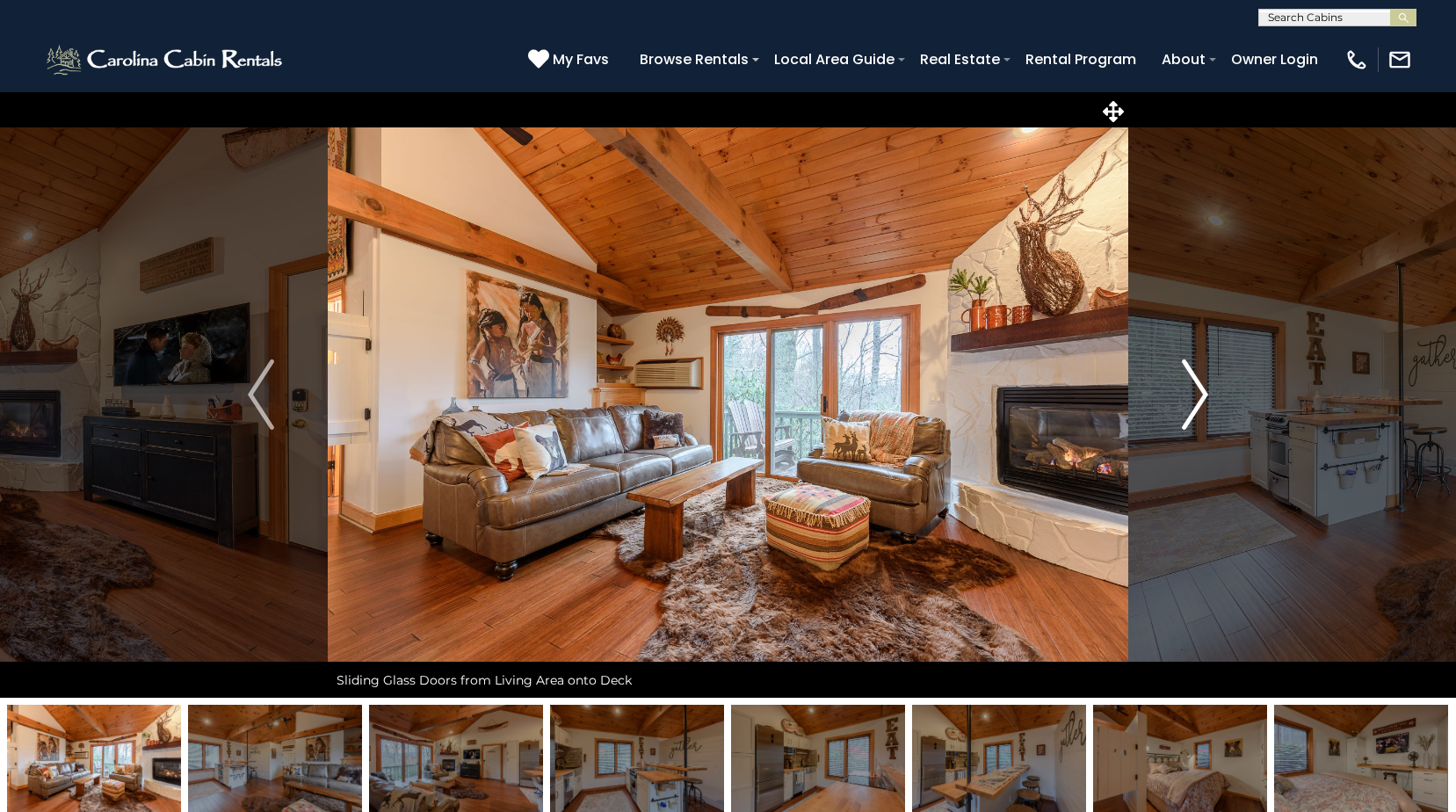
click at [1192, 381] on img "Next" at bounding box center [1195, 394] width 26 height 70
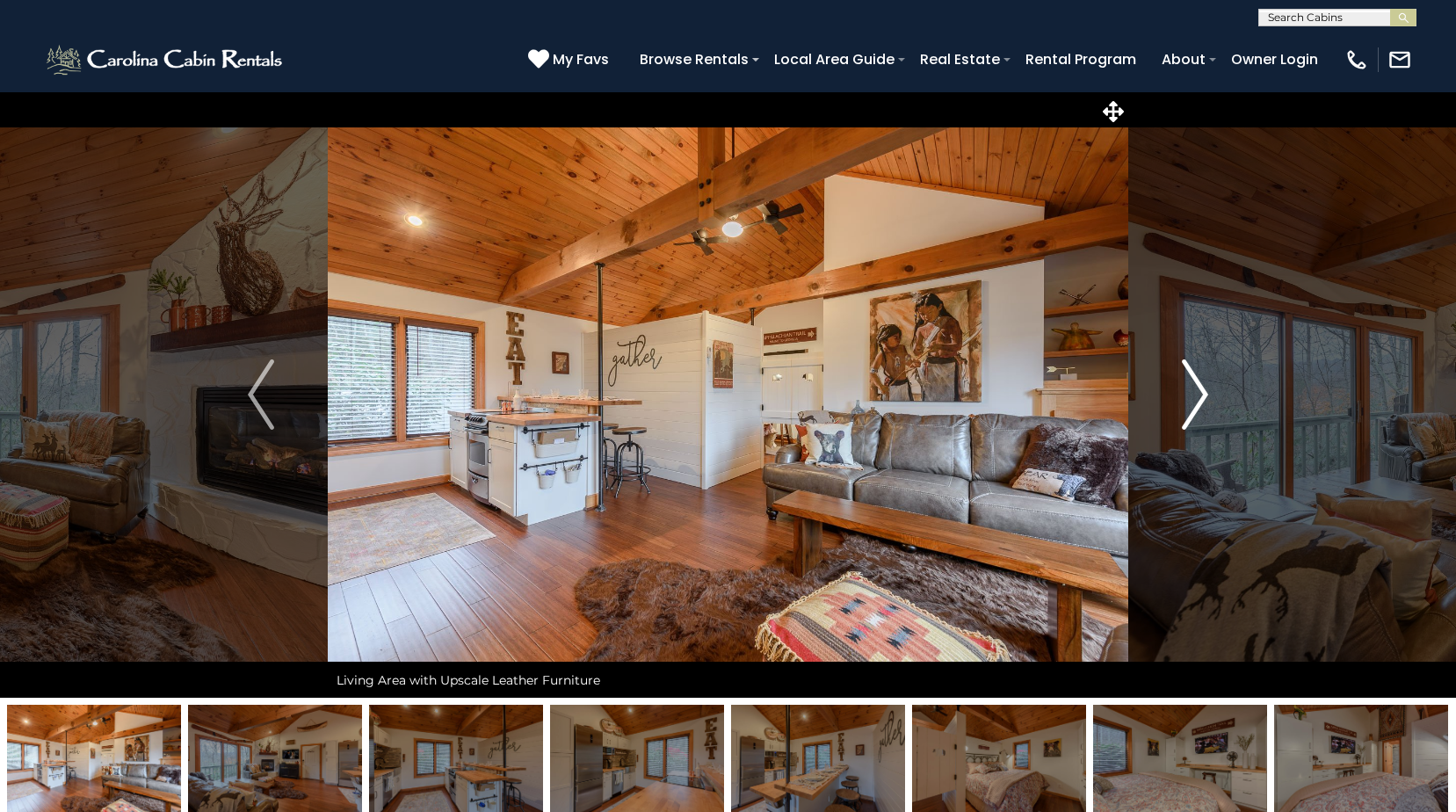
click at [1192, 381] on img "Next" at bounding box center [1195, 394] width 26 height 70
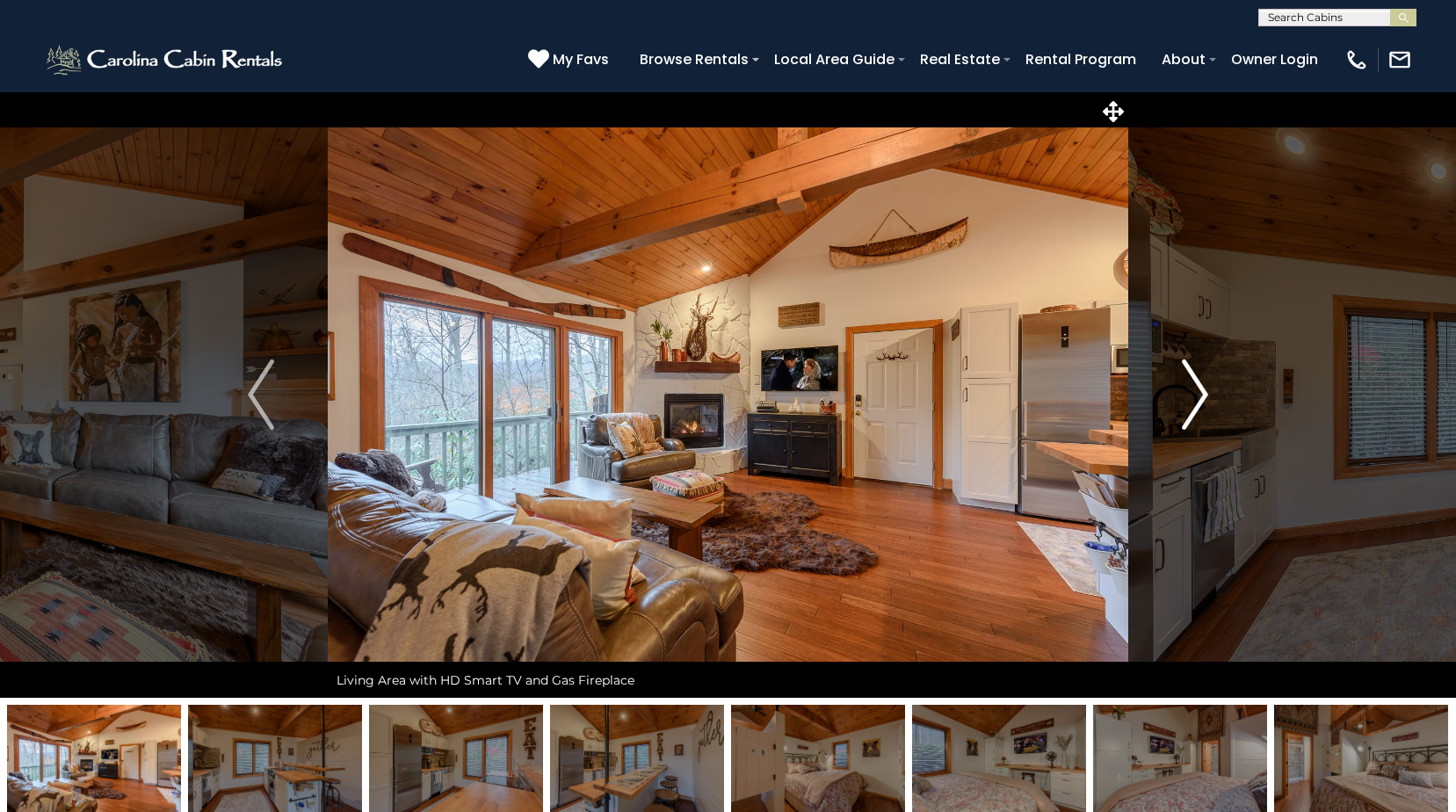
click at [1192, 381] on img "Next" at bounding box center [1195, 394] width 26 height 70
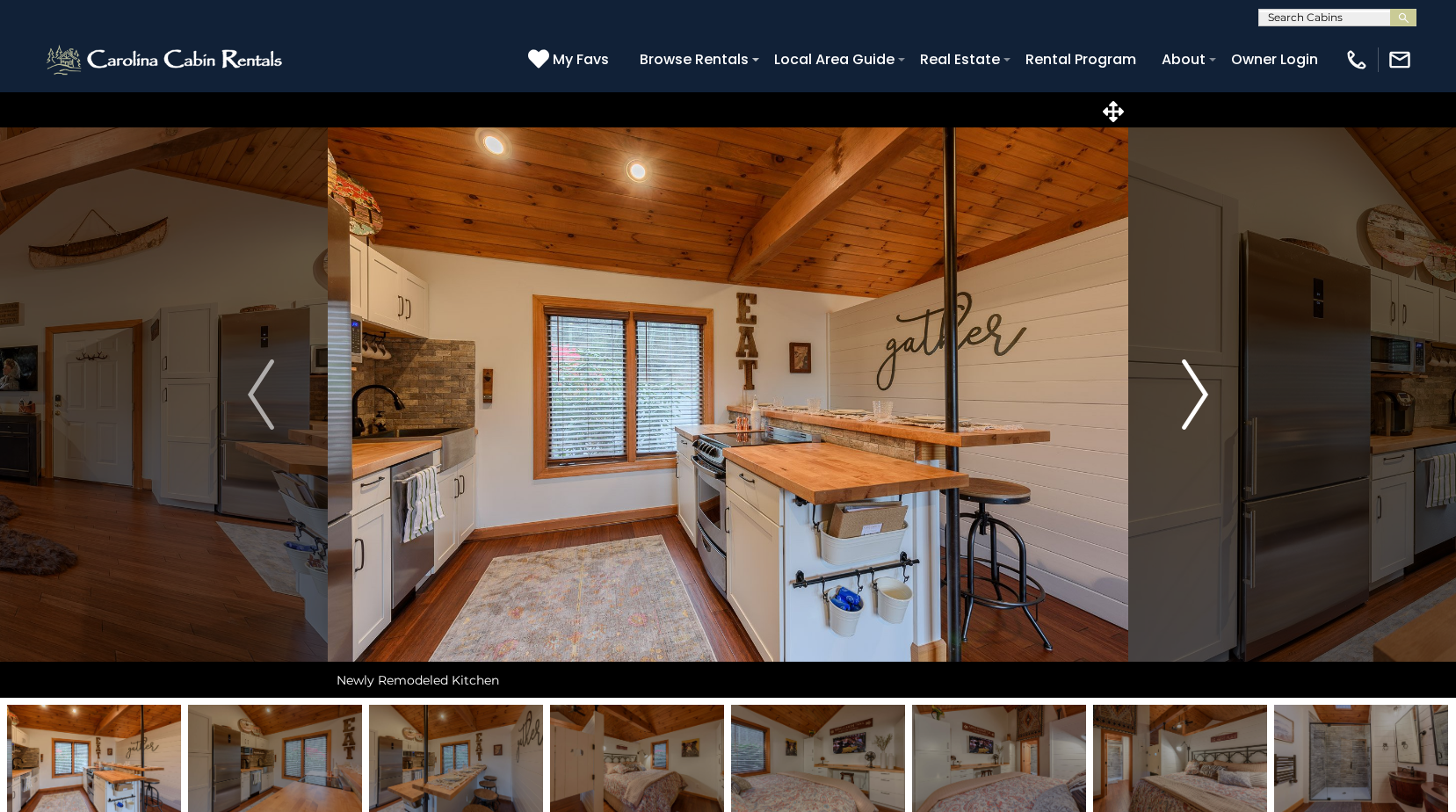
click at [1192, 381] on img "Next" at bounding box center [1195, 394] width 26 height 70
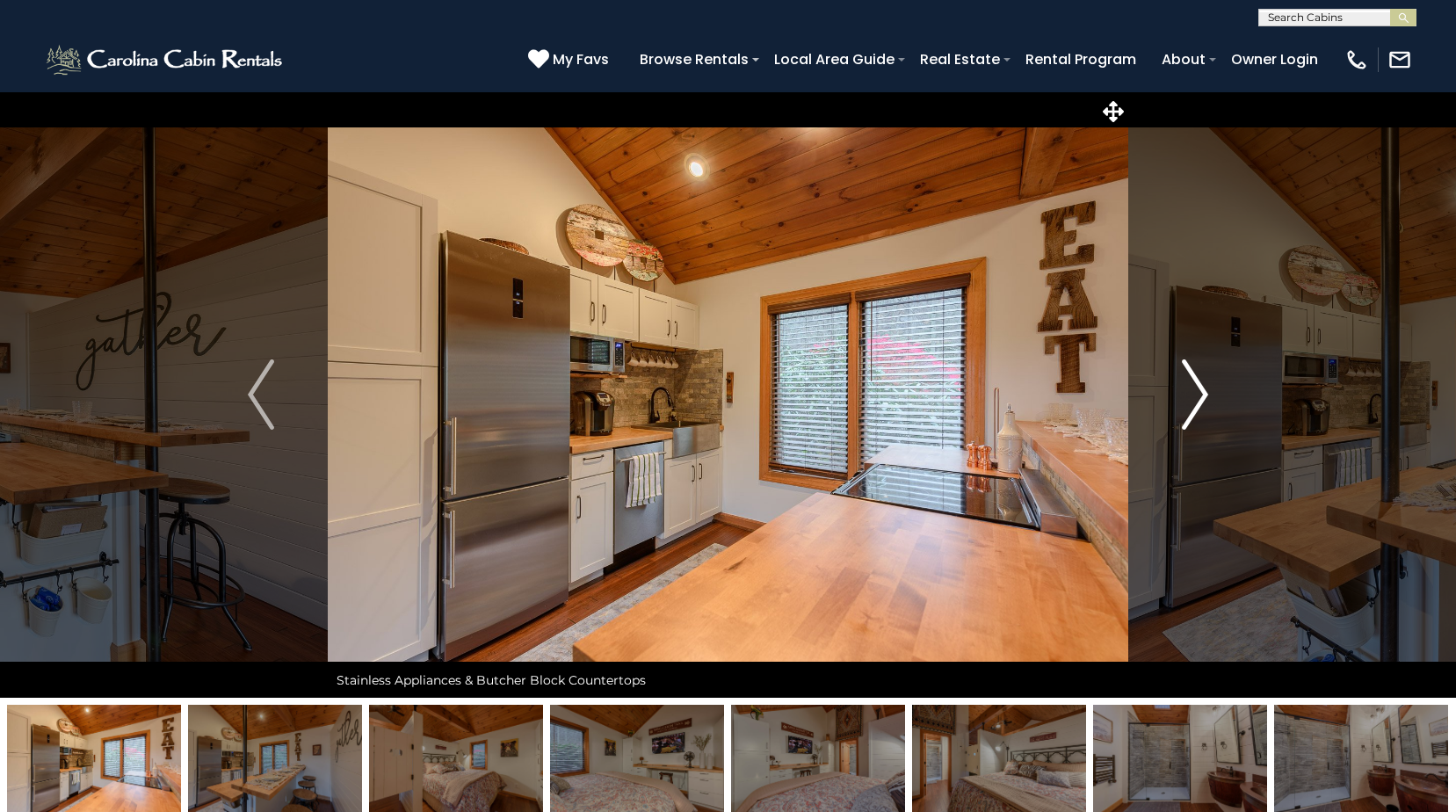
click at [1192, 381] on img "Next" at bounding box center [1195, 394] width 26 height 70
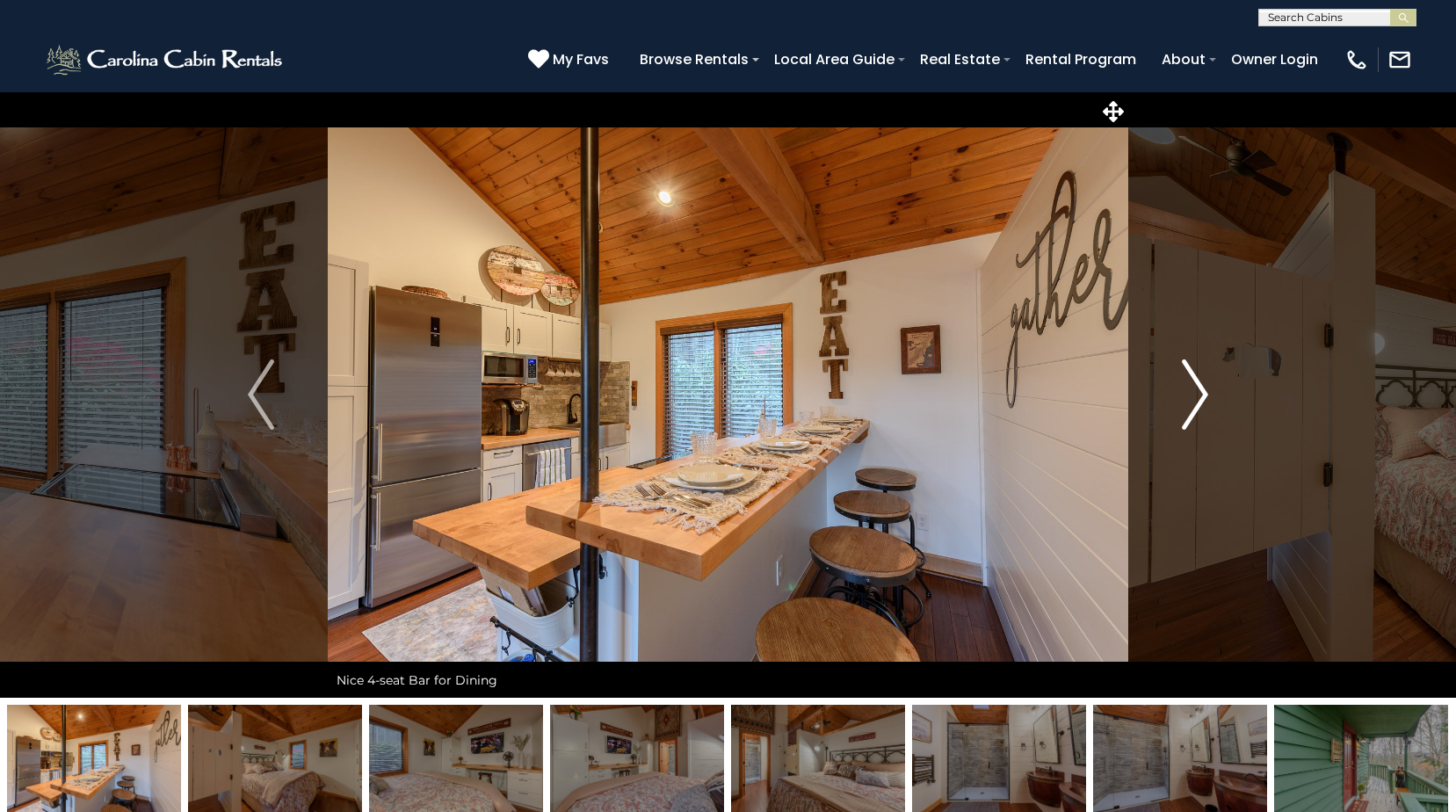
click at [1192, 381] on img "Next" at bounding box center [1195, 394] width 26 height 70
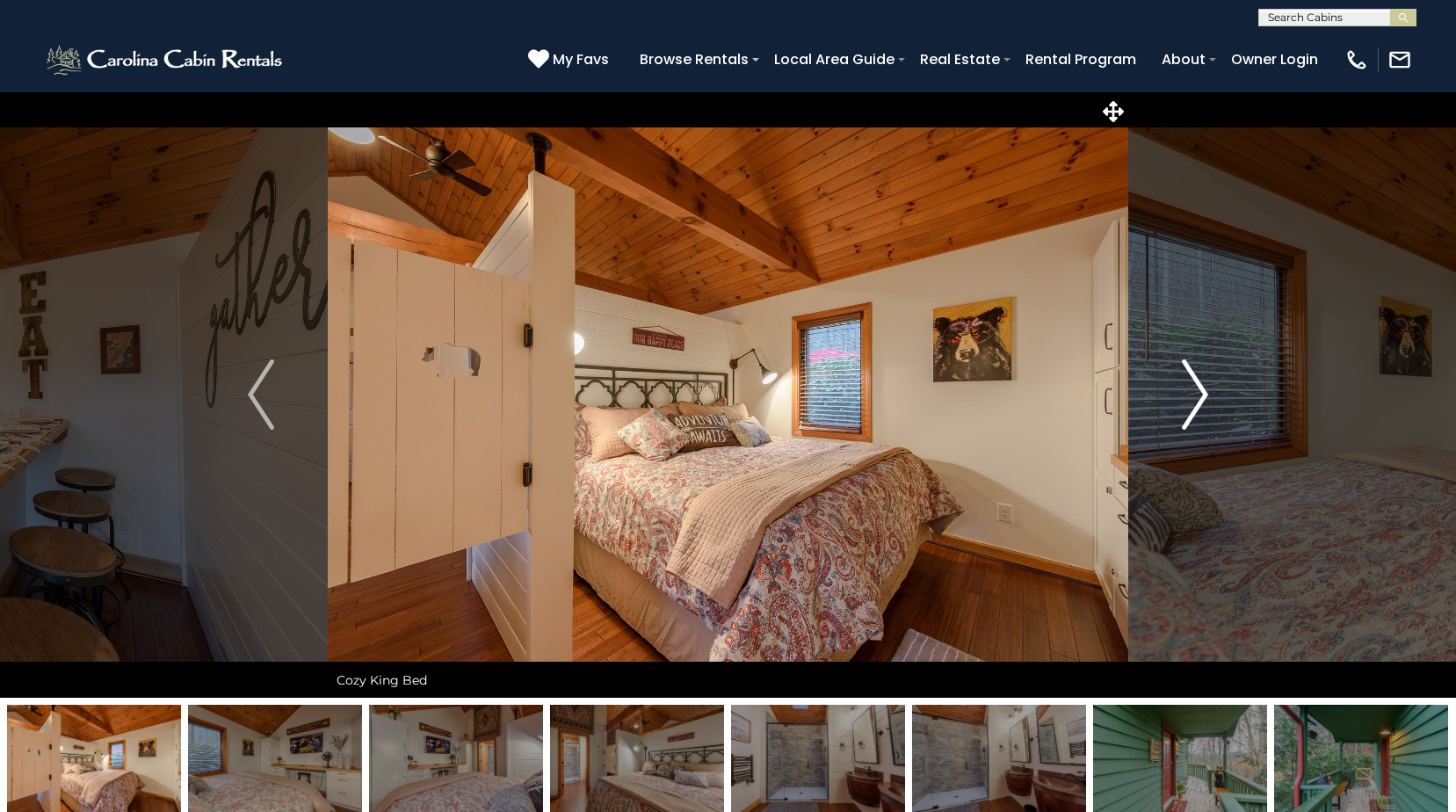
click at [1192, 381] on img "Next" at bounding box center [1195, 394] width 26 height 70
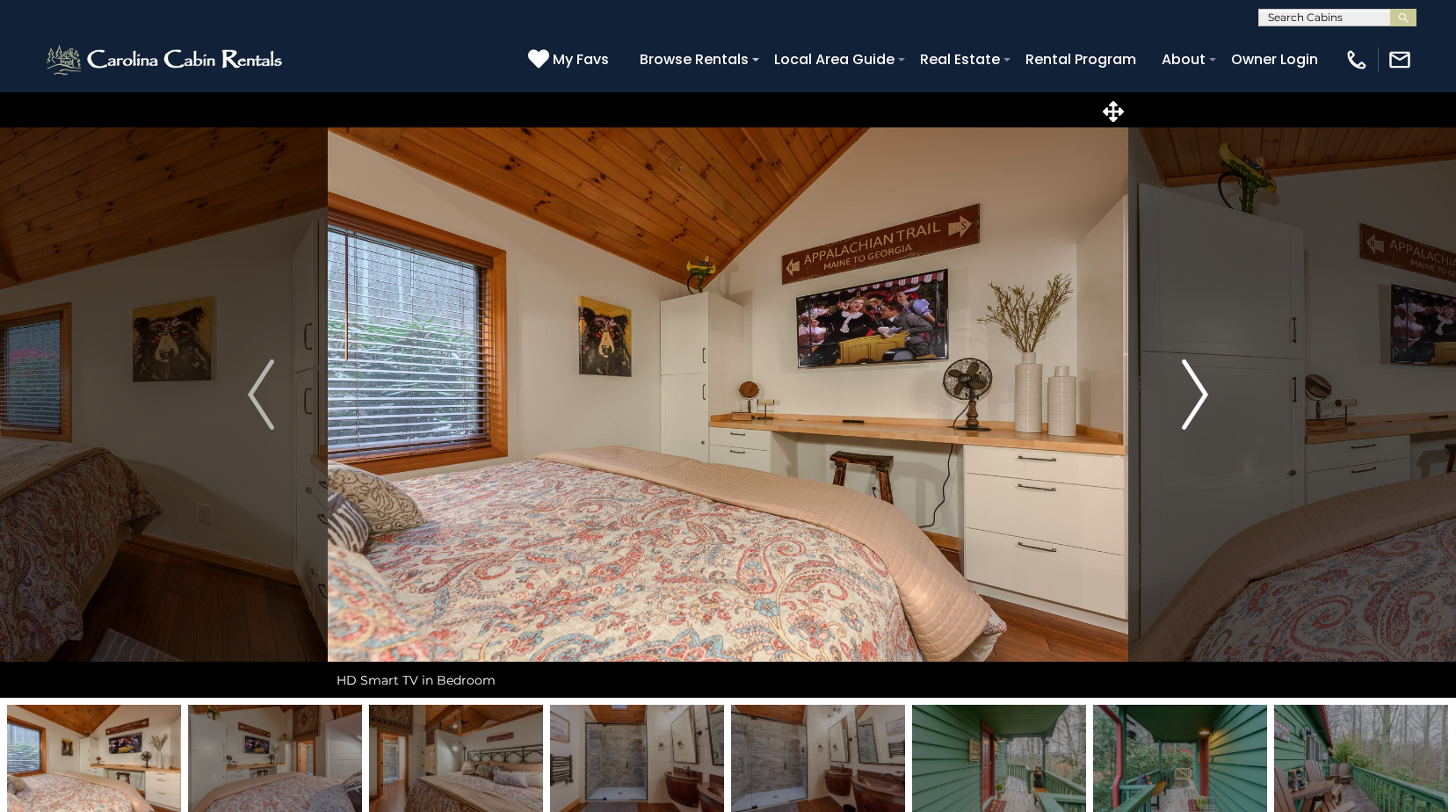
click at [1192, 381] on img "Next" at bounding box center [1195, 394] width 26 height 70
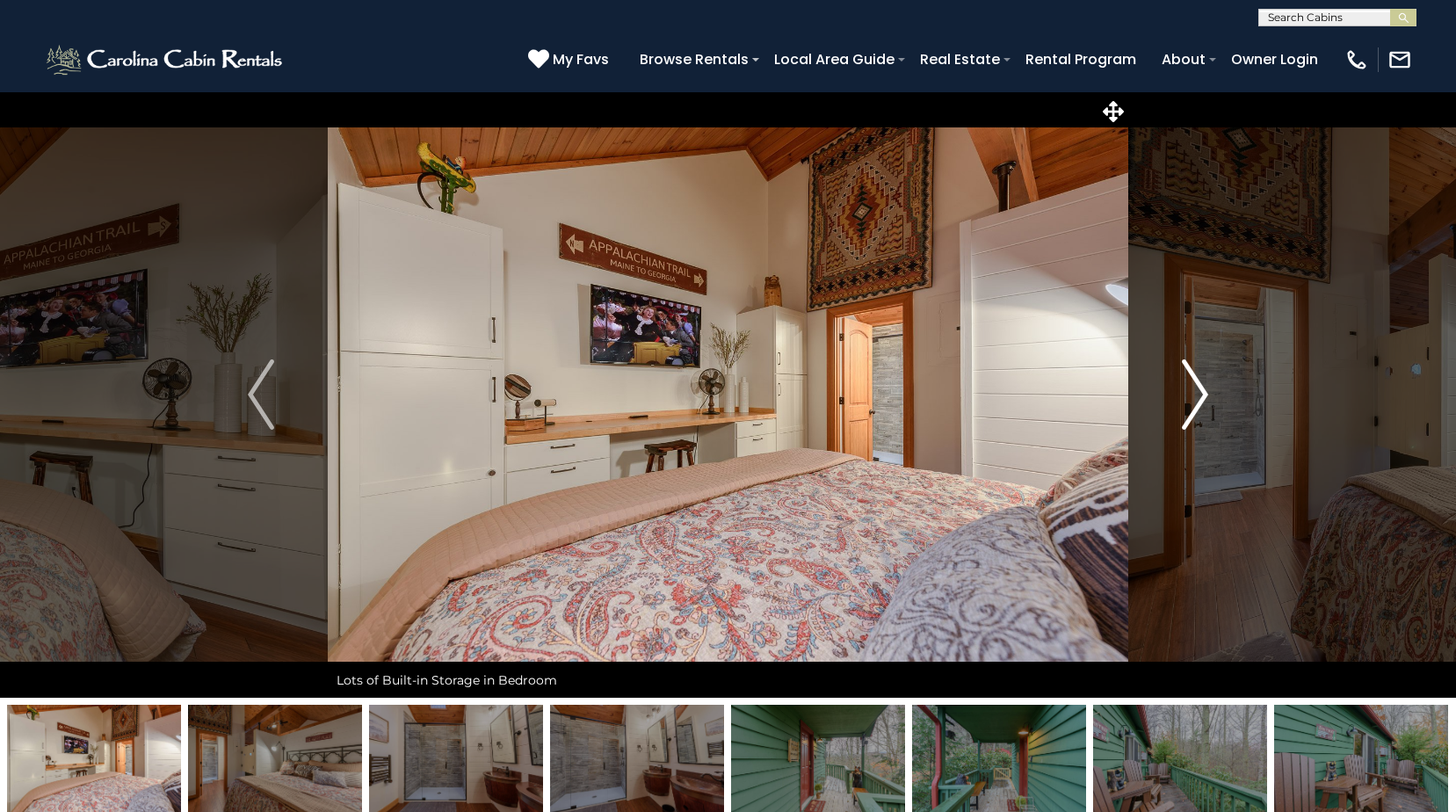
click at [1192, 381] on img "Next" at bounding box center [1195, 394] width 26 height 70
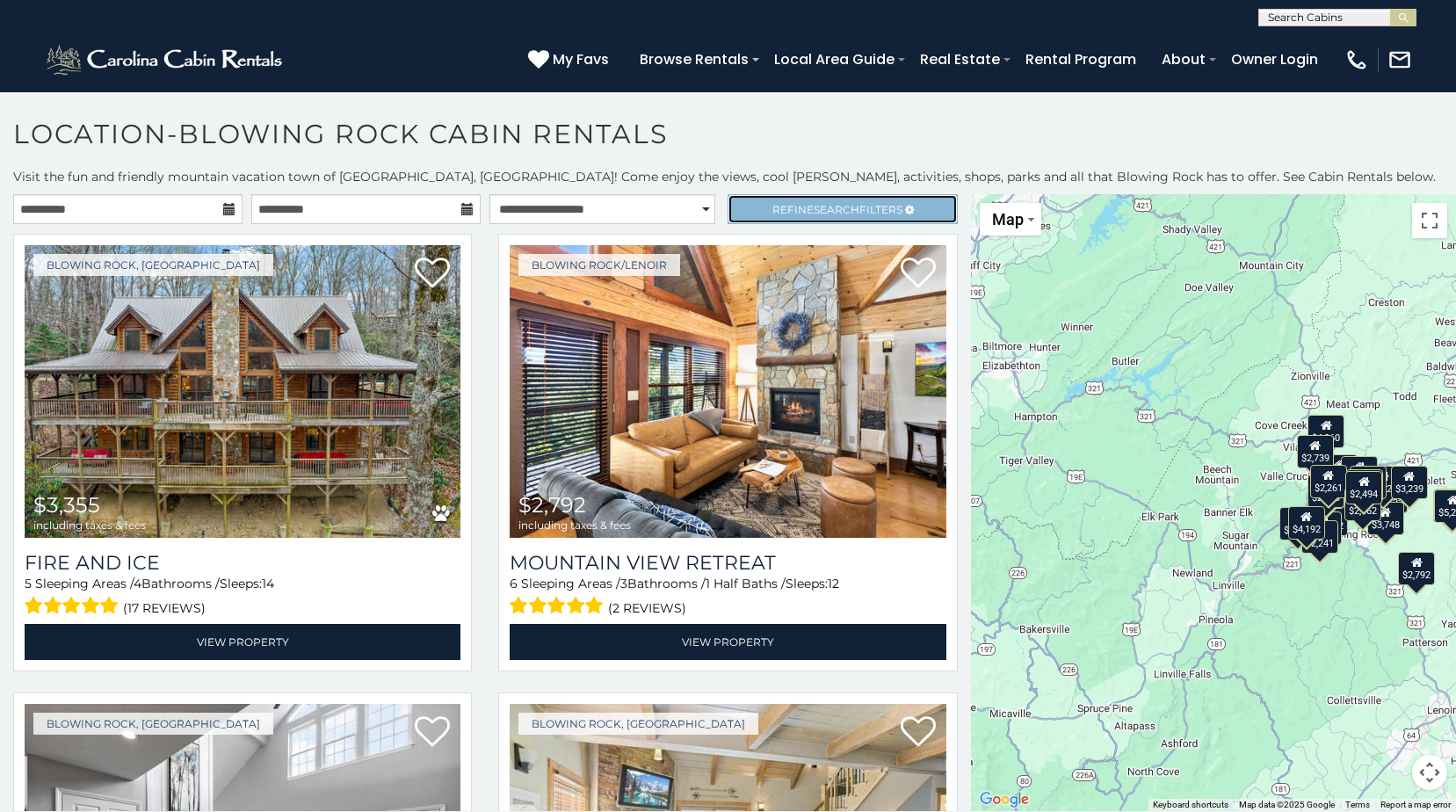
click at [794, 204] on span "Refine Search Filters" at bounding box center [837, 208] width 130 height 13
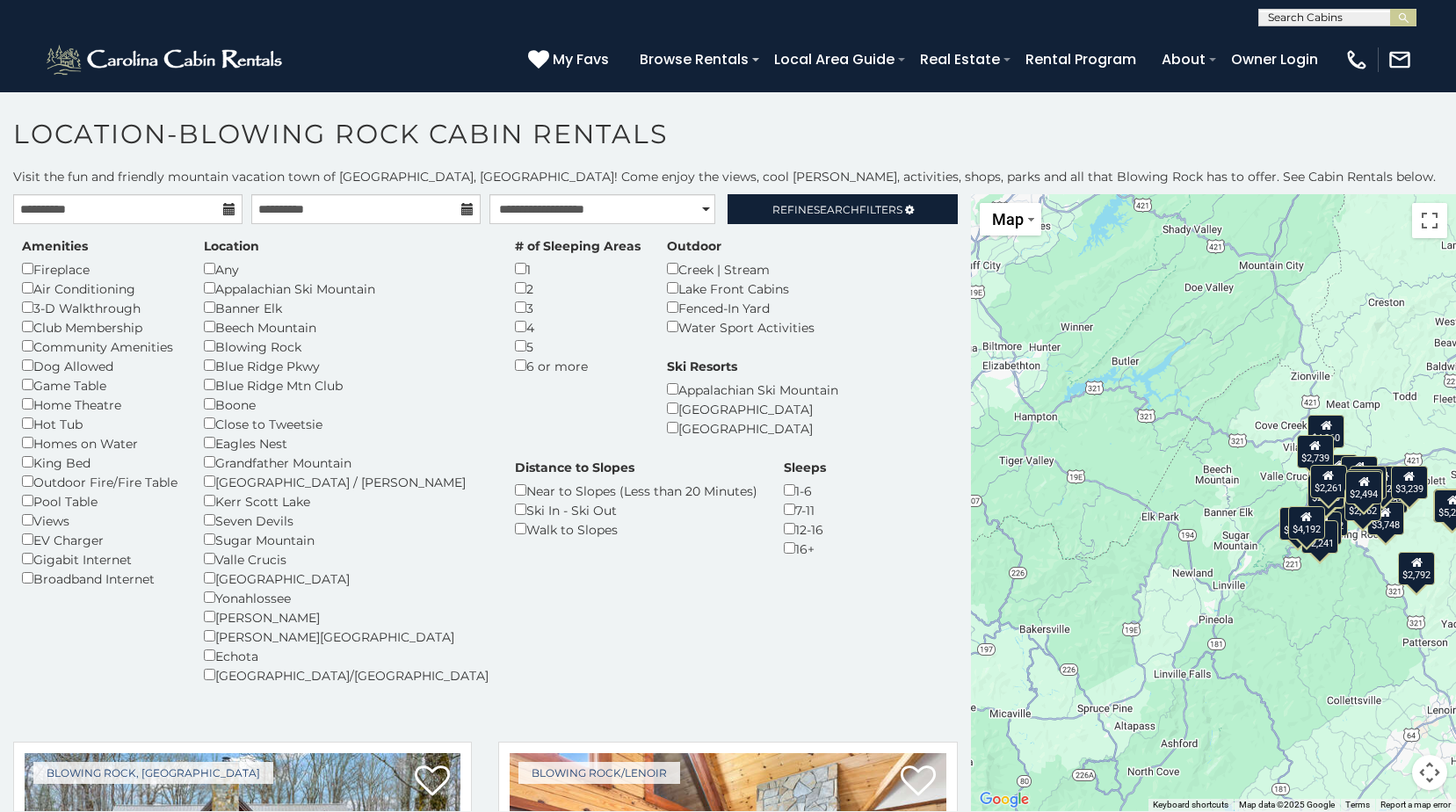
click at [826, 480] on div "1-6" at bounding box center [804, 490] width 42 height 20
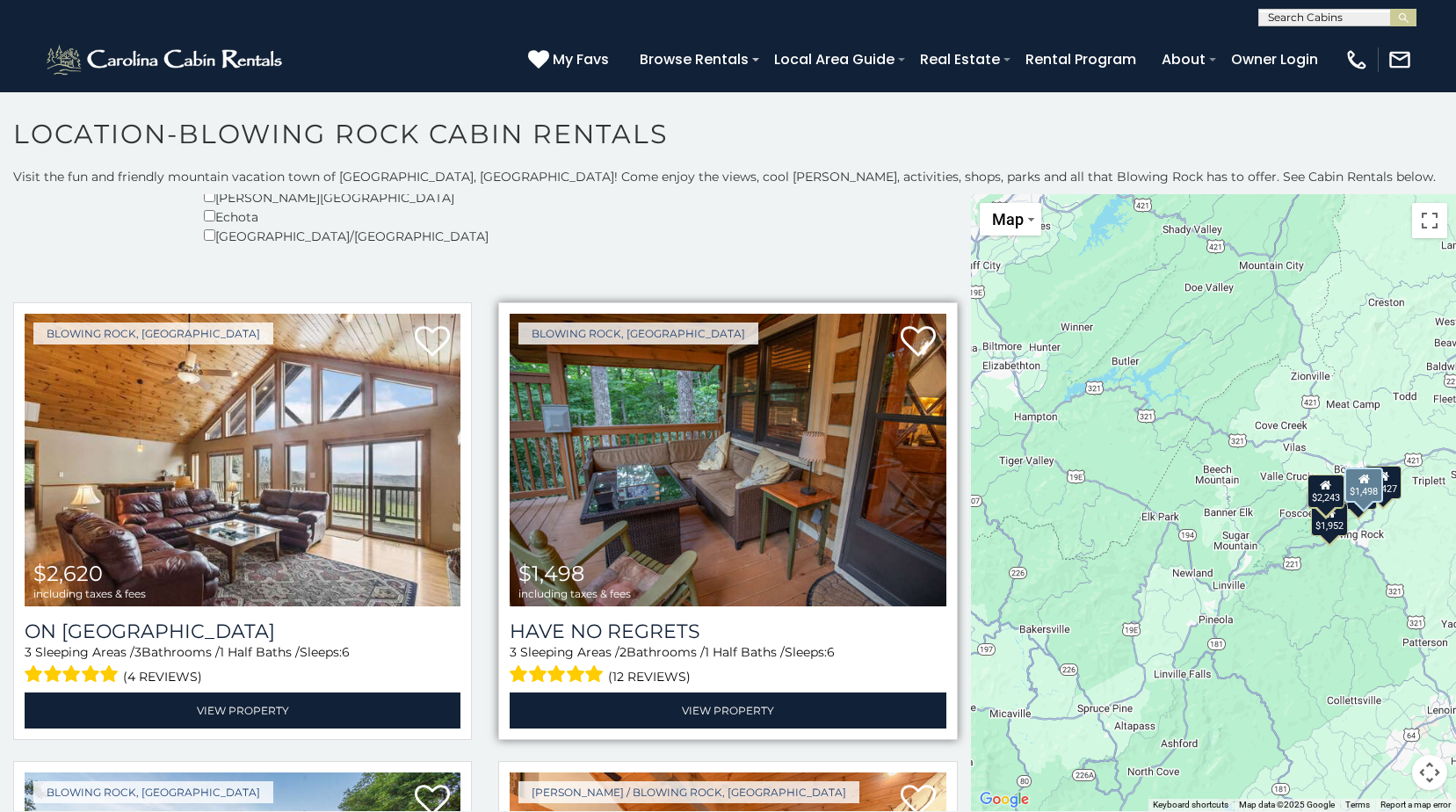
scroll to position [527, 0]
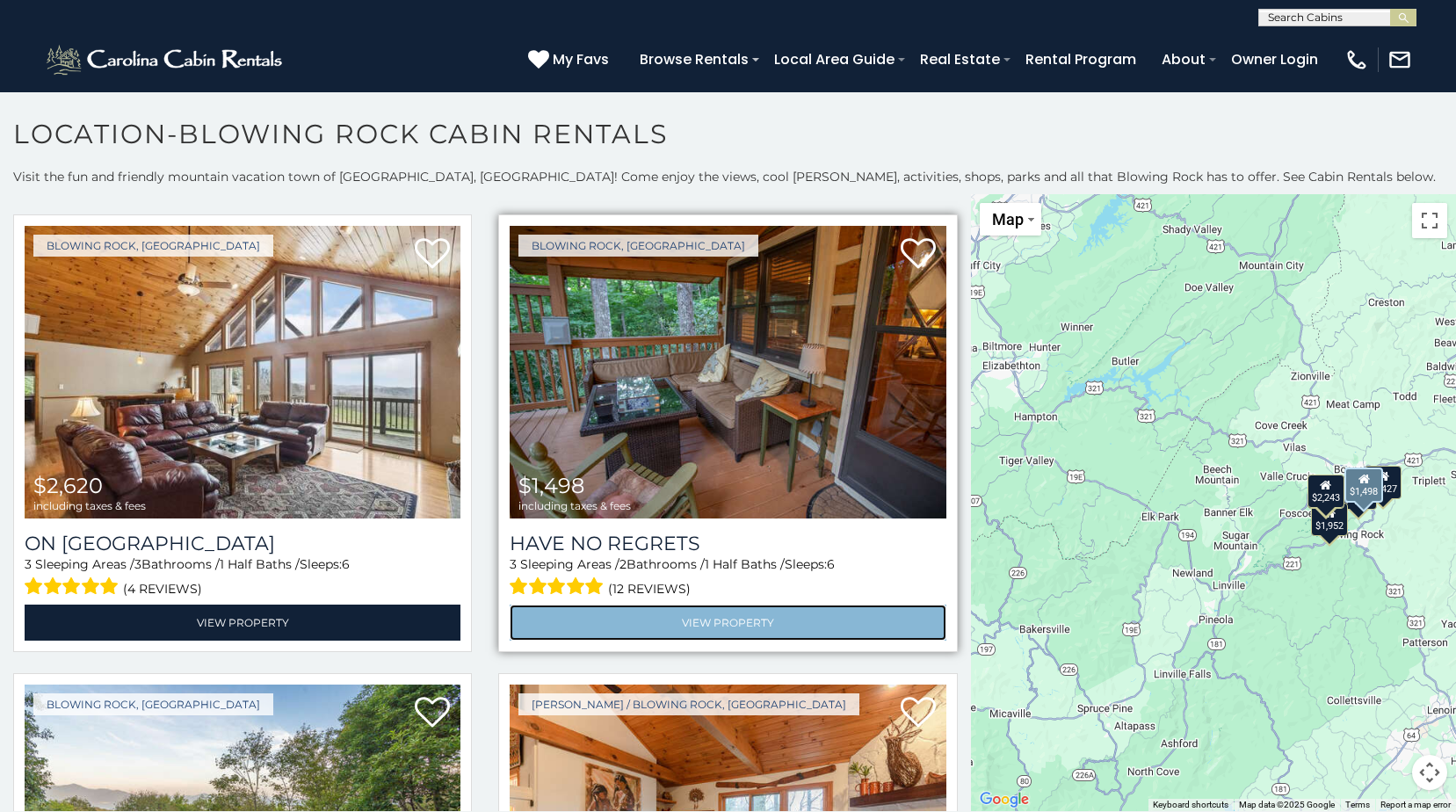
click at [748, 605] on link "View Property" at bounding box center [727, 622] width 435 height 36
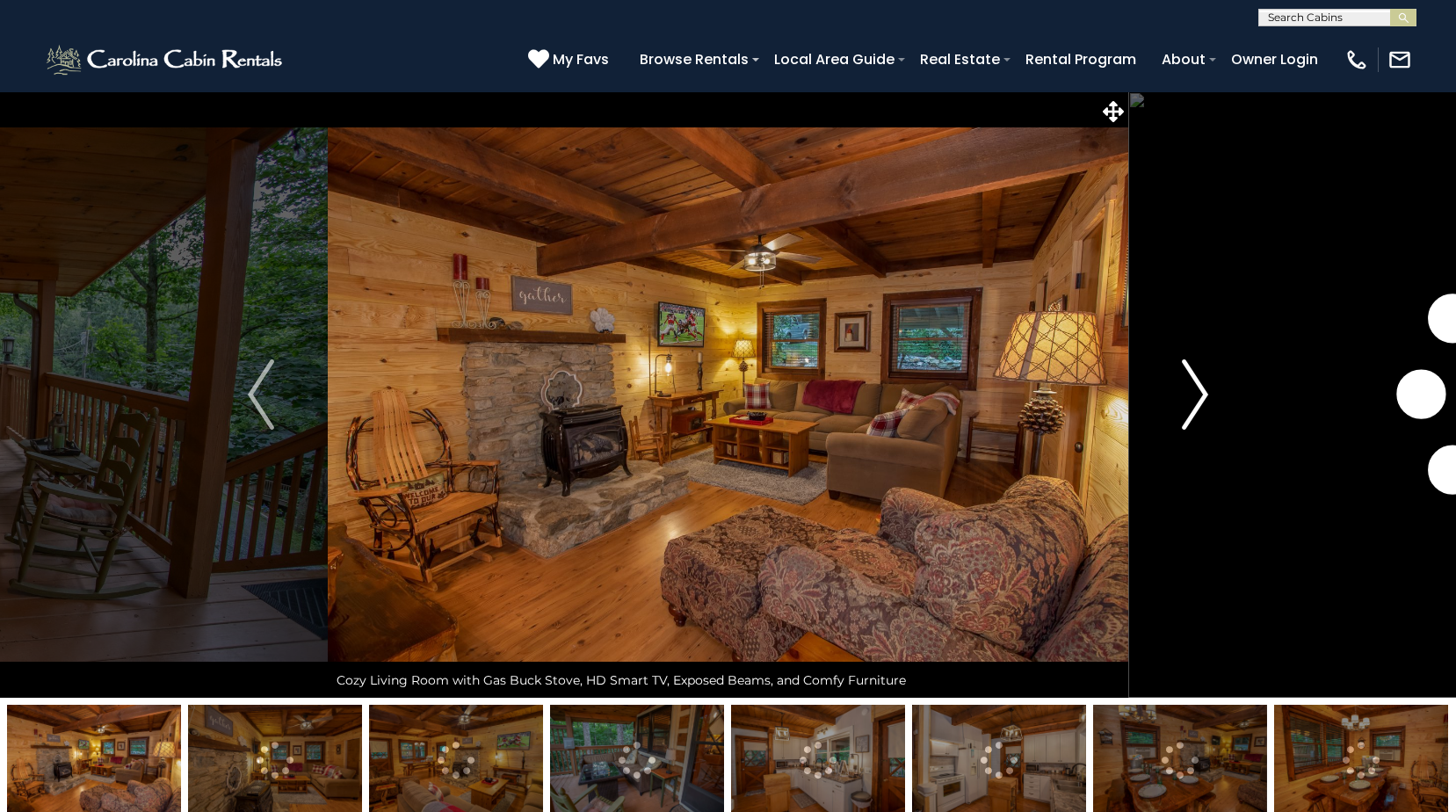
click at [1208, 386] on img "Next" at bounding box center [1195, 394] width 26 height 70
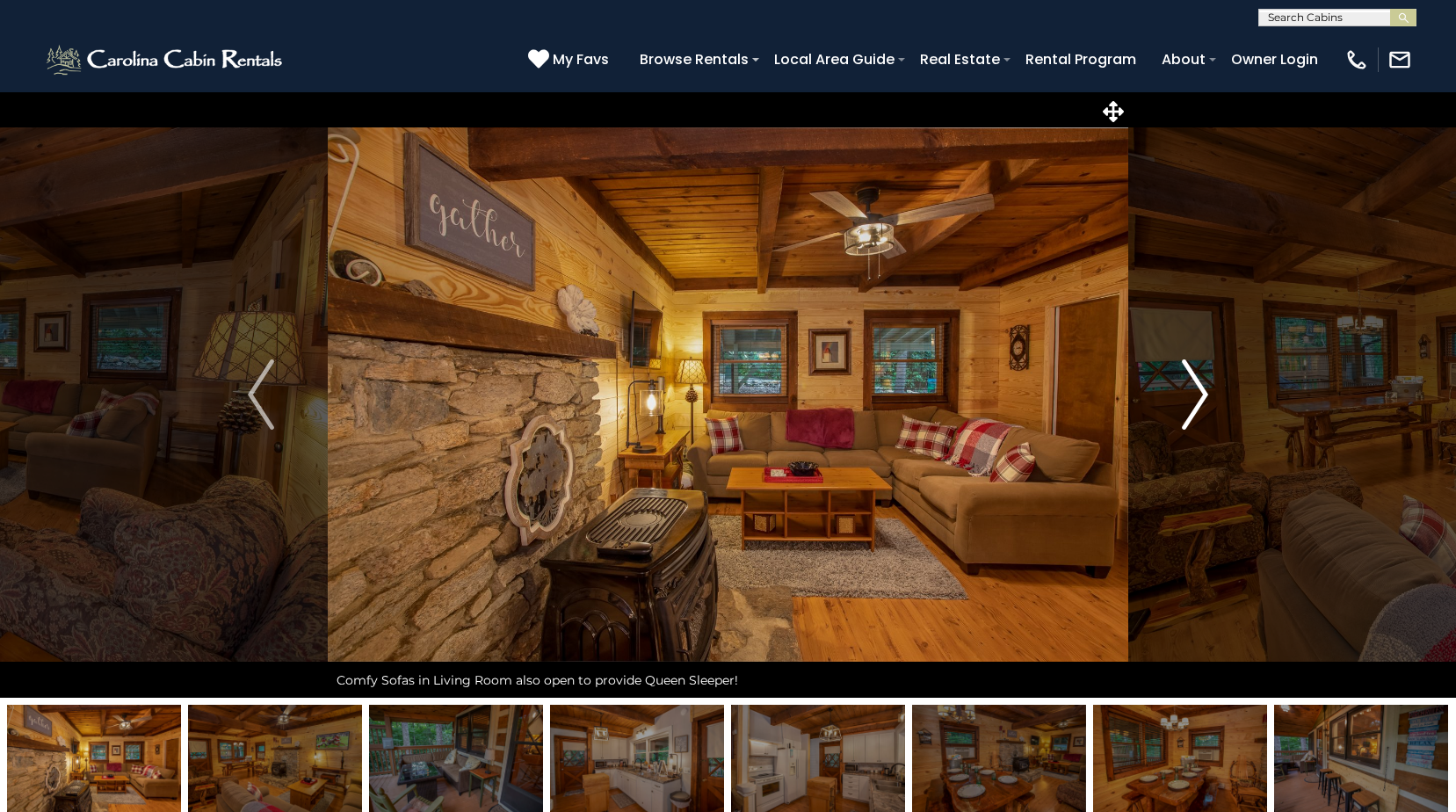
click at [1208, 386] on img "Next" at bounding box center [1195, 394] width 26 height 70
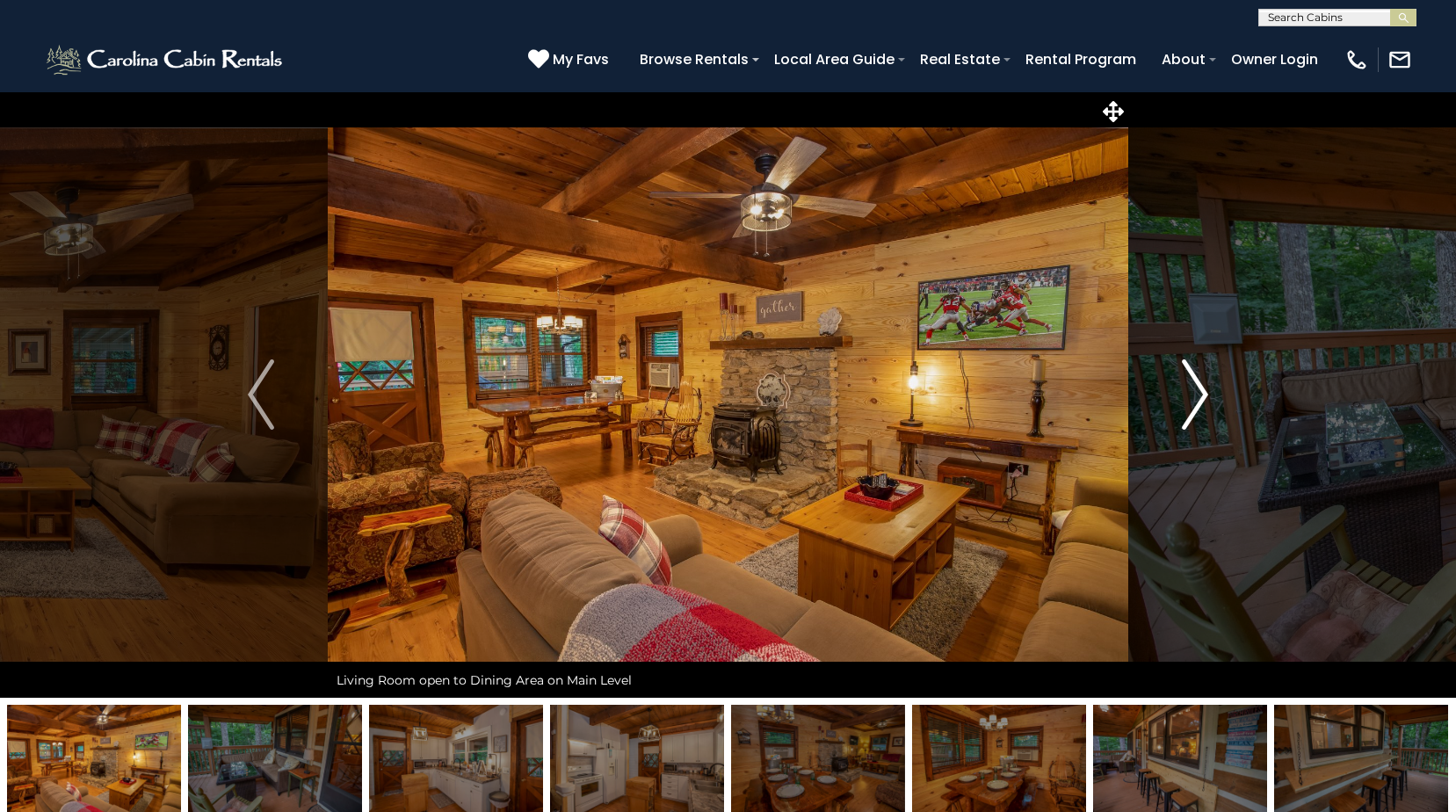
click at [1208, 386] on img "Next" at bounding box center [1195, 394] width 26 height 70
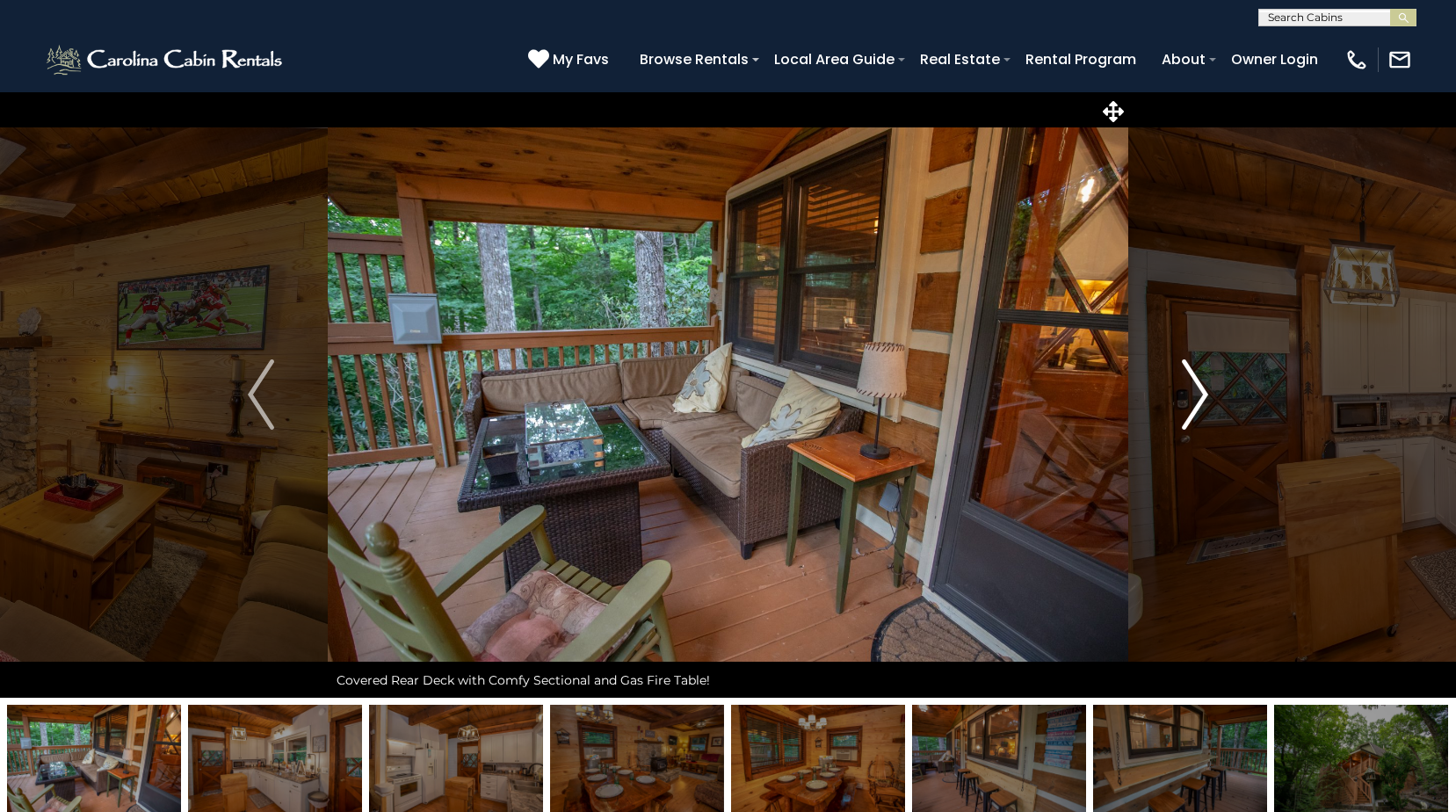
click at [1208, 386] on img "Next" at bounding box center [1195, 394] width 26 height 70
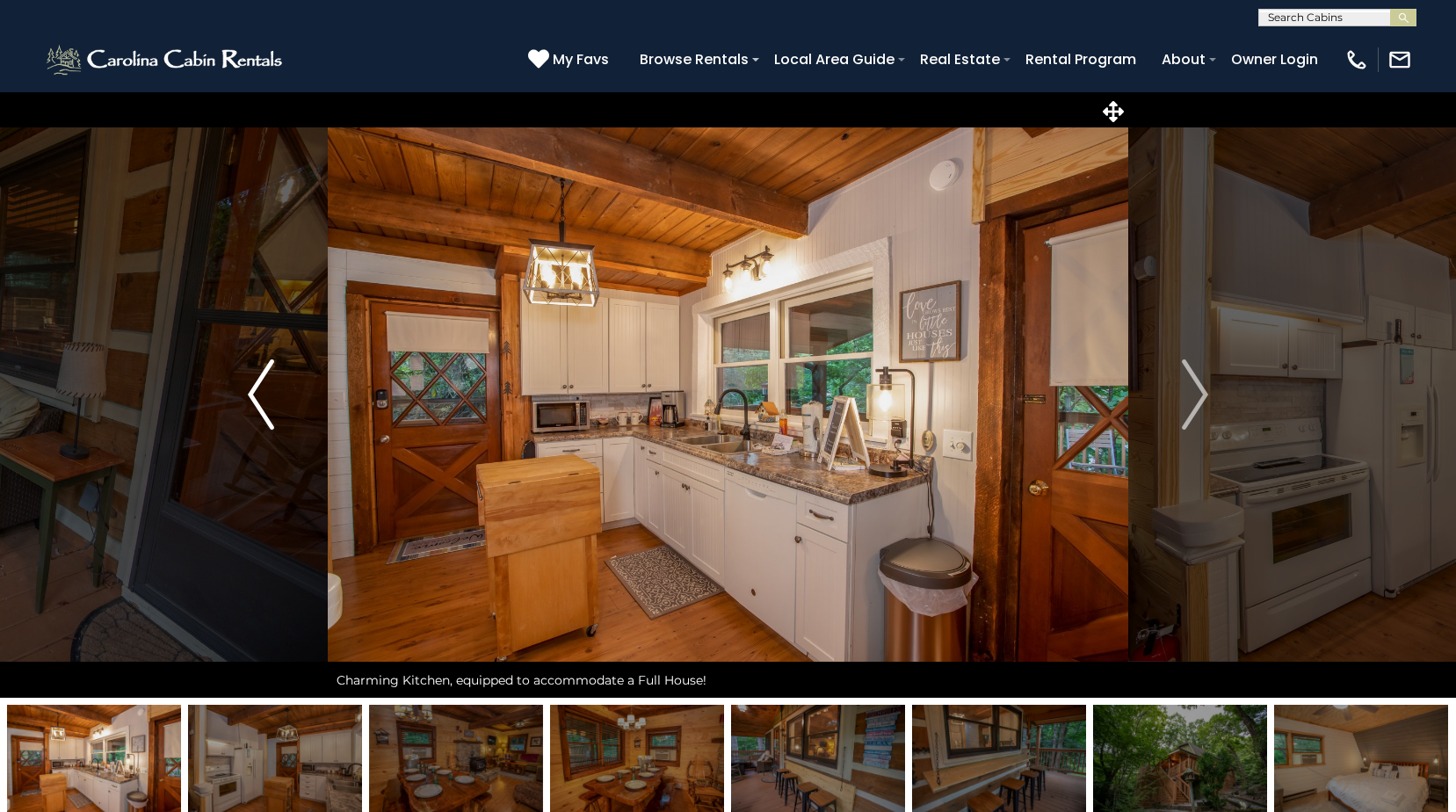
click at [286, 401] on button "Previous" at bounding box center [260, 394] width 134 height 607
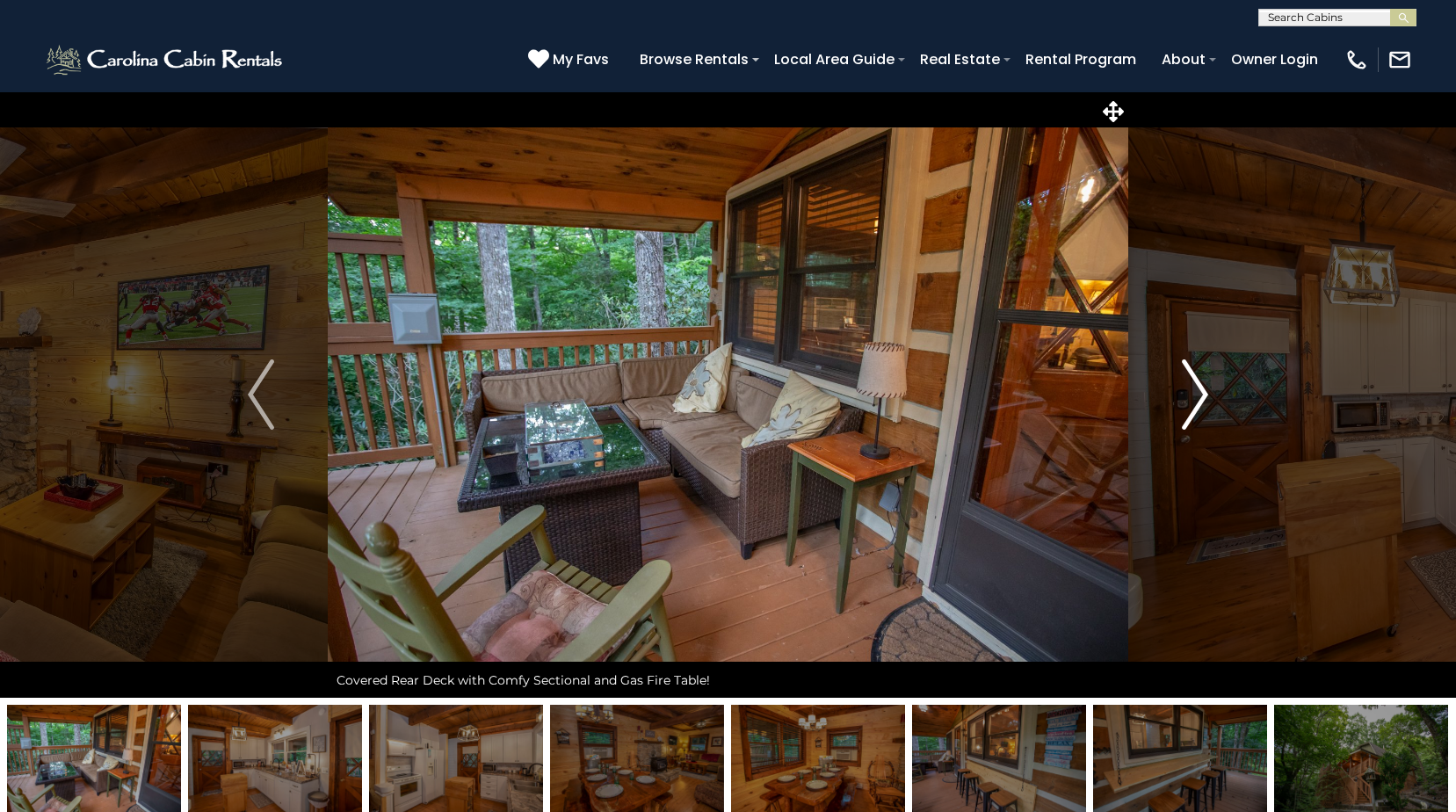
click at [1178, 419] on button "Next" at bounding box center [1195, 394] width 134 height 607
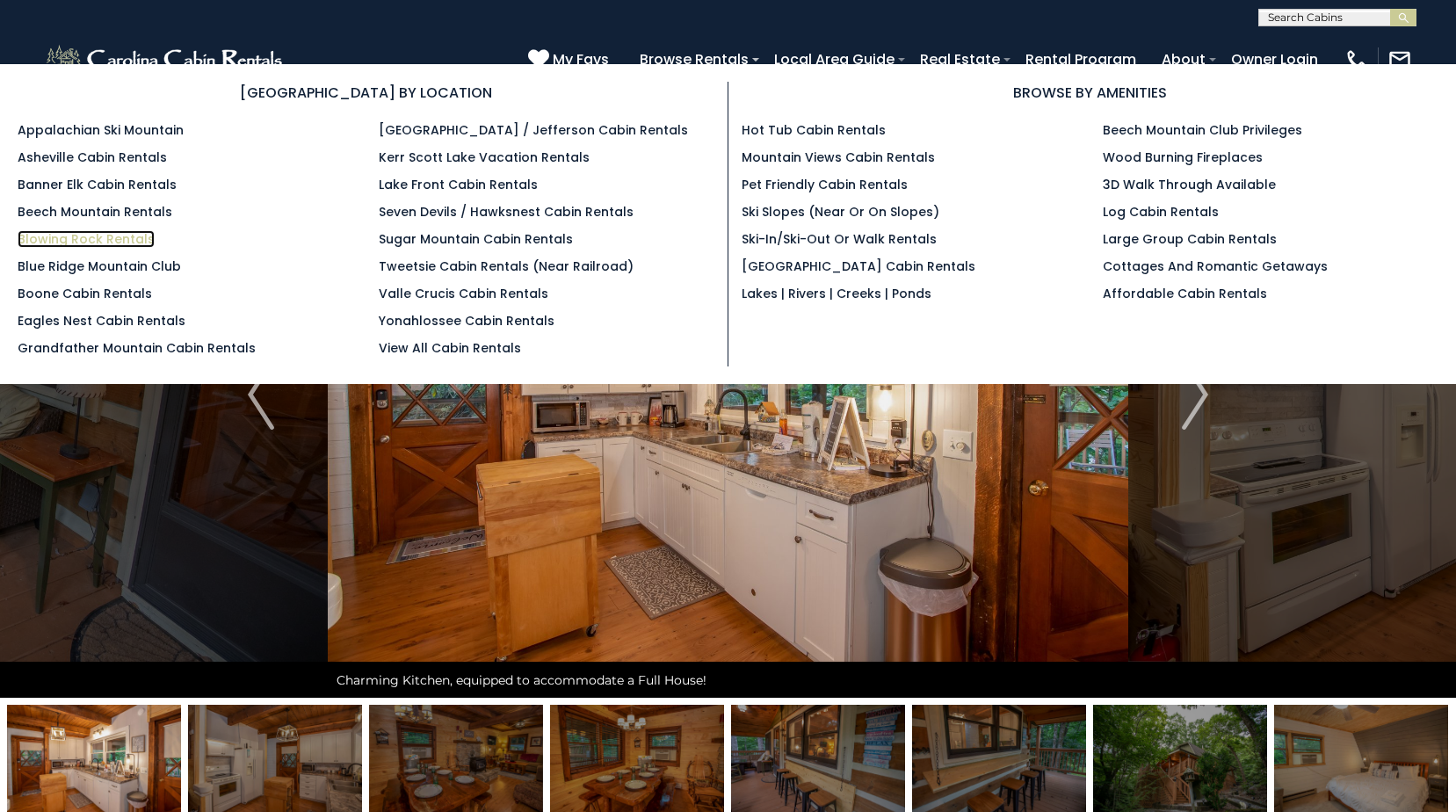
click at [79, 241] on link "Blowing Rock Rentals" at bounding box center [86, 239] width 137 height 18
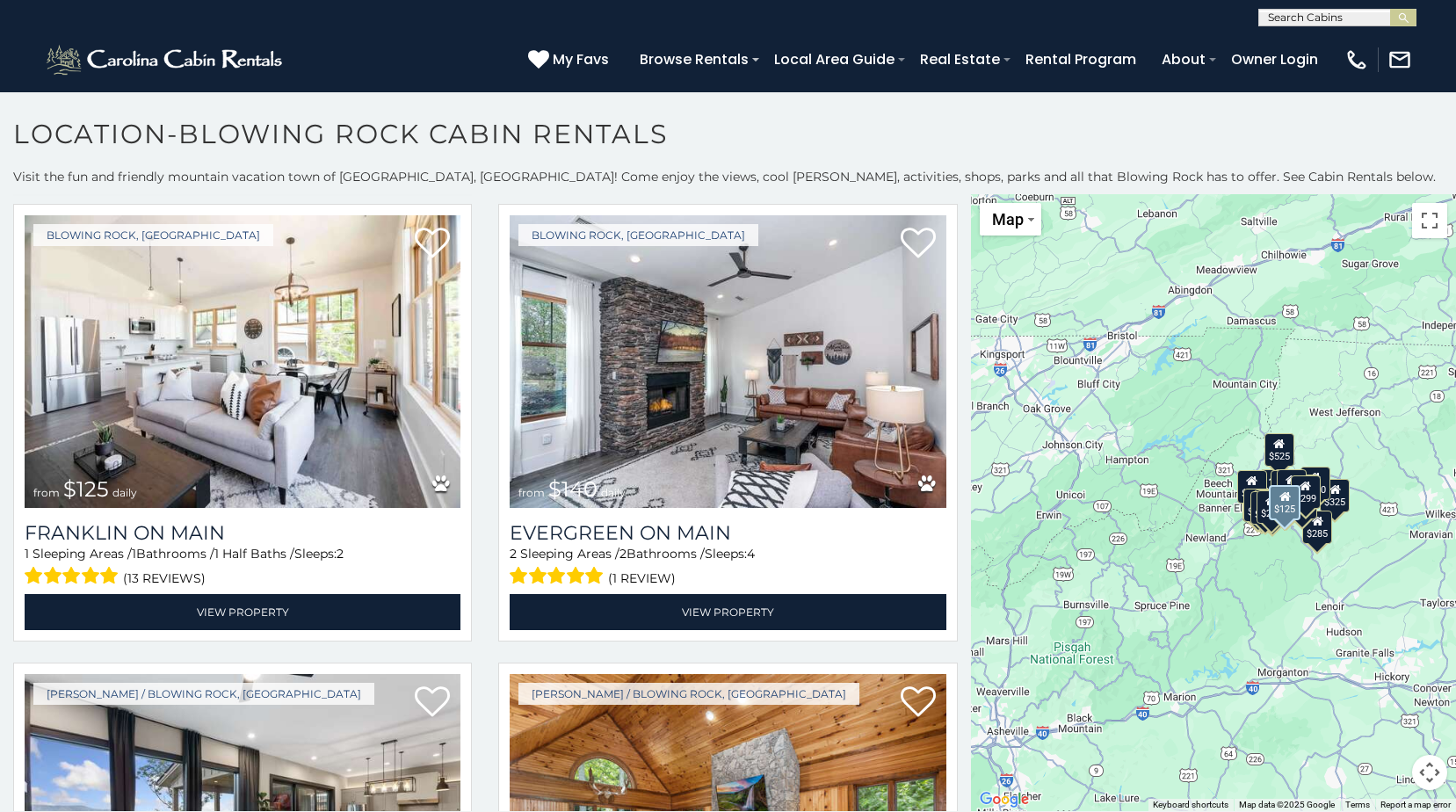
scroll to position [1406, 0]
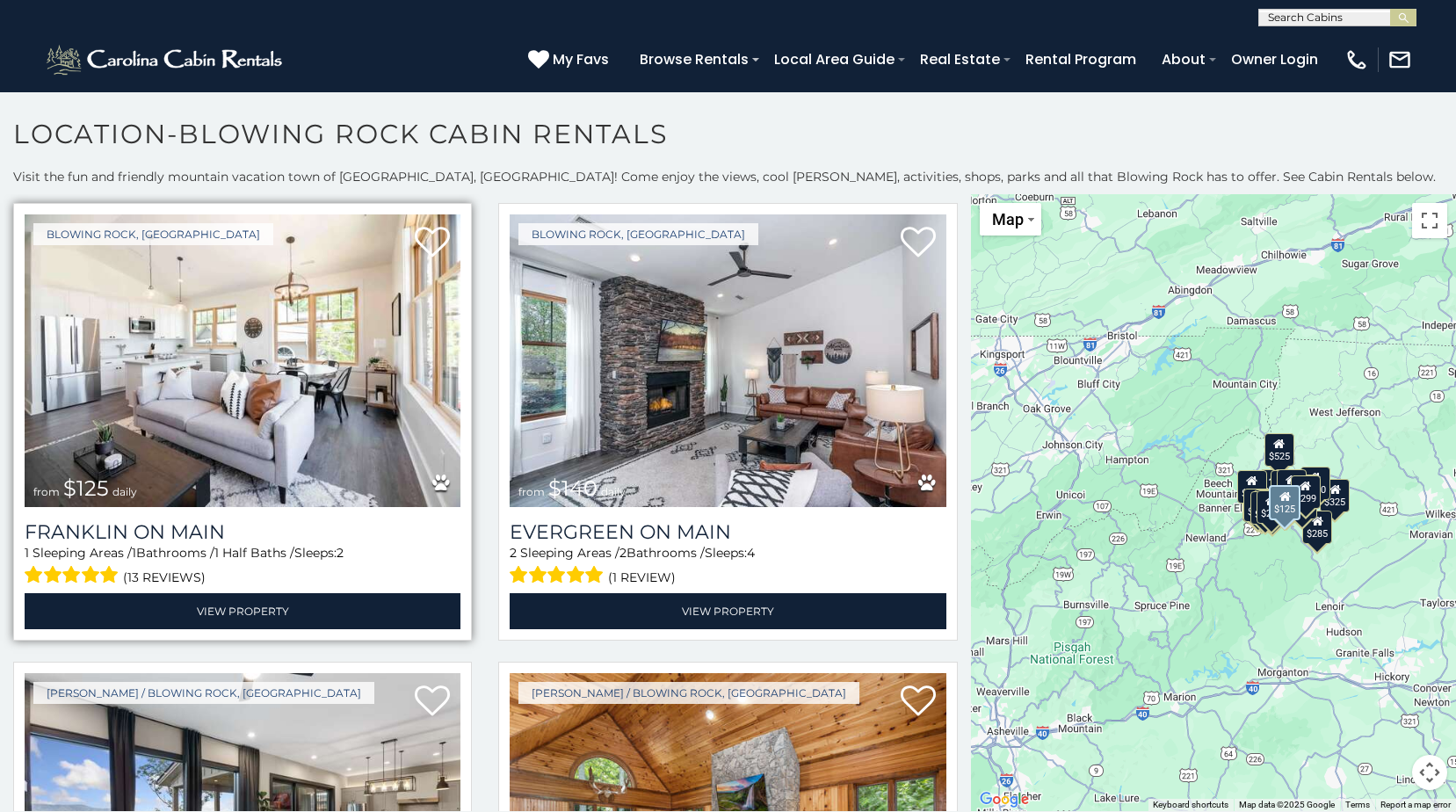
click at [241, 419] on img at bounding box center [242, 360] width 435 height 293
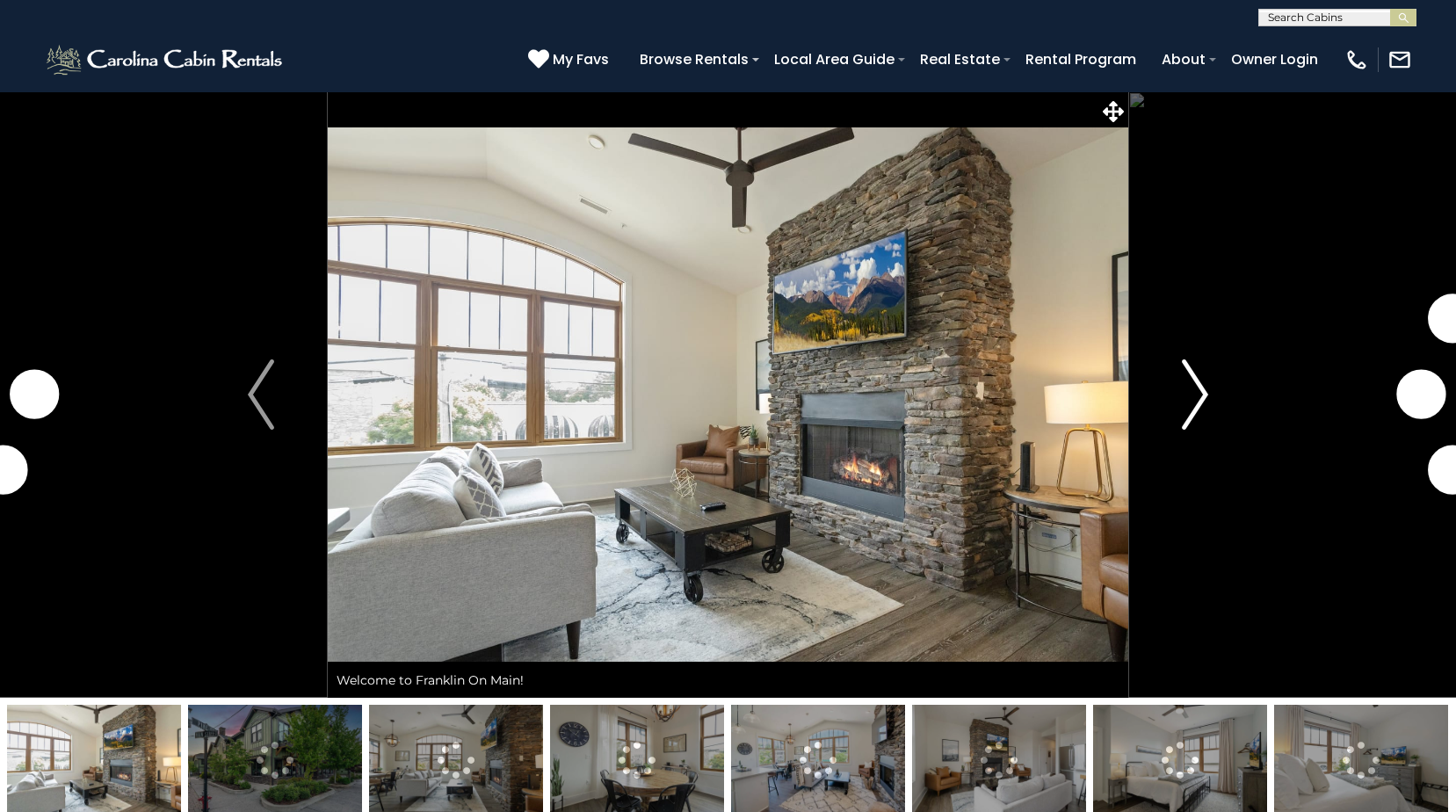
click at [1196, 400] on img "Next" at bounding box center [1195, 394] width 26 height 70
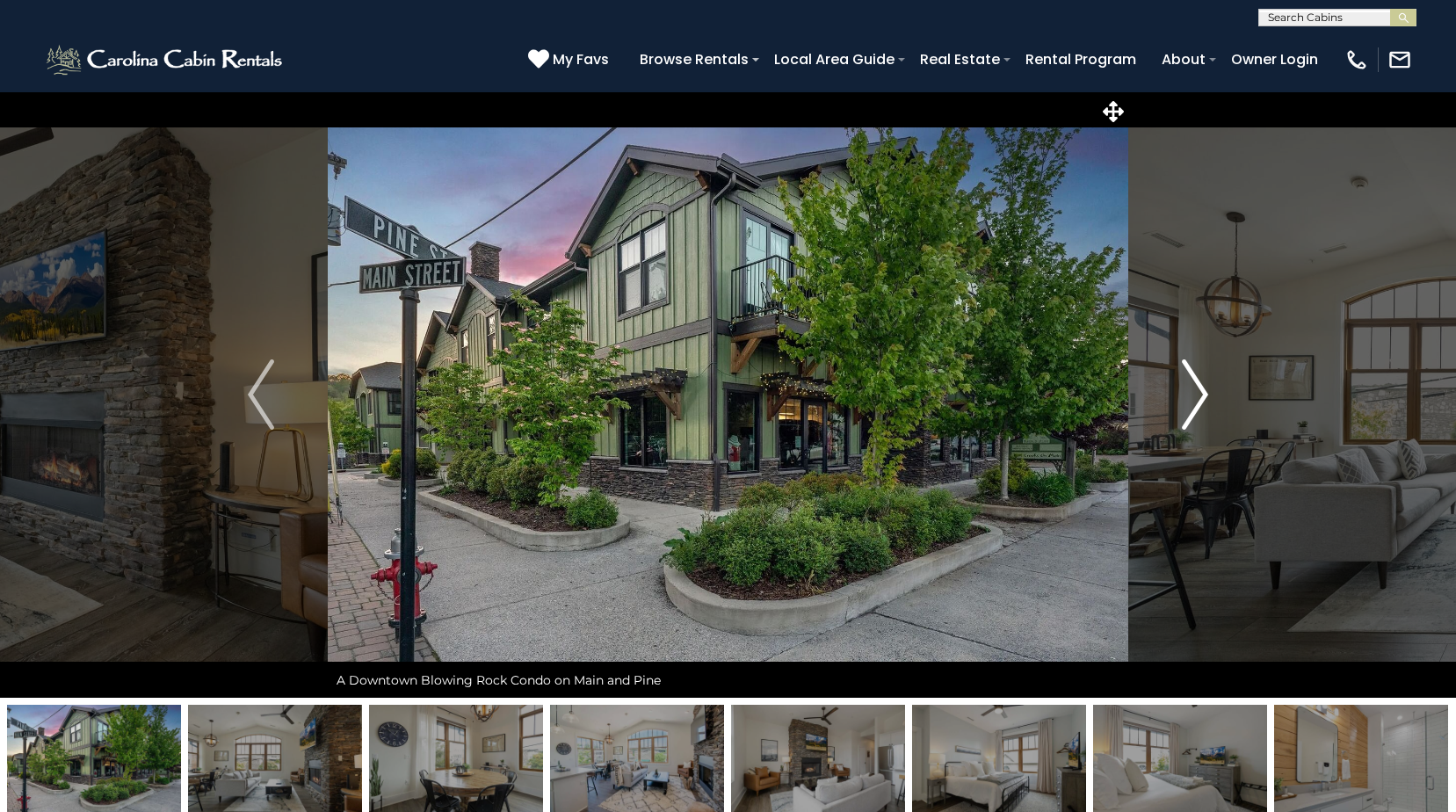
click at [1196, 400] on img "Next" at bounding box center [1195, 394] width 26 height 70
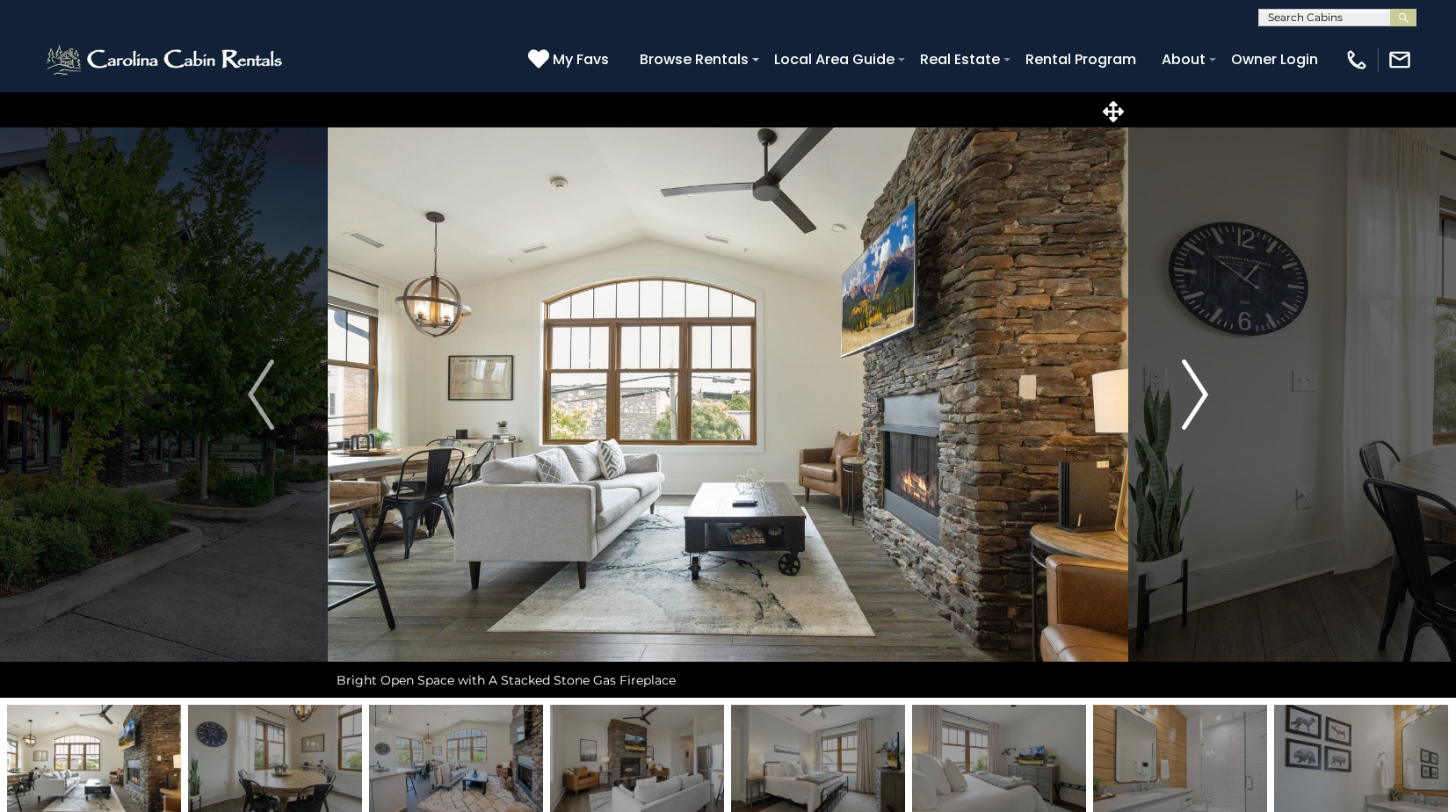
click at [1196, 400] on img "Next" at bounding box center [1195, 394] width 26 height 70
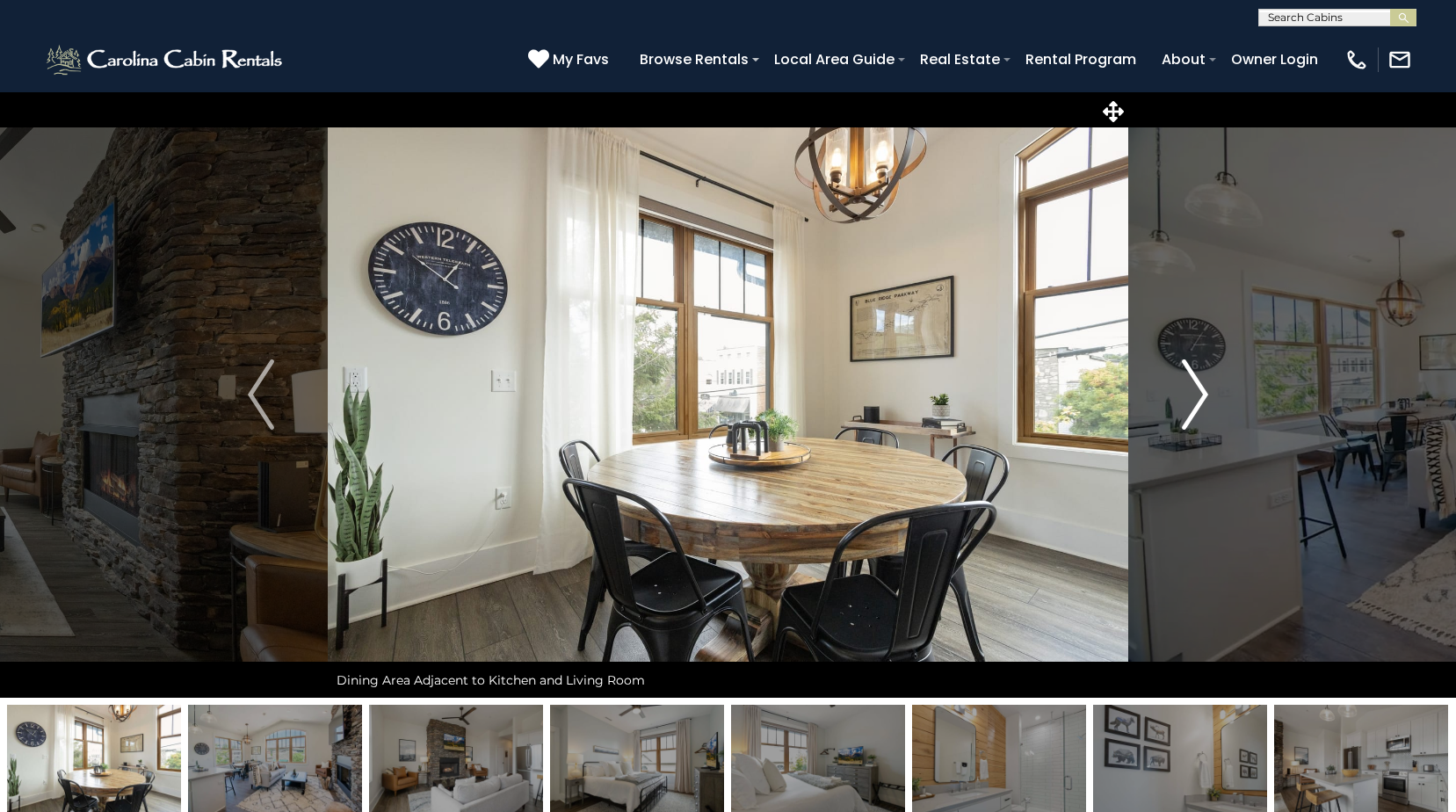
click at [1196, 400] on img "Next" at bounding box center [1195, 394] width 26 height 70
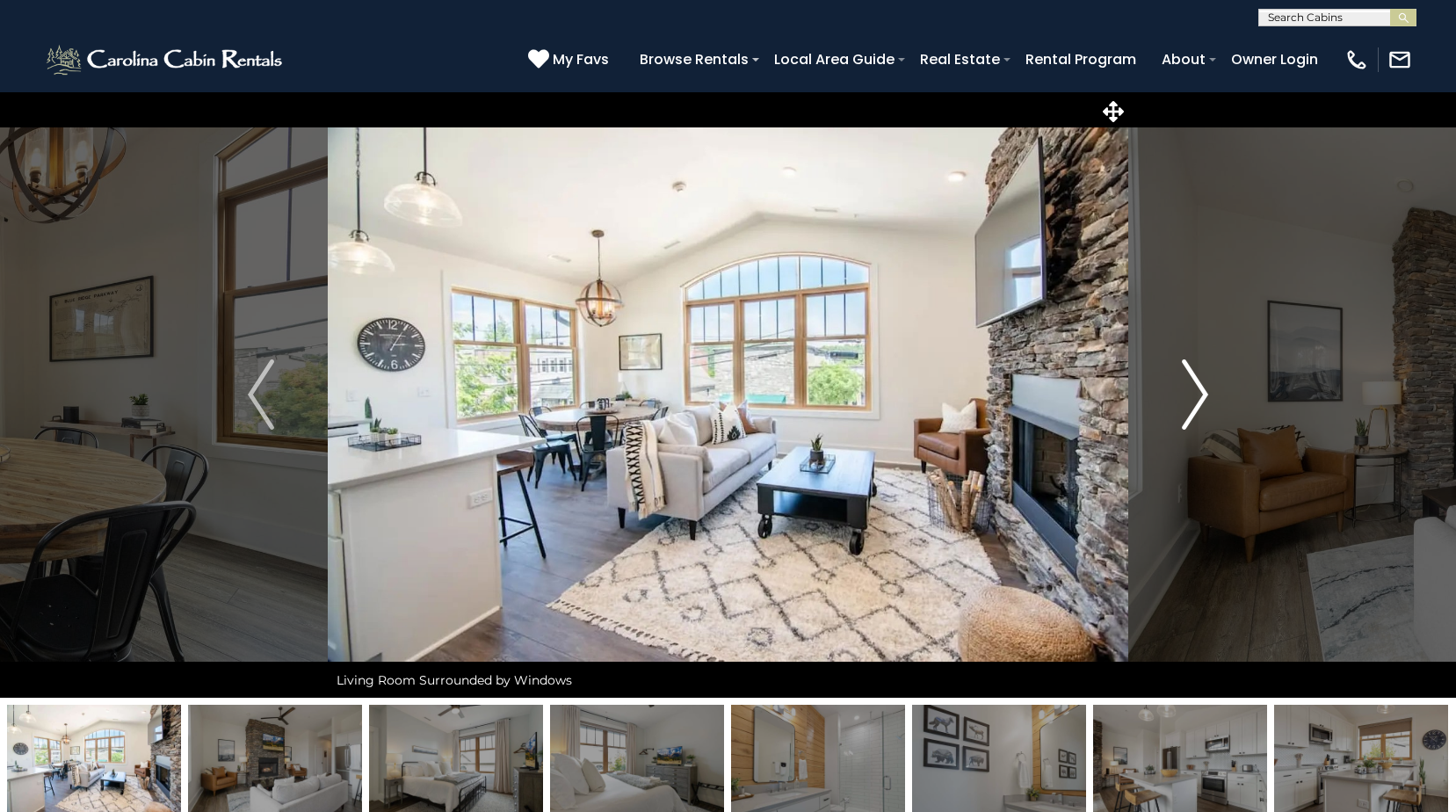
click at [1196, 400] on img "Next" at bounding box center [1195, 394] width 26 height 70
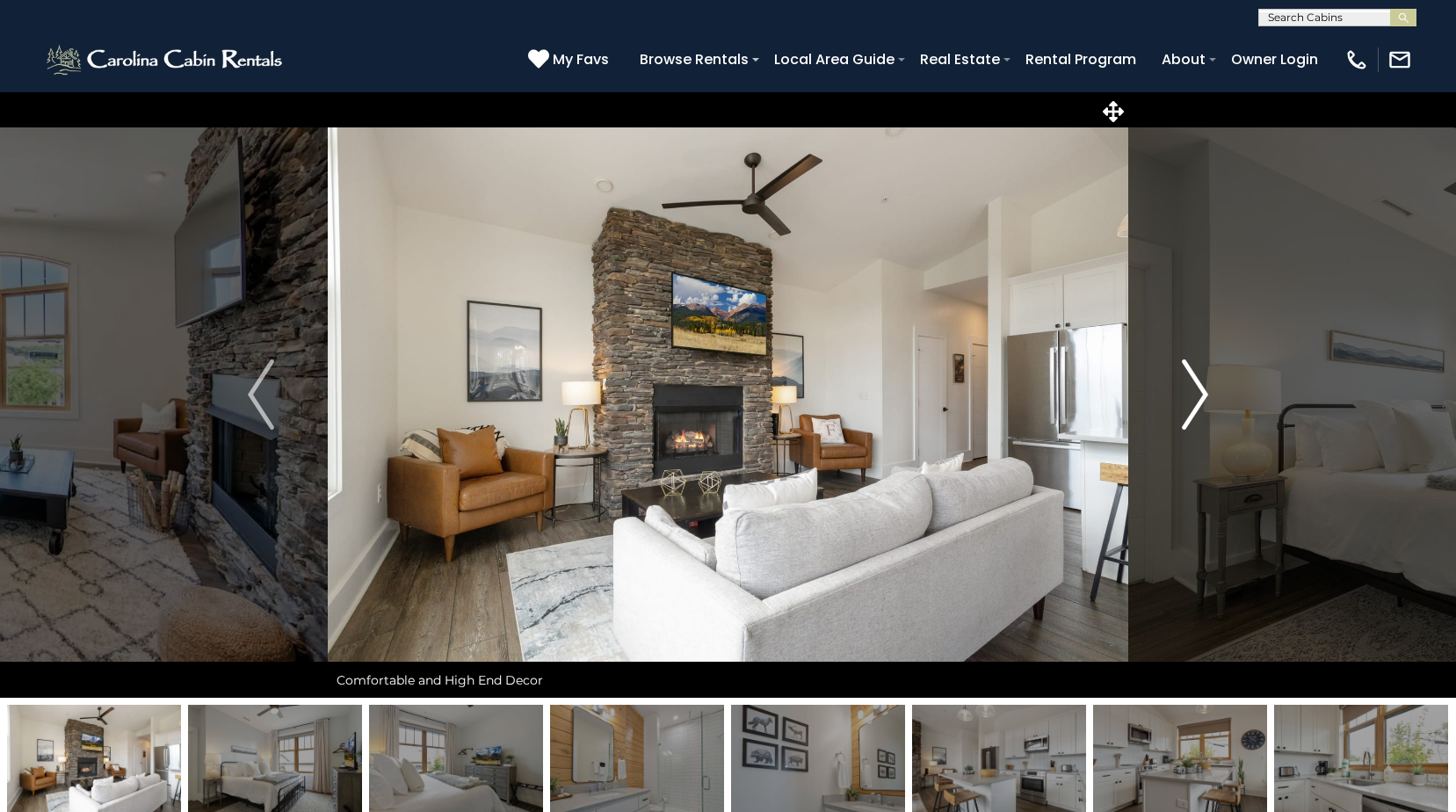
click at [1196, 400] on img "Next" at bounding box center [1195, 394] width 26 height 70
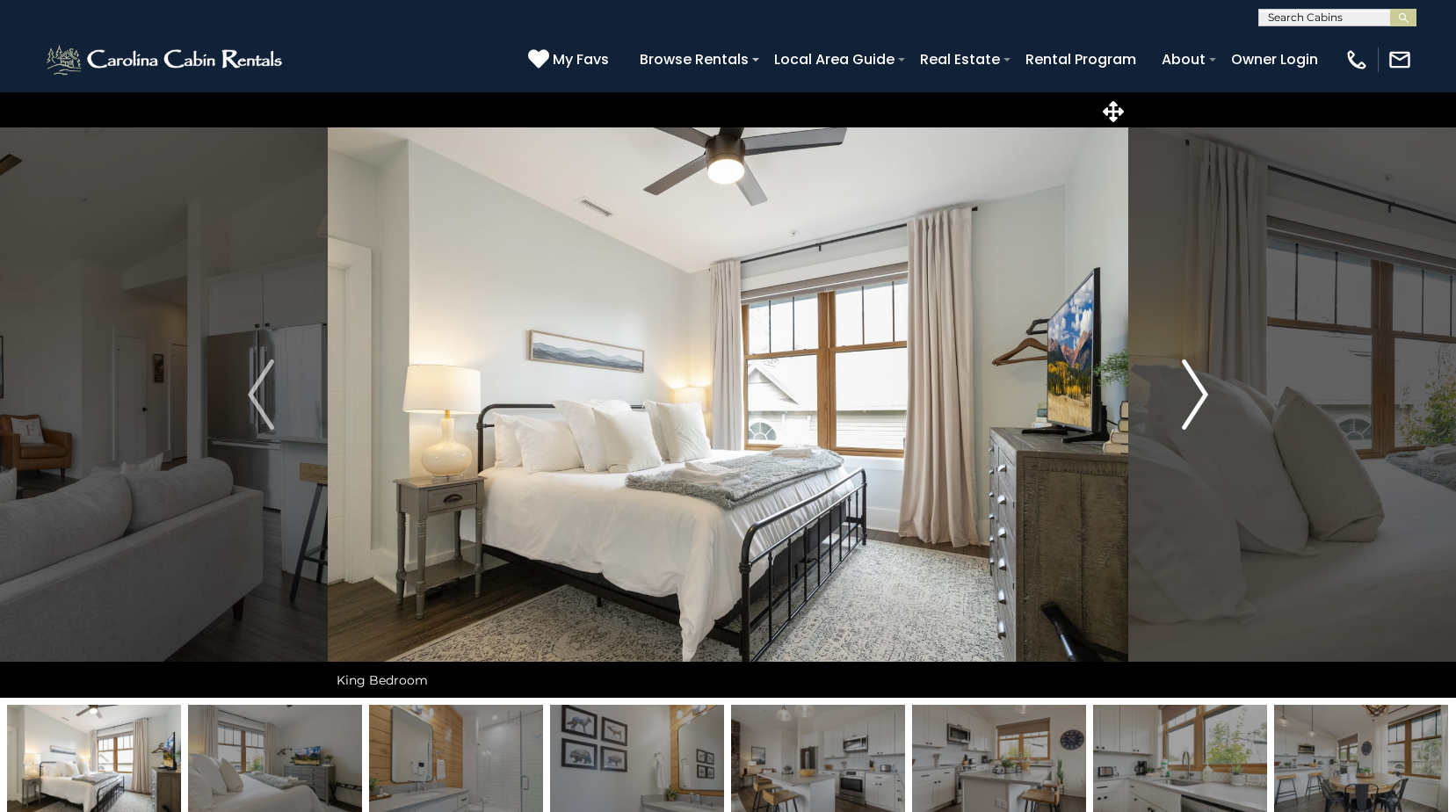
click at [1196, 400] on img "Next" at bounding box center [1195, 394] width 26 height 70
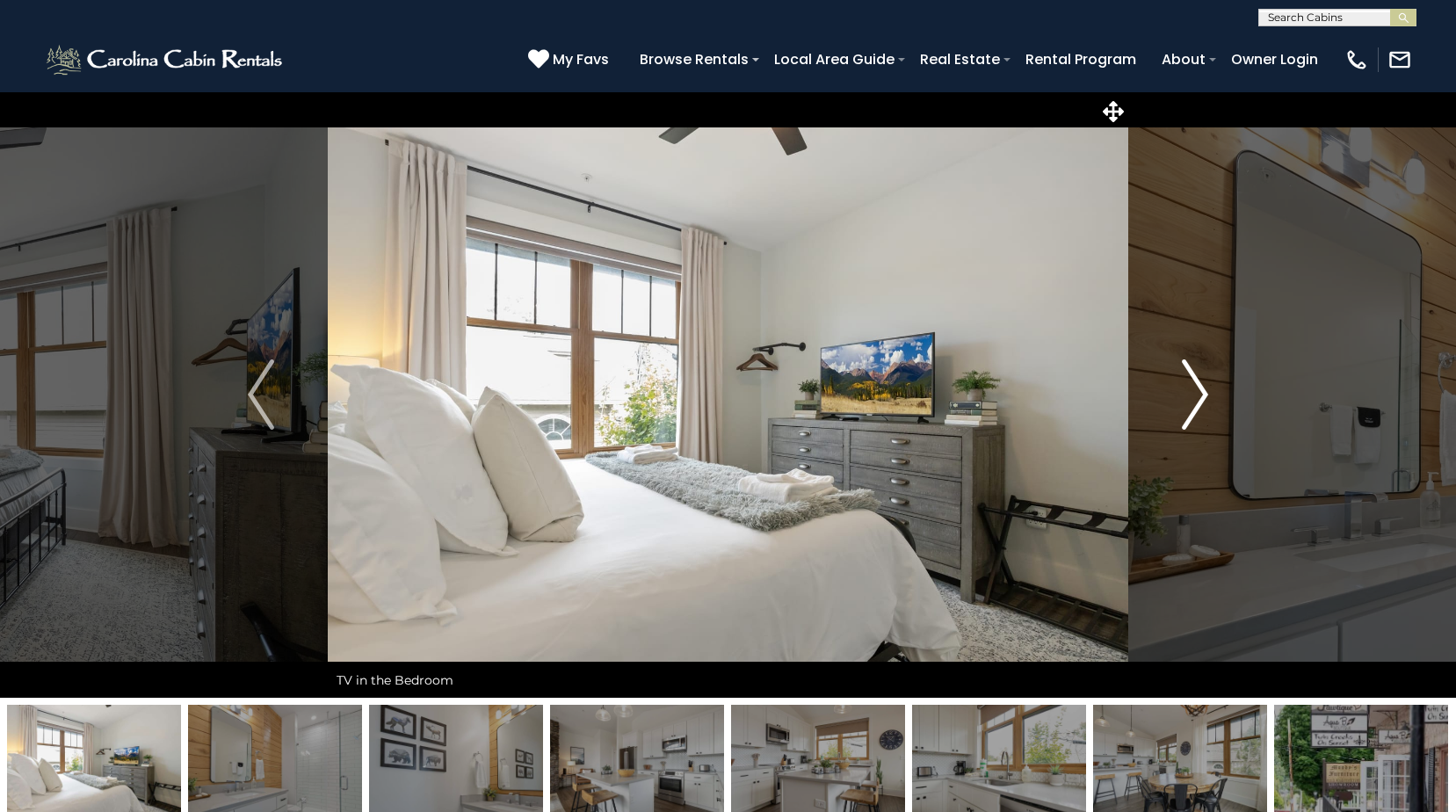
click at [1196, 400] on img "Next" at bounding box center [1195, 394] width 26 height 70
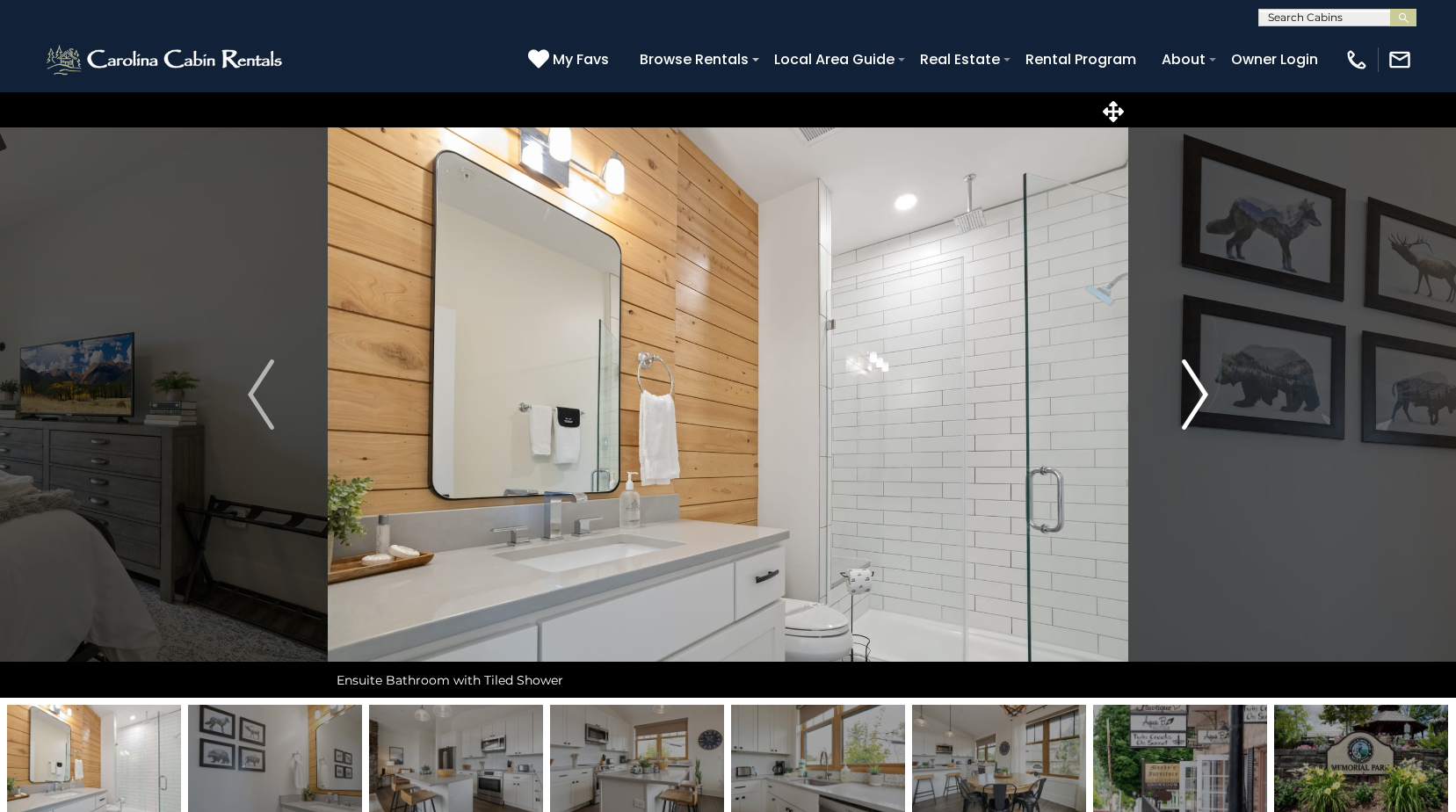
click at [1196, 400] on img "Next" at bounding box center [1195, 394] width 26 height 70
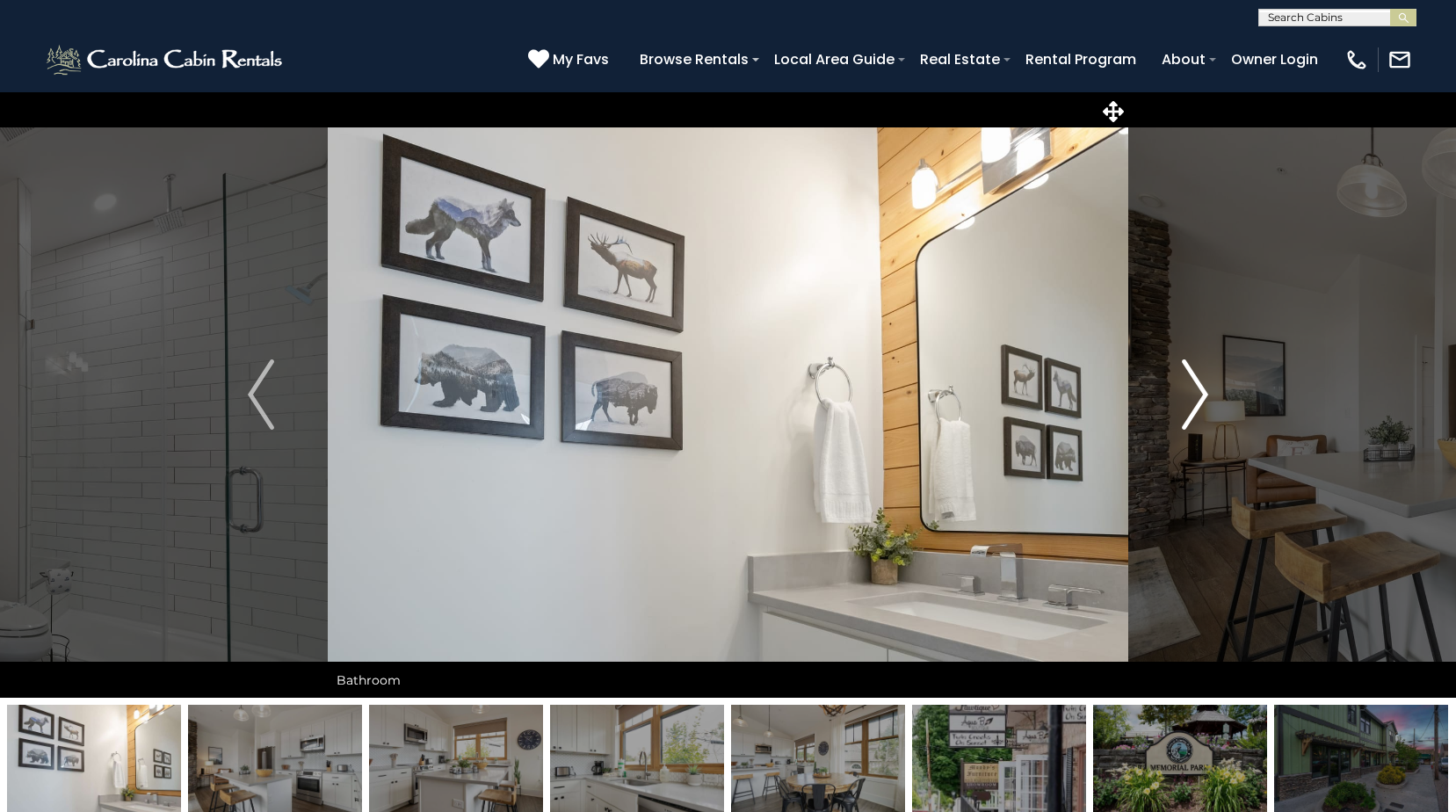
click at [1196, 400] on img "Next" at bounding box center [1195, 394] width 26 height 70
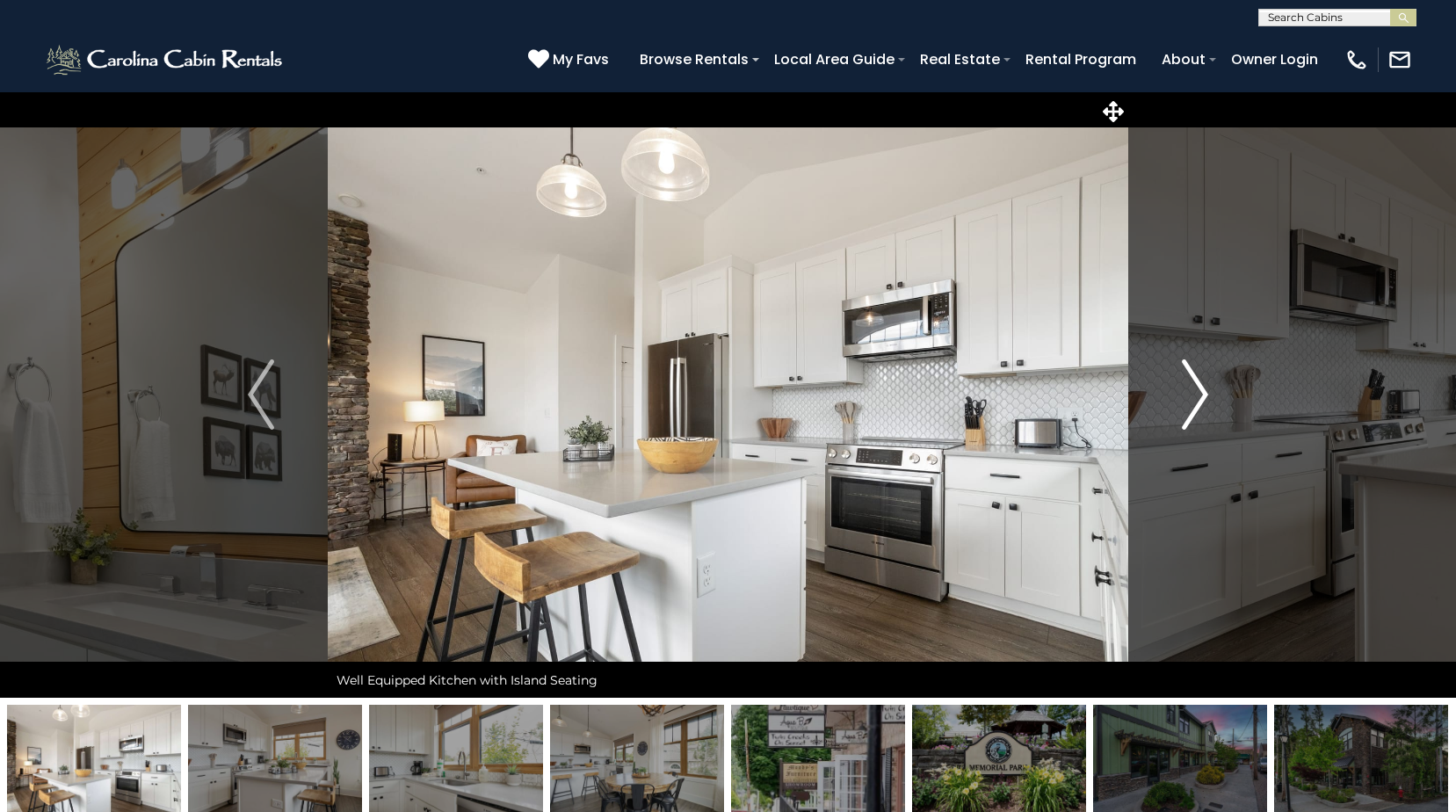
click at [1196, 400] on img "Next" at bounding box center [1195, 394] width 26 height 70
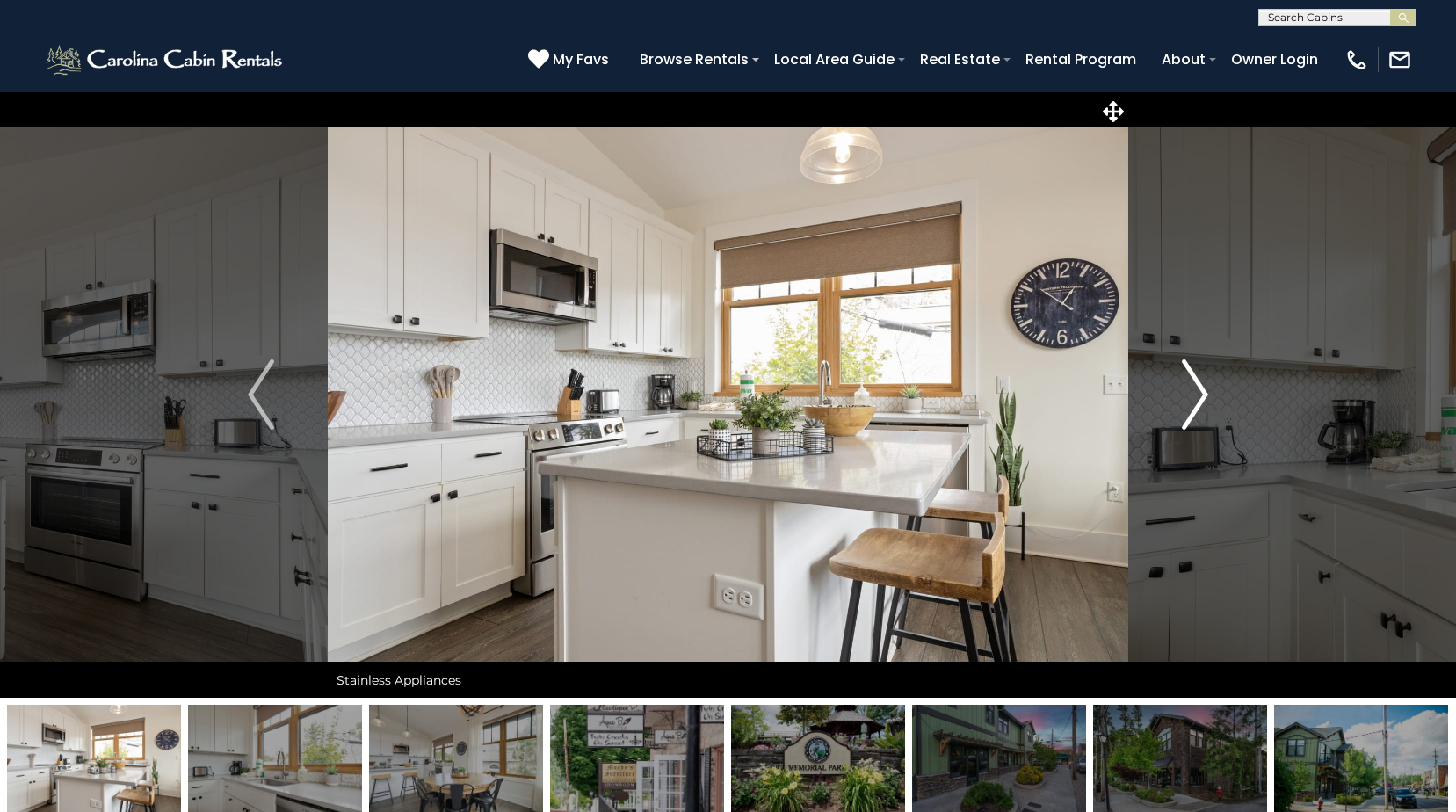
click at [1196, 400] on img "Next" at bounding box center [1195, 394] width 26 height 70
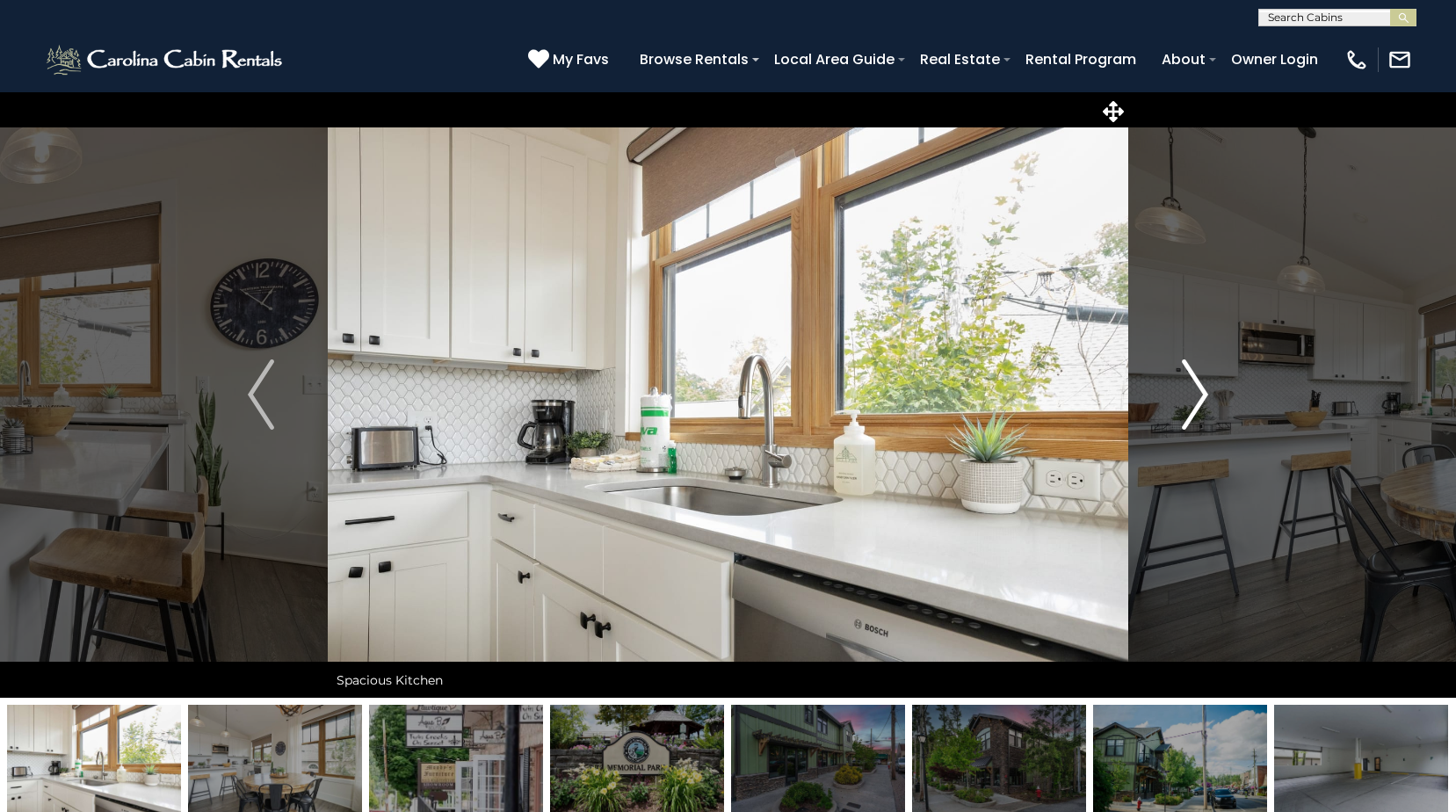
click at [1196, 400] on img "Next" at bounding box center [1195, 394] width 26 height 70
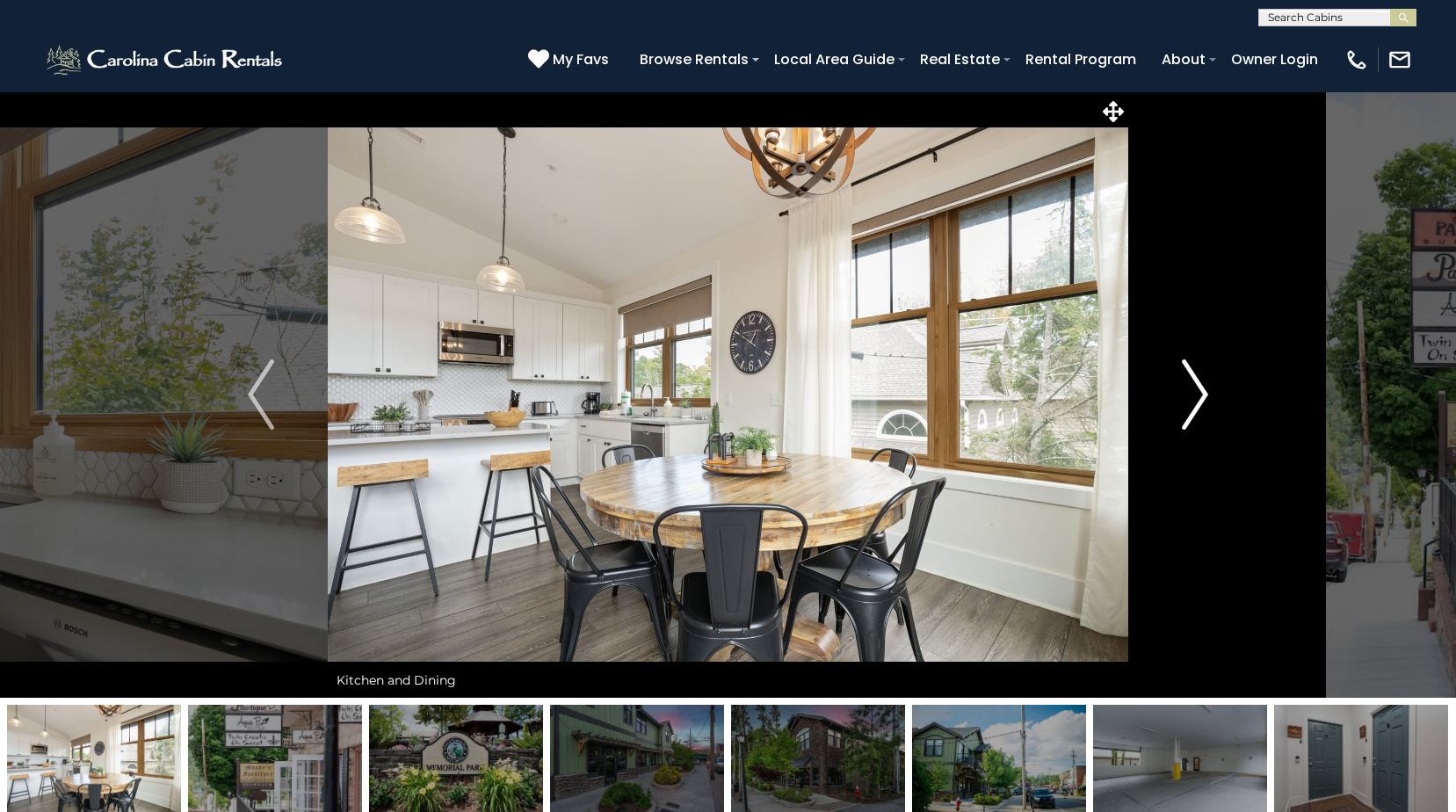
click at [1196, 400] on img "Next" at bounding box center [1195, 394] width 26 height 70
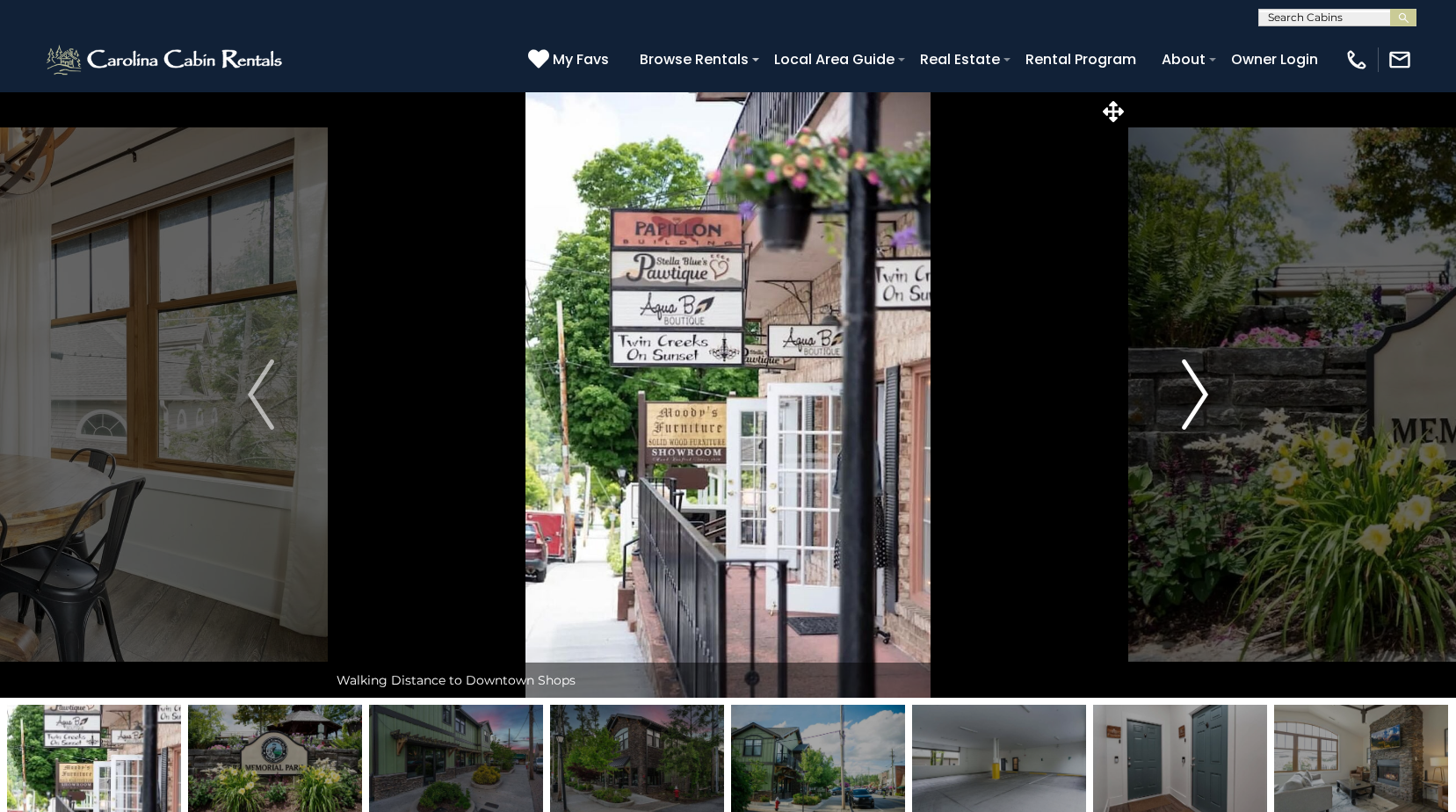
click at [1196, 400] on img "Next" at bounding box center [1195, 394] width 26 height 70
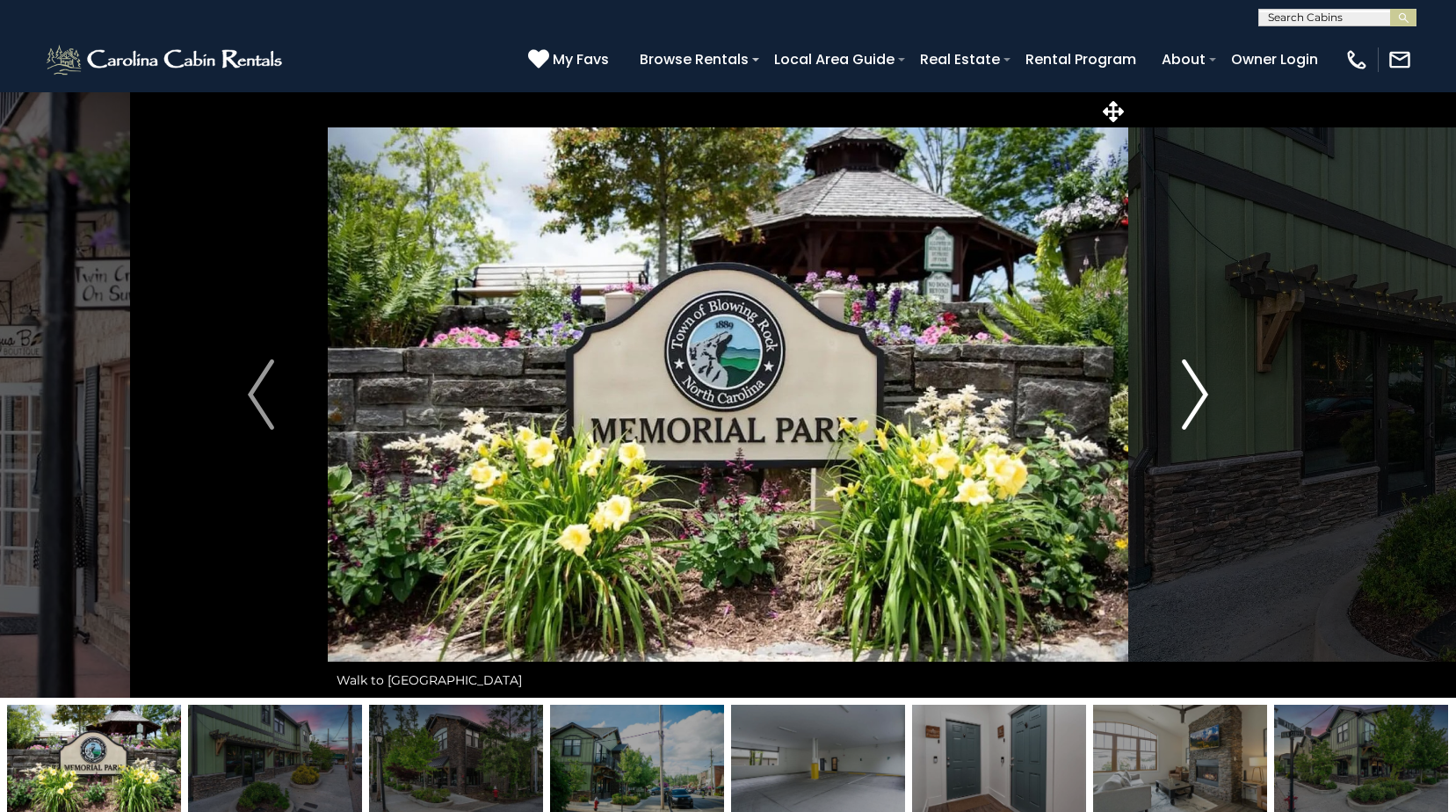
click at [1196, 400] on img "Next" at bounding box center [1195, 394] width 26 height 70
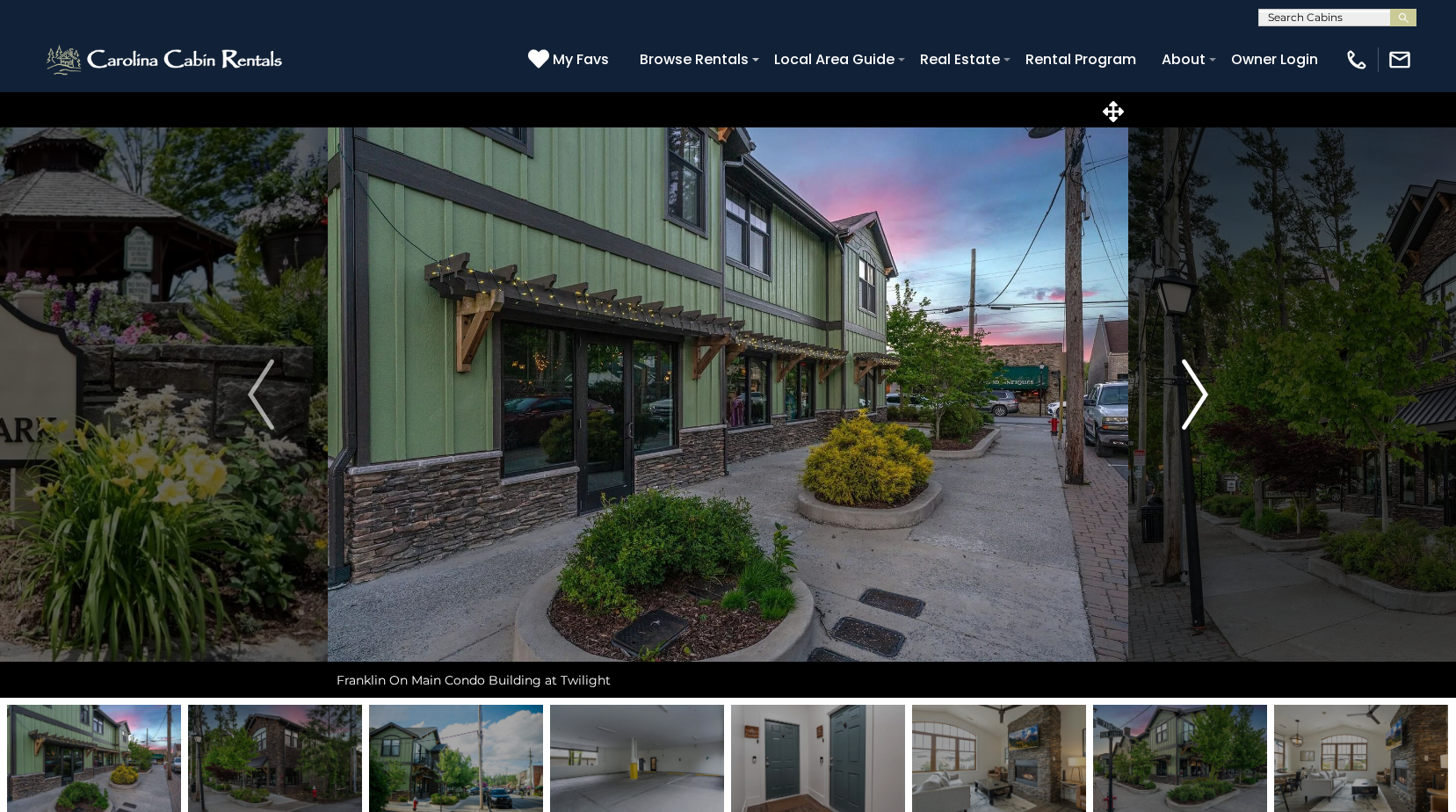
click at [1196, 400] on img "Next" at bounding box center [1195, 394] width 26 height 70
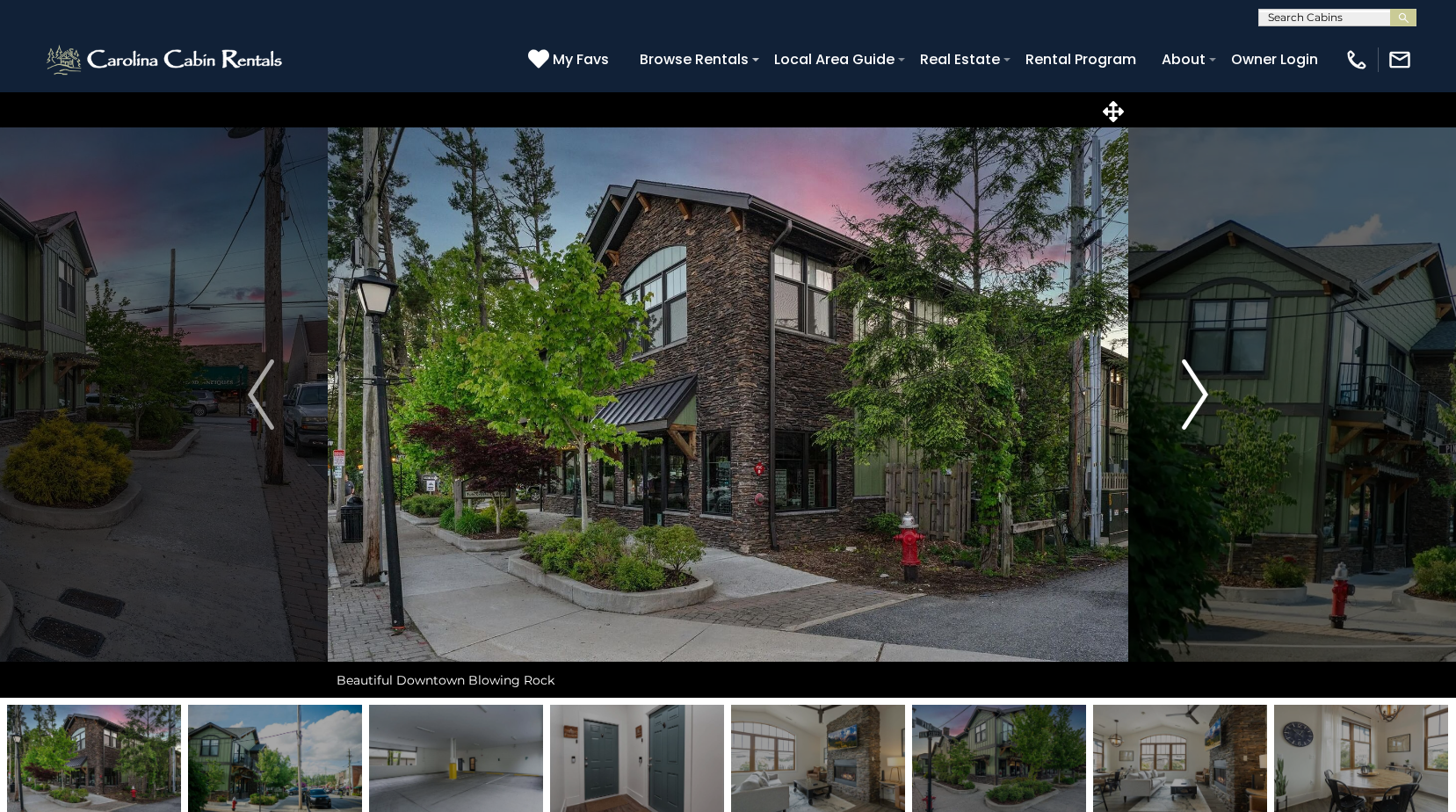
click at [1196, 400] on img "Next" at bounding box center [1195, 394] width 26 height 70
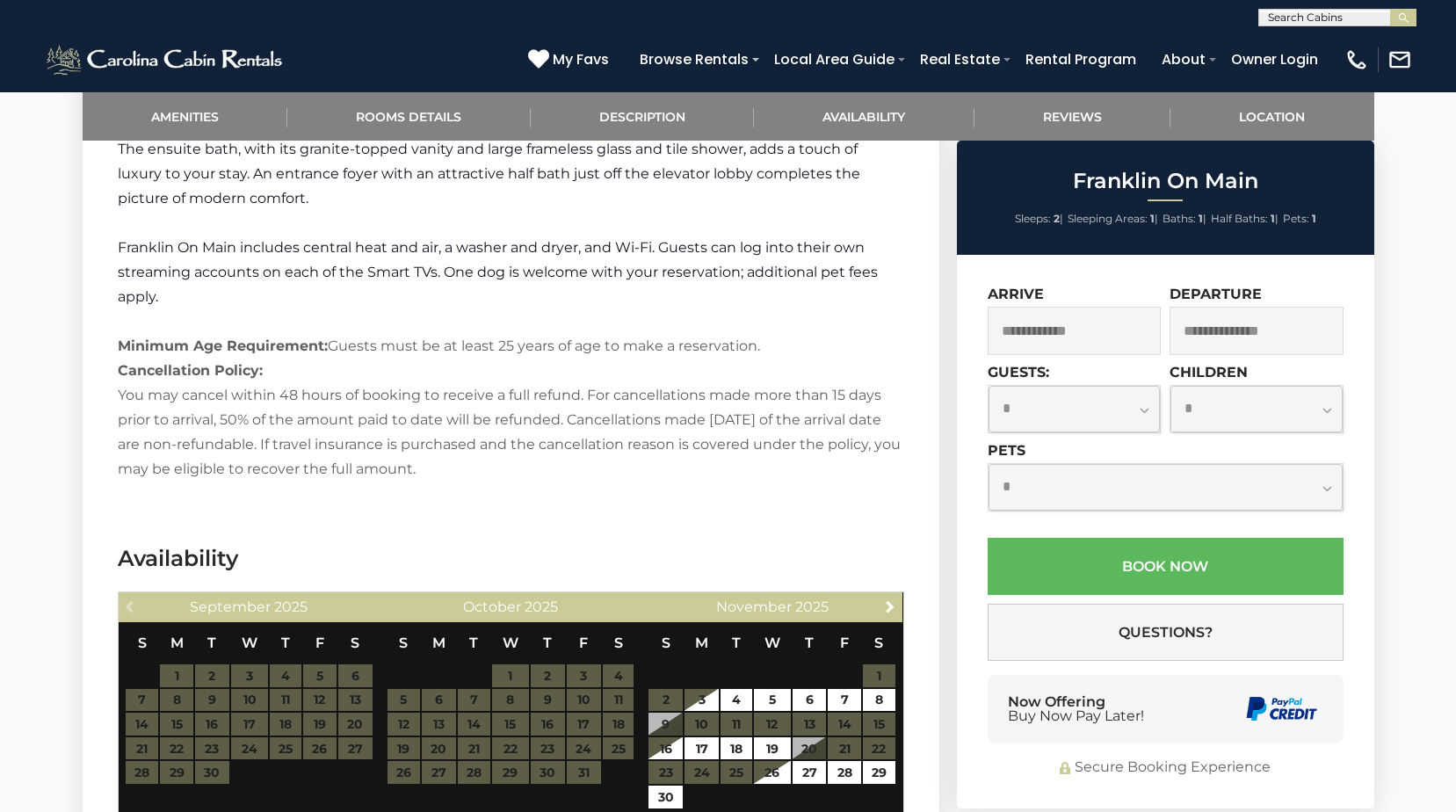
scroll to position [1757, 0]
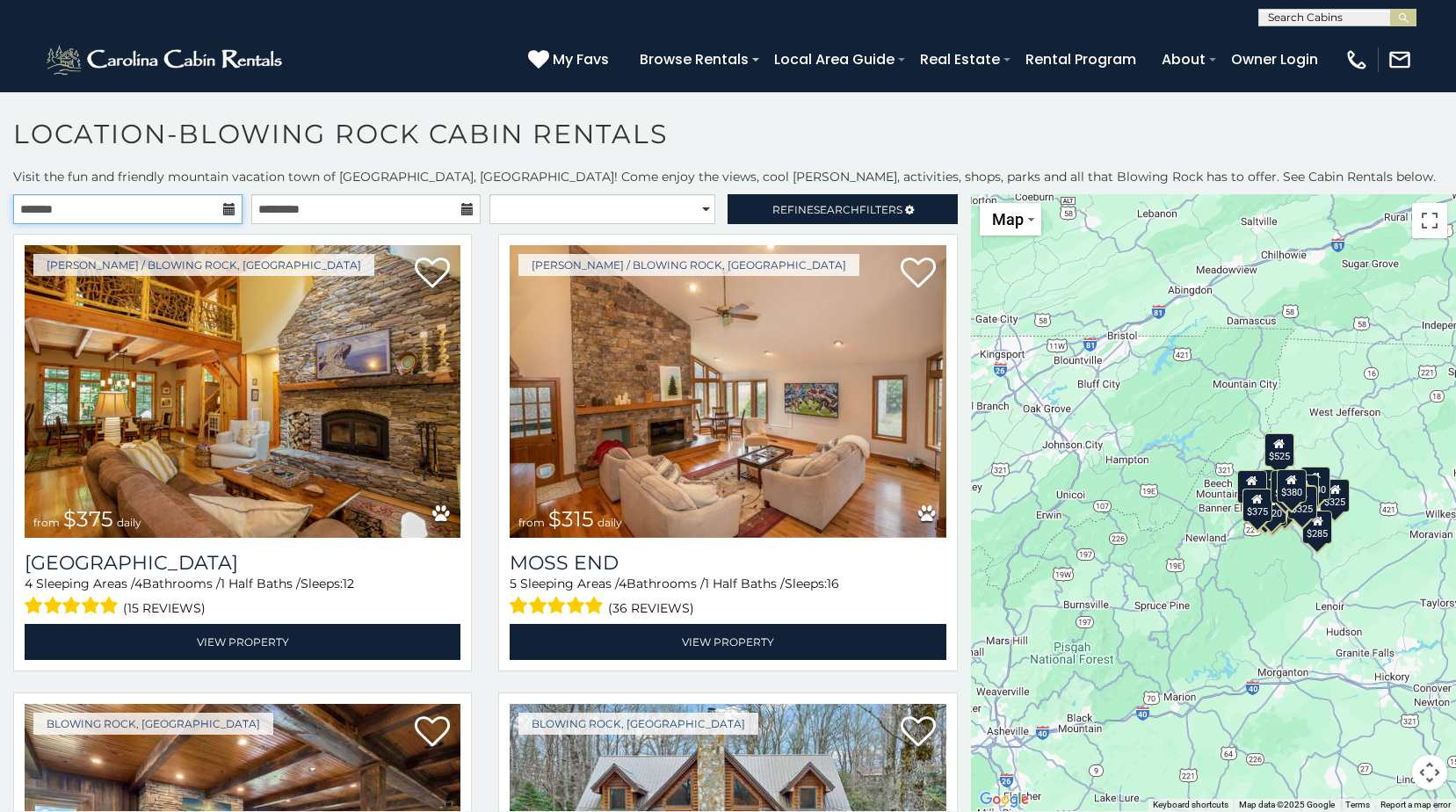
click at [208, 213] on input "text" at bounding box center [127, 208] width 229 height 30
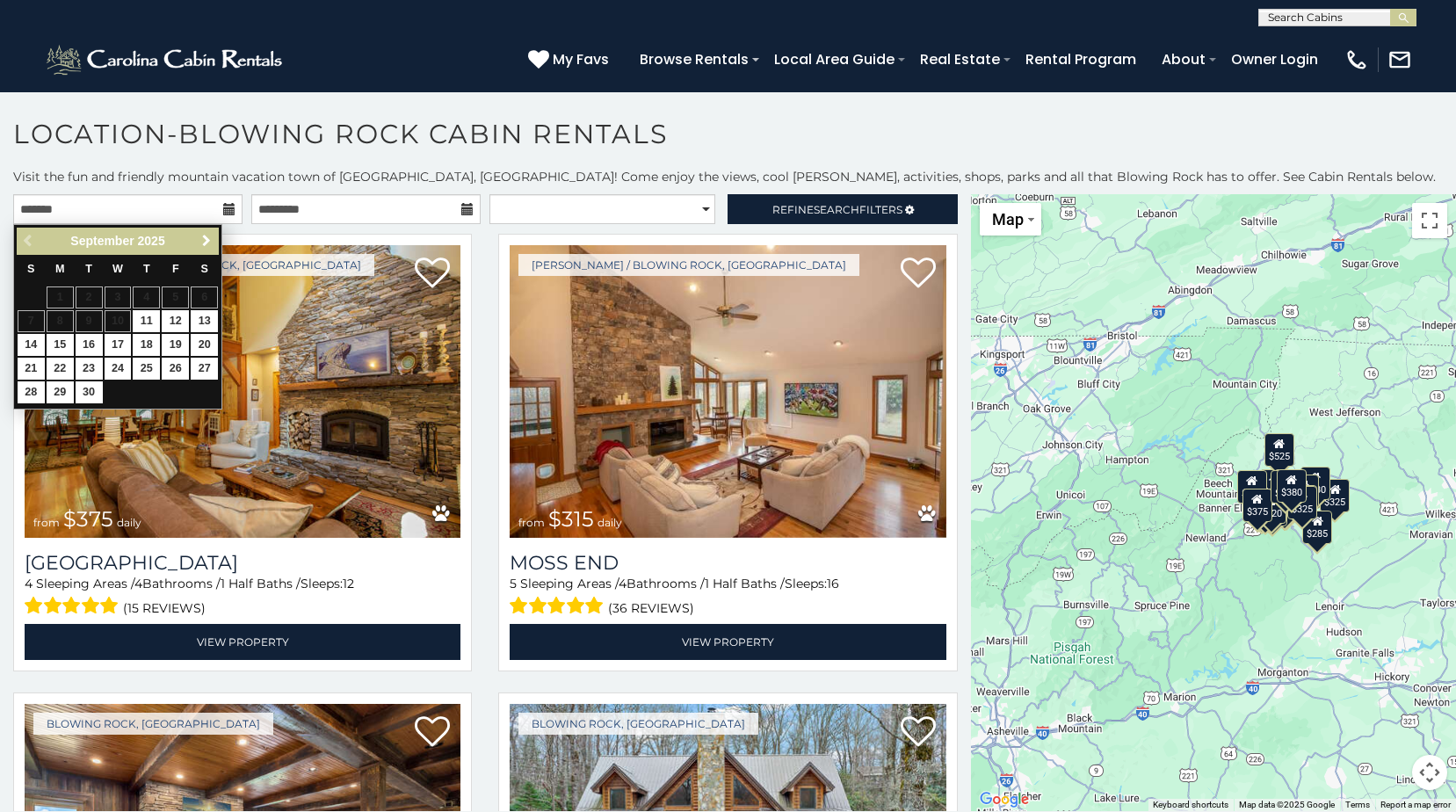
click at [204, 238] on span "Next" at bounding box center [206, 241] width 14 height 14
click at [58, 366] on link "20" at bounding box center [61, 369] width 27 height 22
type input "**********"
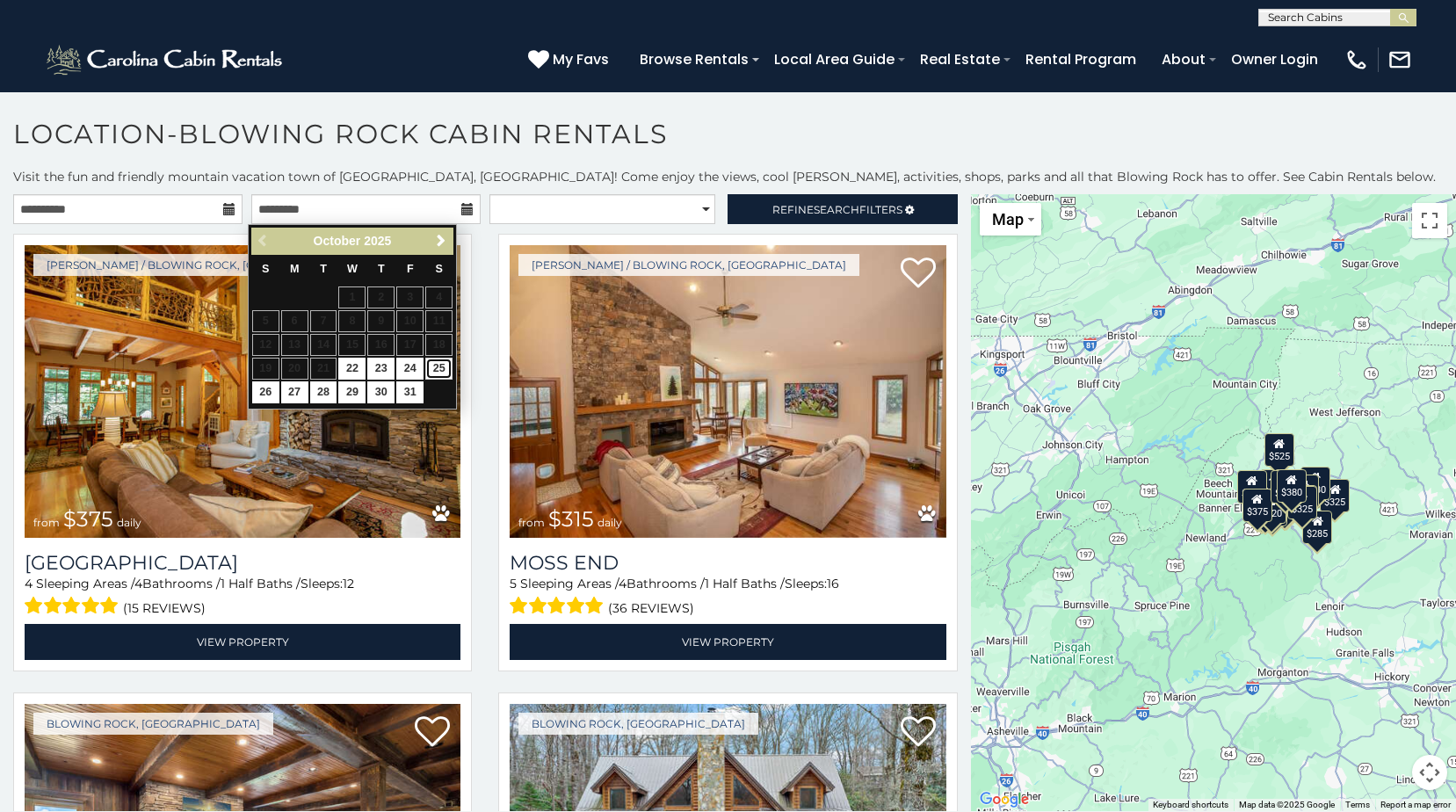
click at [440, 368] on link "25" at bounding box center [439, 369] width 27 height 22
type input "**********"
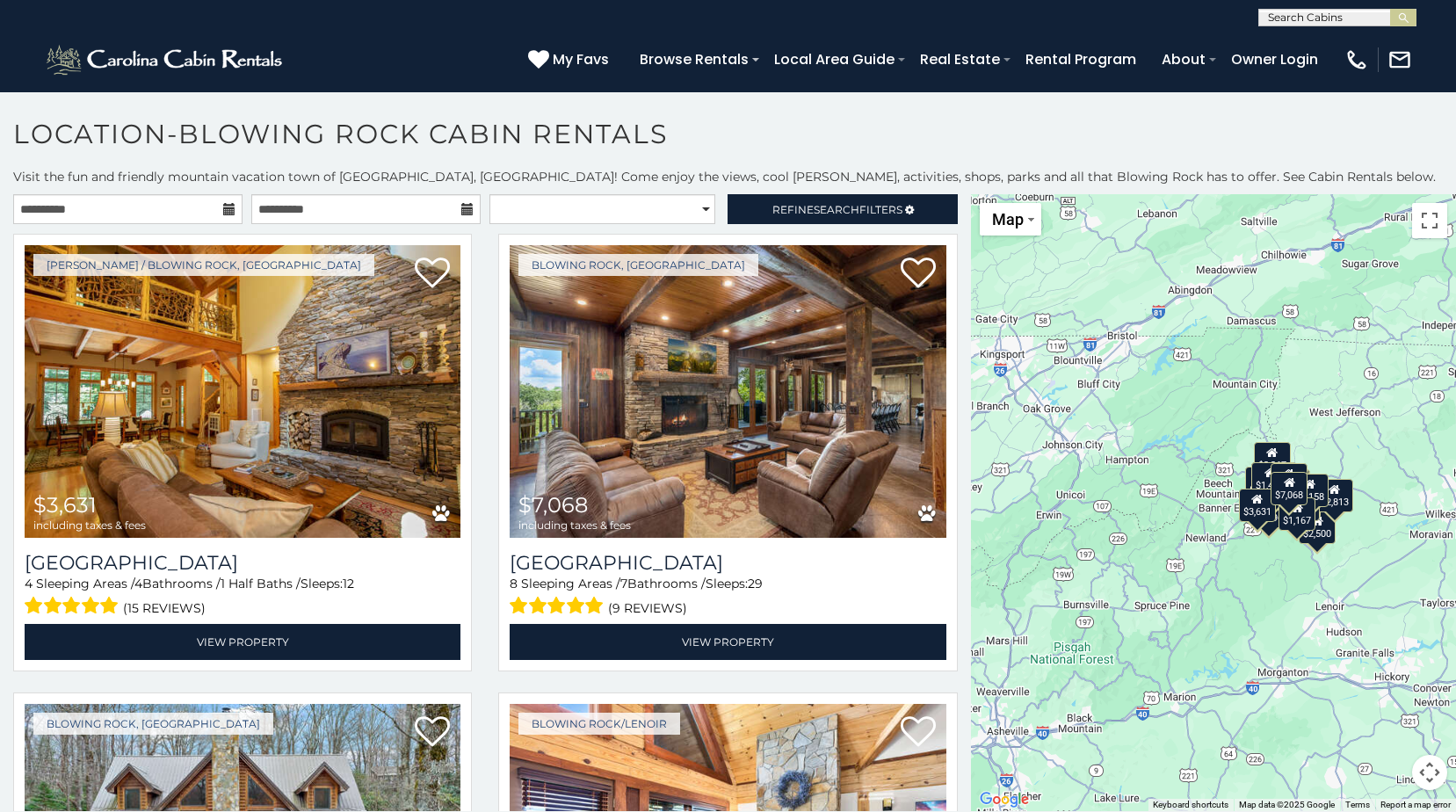
click at [1295, 526] on div "$1,167" at bounding box center [1297, 514] width 37 height 33
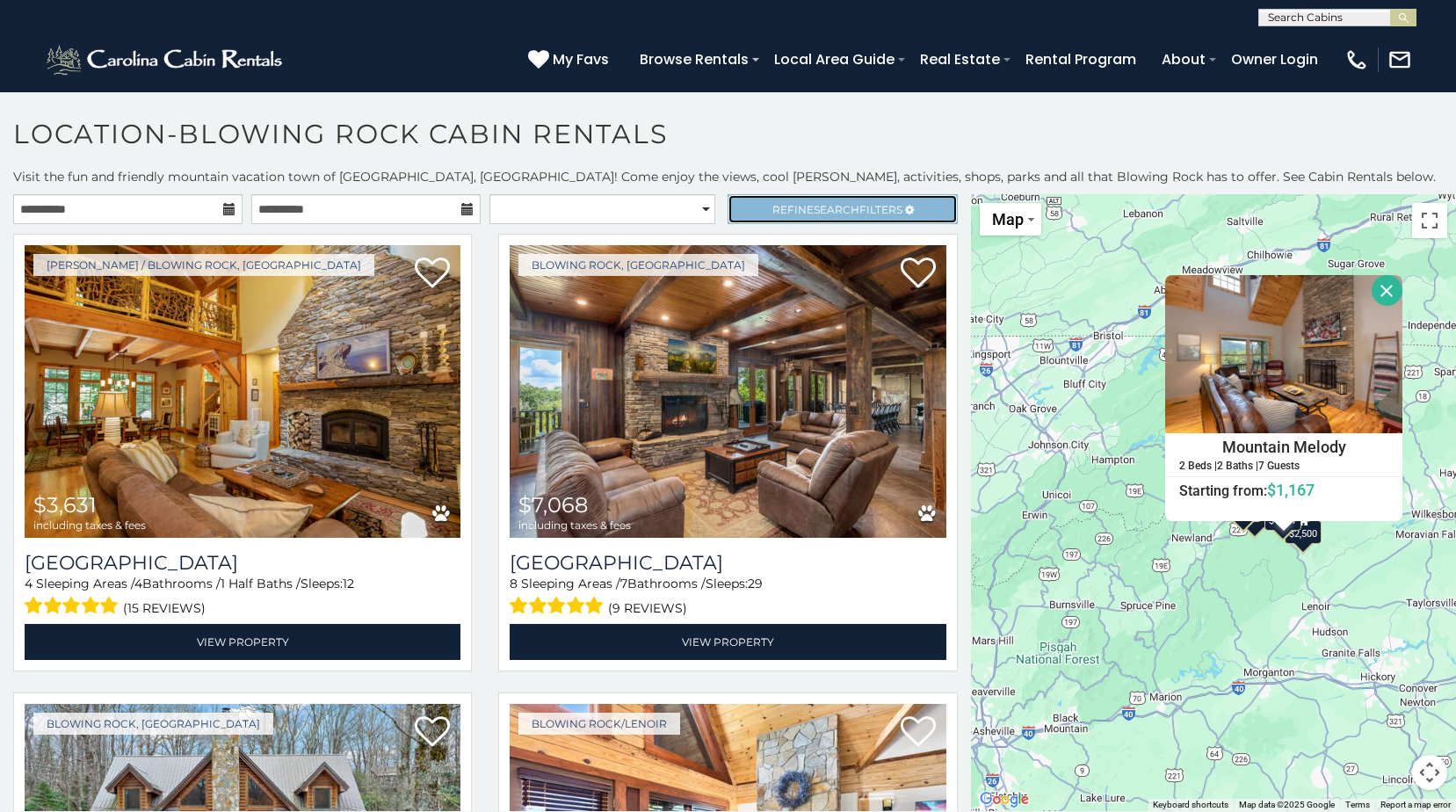
click at [849, 211] on span "Refine Search Filters" at bounding box center [837, 208] width 130 height 13
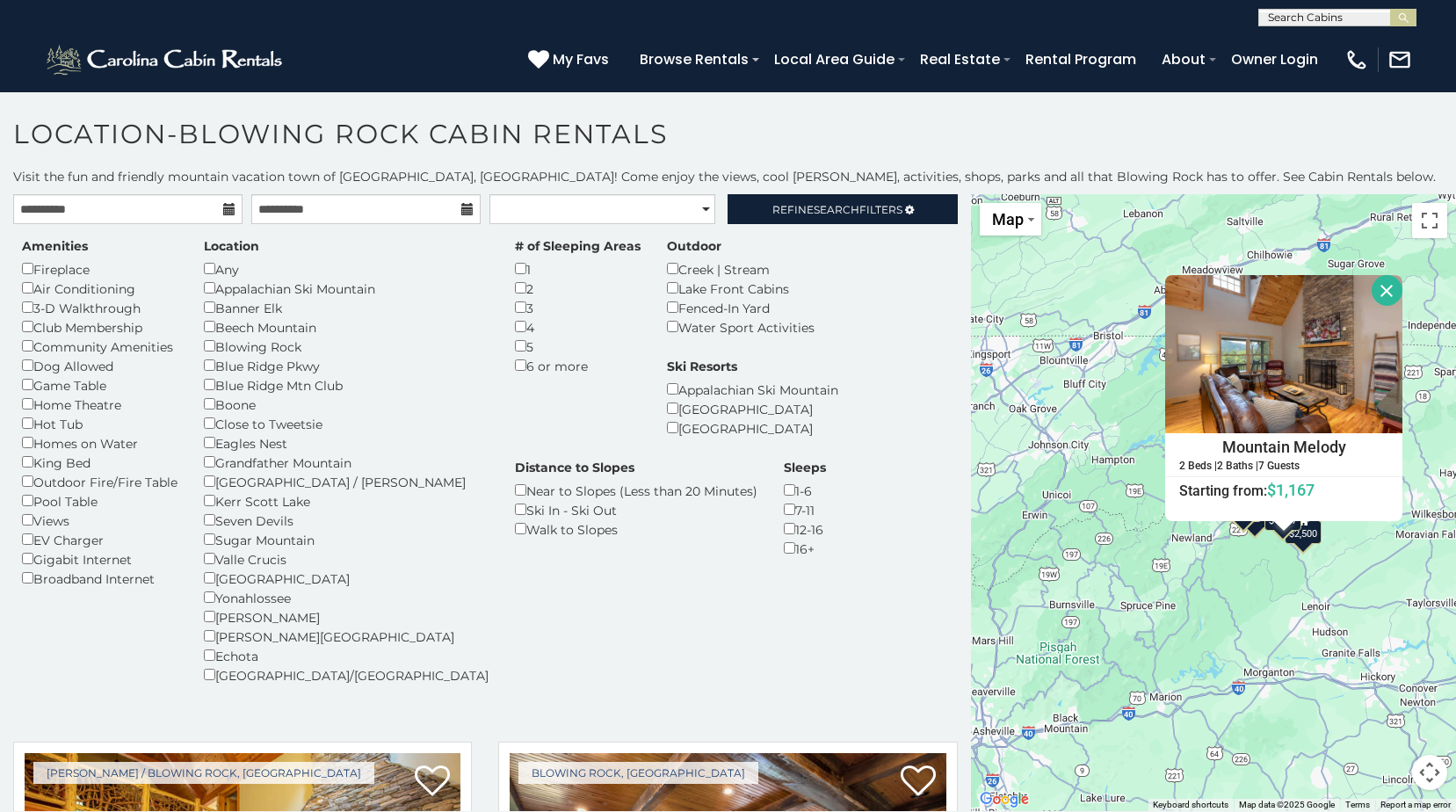
click at [1384, 289] on button "Close" at bounding box center [1387, 290] width 30 height 30
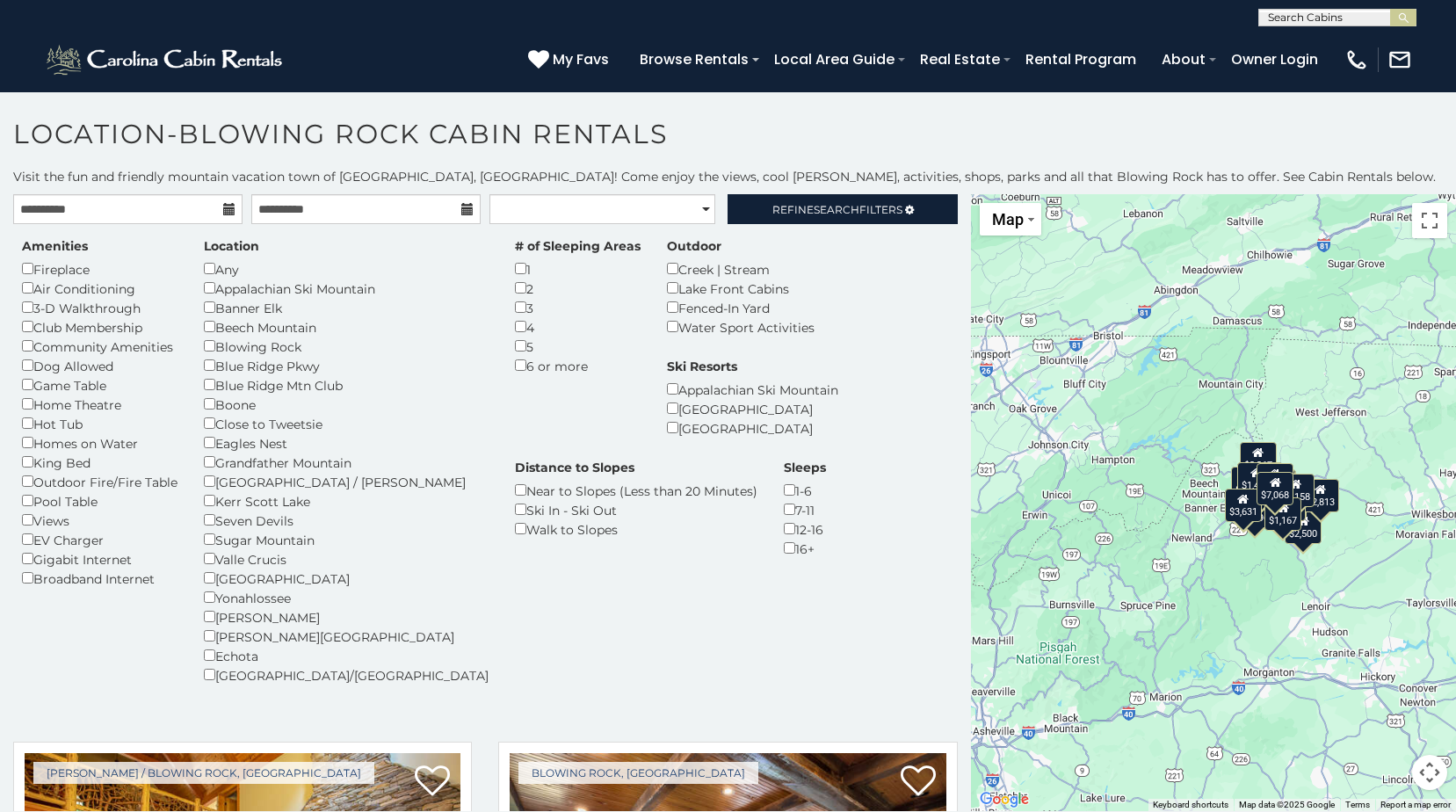
click at [1240, 481] on div "$1,485" at bounding box center [1256, 478] width 37 height 33
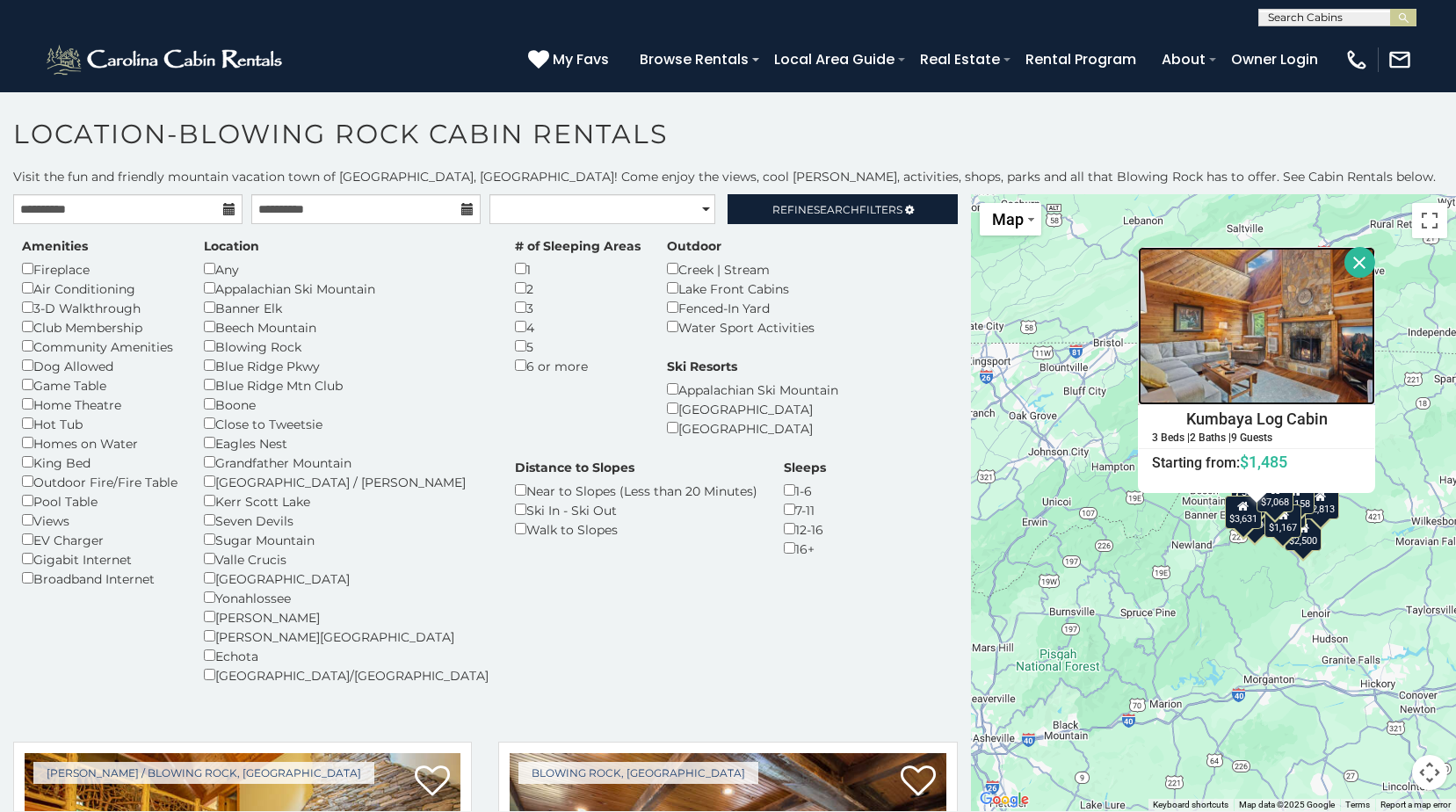
click at [1235, 349] on img at bounding box center [1256, 326] width 238 height 158
click at [1390, 66] on img at bounding box center [1399, 60] width 24 height 24
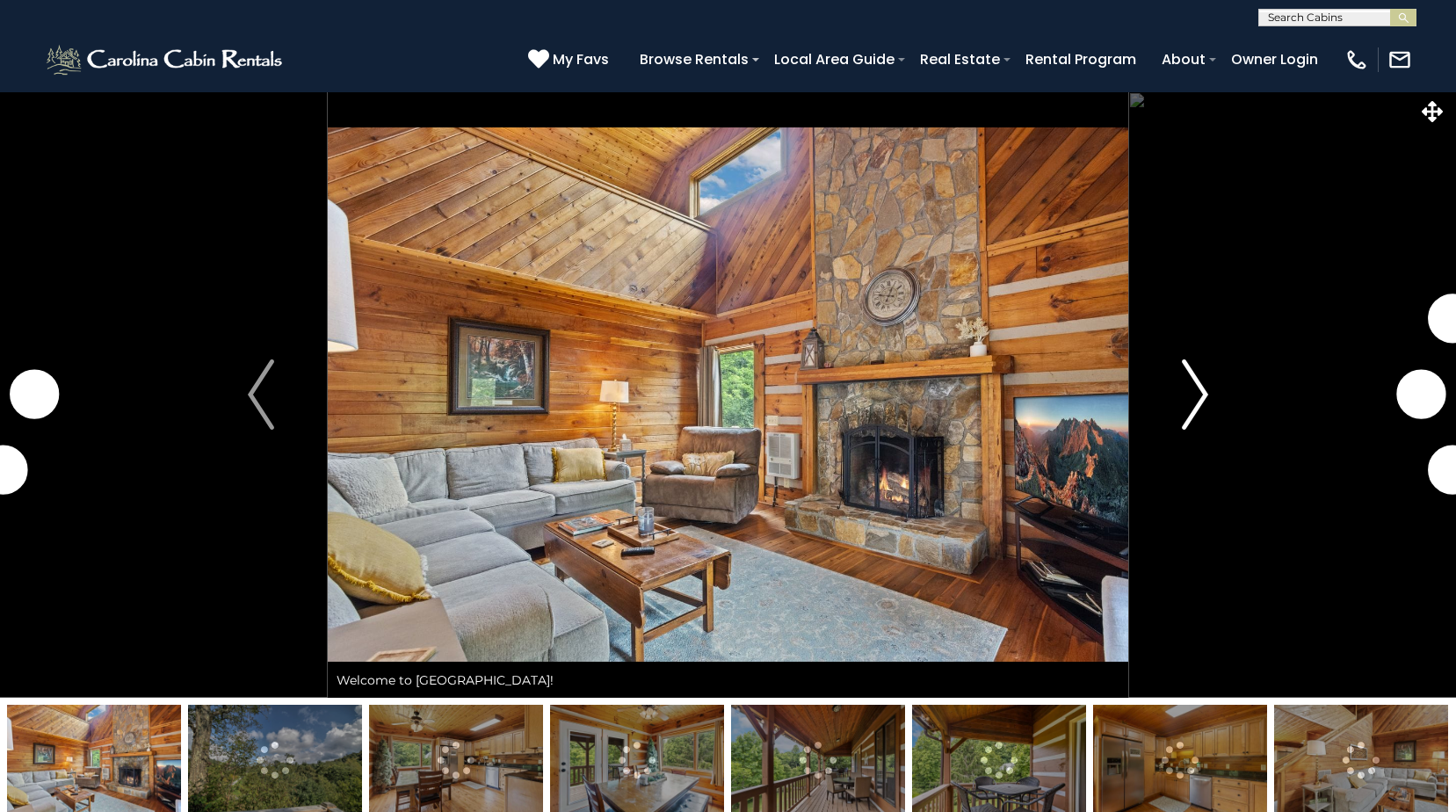
click at [1193, 393] on img "Next" at bounding box center [1195, 394] width 26 height 70
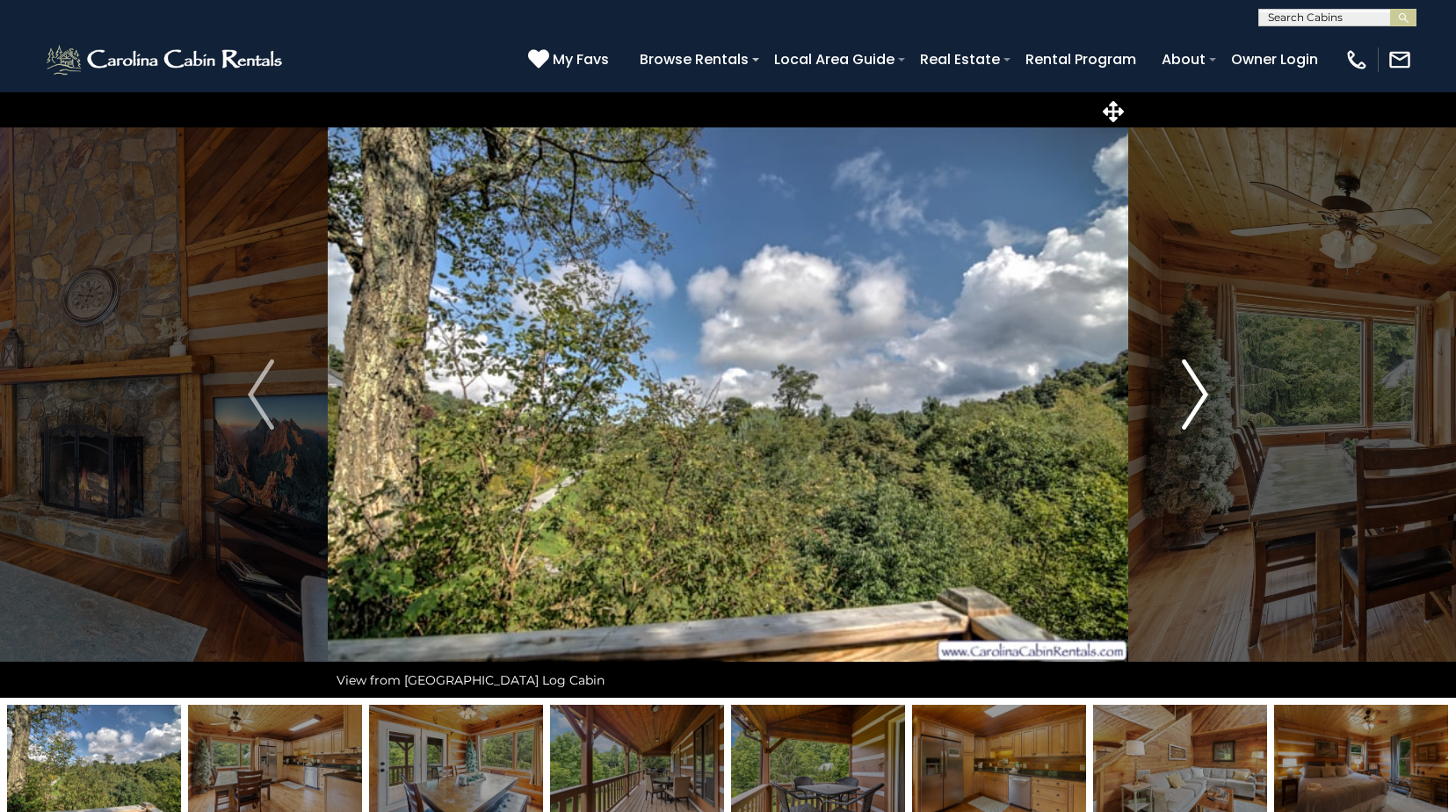
click at [1193, 393] on img "Next" at bounding box center [1195, 394] width 26 height 70
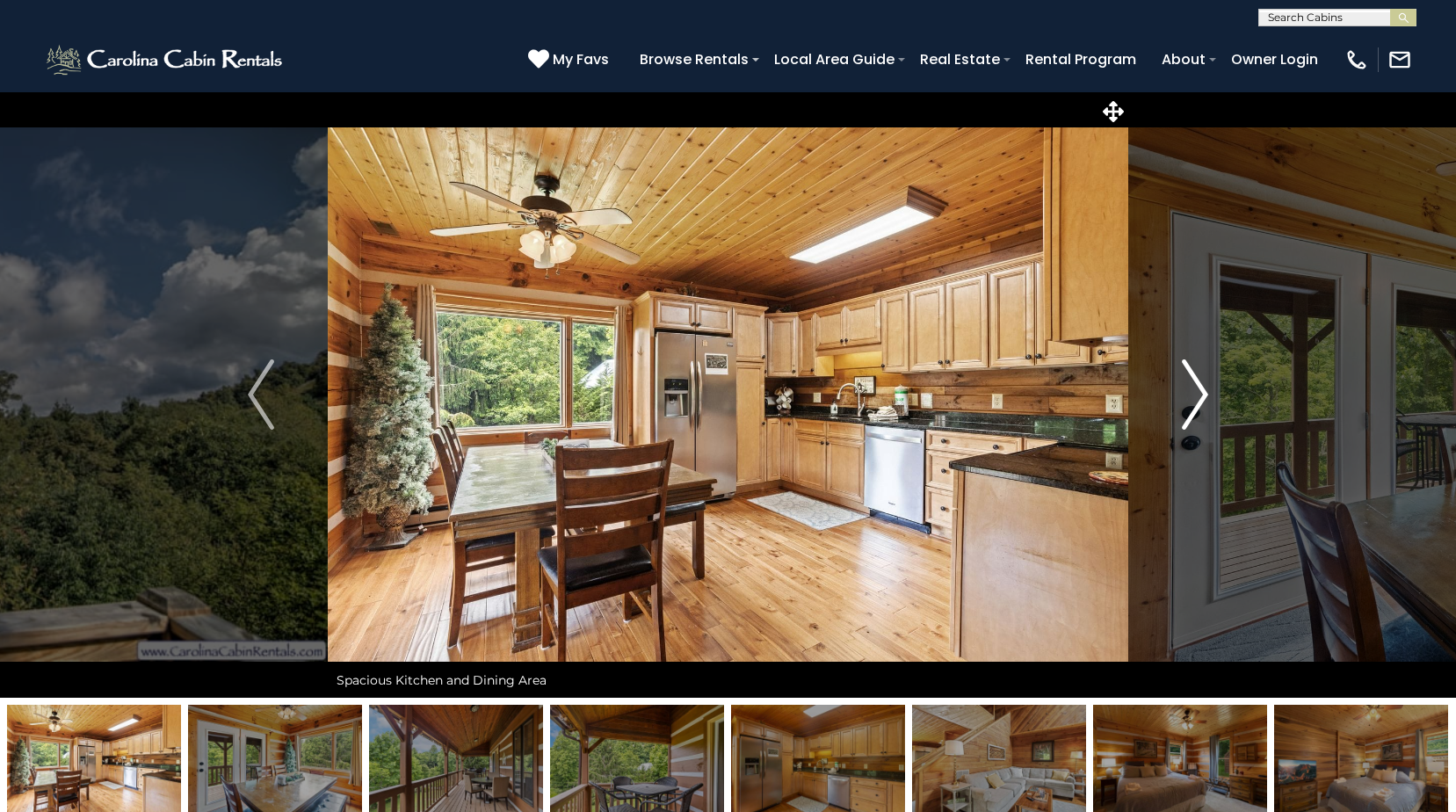
click at [1193, 393] on img "Next" at bounding box center [1195, 394] width 26 height 70
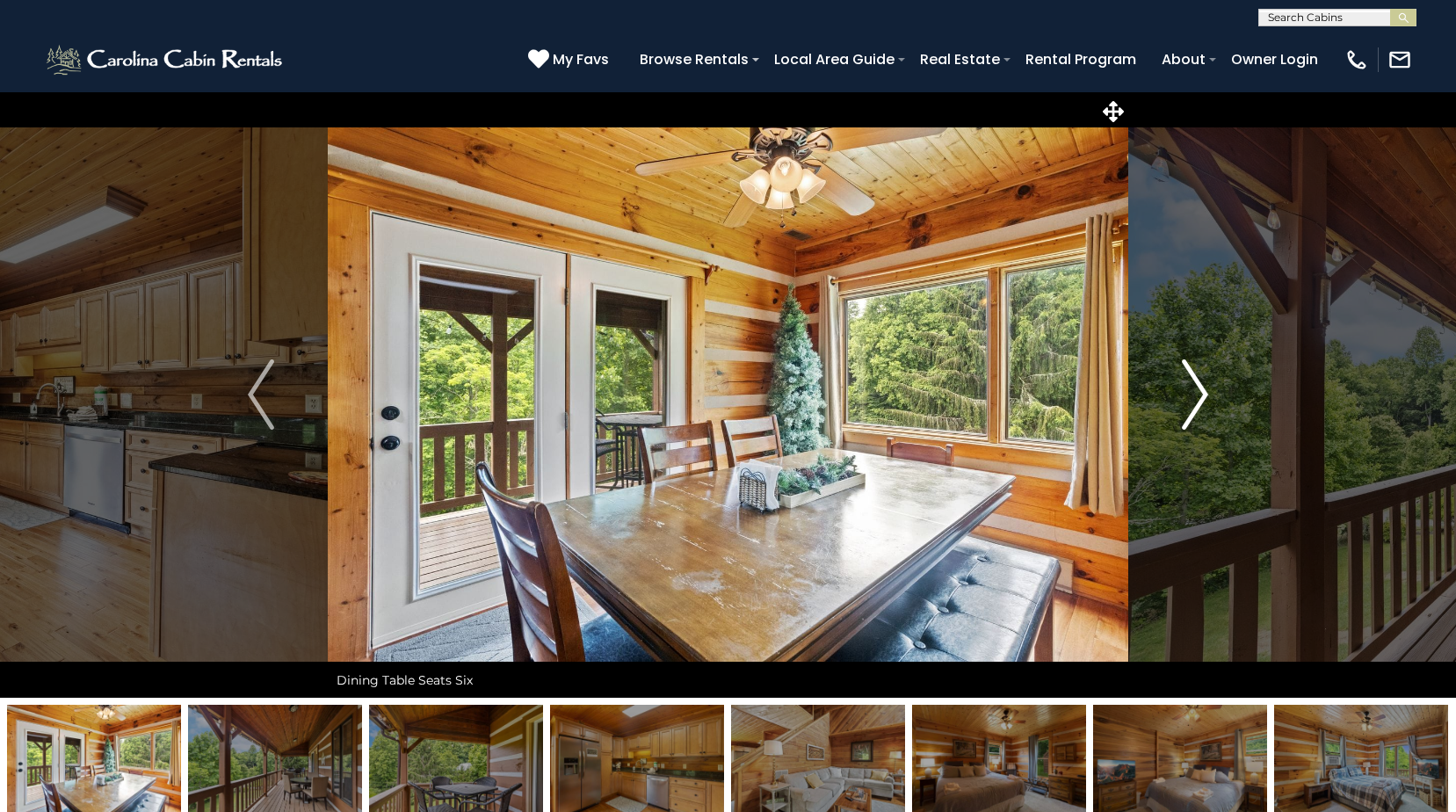
click at [1193, 393] on img "Next" at bounding box center [1195, 394] width 26 height 70
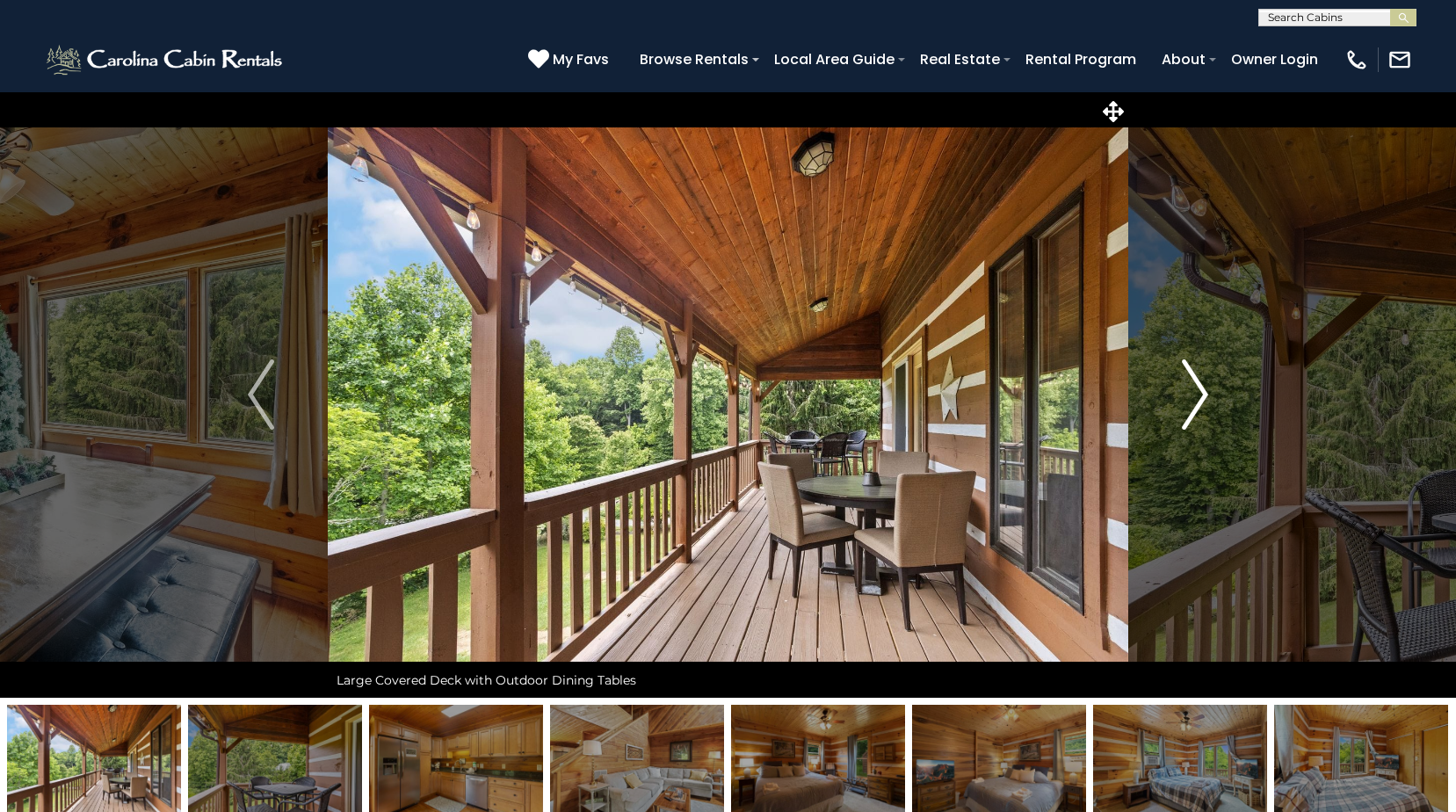
click at [1193, 393] on img "Next" at bounding box center [1195, 394] width 26 height 70
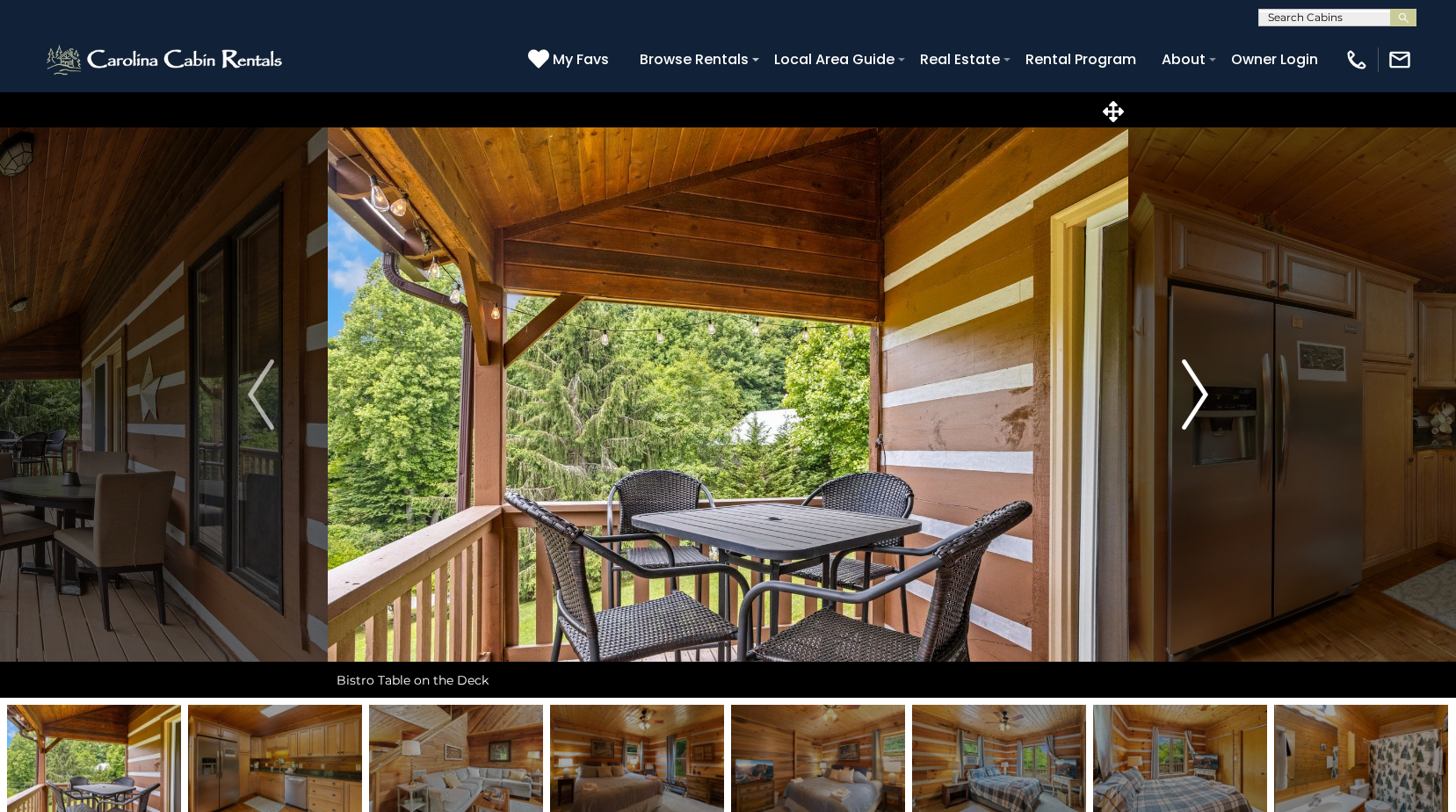
click at [1193, 393] on img "Next" at bounding box center [1195, 394] width 26 height 70
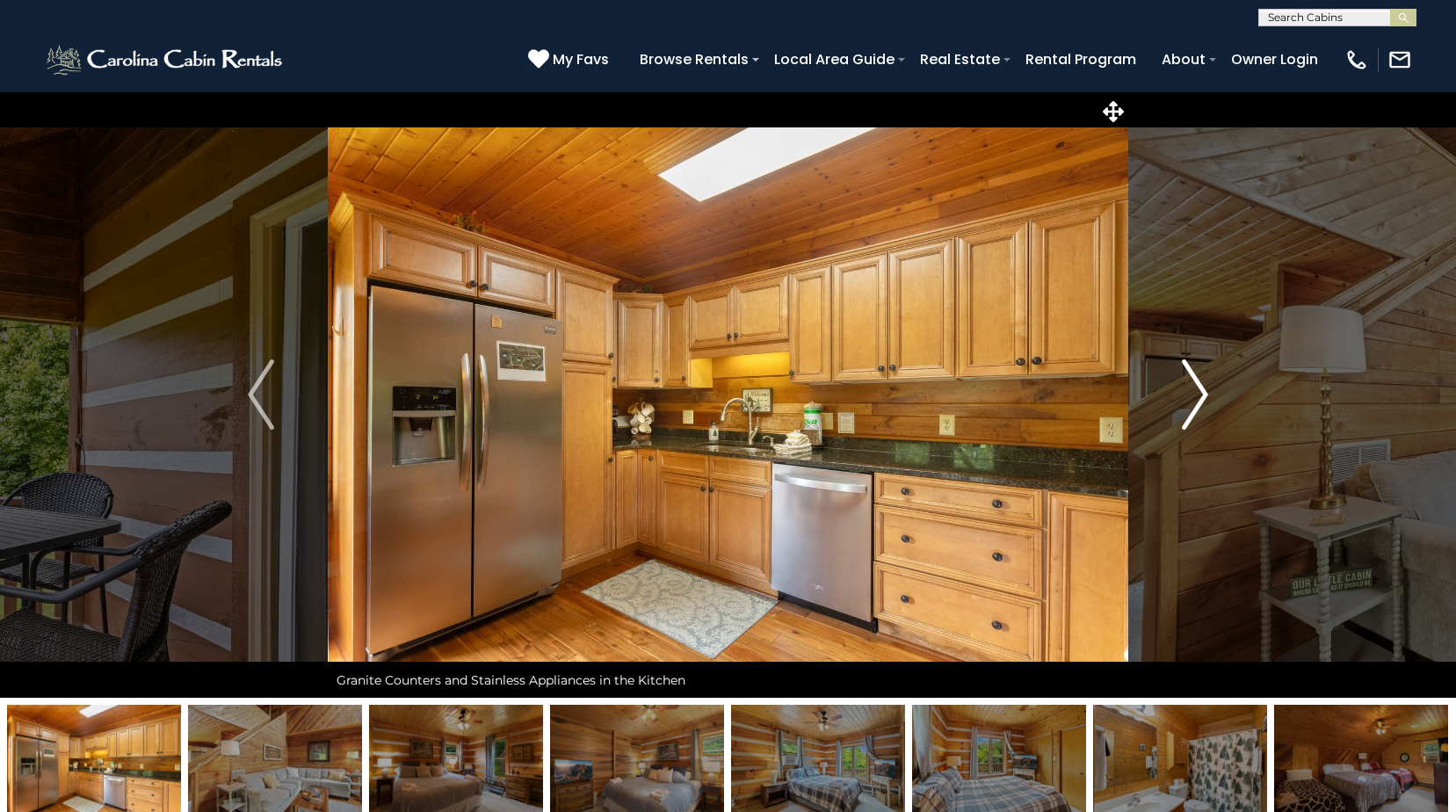
click at [1193, 393] on img "Next" at bounding box center [1195, 394] width 26 height 70
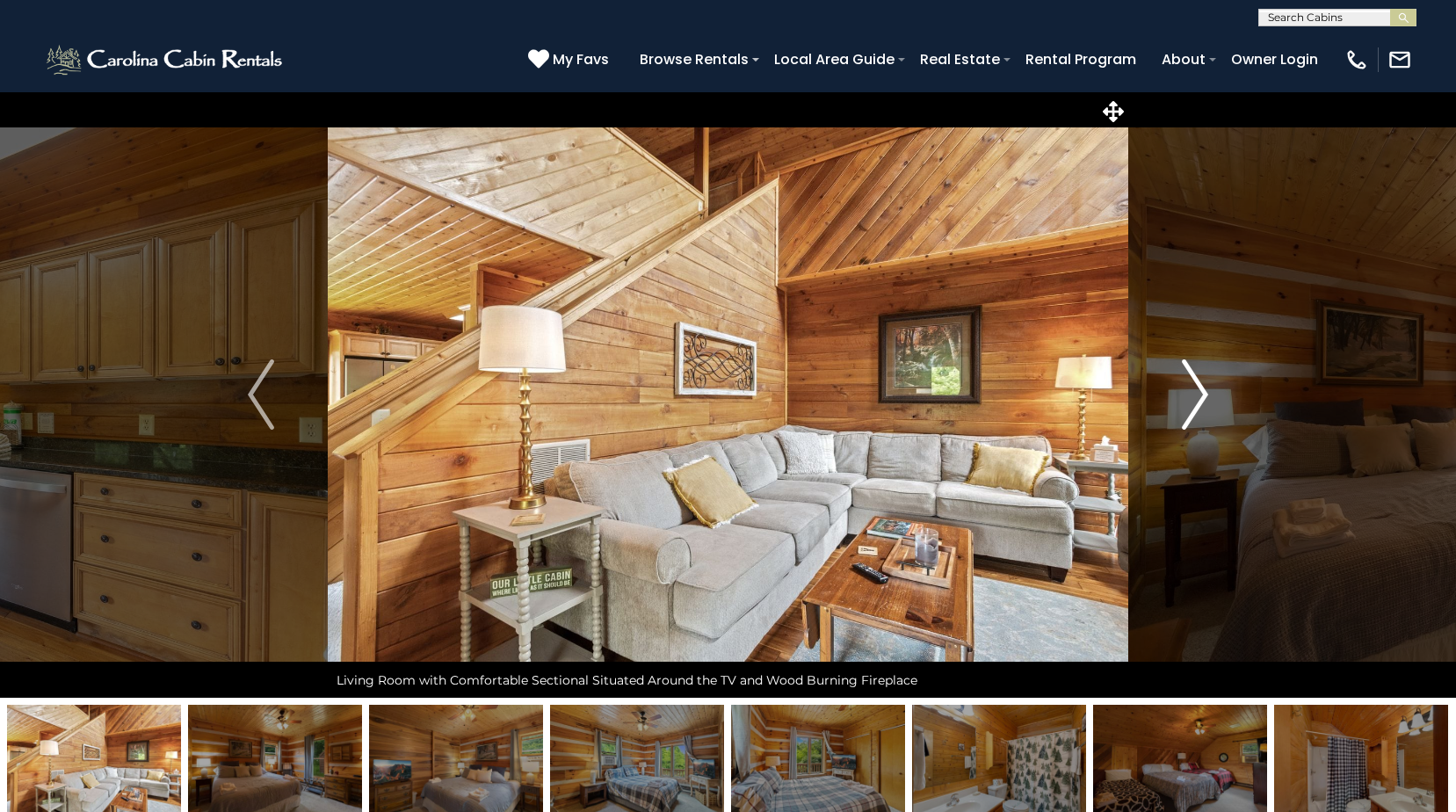
click at [1193, 393] on img "Next" at bounding box center [1195, 394] width 26 height 70
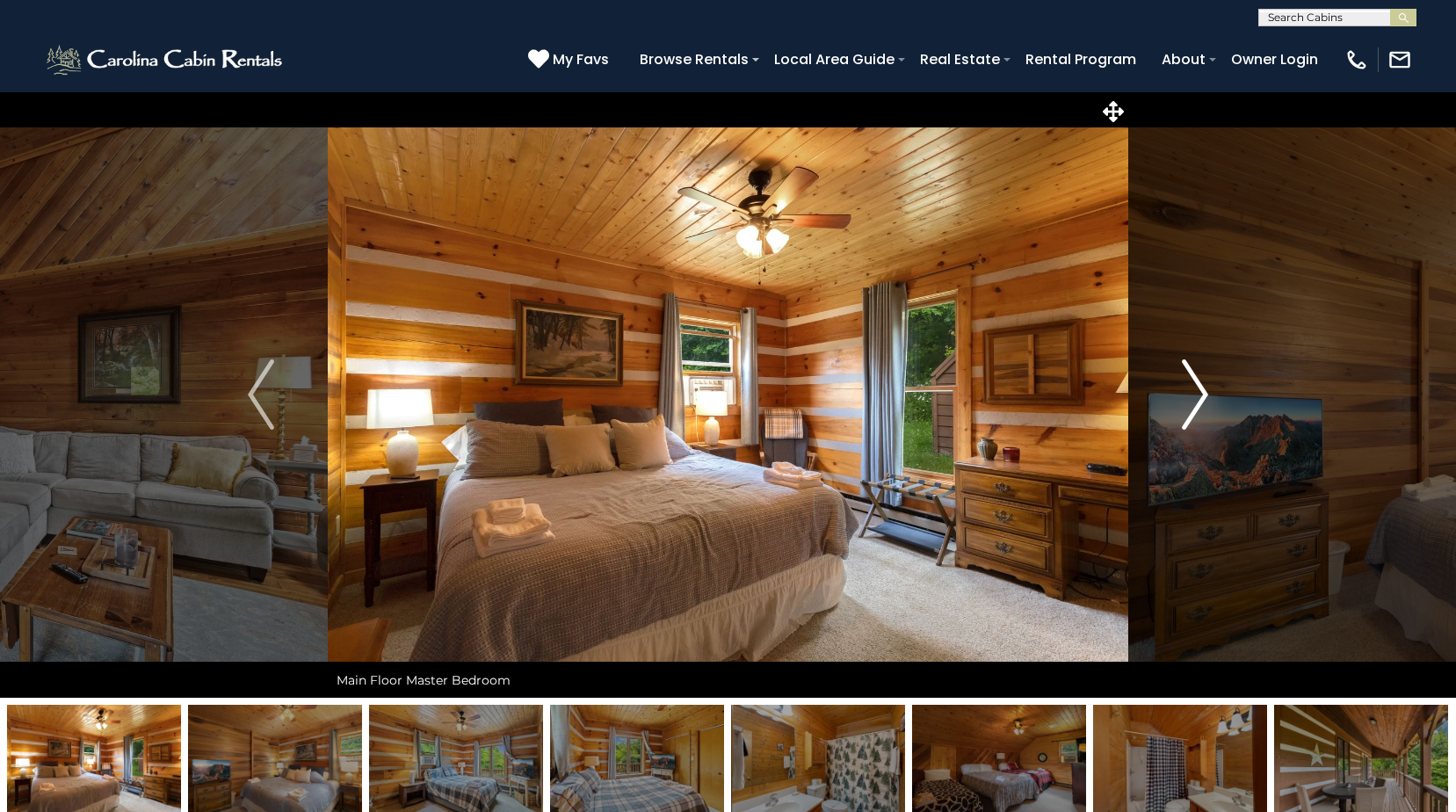
click at [1193, 393] on img "Next" at bounding box center [1195, 394] width 26 height 70
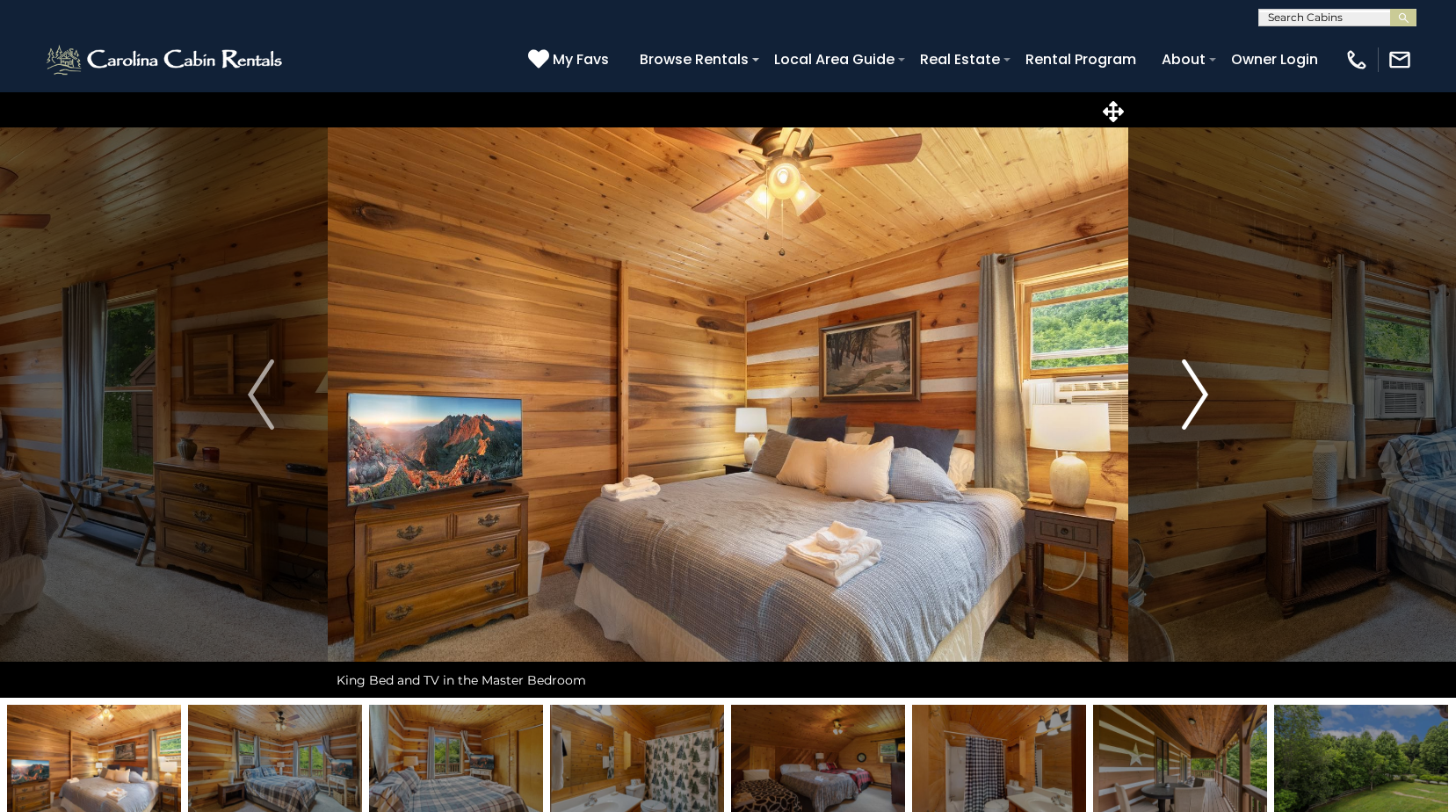
click at [1193, 393] on img "Next" at bounding box center [1195, 394] width 26 height 70
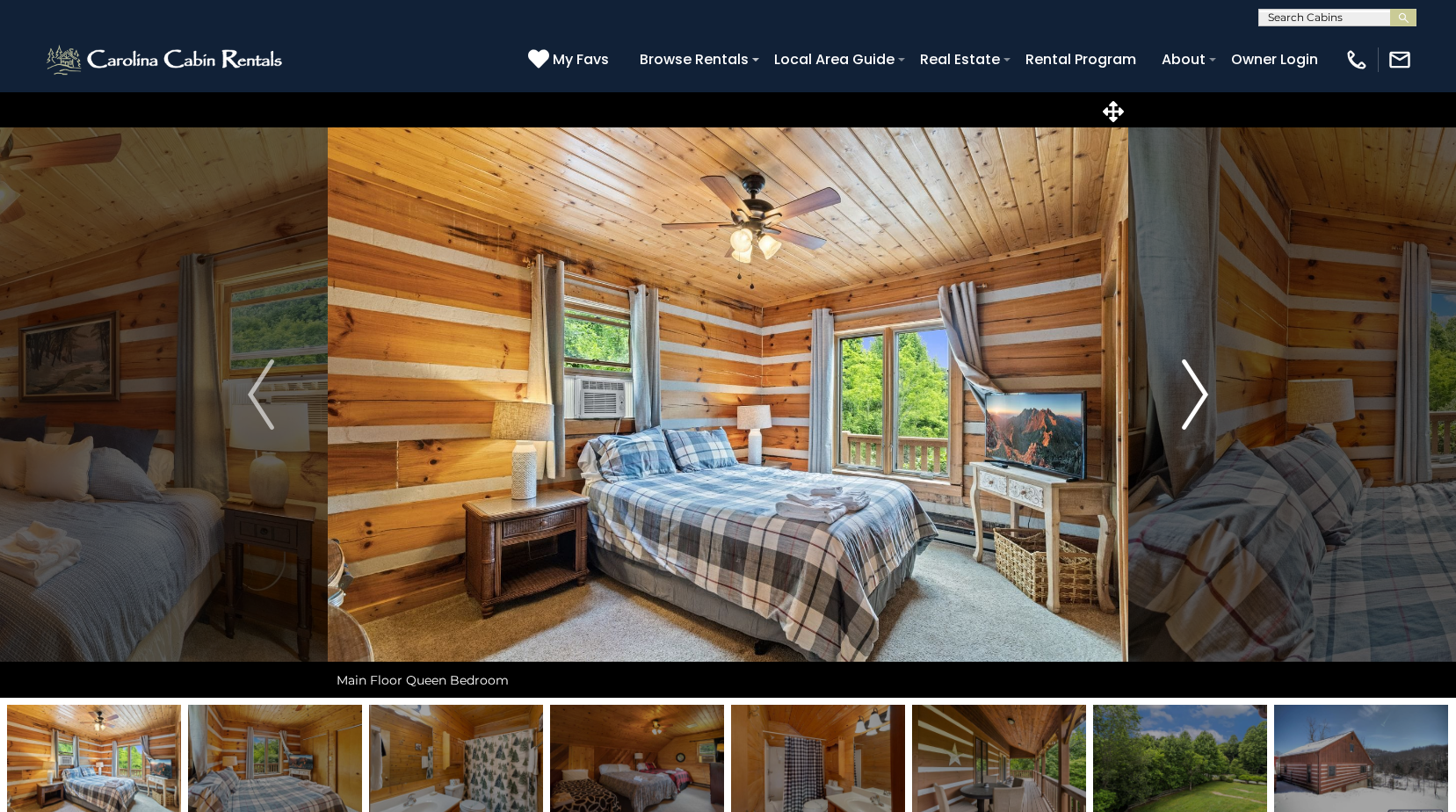
click at [1193, 393] on img "Next" at bounding box center [1195, 394] width 26 height 70
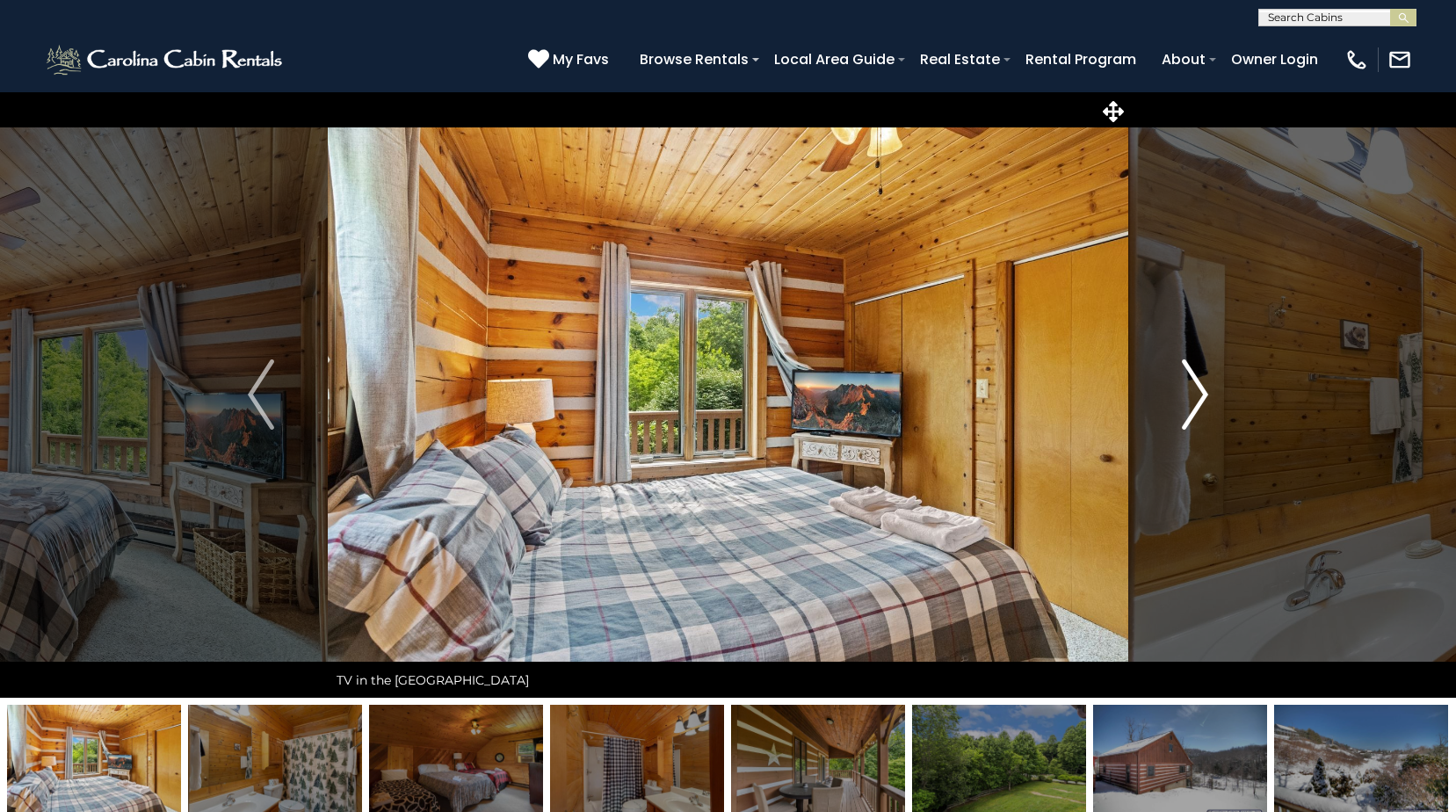
click at [1193, 393] on img "Next" at bounding box center [1195, 394] width 26 height 70
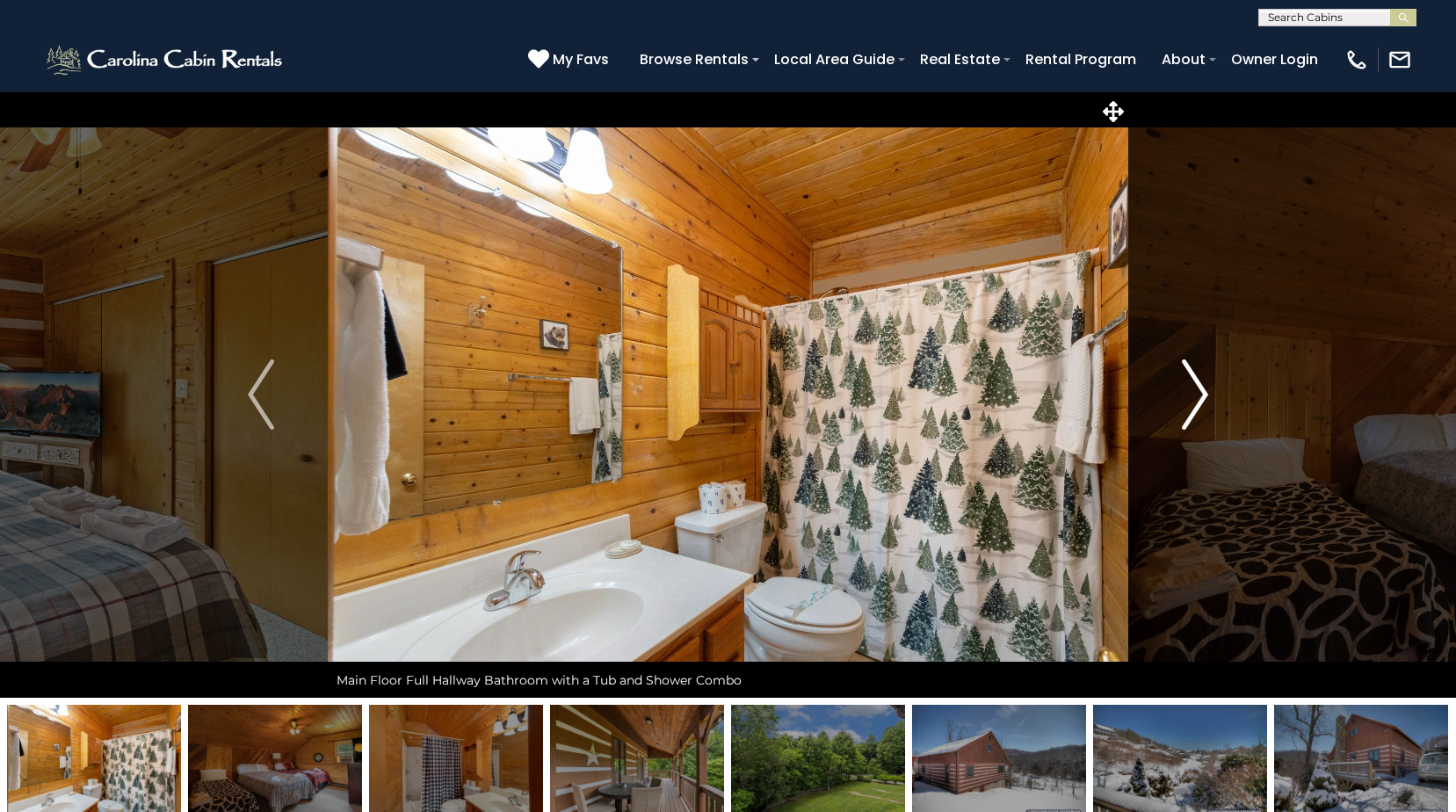
click at [1193, 393] on img "Next" at bounding box center [1195, 394] width 26 height 70
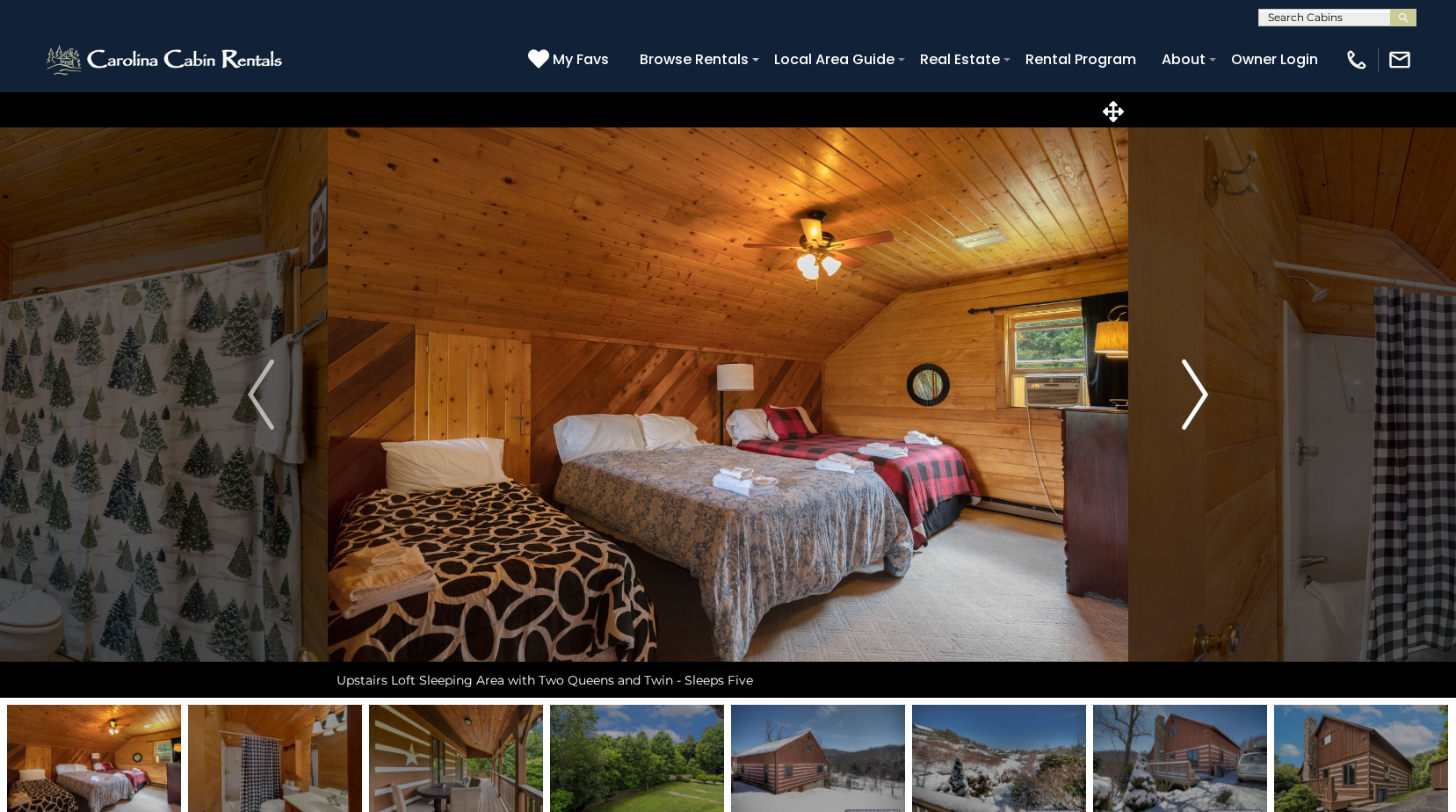
click at [1193, 393] on img "Next" at bounding box center [1195, 394] width 26 height 70
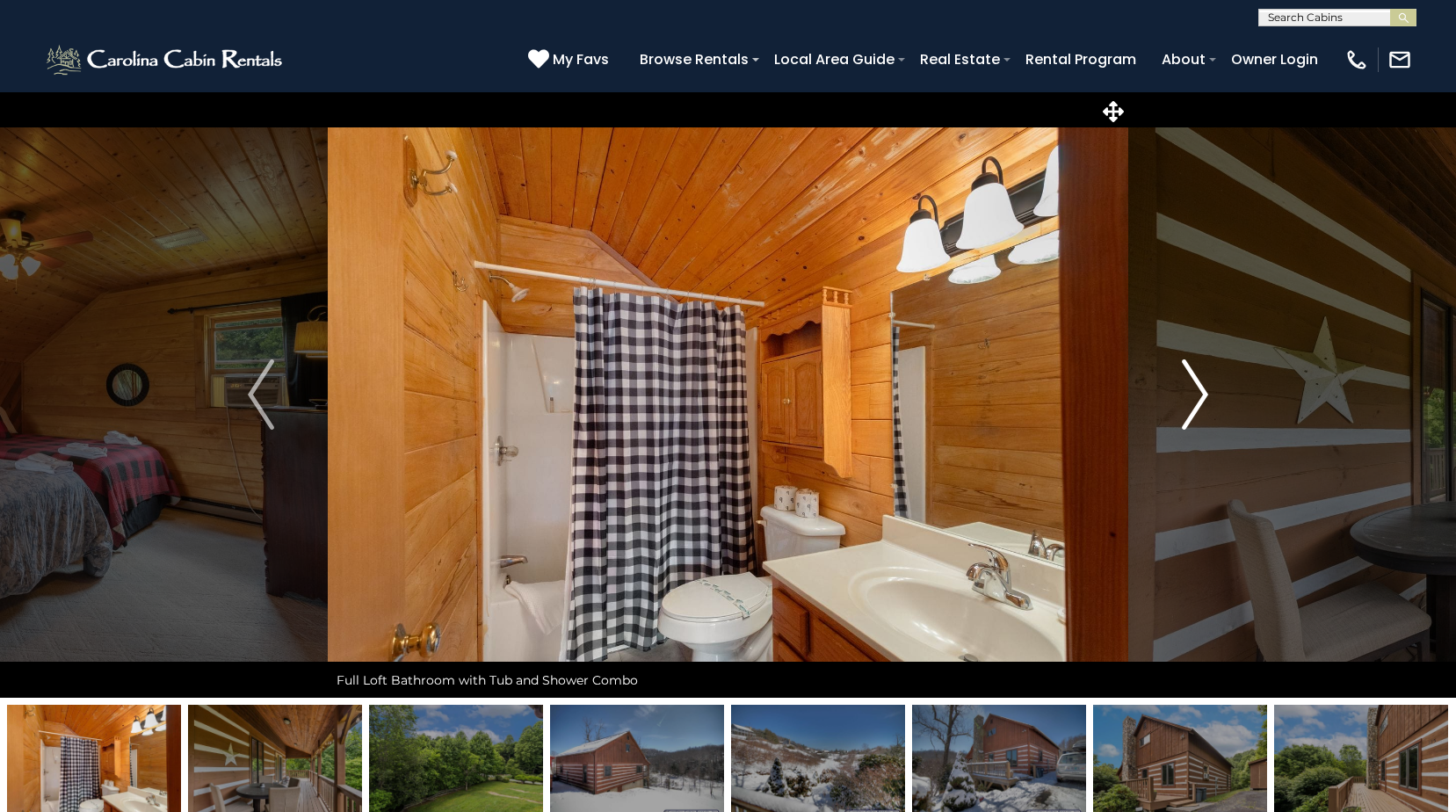
click at [1193, 393] on img "Next" at bounding box center [1195, 394] width 26 height 70
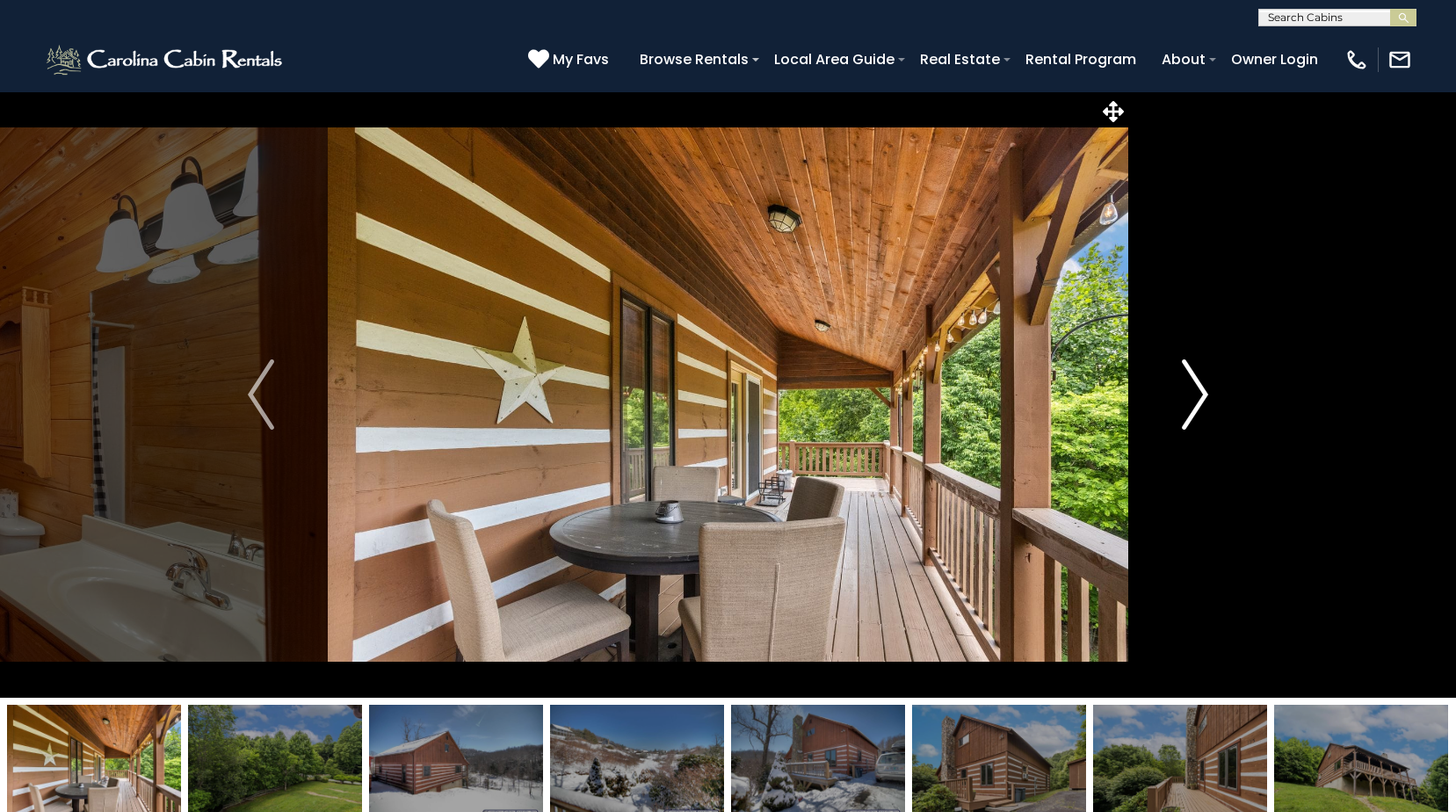
click at [1193, 393] on img "Next" at bounding box center [1195, 394] width 26 height 70
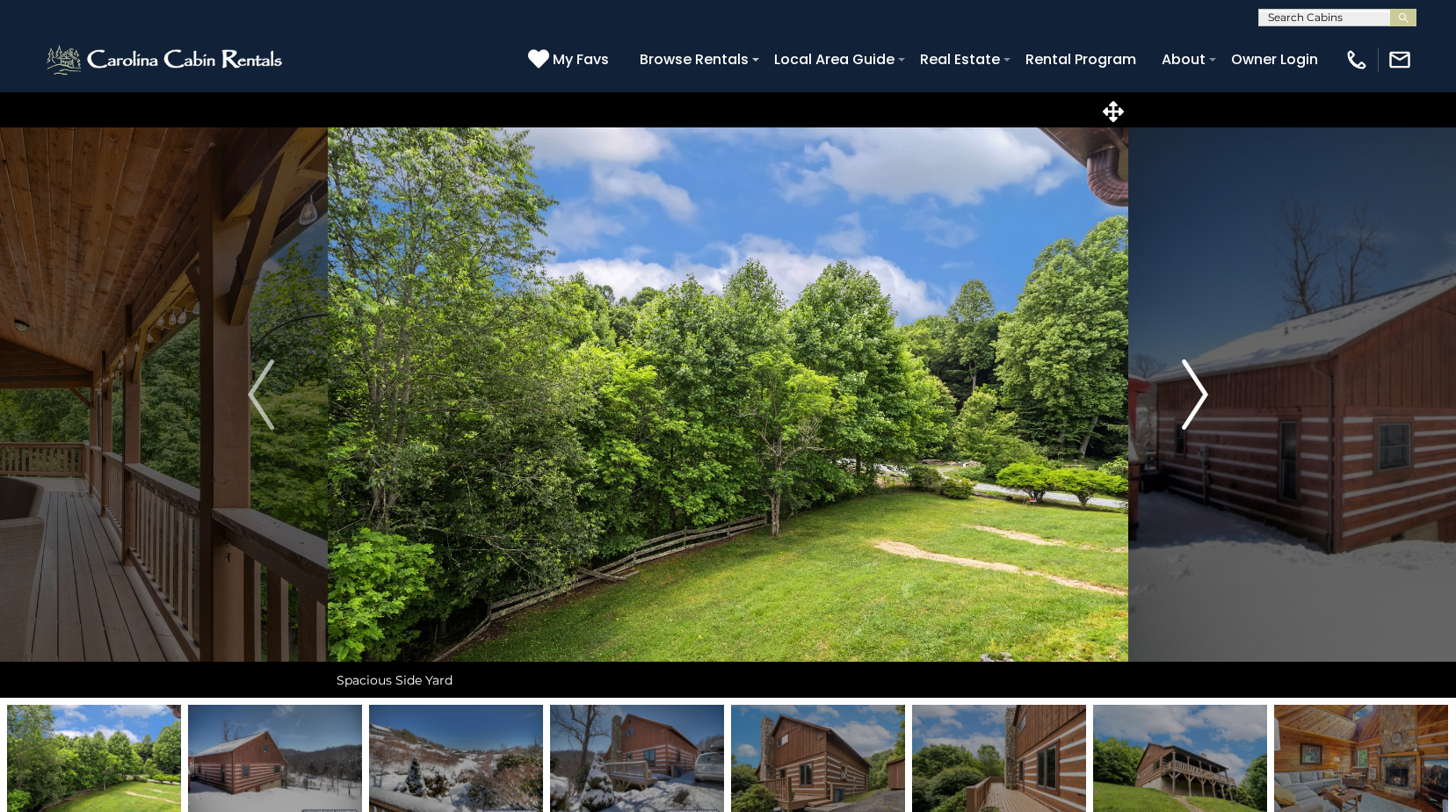
click at [1193, 393] on img "Next" at bounding box center [1195, 394] width 26 height 70
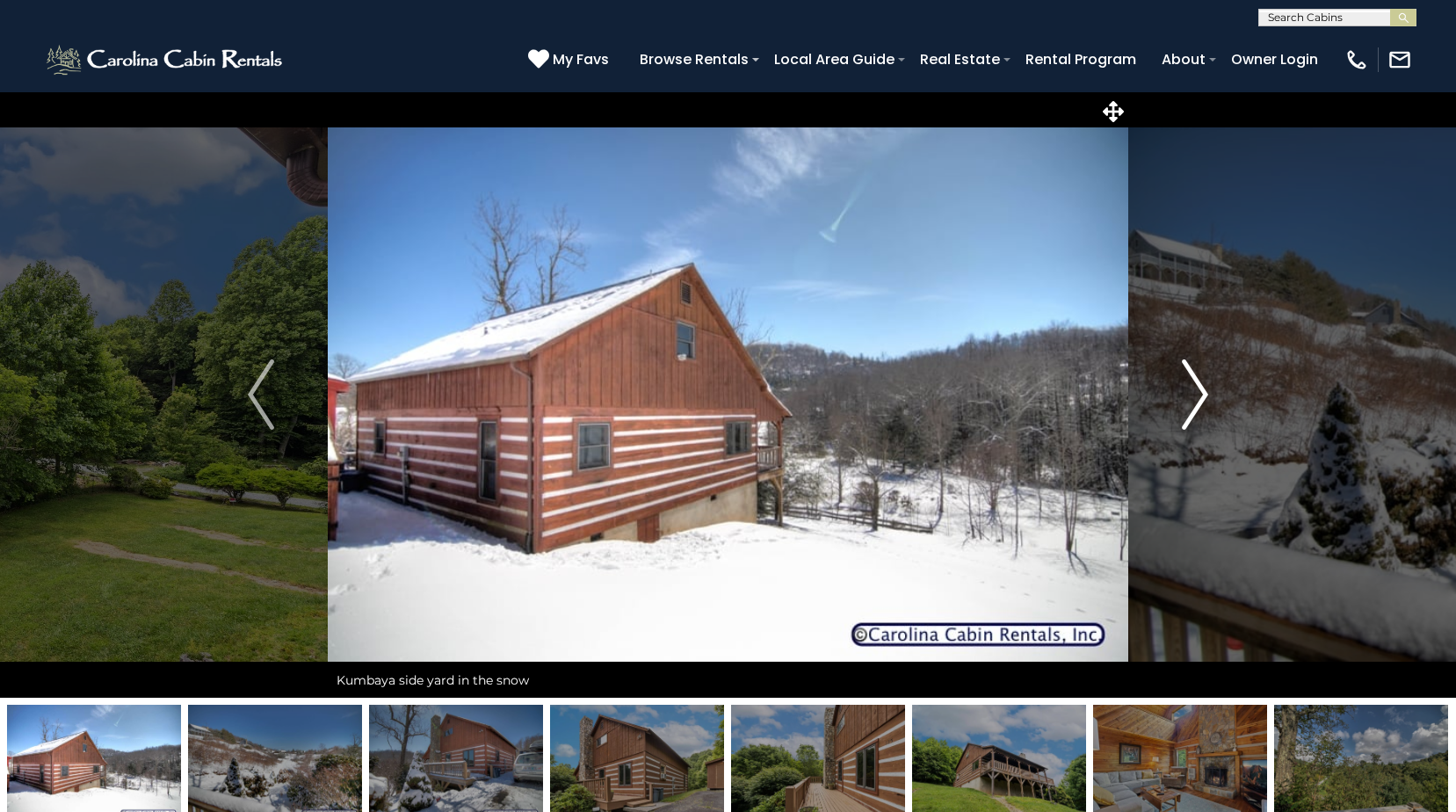
click at [1193, 393] on img "Next" at bounding box center [1195, 394] width 26 height 70
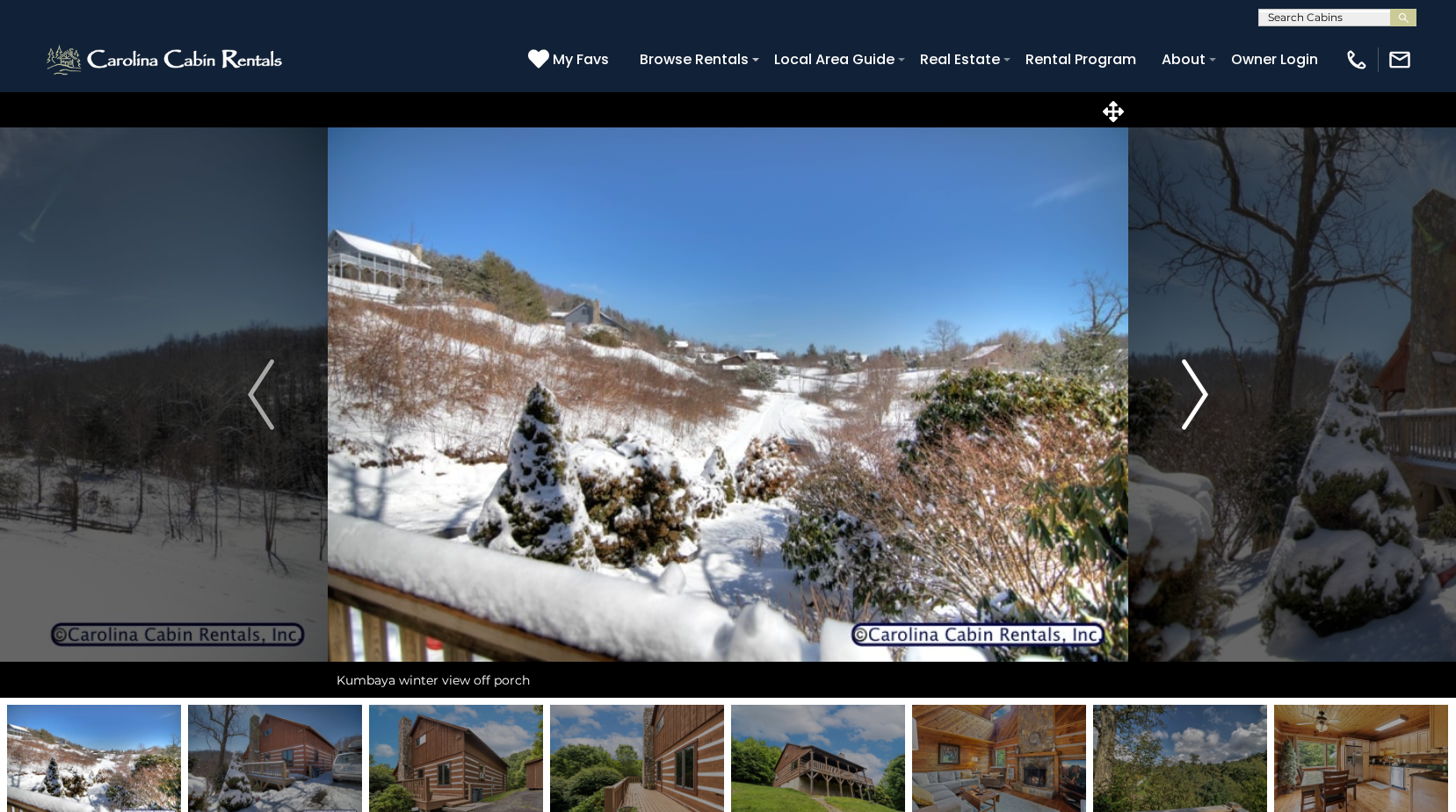
click at [1193, 393] on img "Next" at bounding box center [1195, 394] width 26 height 70
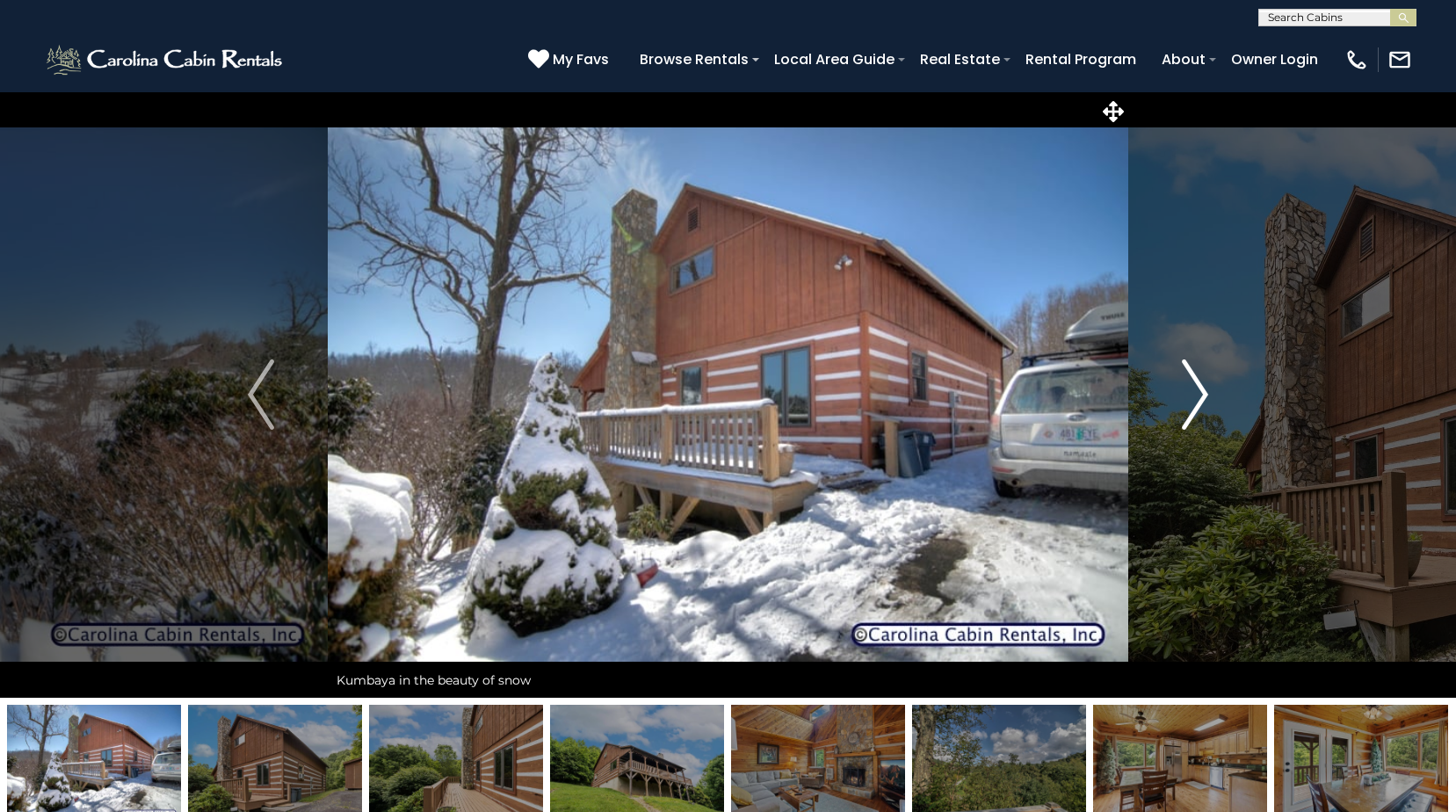
click at [1193, 393] on img "Next" at bounding box center [1195, 394] width 26 height 70
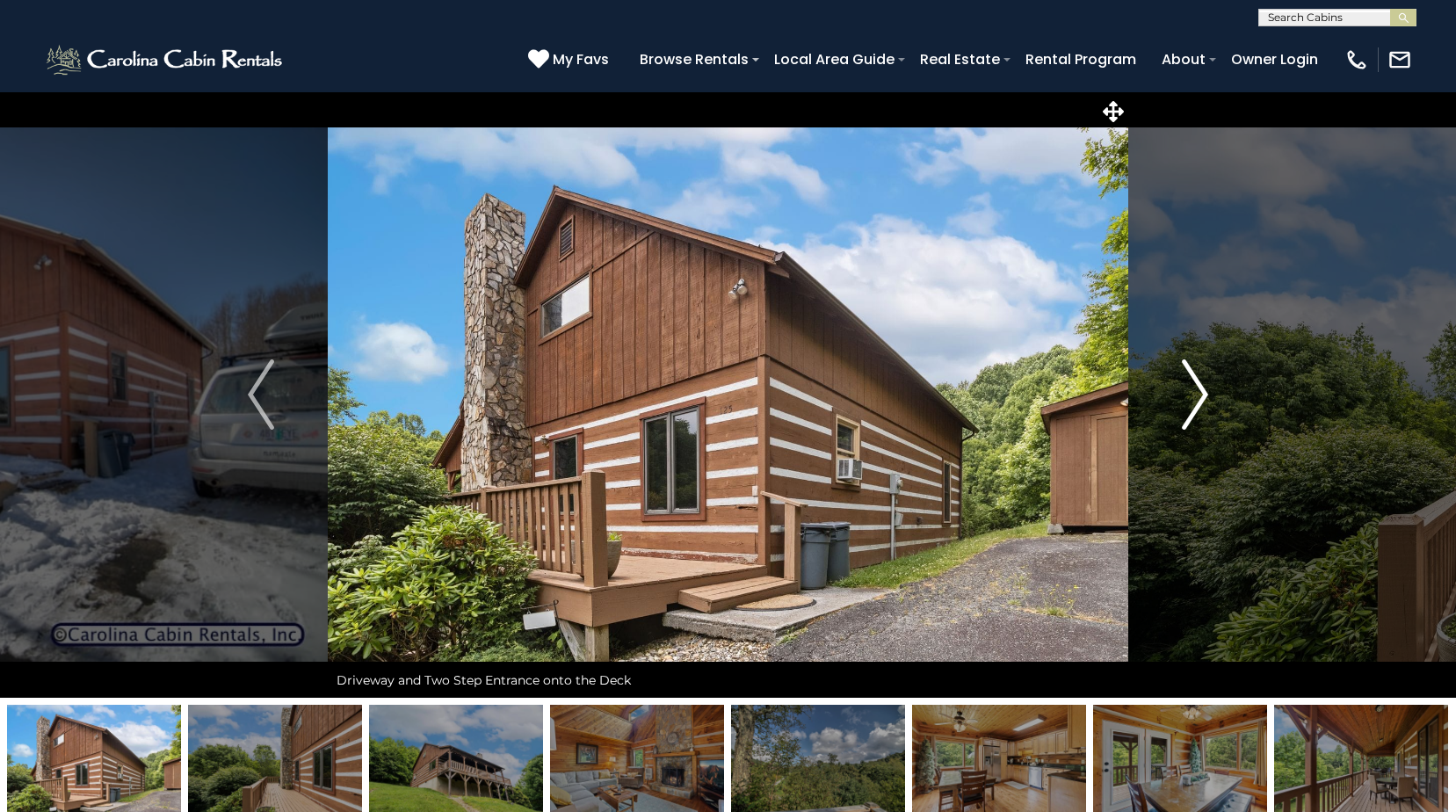
click at [1193, 393] on img "Next" at bounding box center [1195, 394] width 26 height 70
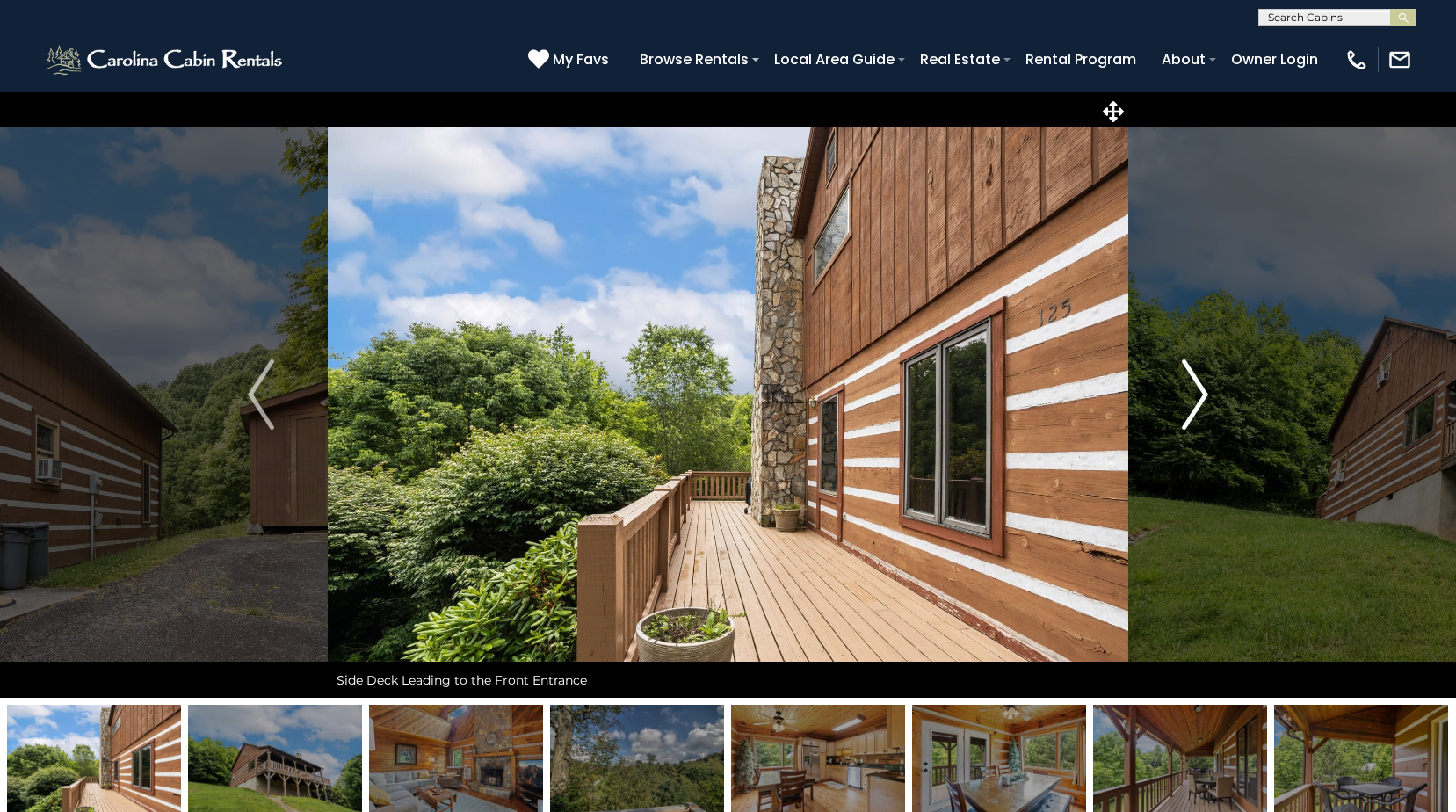
click at [1193, 393] on img "Next" at bounding box center [1195, 394] width 26 height 70
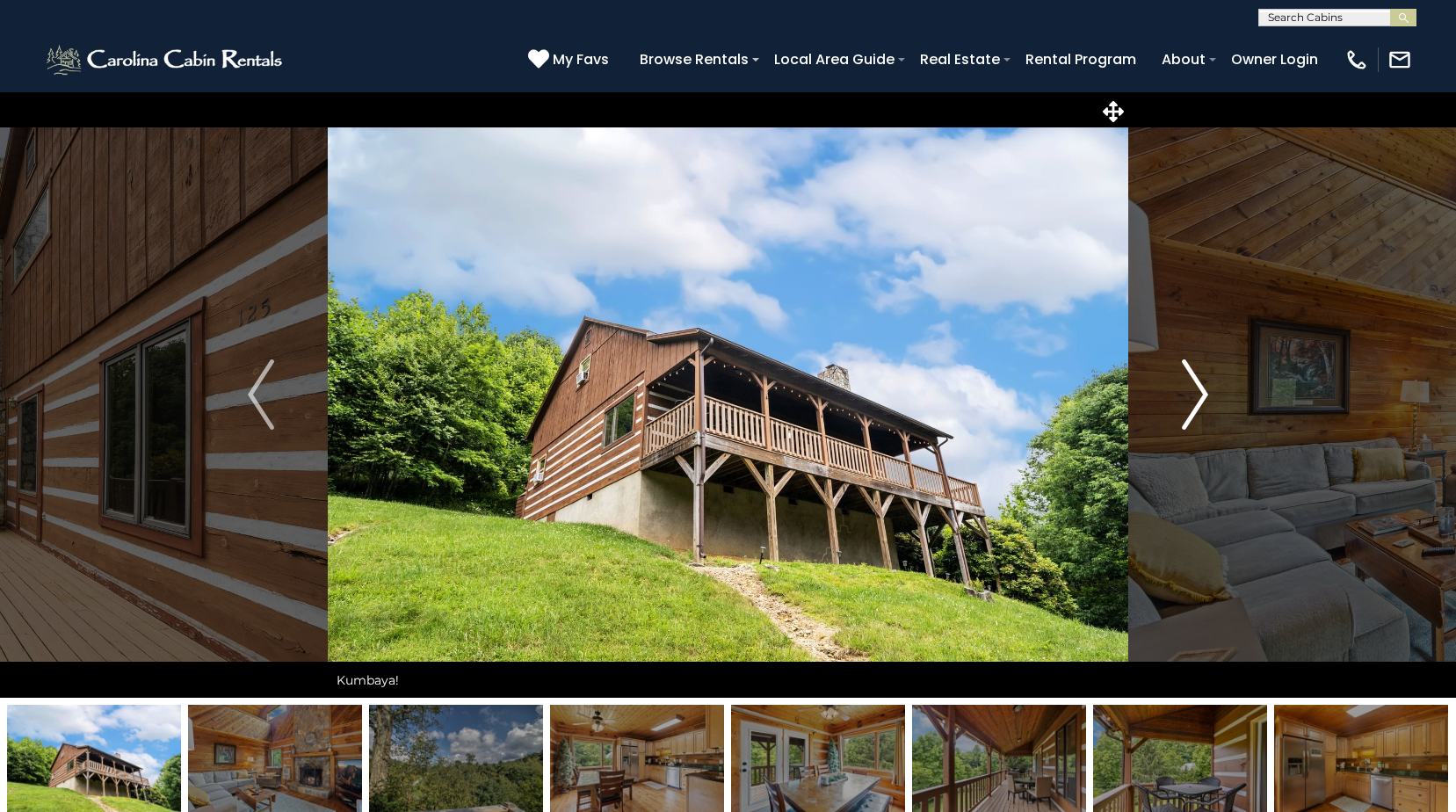
click at [1193, 393] on img "Next" at bounding box center [1195, 394] width 26 height 70
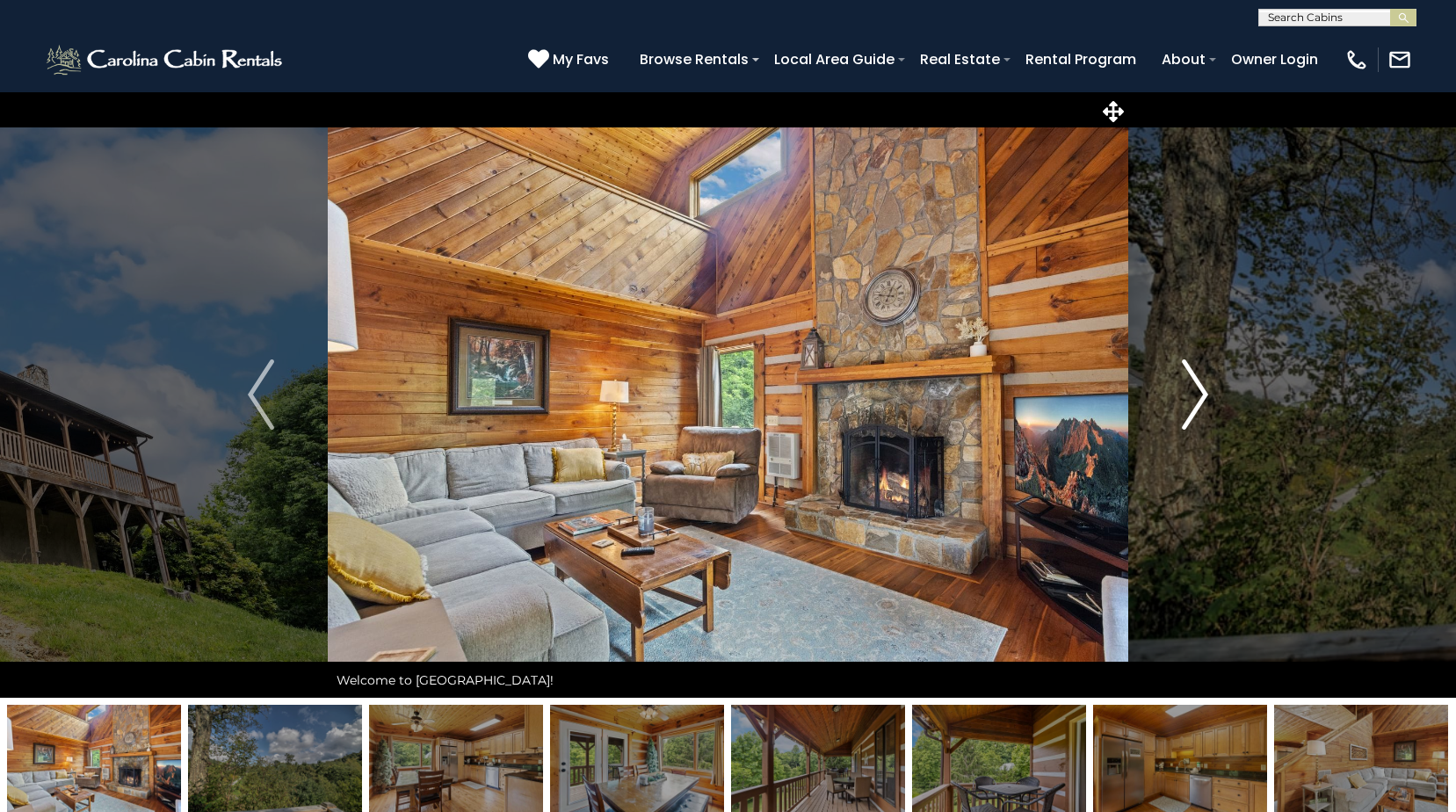
click at [1193, 393] on img "Next" at bounding box center [1195, 394] width 26 height 70
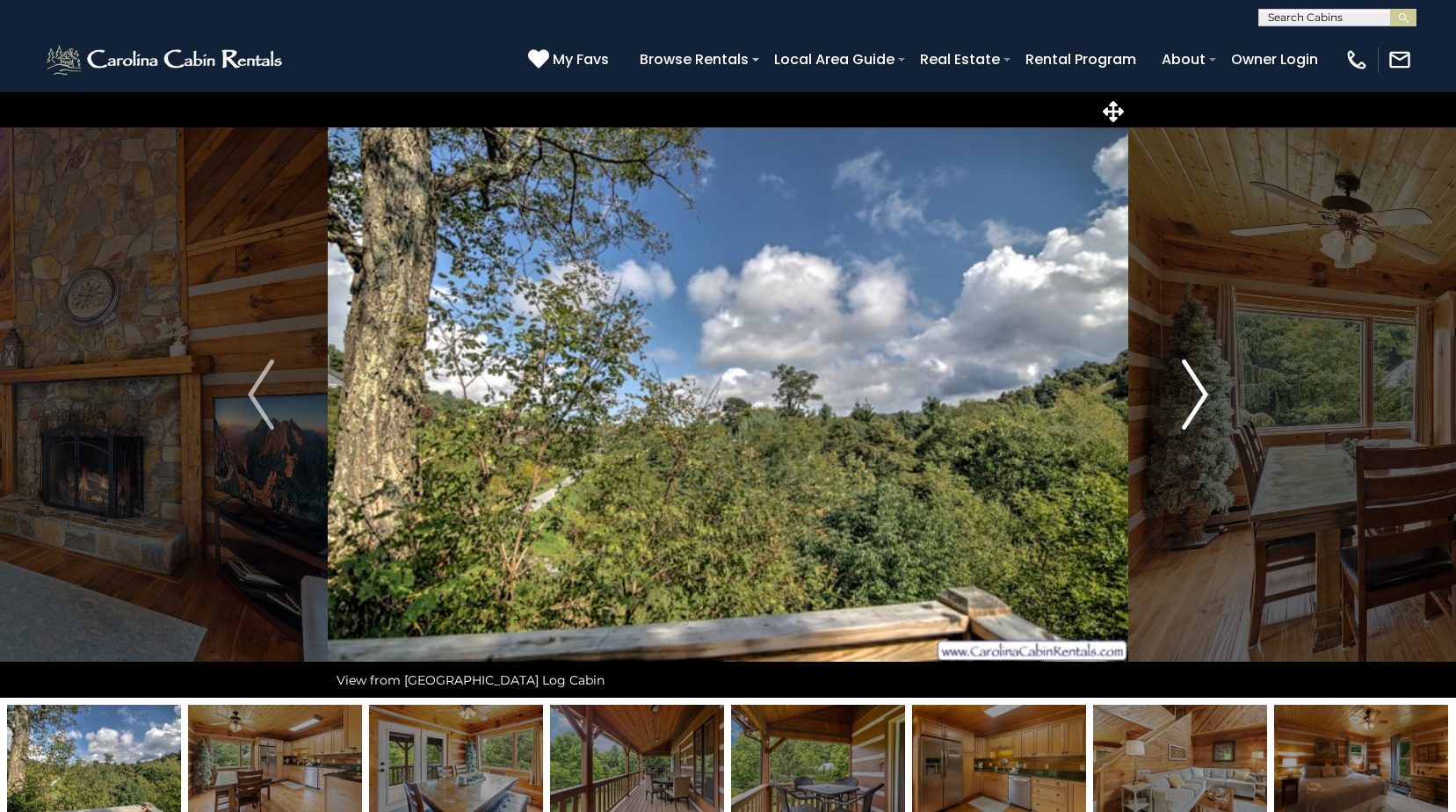
click at [1193, 393] on img "Next" at bounding box center [1195, 394] width 26 height 70
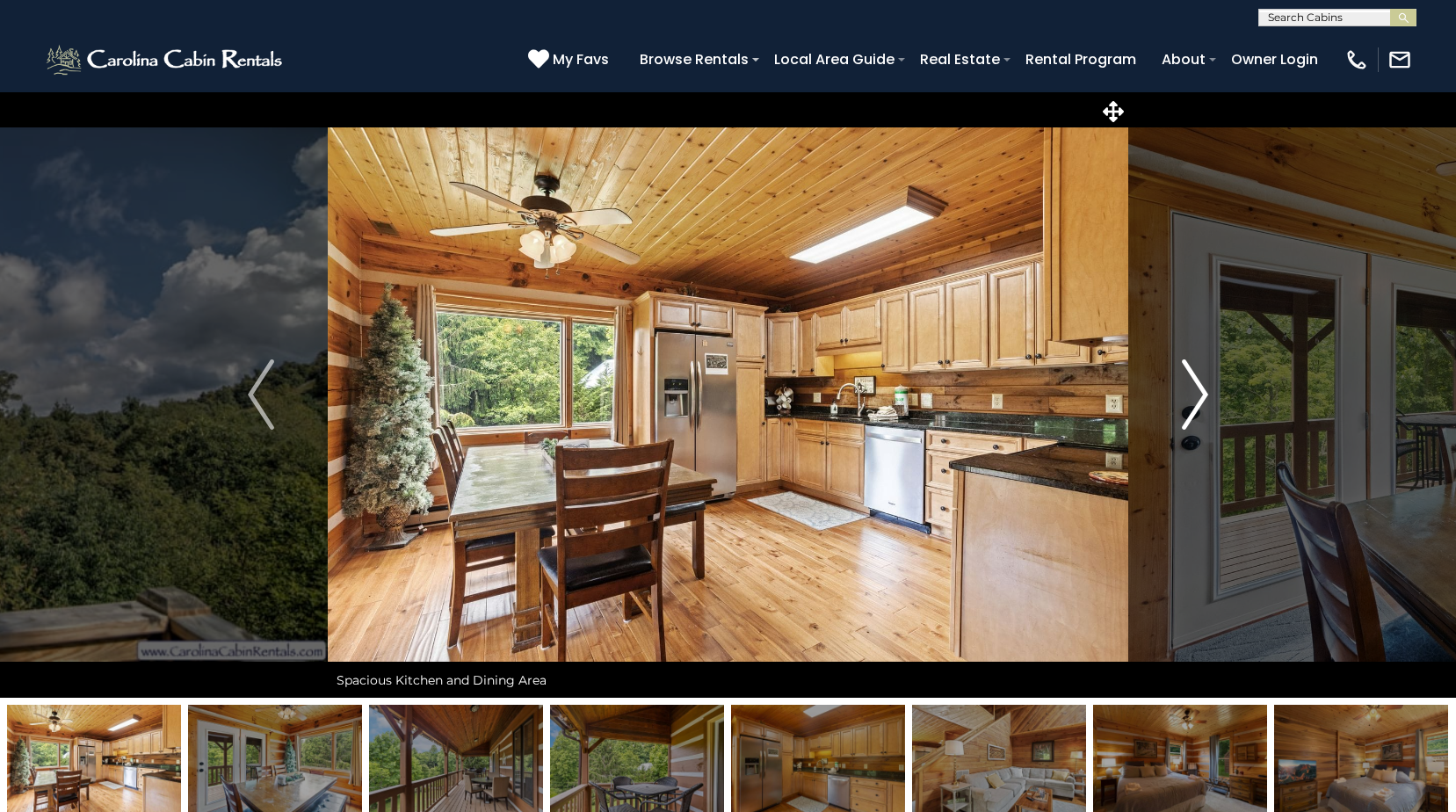
click at [1193, 393] on img "Next" at bounding box center [1195, 394] width 26 height 70
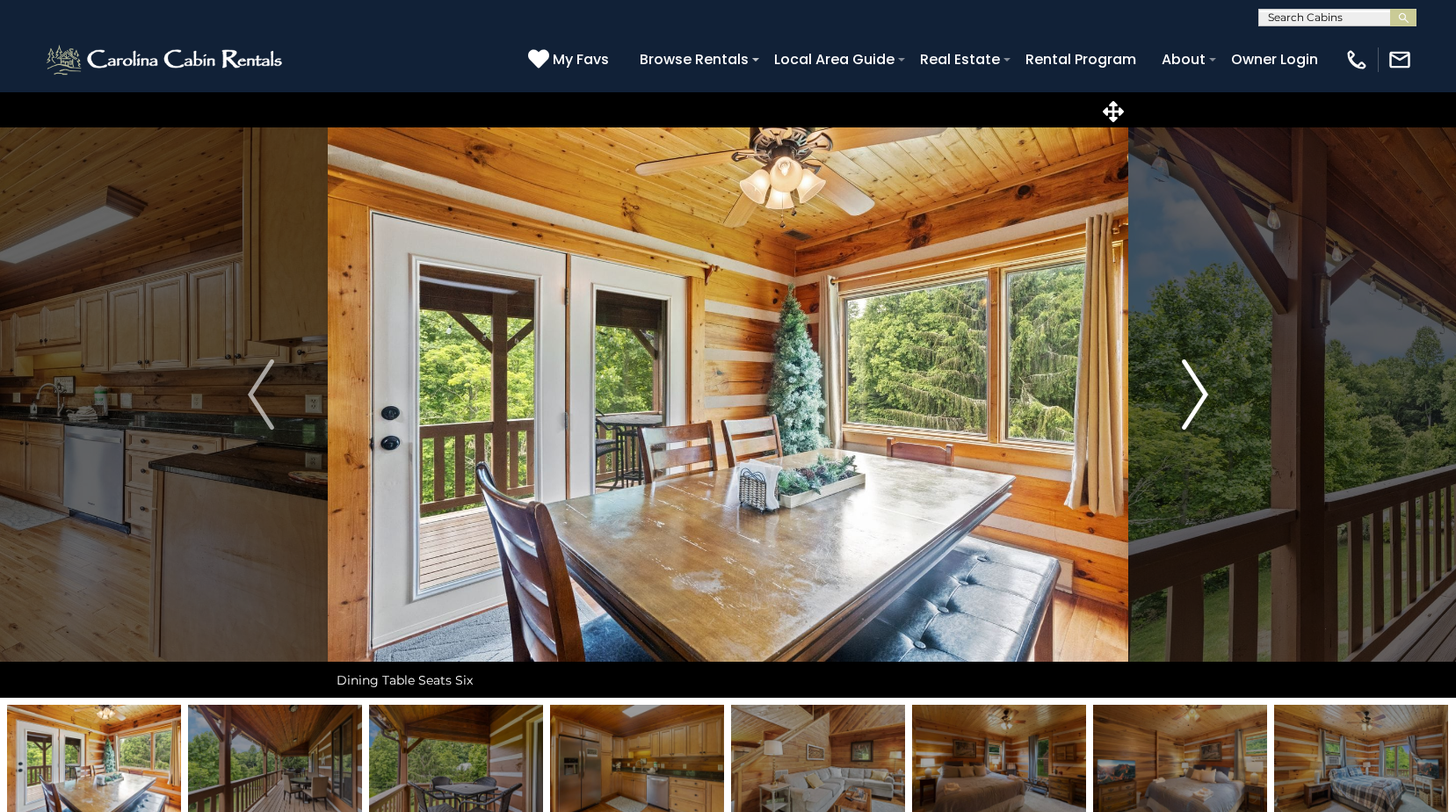
click at [1193, 393] on img "Next" at bounding box center [1195, 394] width 26 height 70
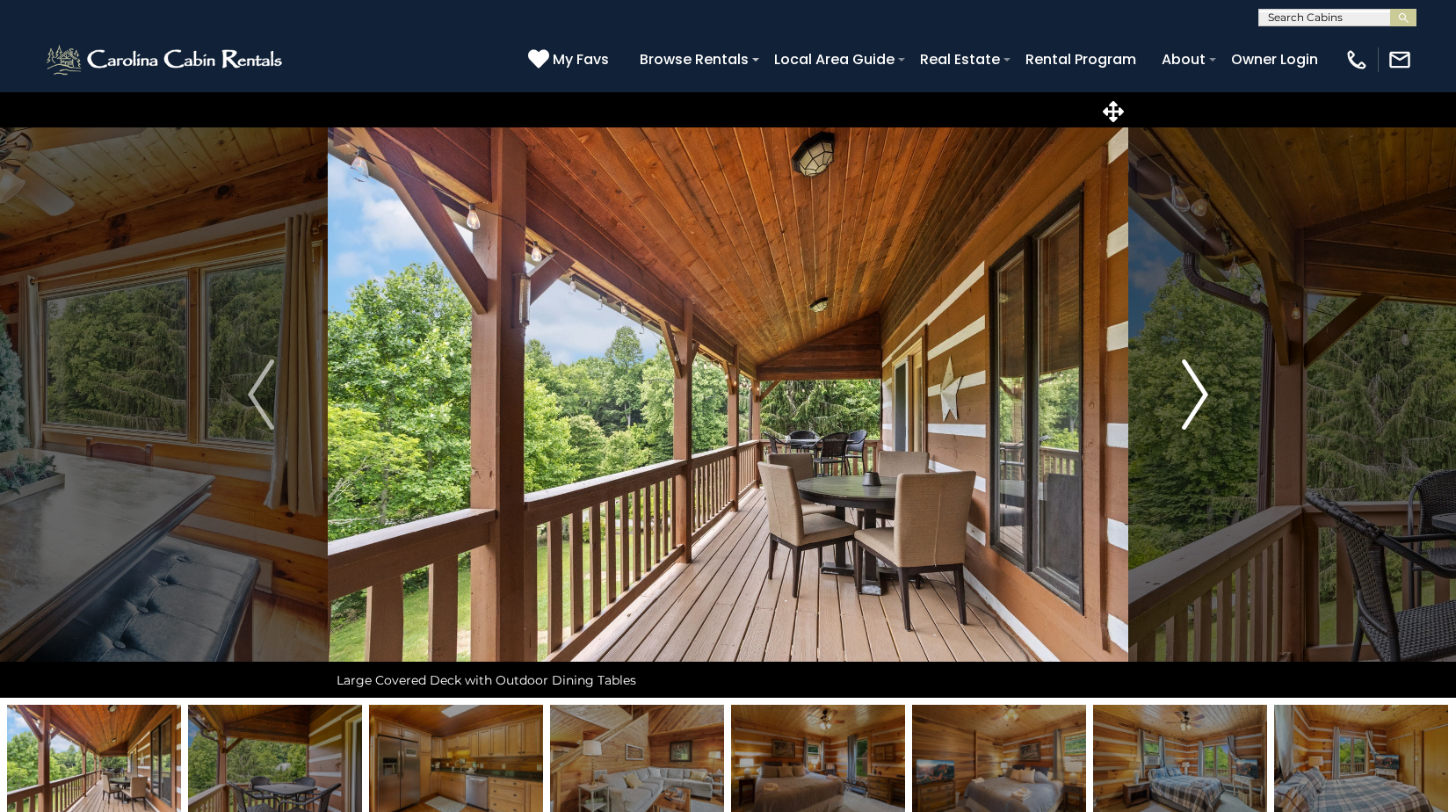
click at [1193, 393] on img "Next" at bounding box center [1195, 394] width 26 height 70
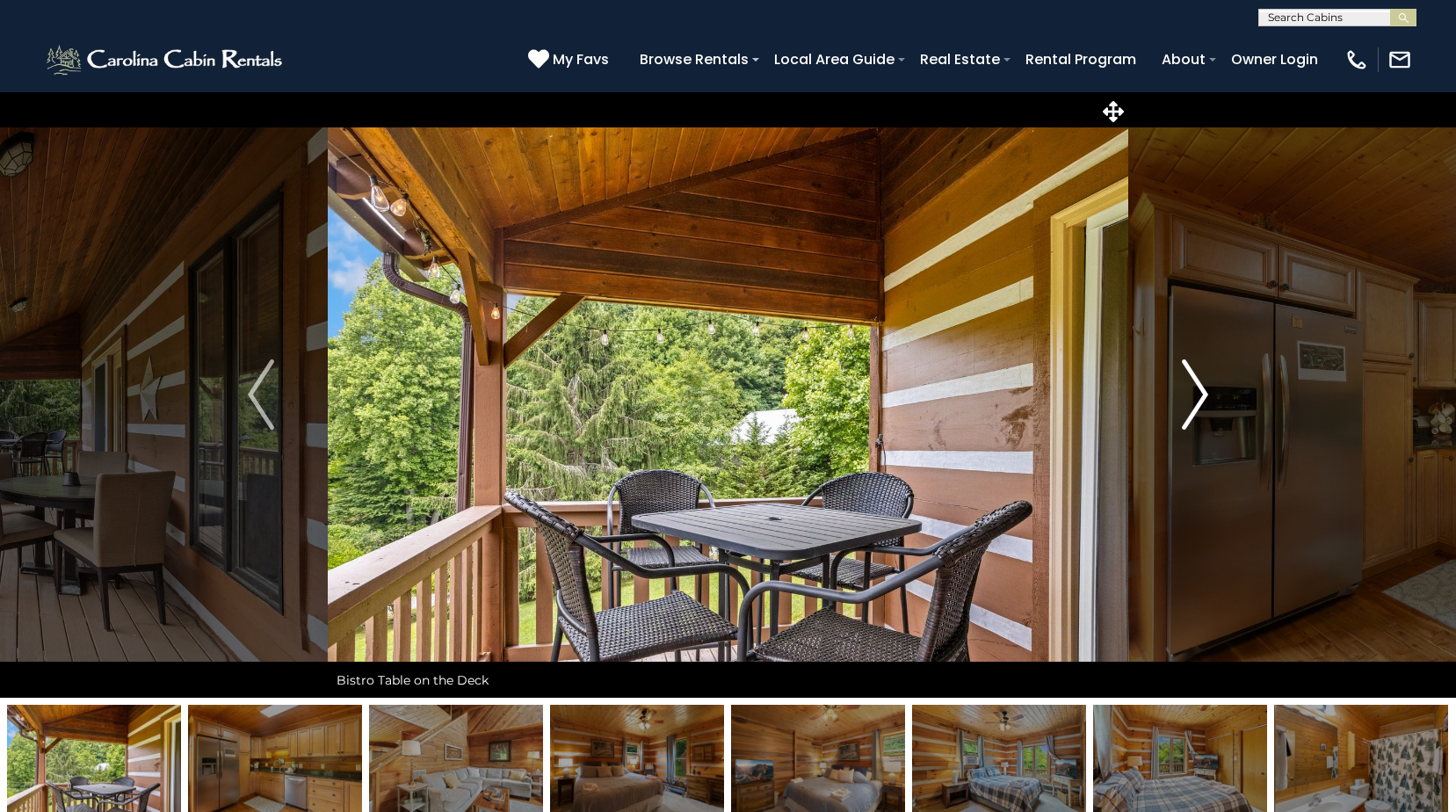
click at [1193, 393] on img "Next" at bounding box center [1195, 394] width 26 height 70
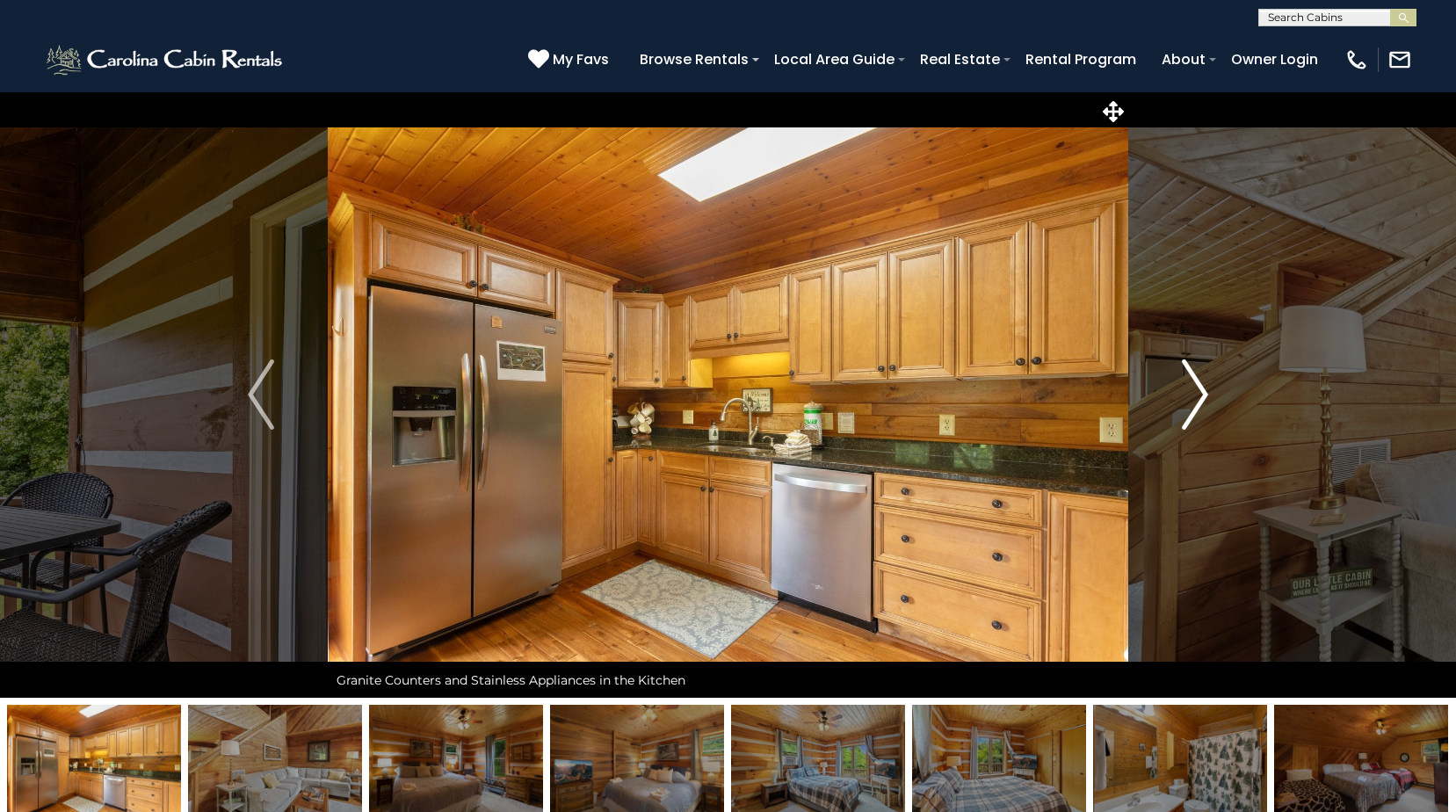
click at [1193, 393] on img "Next" at bounding box center [1195, 394] width 26 height 70
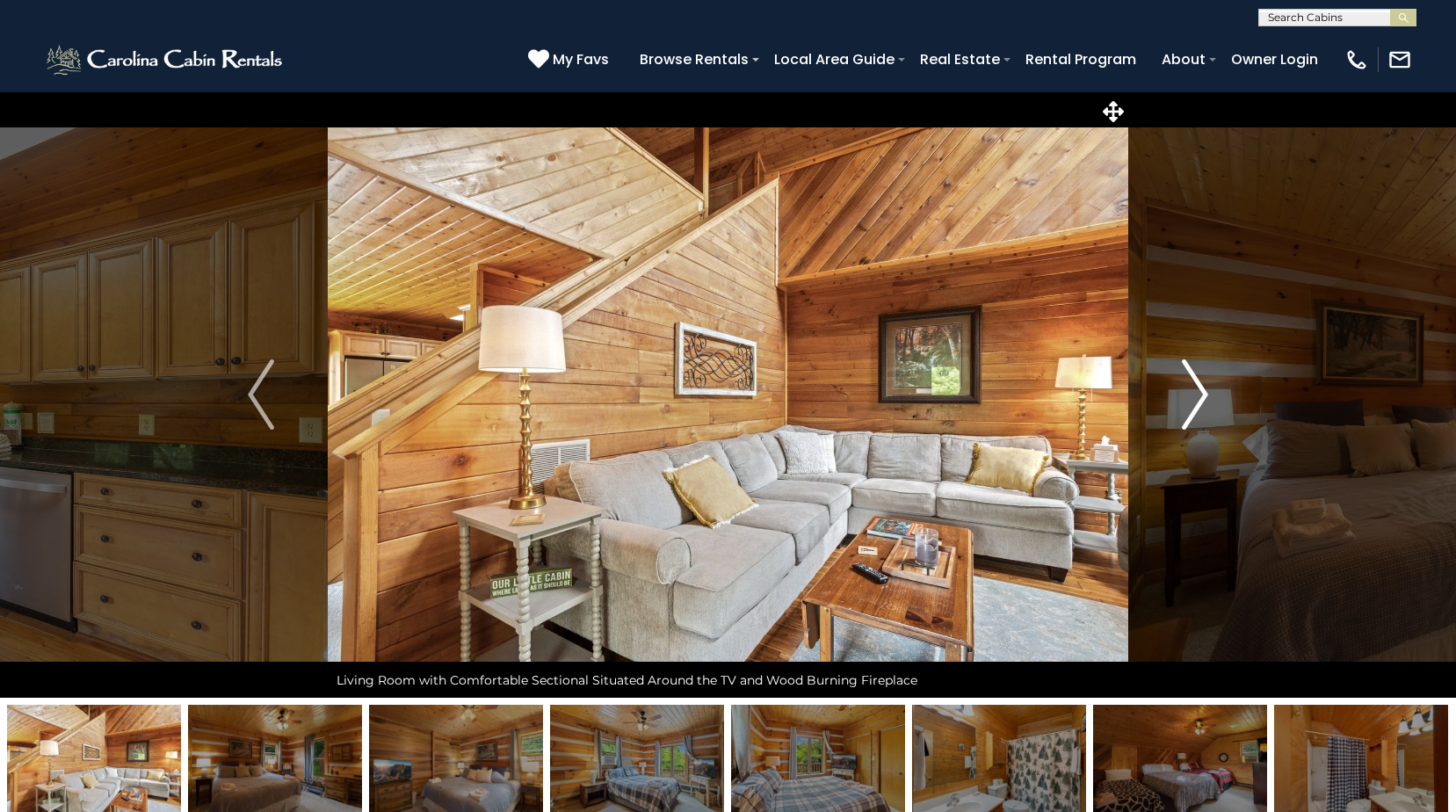
click at [1193, 393] on img "Next" at bounding box center [1195, 394] width 26 height 70
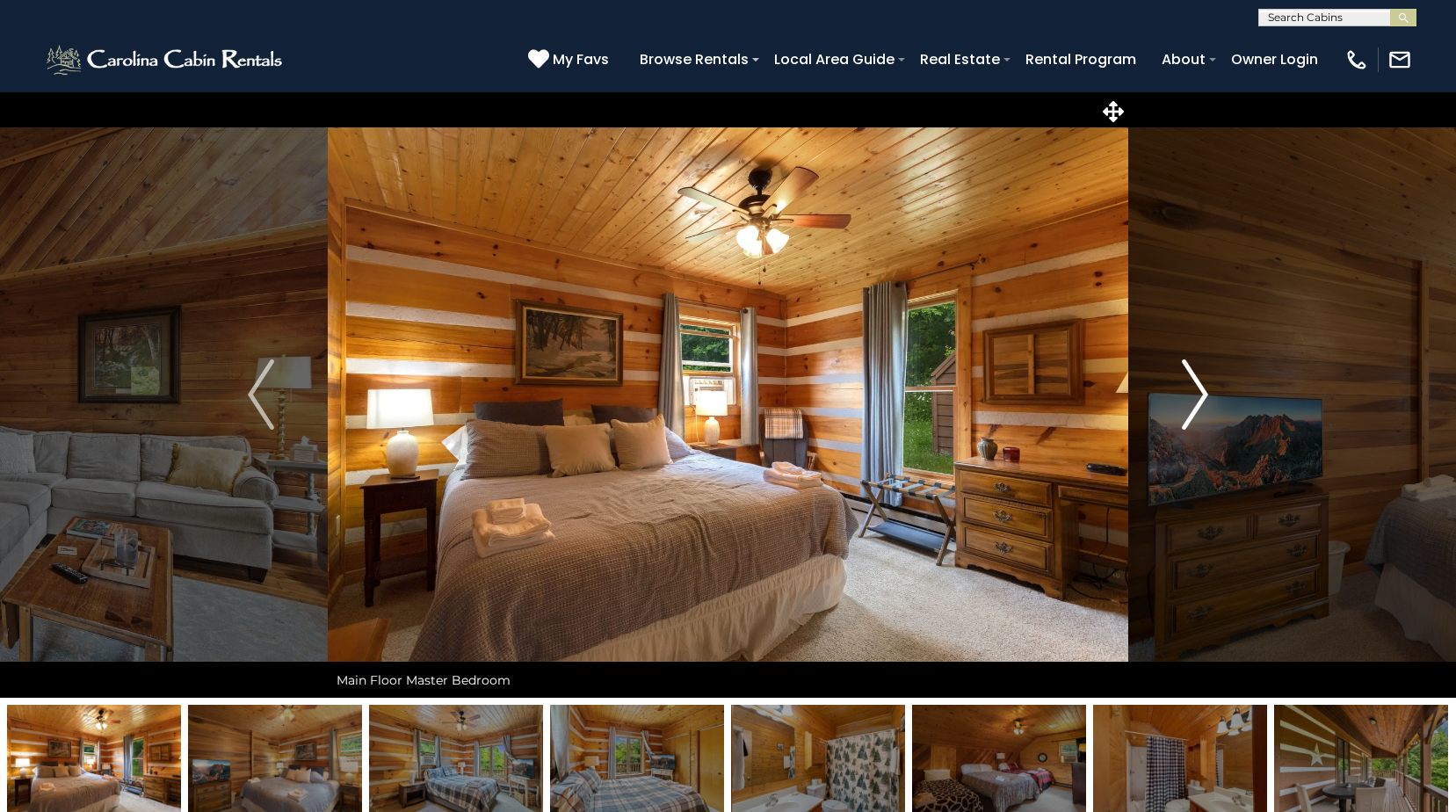
click at [1193, 393] on img "Next" at bounding box center [1195, 394] width 26 height 70
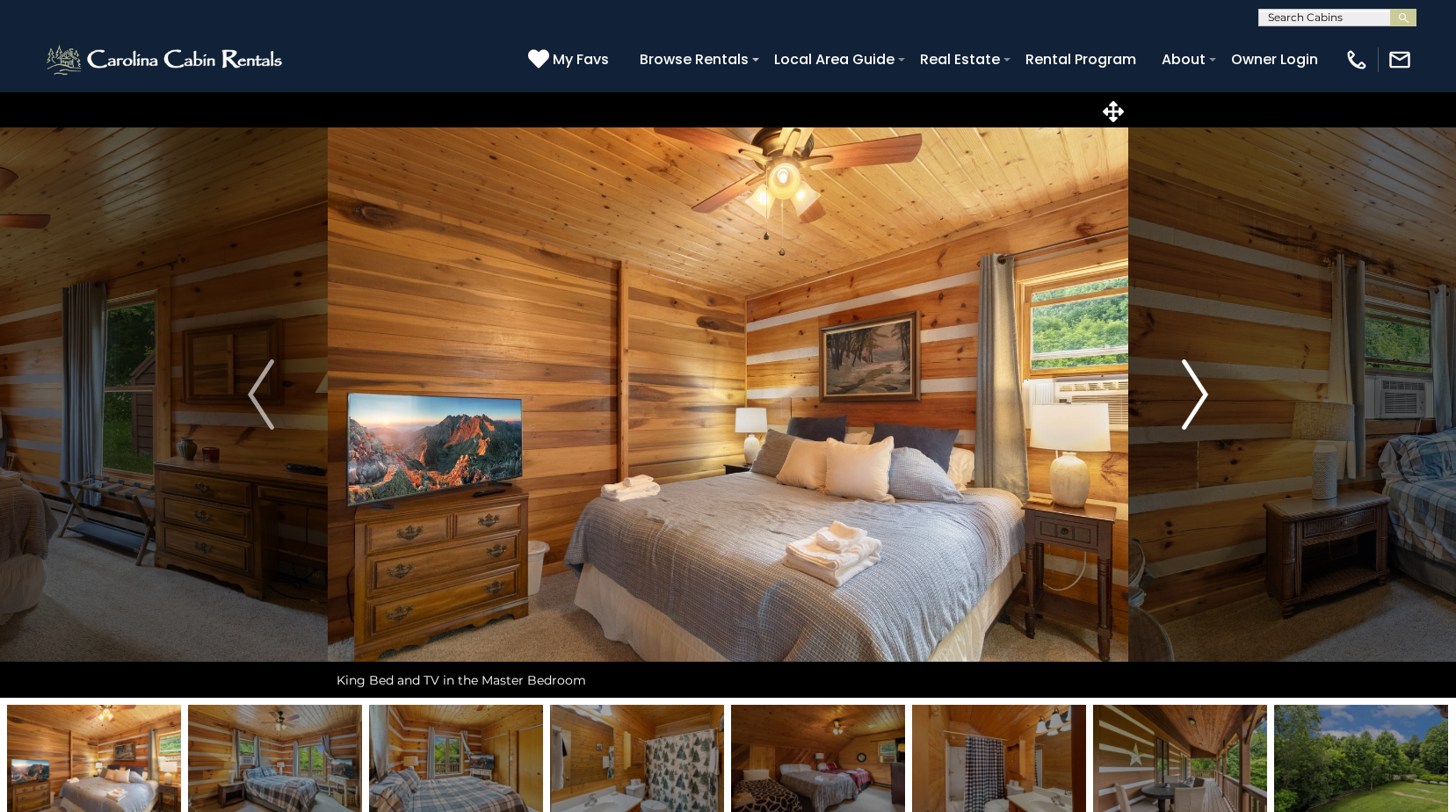
click at [1193, 393] on img "Next" at bounding box center [1195, 394] width 26 height 70
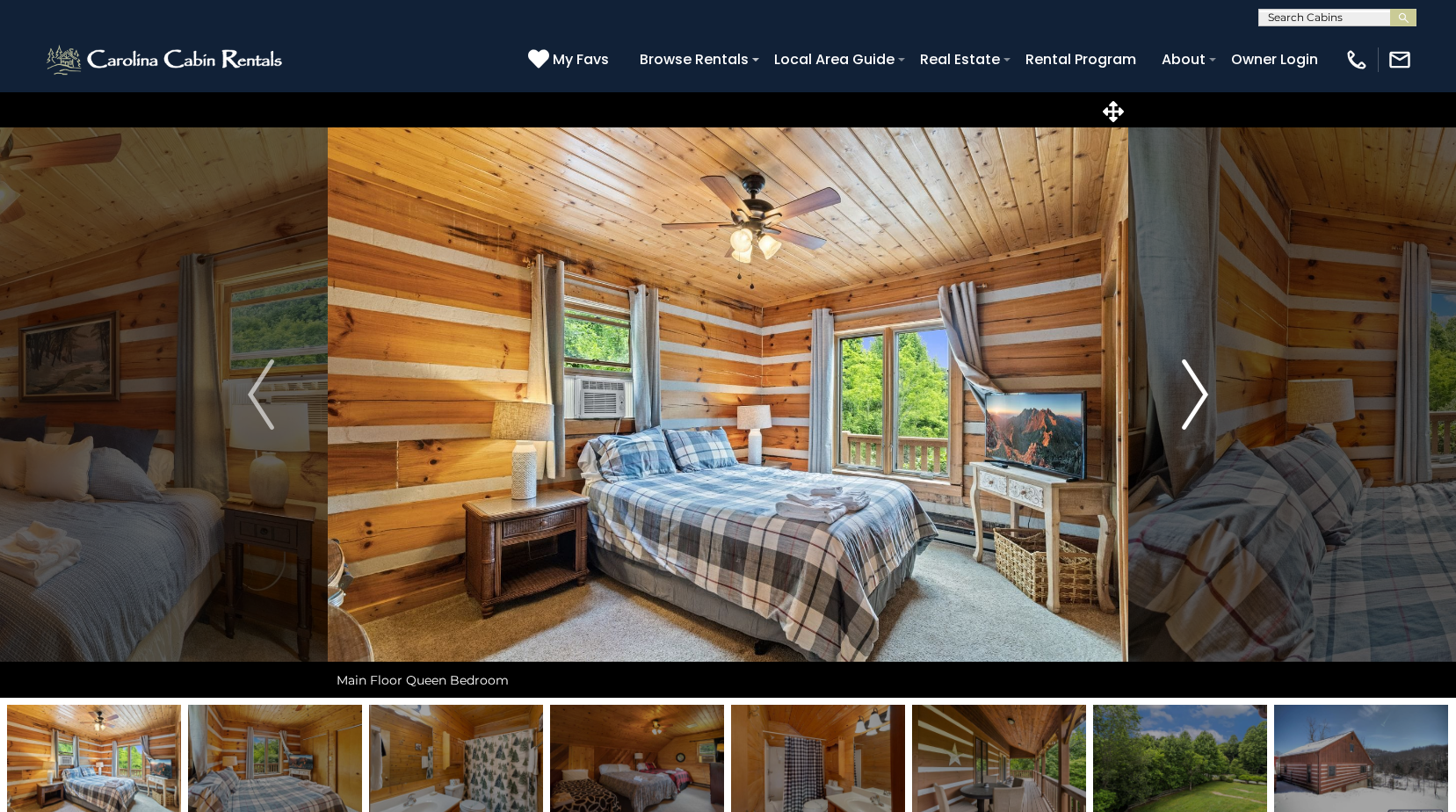
click at [1193, 393] on img "Next" at bounding box center [1195, 394] width 26 height 70
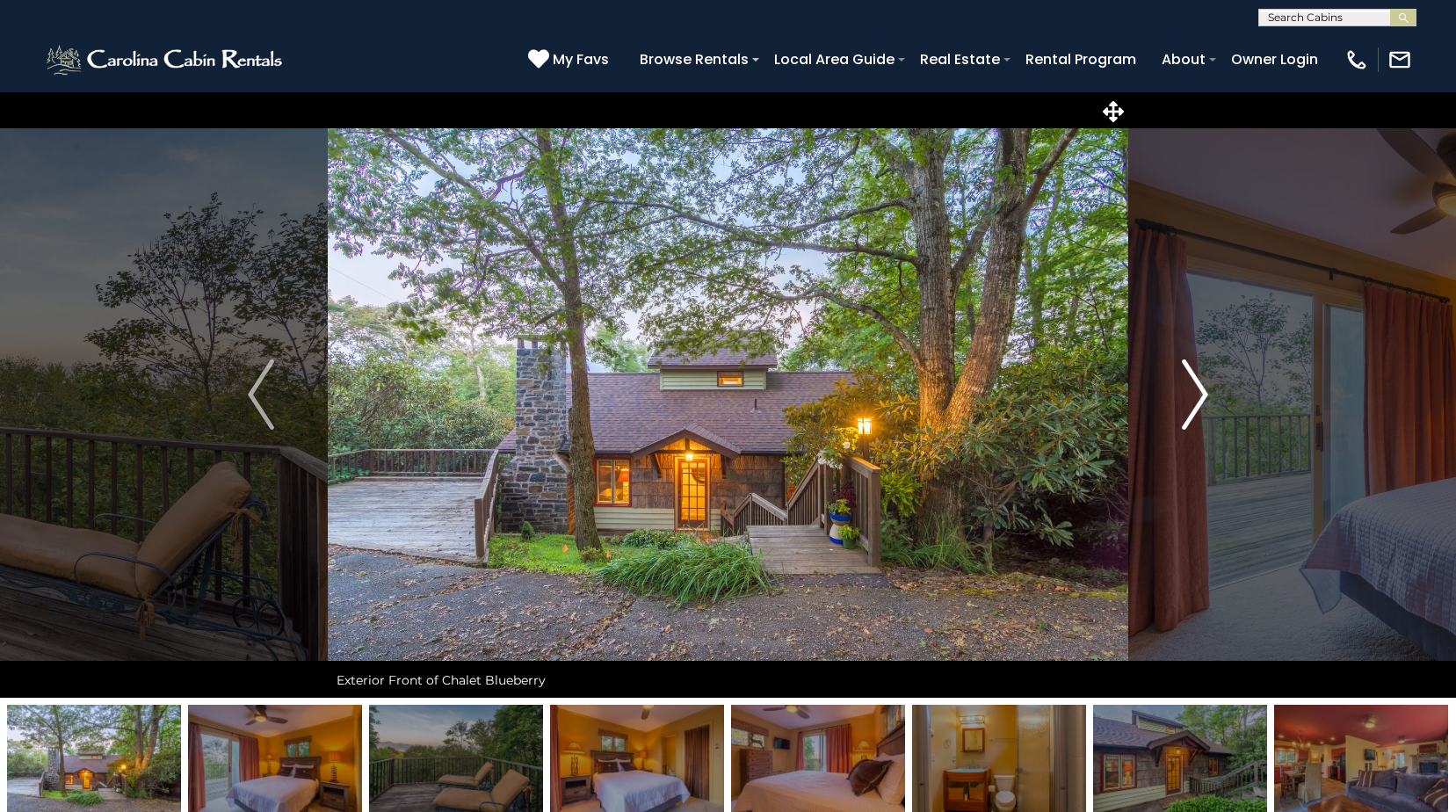
click at [1199, 397] on img "Next" at bounding box center [1195, 394] width 26 height 70
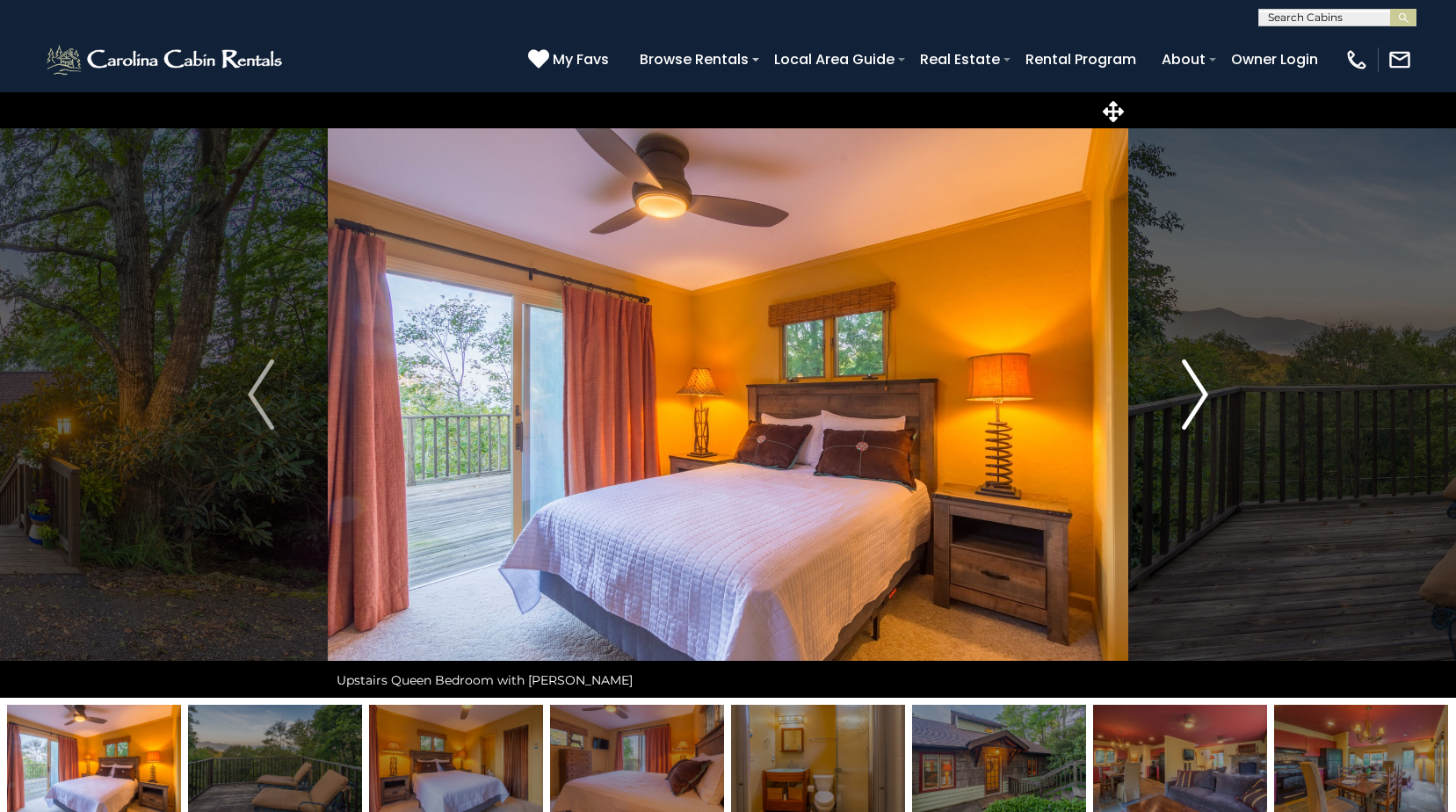
click at [1199, 397] on img "Next" at bounding box center [1195, 394] width 26 height 70
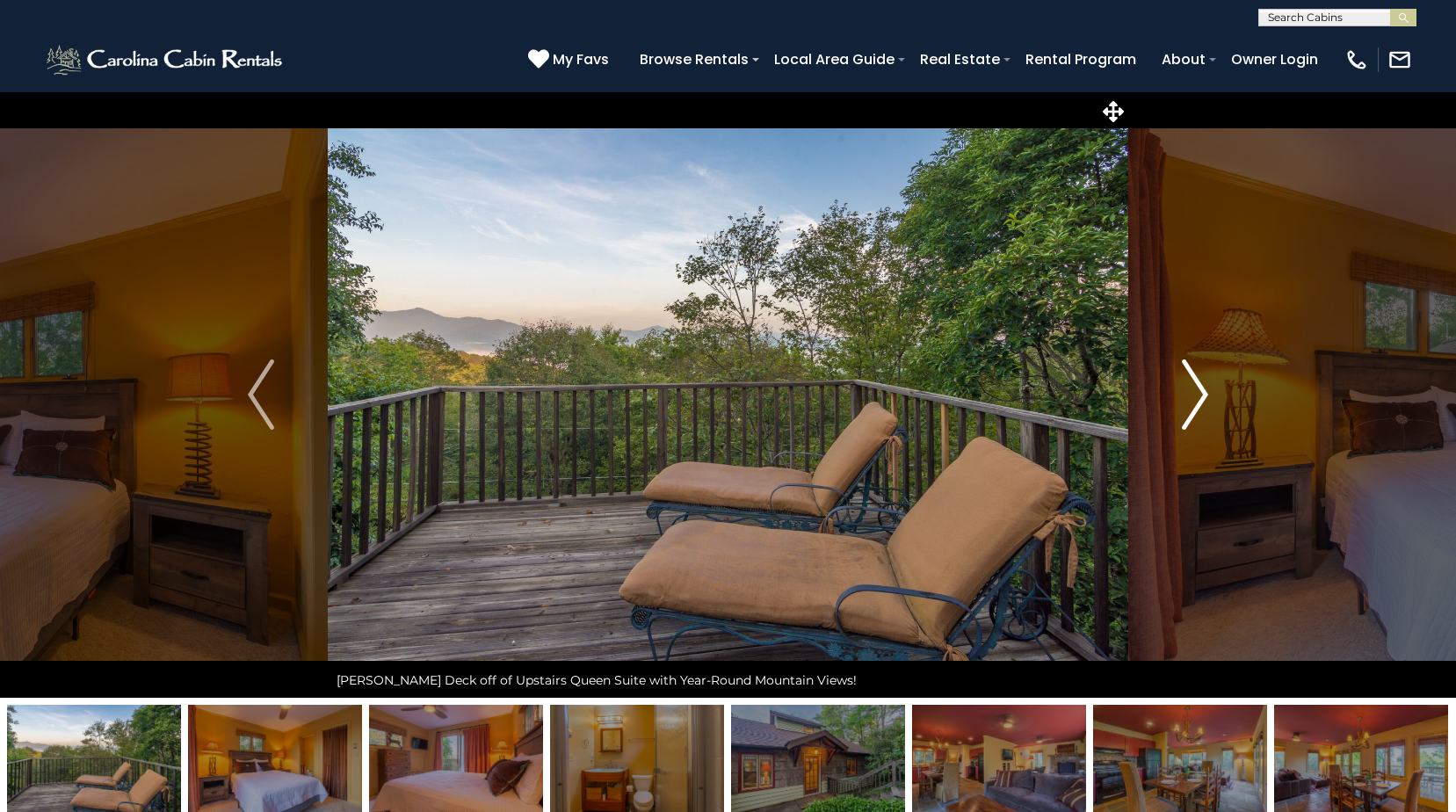
click at [1199, 397] on img "Next" at bounding box center [1195, 394] width 26 height 70
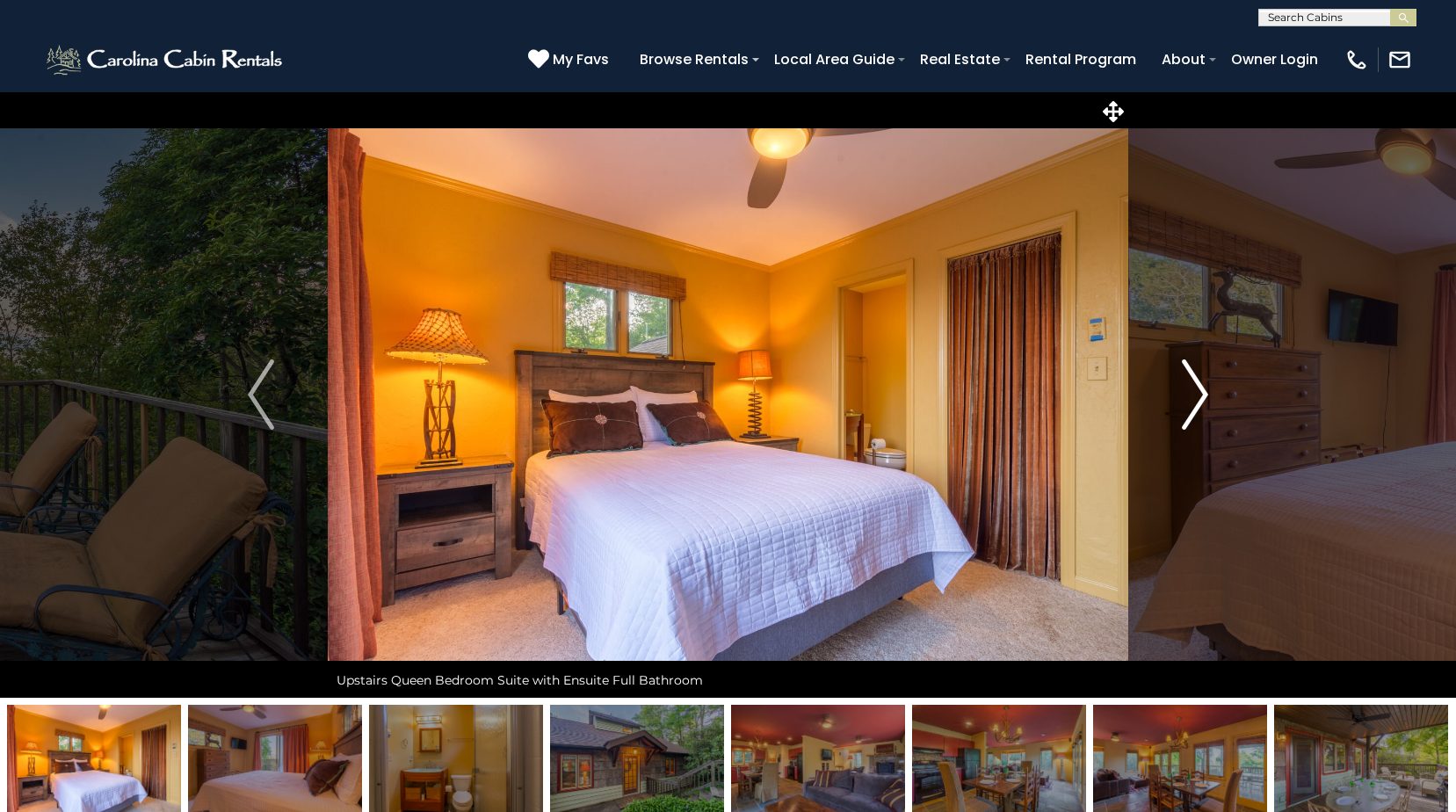
click at [1199, 397] on img "Next" at bounding box center [1195, 394] width 26 height 70
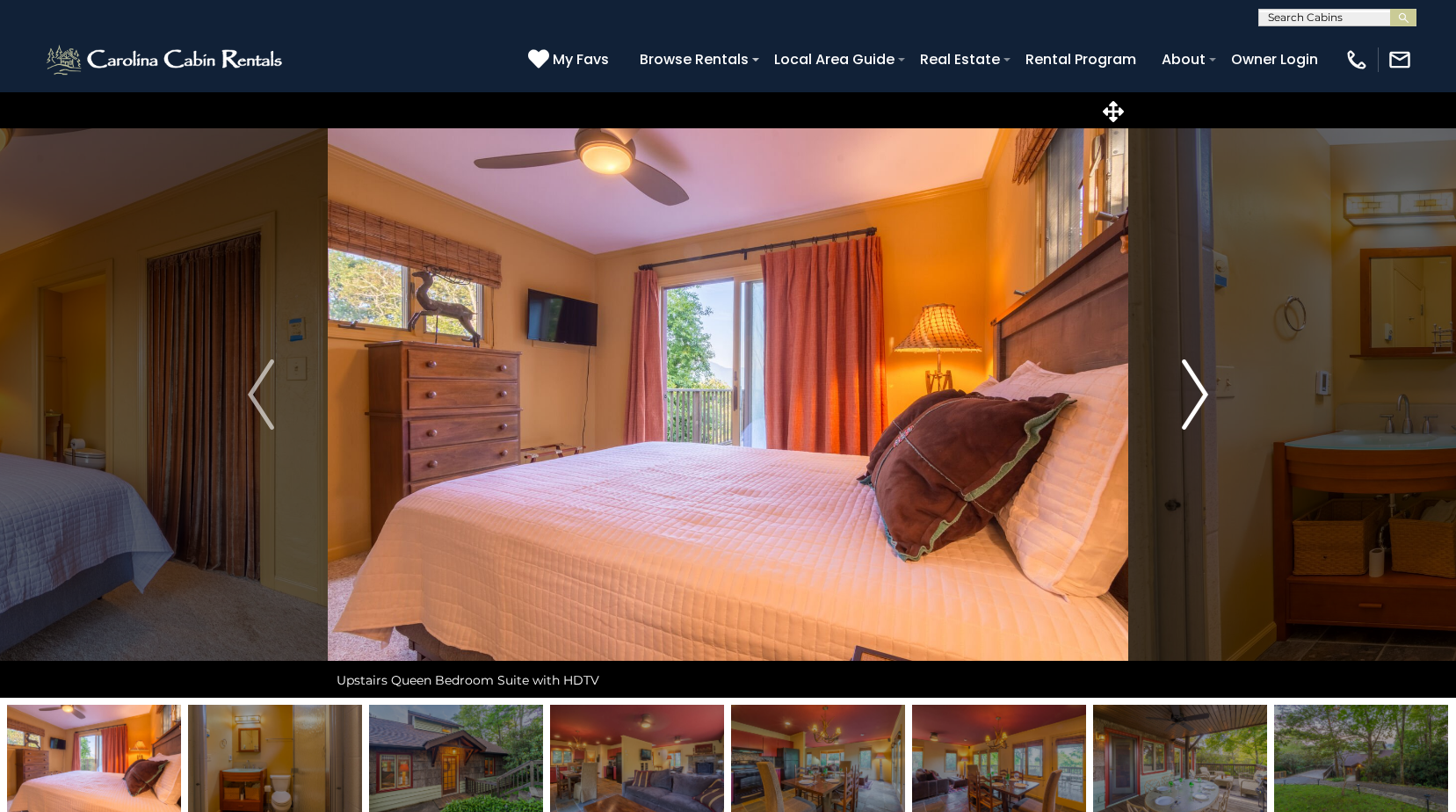
click at [1199, 397] on img "Next" at bounding box center [1195, 394] width 26 height 70
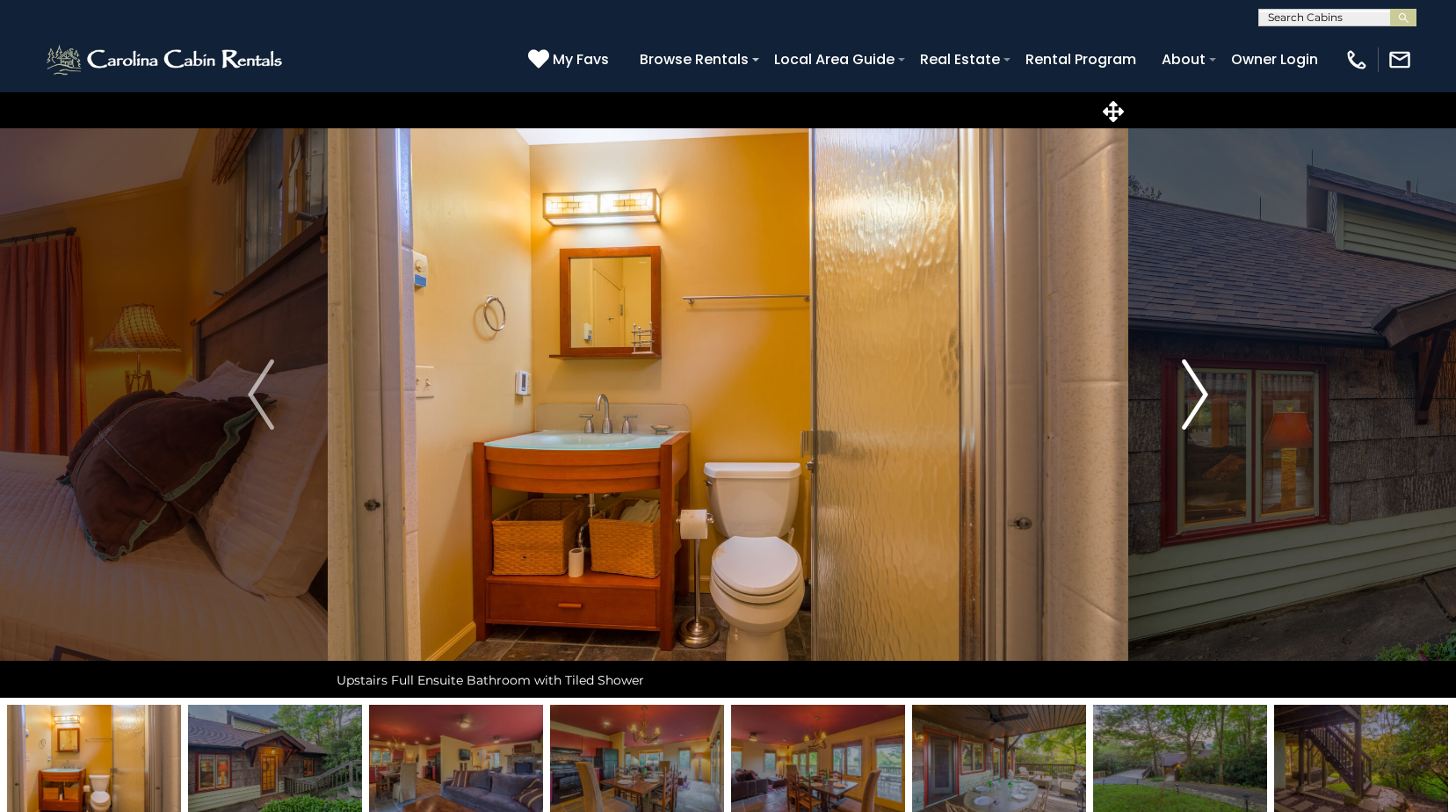
click at [1199, 397] on img "Next" at bounding box center [1195, 394] width 26 height 70
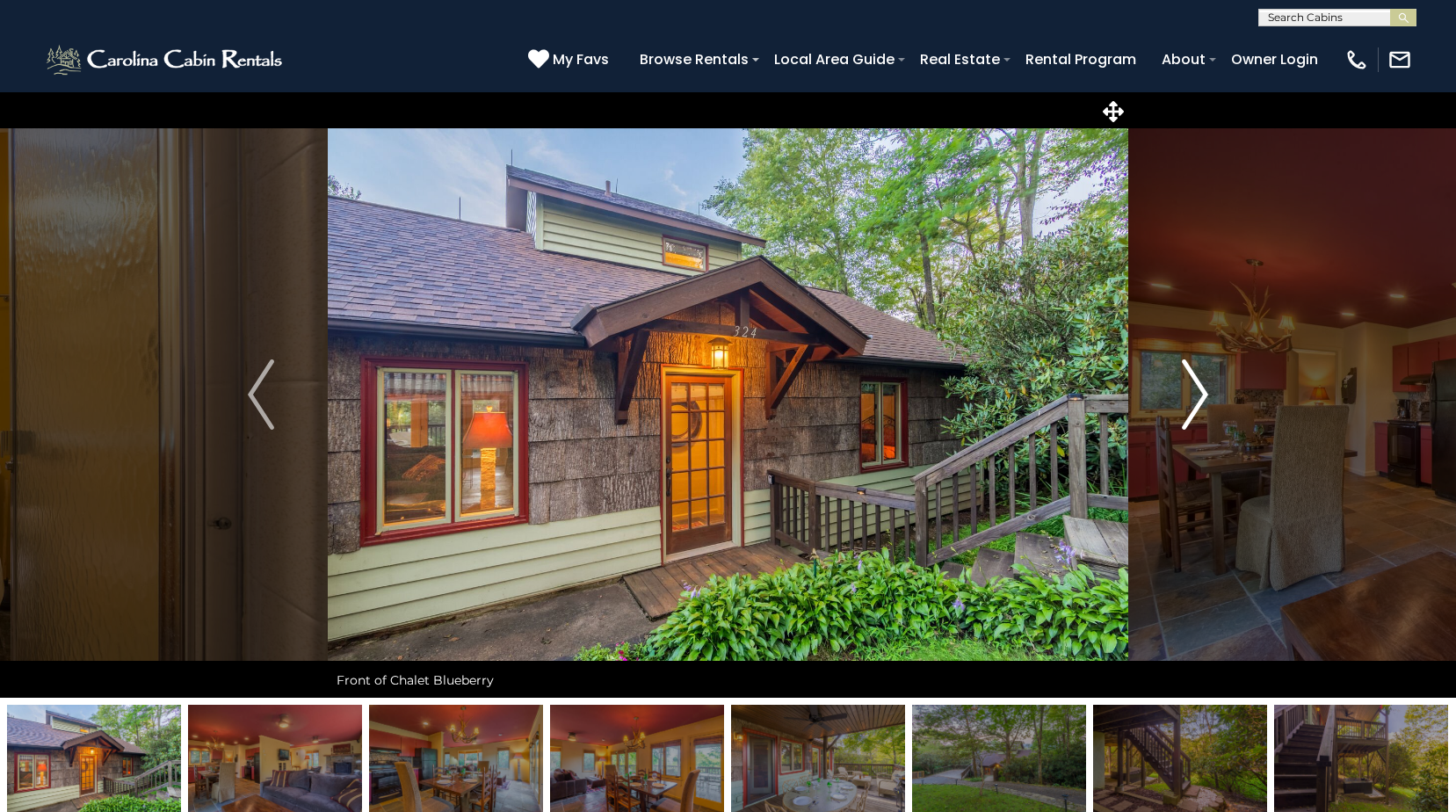
click at [1199, 397] on img "Next" at bounding box center [1195, 394] width 26 height 70
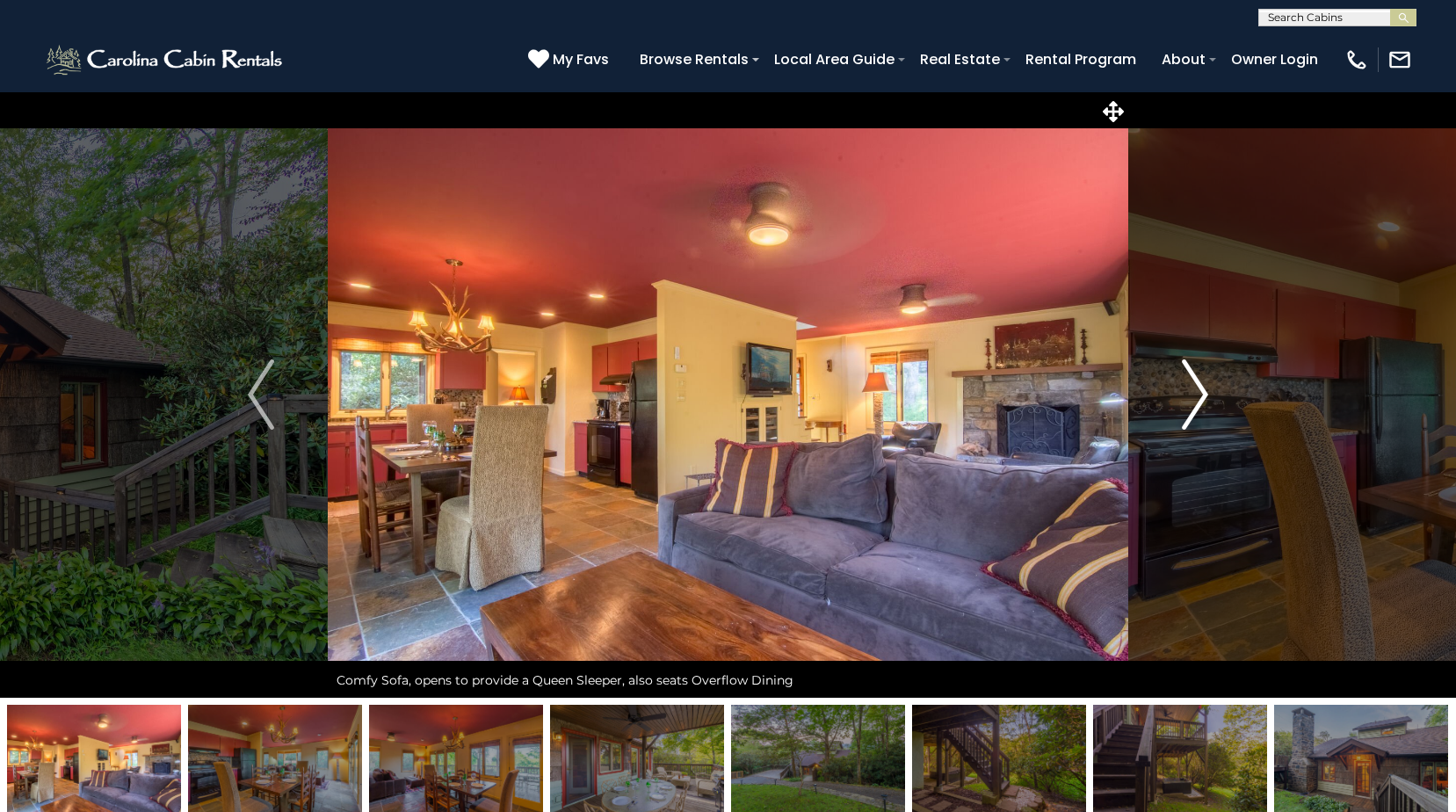
click at [1199, 397] on img "Next" at bounding box center [1195, 394] width 26 height 70
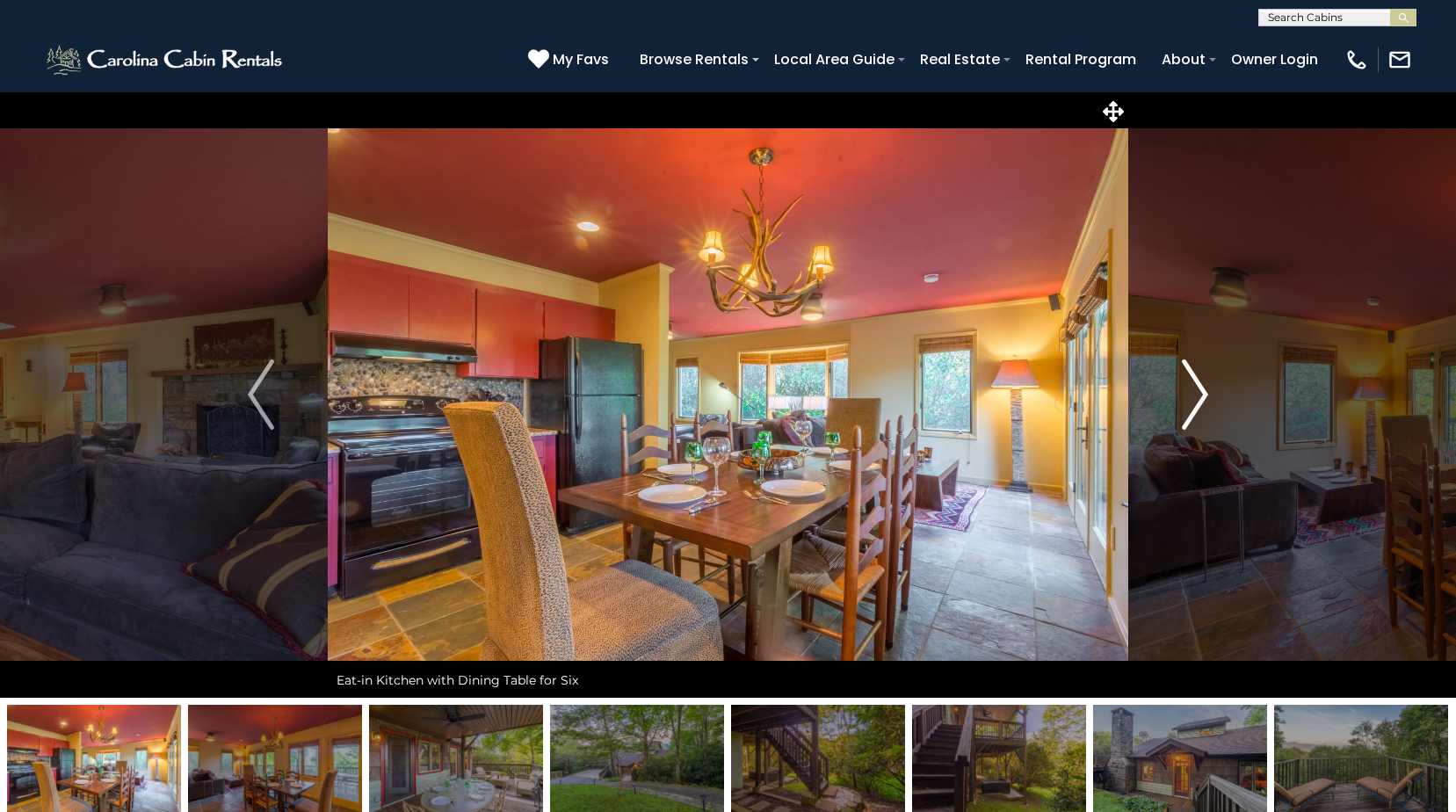
click at [1199, 397] on img "Next" at bounding box center [1195, 394] width 26 height 70
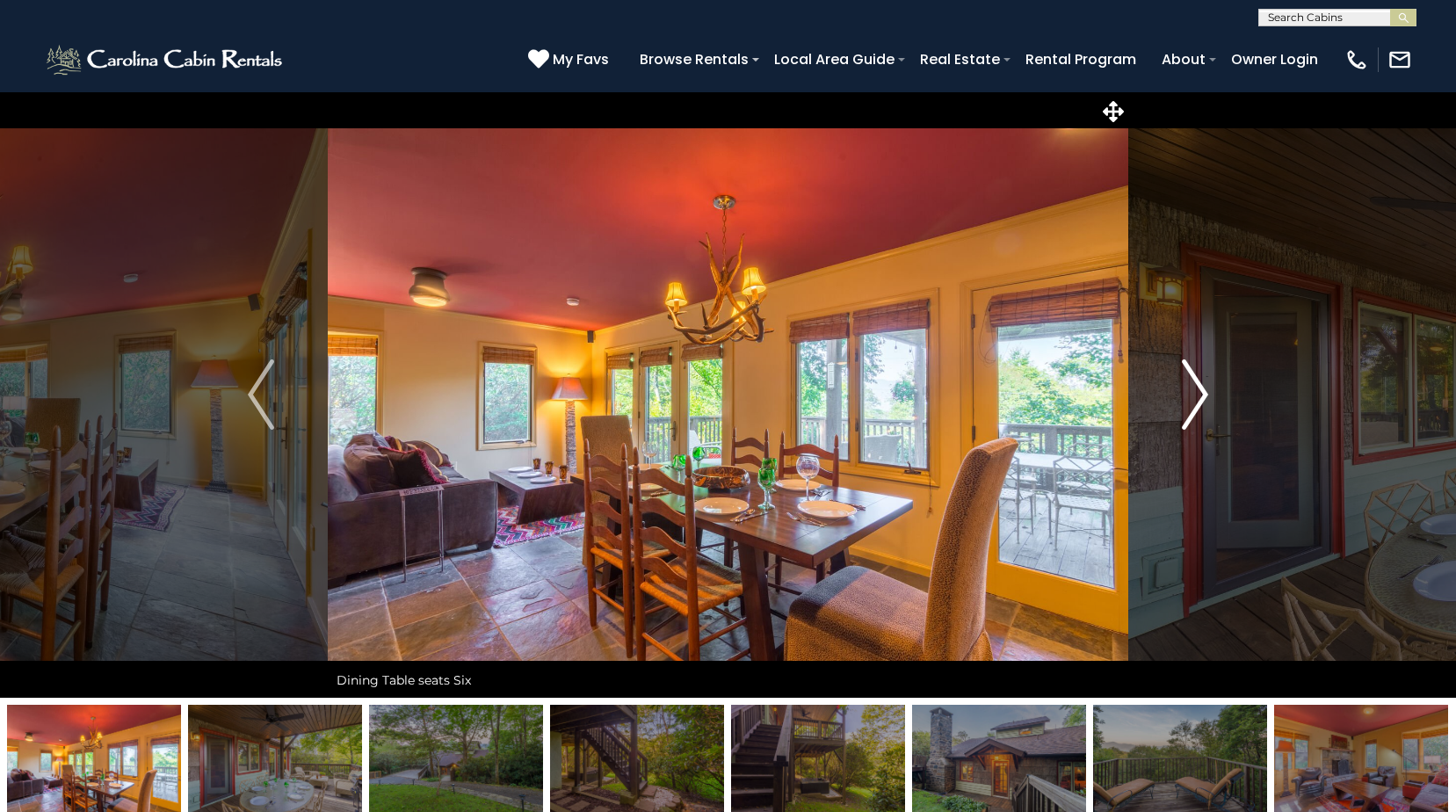
click at [1199, 397] on img "Next" at bounding box center [1195, 394] width 26 height 70
